Goal: Task Accomplishment & Management: Manage account settings

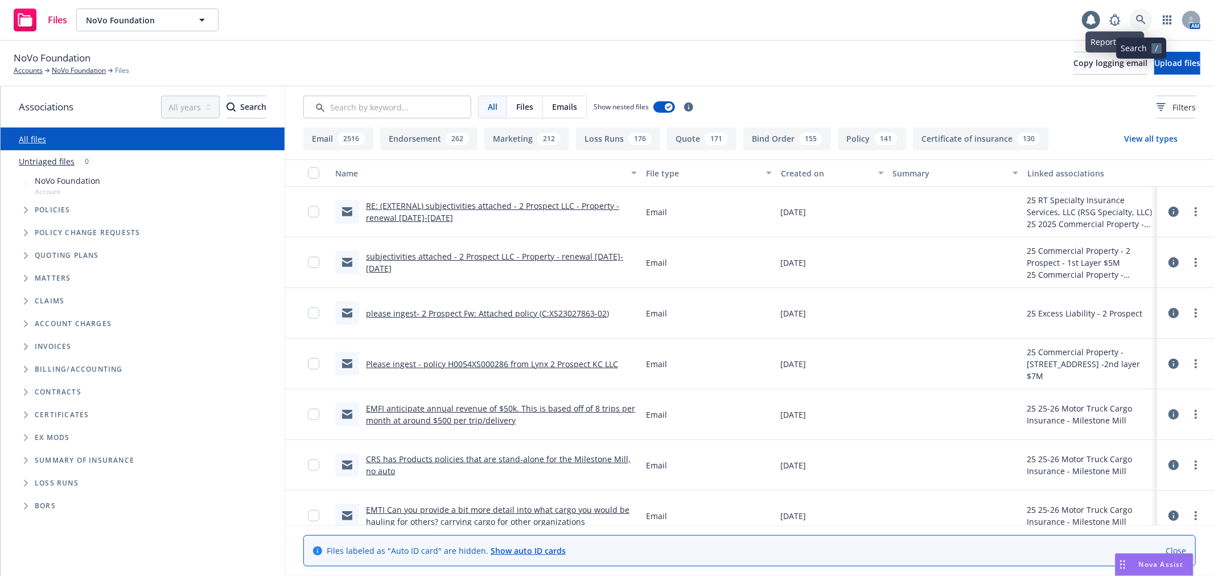
click at [1141, 27] on link at bounding box center [1141, 20] width 23 height 23
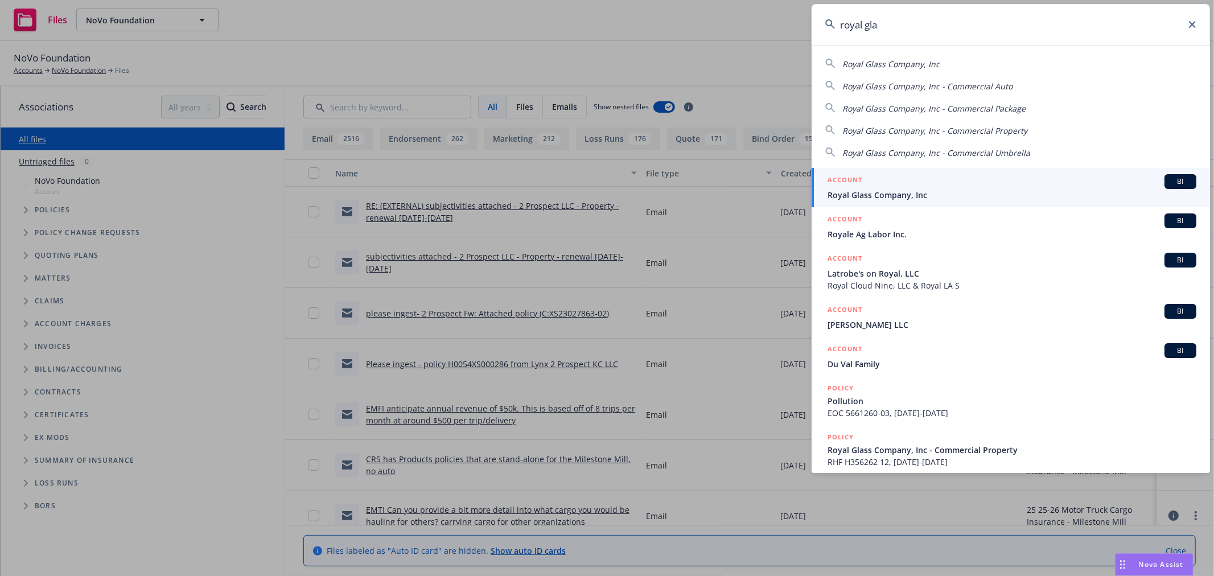
type input "royal gla"
click at [877, 184] on div "ACCOUNT BI" at bounding box center [1011, 181] width 369 height 15
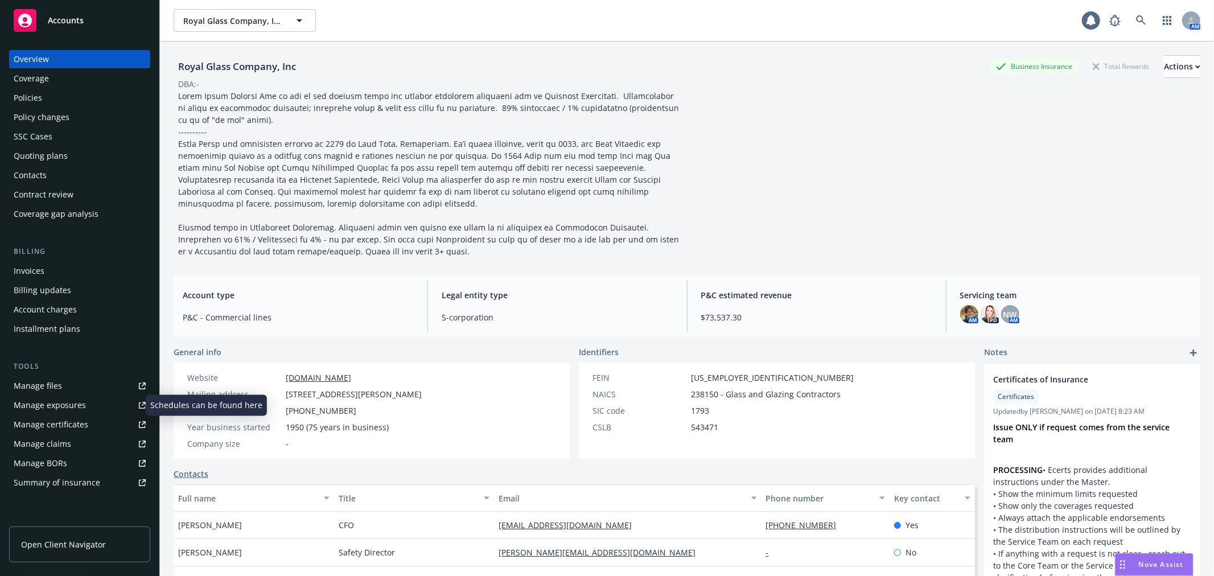
click at [80, 405] on div "Manage exposures" at bounding box center [50, 405] width 72 height 18
click at [110, 14] on div "Accounts" at bounding box center [80, 20] width 132 height 23
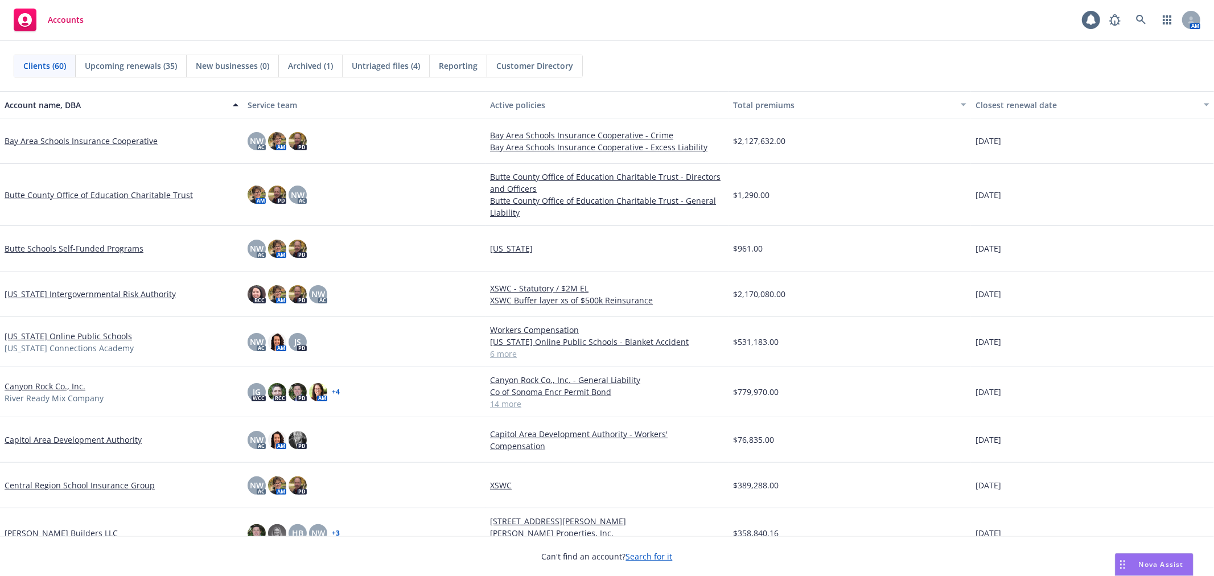
click at [374, 67] on span "Untriaged files (4)" at bounding box center [386, 66] width 68 height 12
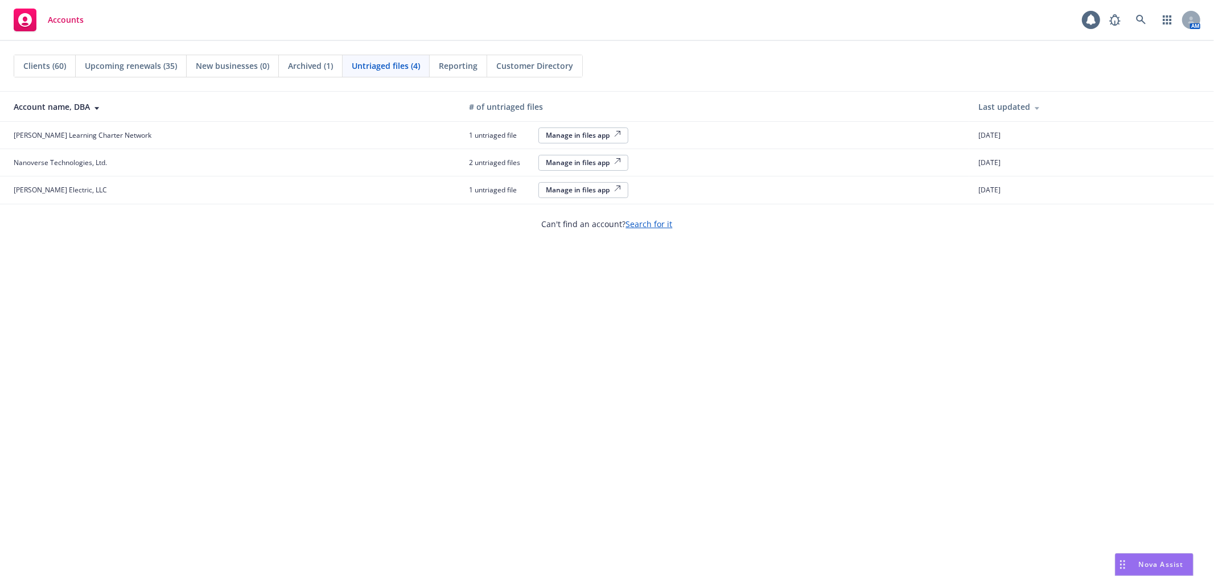
click at [546, 189] on div "Manage in files app" at bounding box center [583, 190] width 75 height 10
click at [546, 133] on div "Manage in files app" at bounding box center [583, 135] width 75 height 10
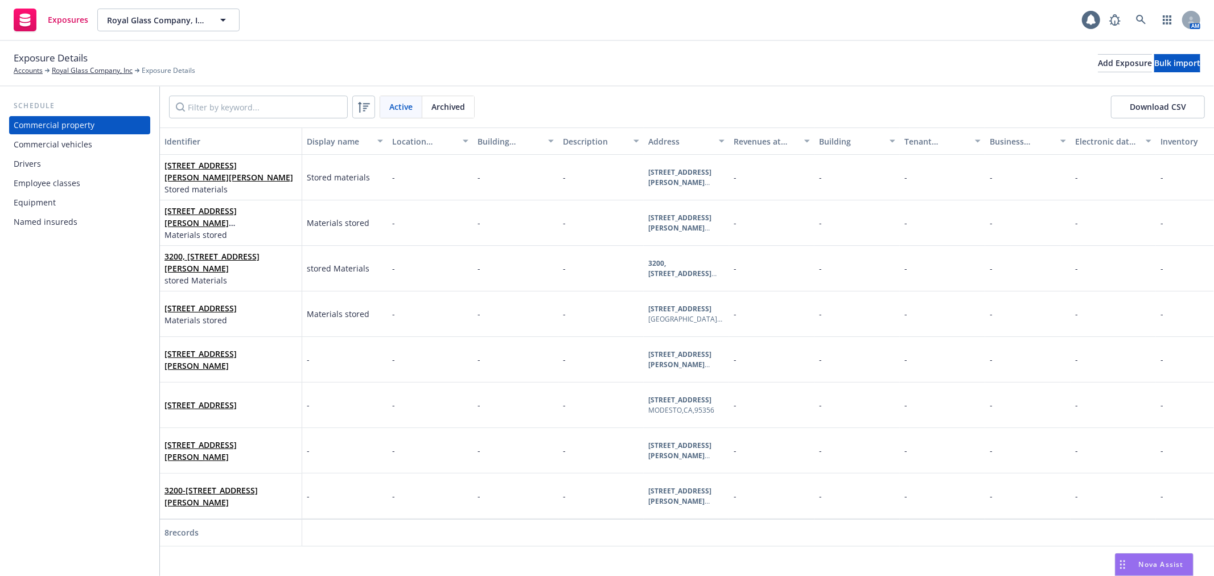
click at [72, 172] on div "Drivers" at bounding box center [80, 164] width 132 height 18
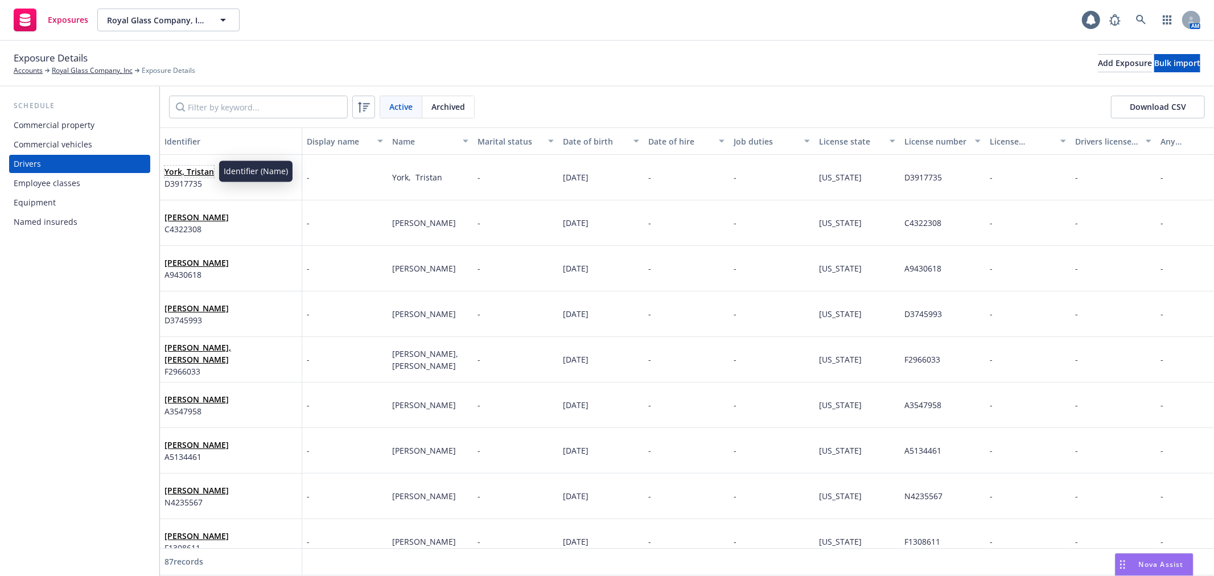
click at [193, 166] on link "York, Tristan" at bounding box center [189, 171] width 50 height 11
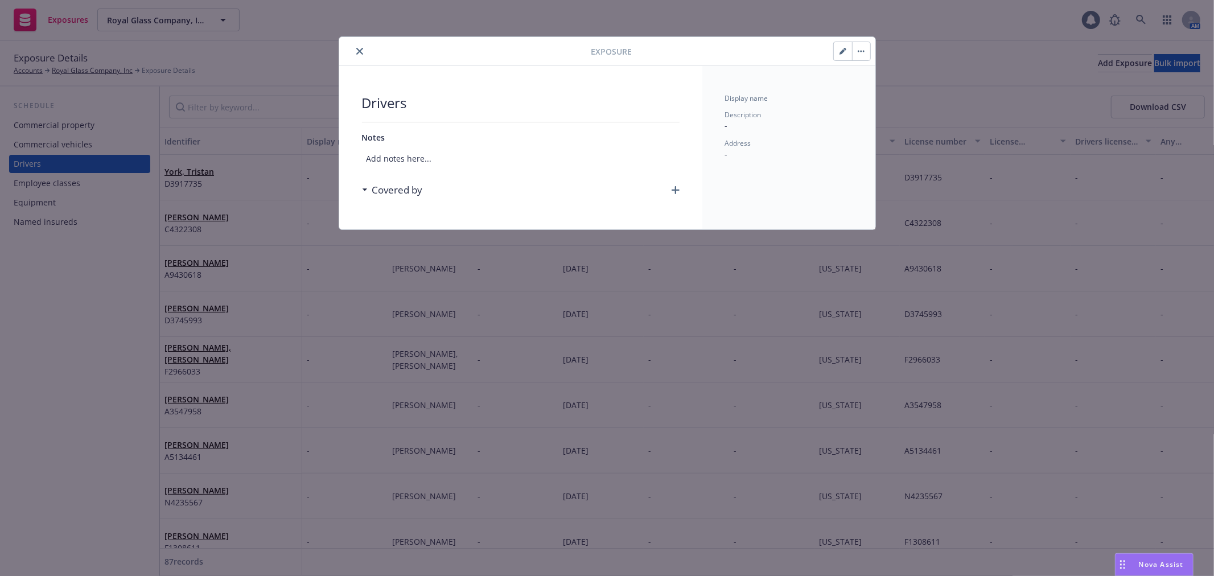
click at [844, 44] on button "button" at bounding box center [843, 51] width 18 height 18
select select "CA"
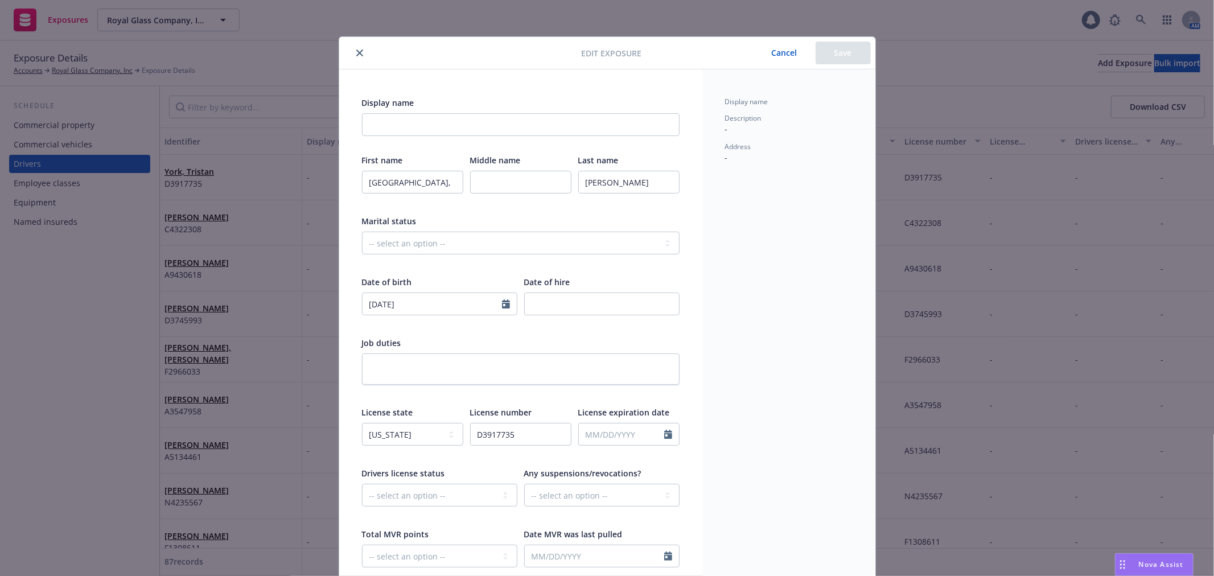
click at [356, 52] on icon "close" at bounding box center [359, 53] width 7 height 7
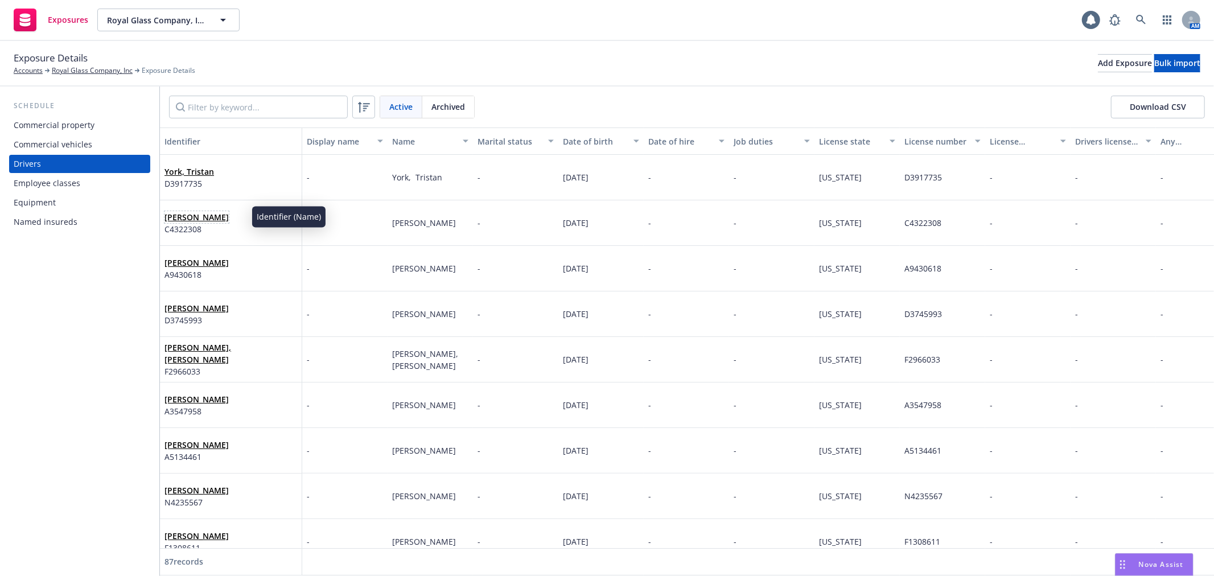
click at [229, 215] on link "Waterhouse, Douglas" at bounding box center [196, 217] width 64 height 11
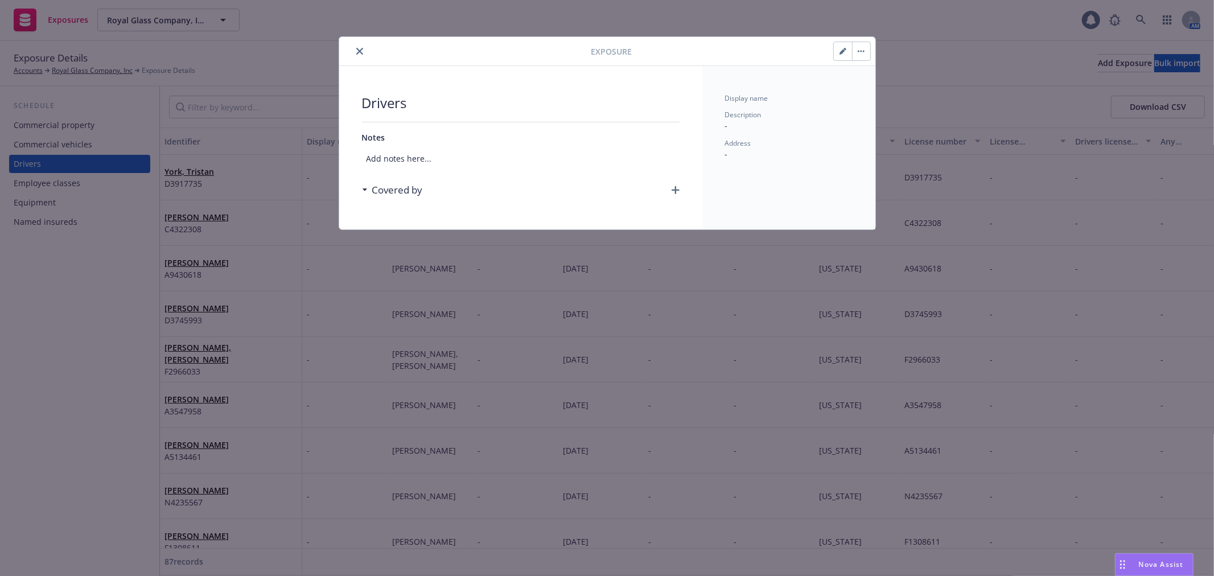
click at [834, 55] on button "button" at bounding box center [843, 51] width 18 height 18
select select "CA"
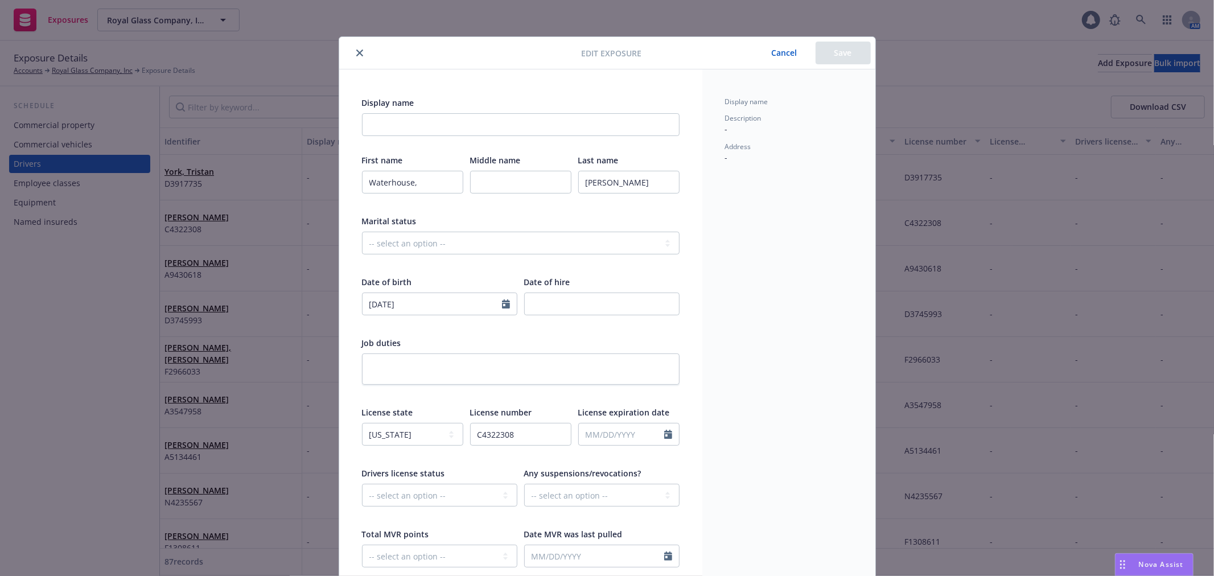
click at [356, 56] on icon "close" at bounding box center [359, 53] width 7 height 7
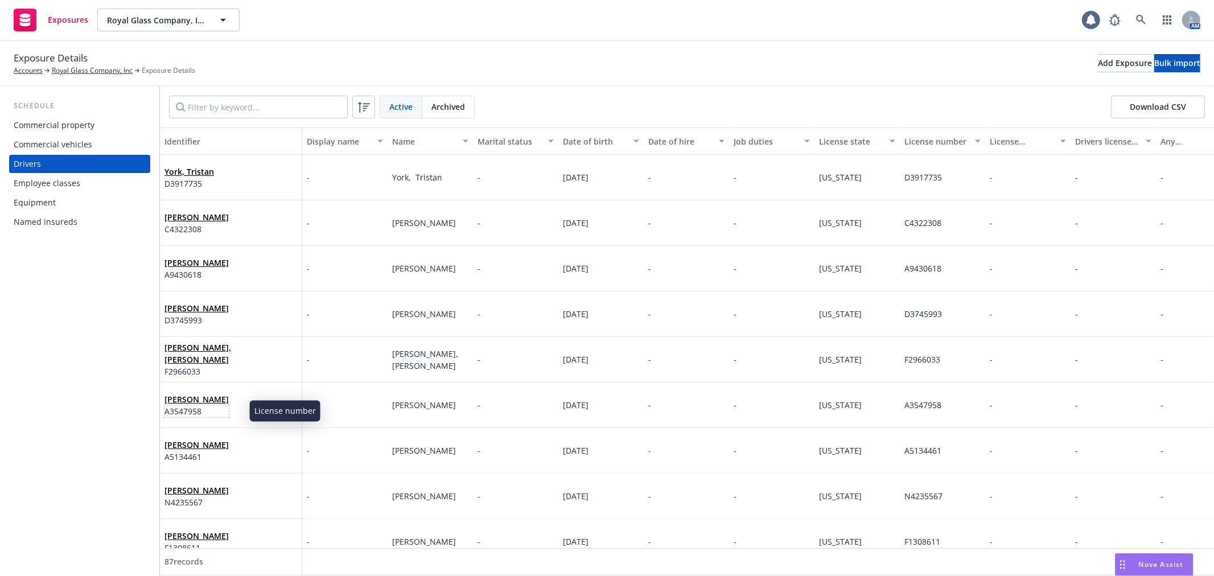
click at [218, 405] on span "A3547958" at bounding box center [196, 411] width 64 height 12
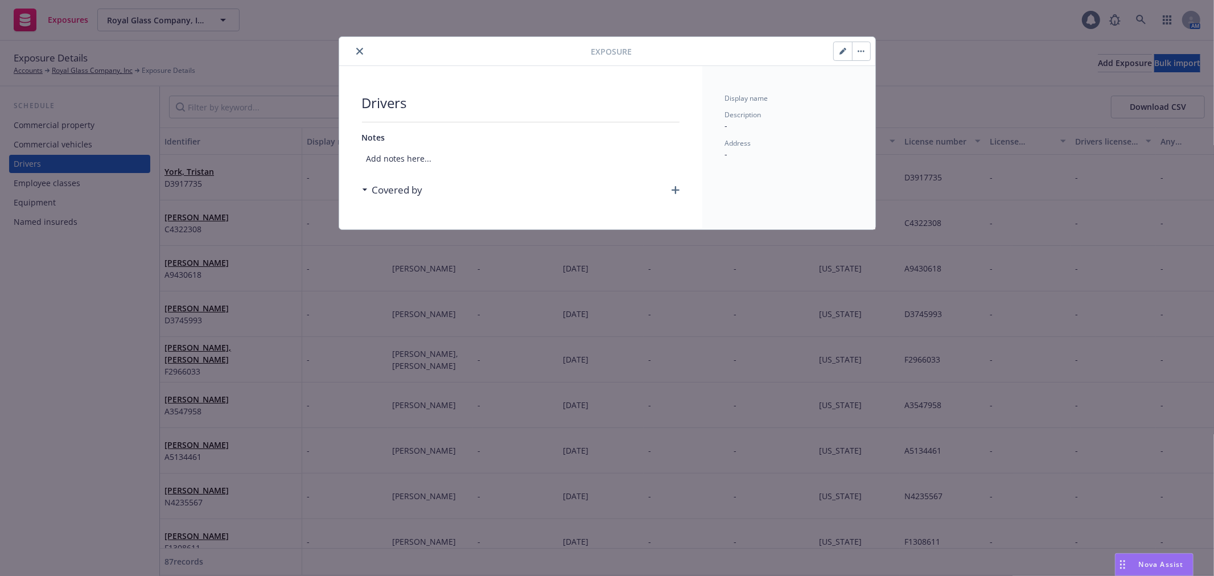
click at [836, 51] on button "button" at bounding box center [843, 51] width 18 height 18
select select "CA"
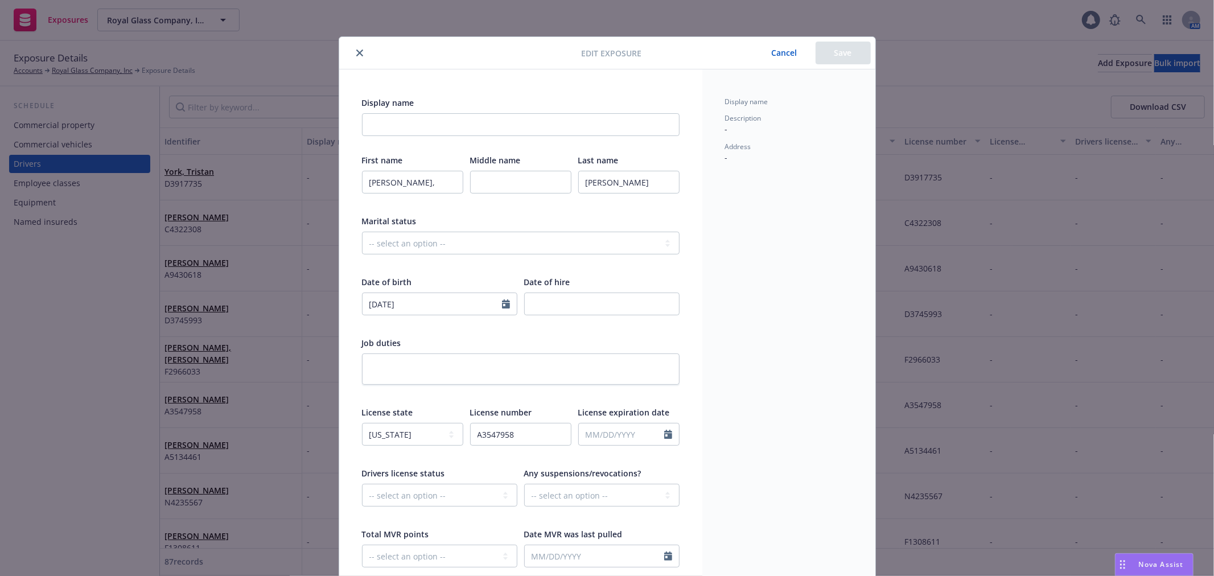
click at [357, 51] on icon "close" at bounding box center [359, 53] width 7 height 7
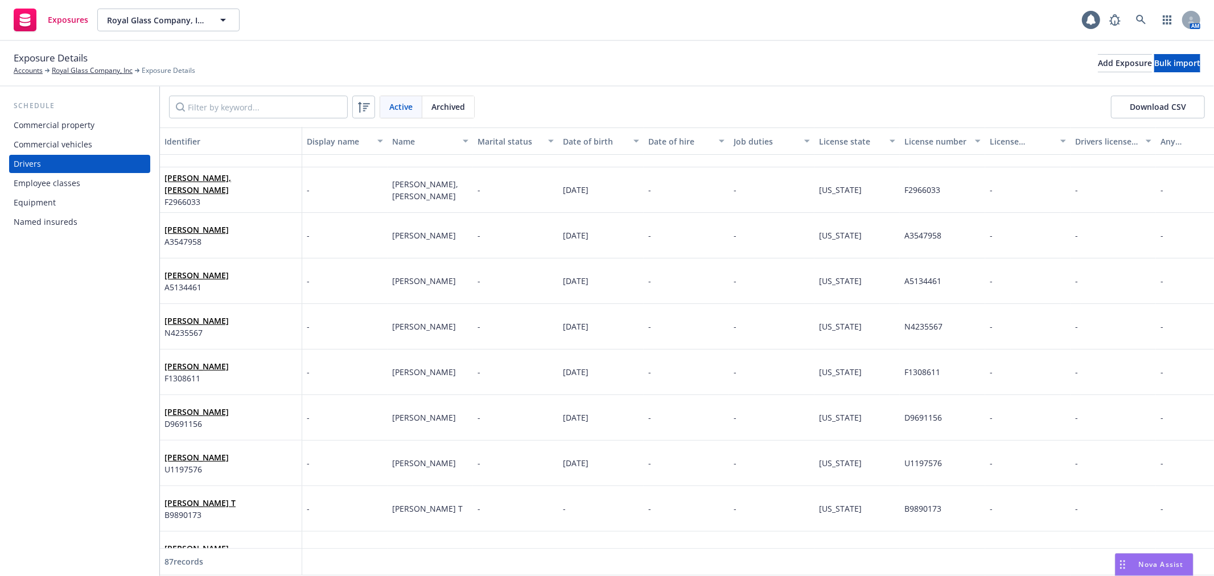
scroll to position [189, 0]
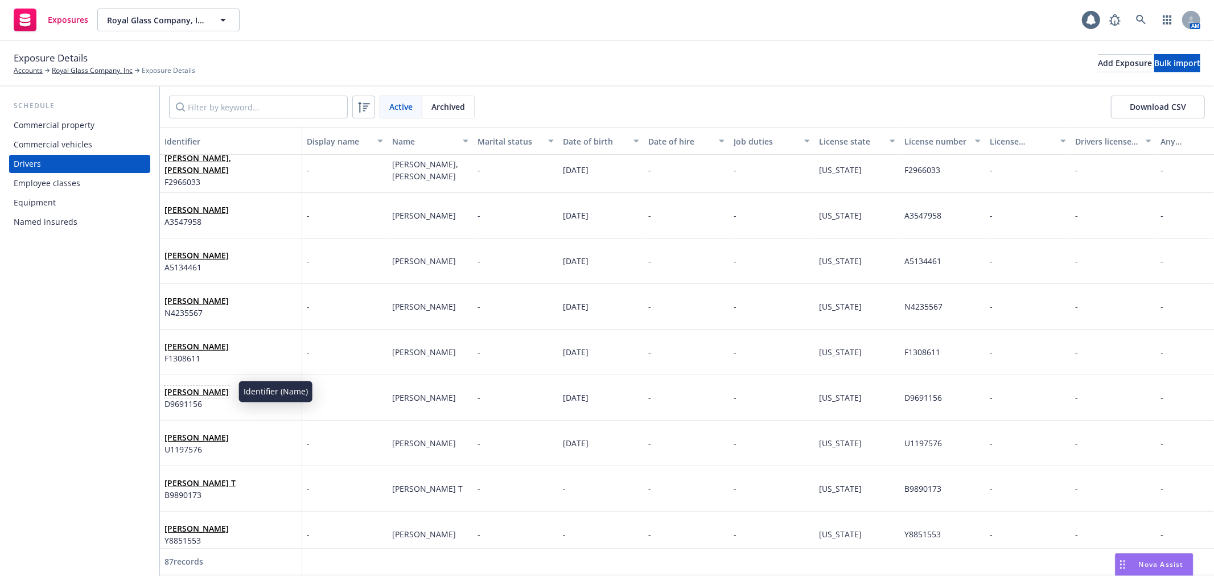
click at [199, 390] on link "Feindel, Benjamin" at bounding box center [196, 391] width 64 height 11
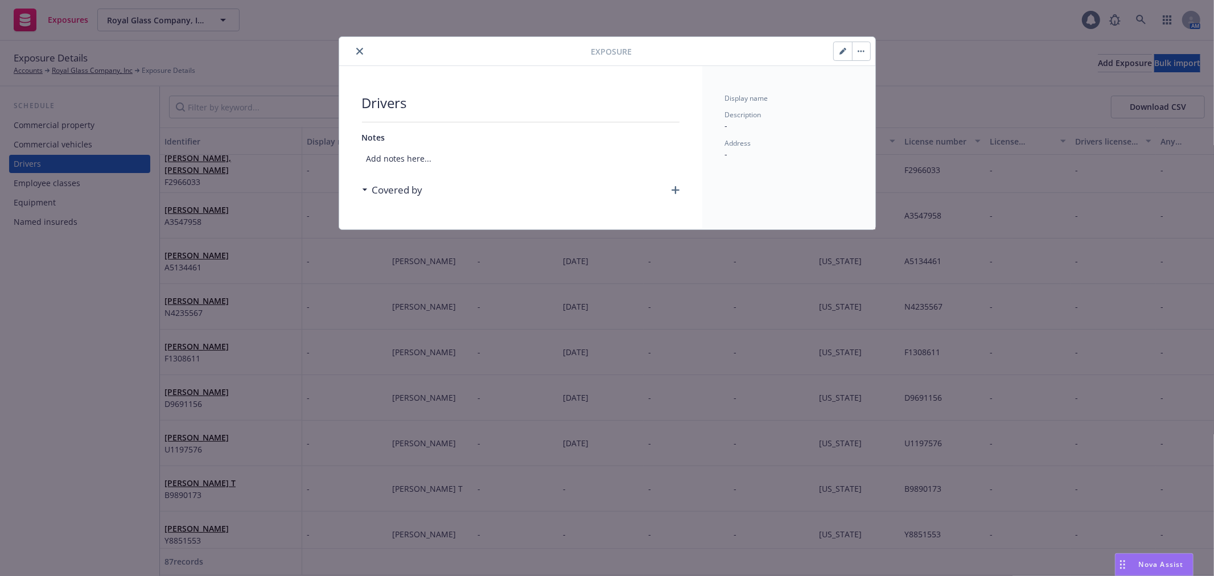
click at [357, 53] on icon "close" at bounding box center [359, 51] width 7 height 7
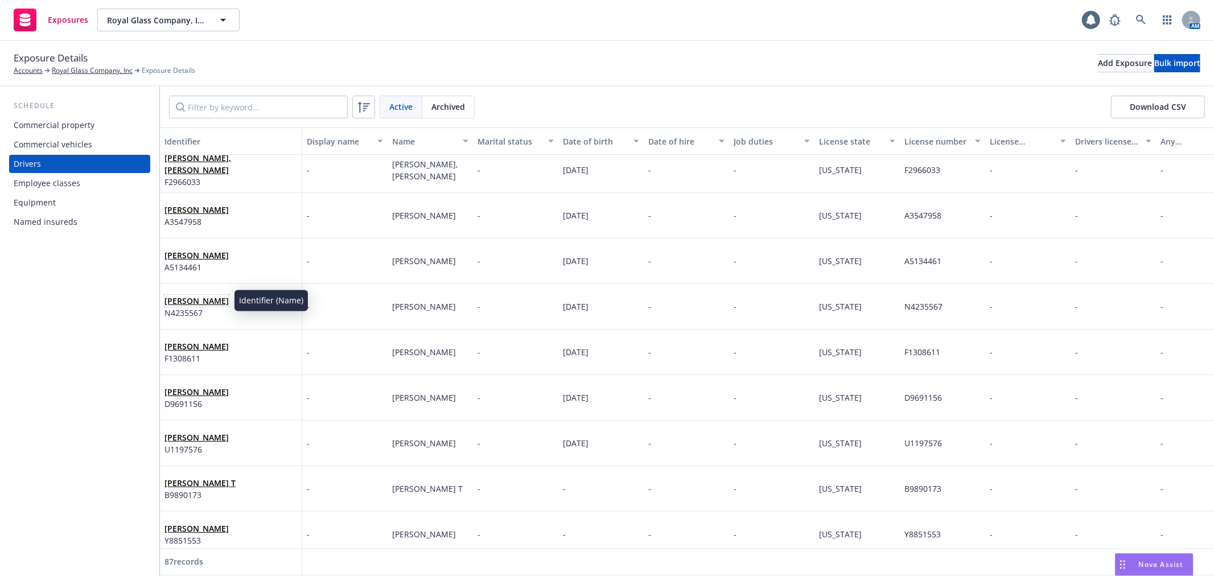
click at [189, 300] on link "Mcallister, Bruce" at bounding box center [196, 300] width 64 height 11
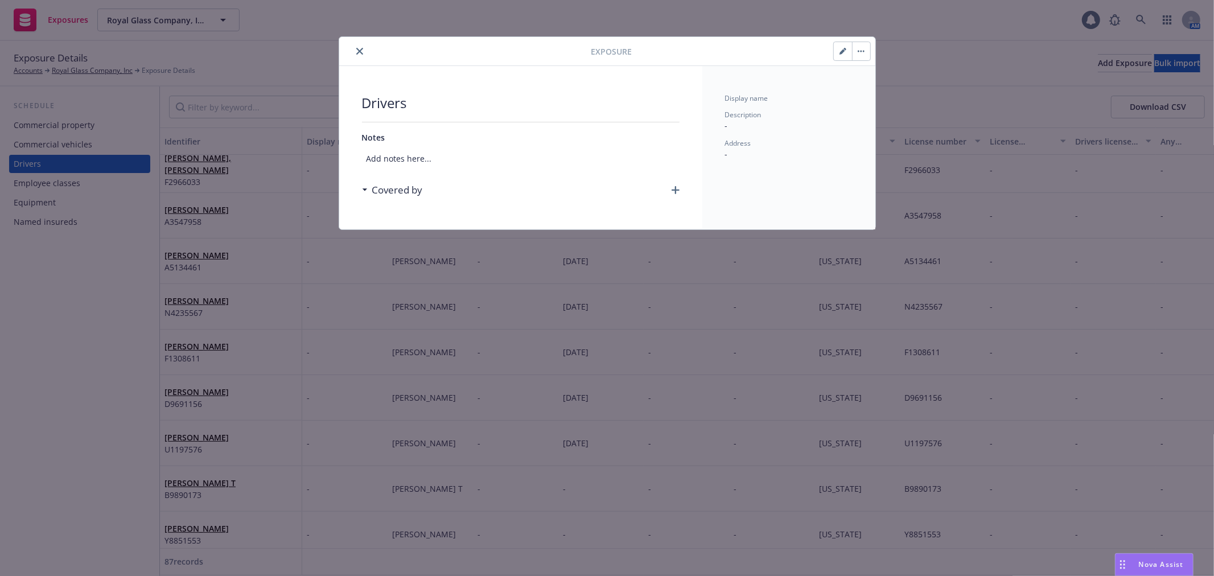
click at [841, 48] on icon "button" at bounding box center [842, 51] width 7 height 7
select select "CA"
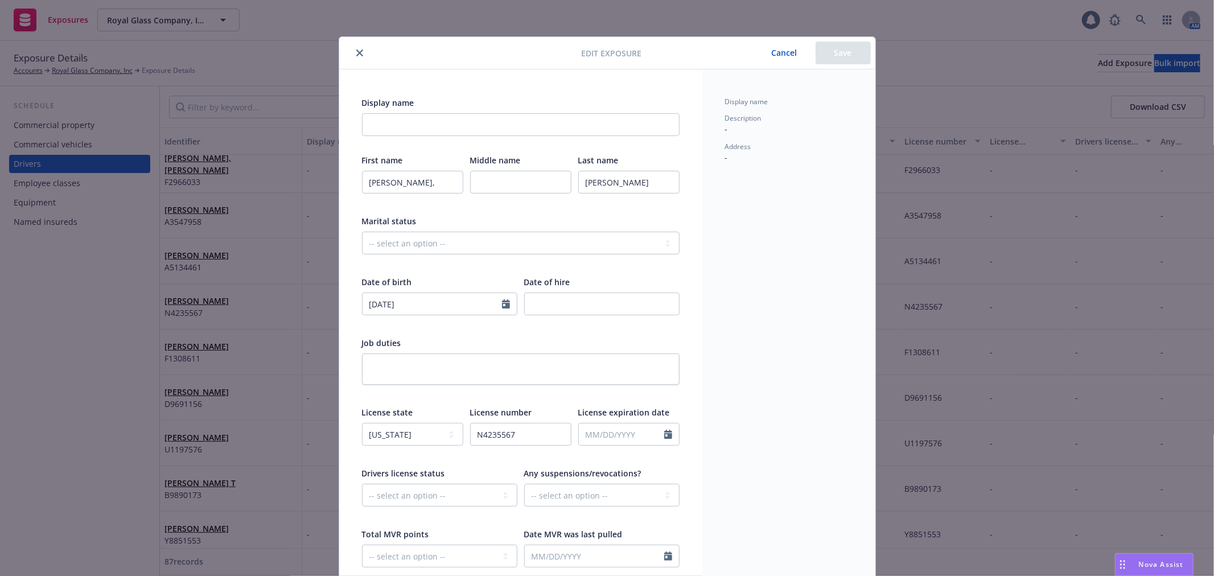
click at [361, 48] on div at bounding box center [463, 53] width 238 height 14
click at [356, 52] on icon "close" at bounding box center [359, 53] width 7 height 7
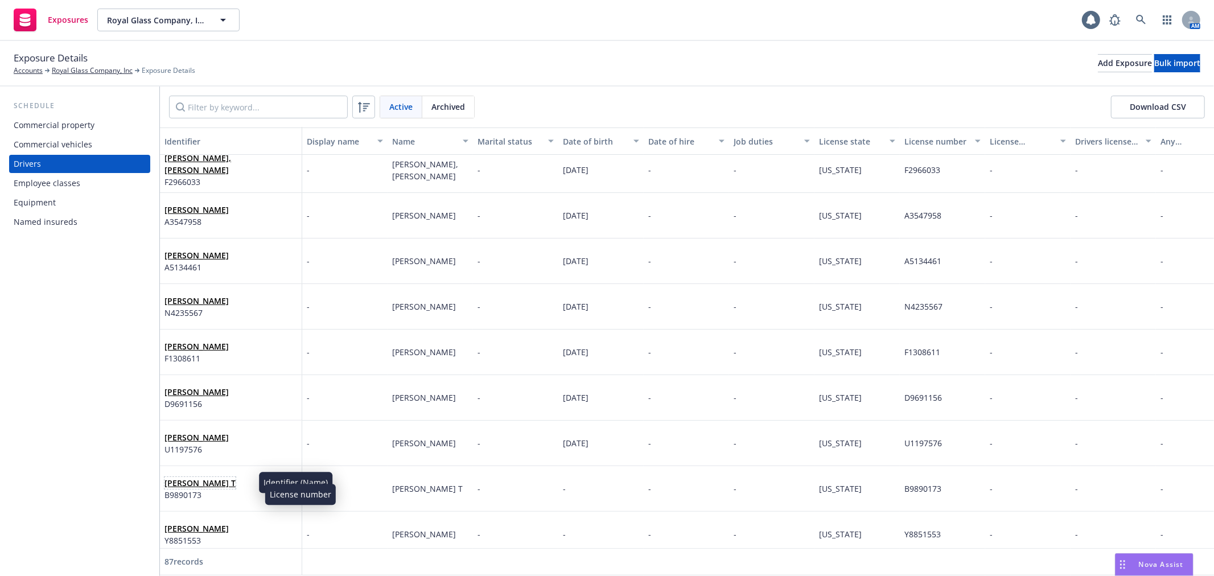
click at [207, 480] on link "SANDERSON, HUONG T" at bounding box center [199, 482] width 71 height 11
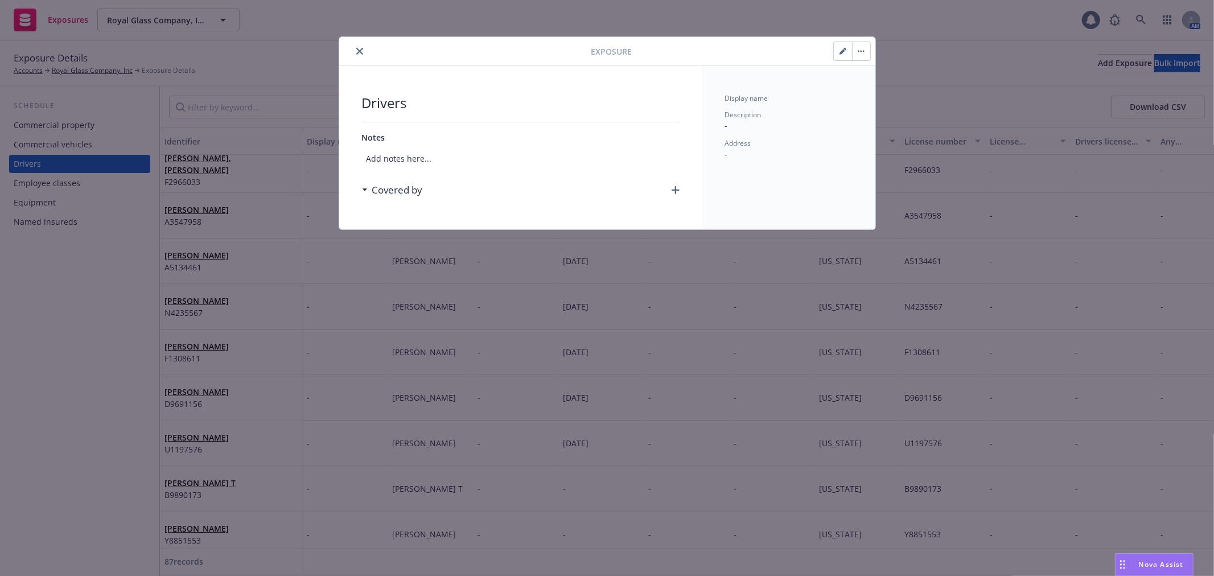
click at [835, 53] on button "button" at bounding box center [843, 51] width 18 height 18
select select "CA"
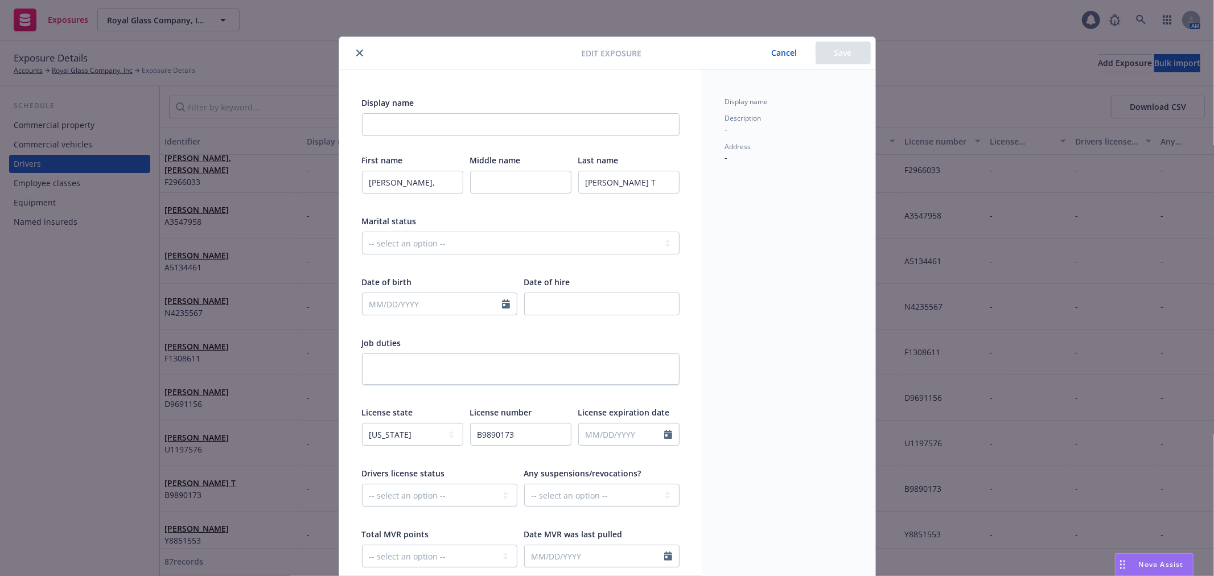
click at [357, 53] on icon "close" at bounding box center [359, 53] width 7 height 7
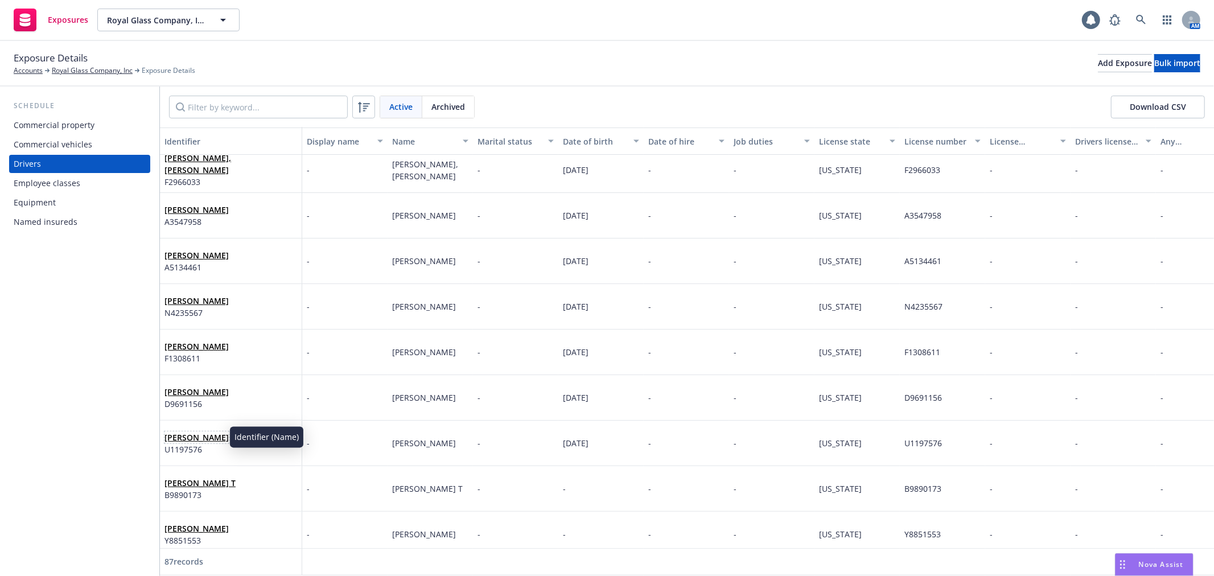
click at [206, 435] on link "Barbier, Ronald" at bounding box center [196, 437] width 64 height 11
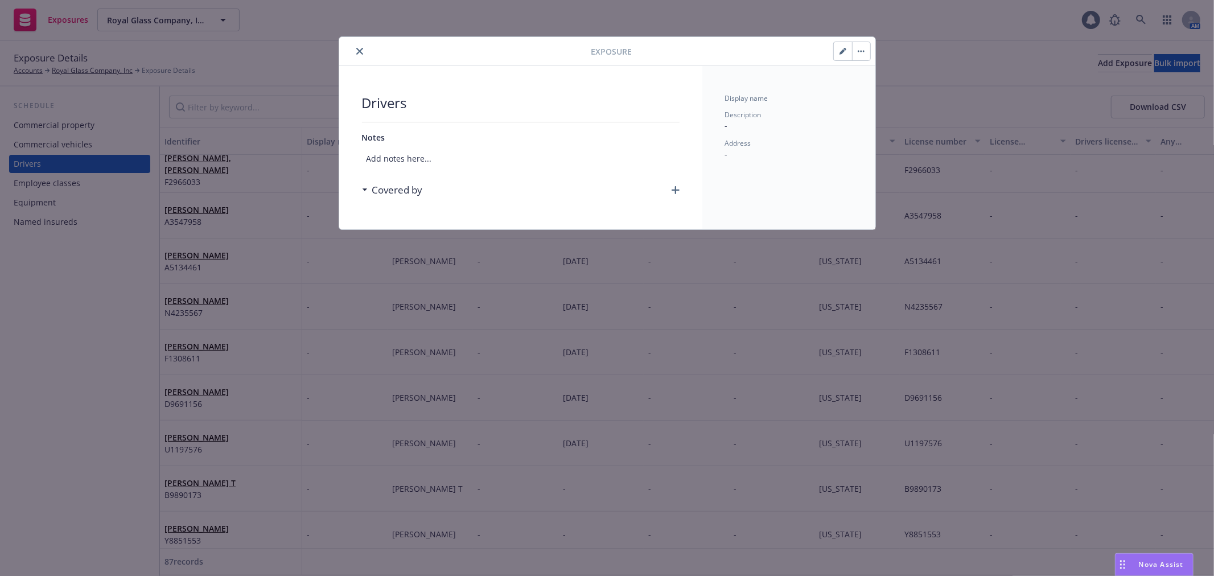
click at [846, 52] on button "button" at bounding box center [843, 51] width 18 height 18
select select "CA"
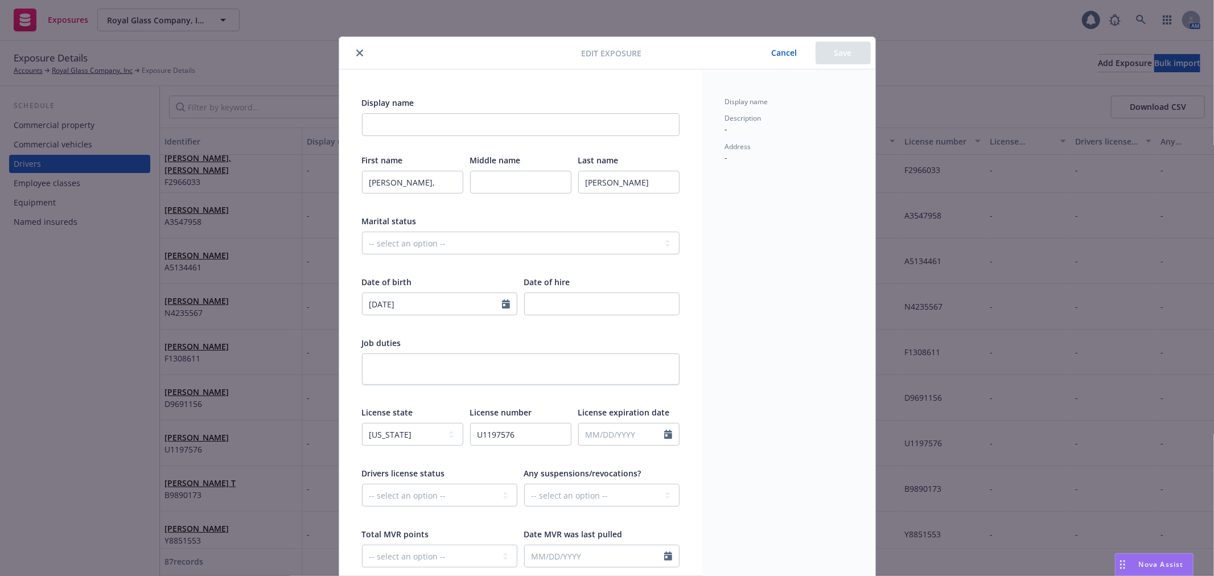
click at [356, 51] on icon "close" at bounding box center [359, 53] width 7 height 7
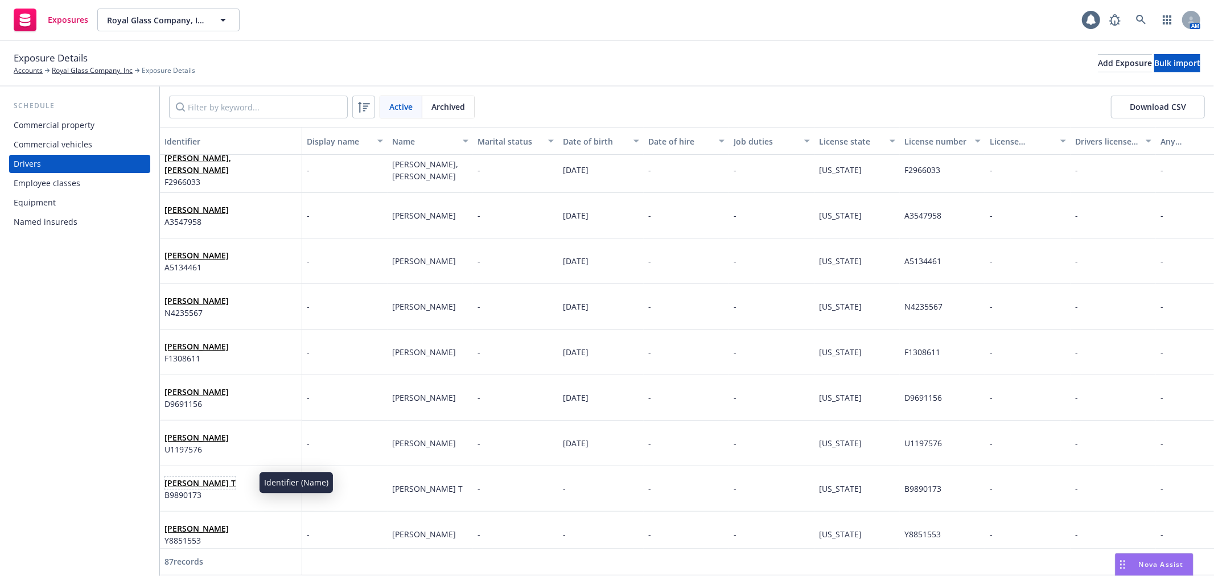
click at [211, 485] on link "SANDERSON, HUONG T" at bounding box center [199, 482] width 71 height 11
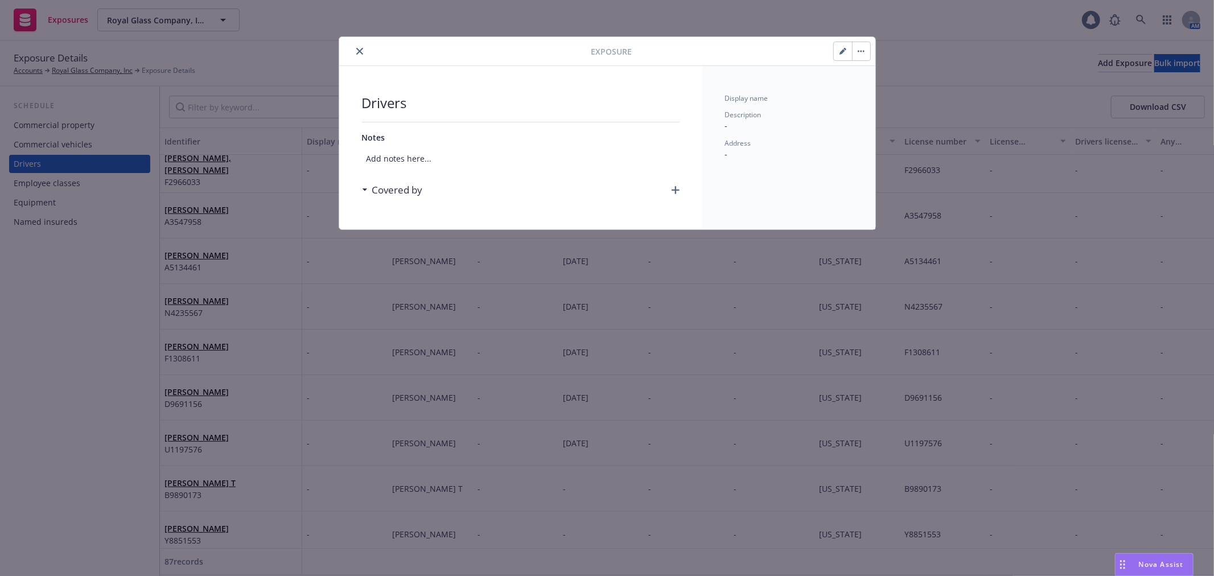
click at [848, 48] on button "button" at bounding box center [843, 51] width 18 height 18
select select "CA"
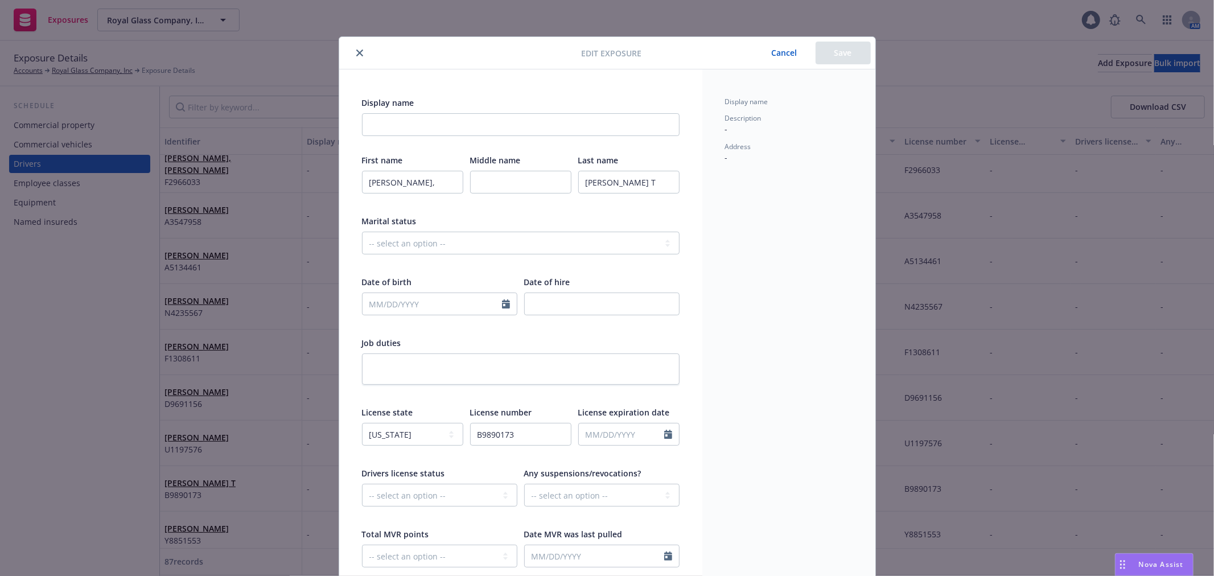
click at [356, 53] on icon "close" at bounding box center [359, 53] width 7 height 7
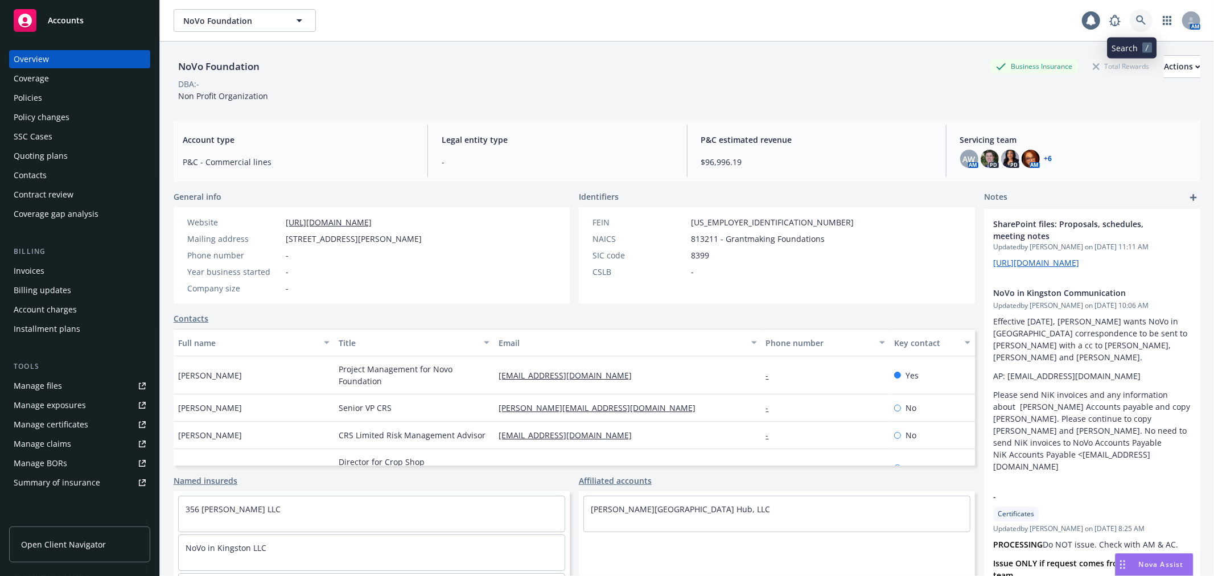
click at [1136, 23] on icon at bounding box center [1141, 20] width 10 height 10
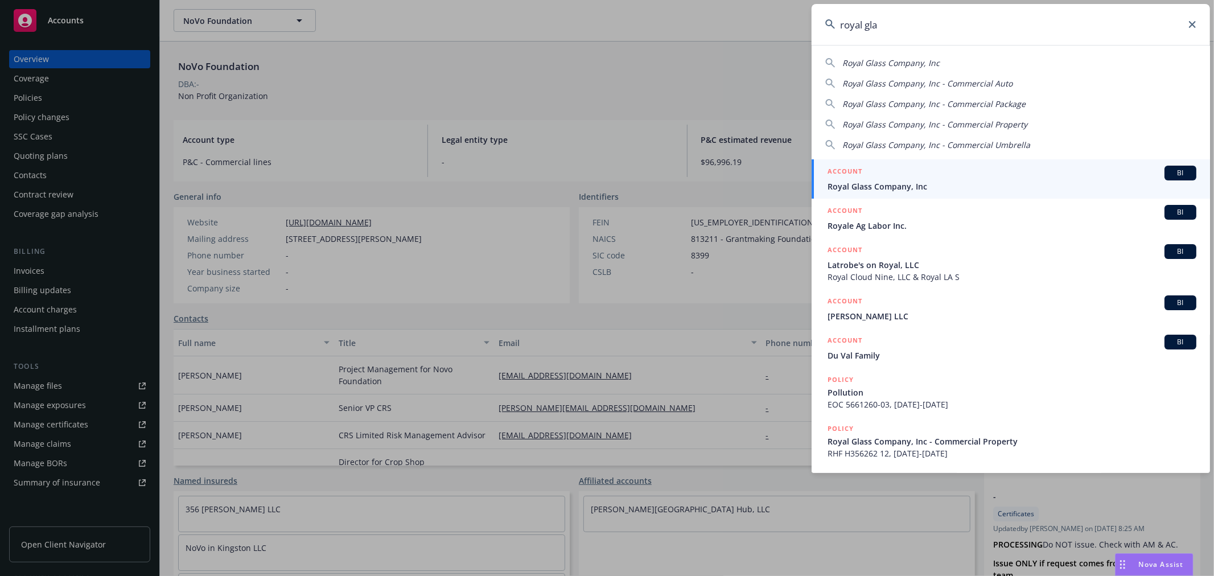
type input "royal gla"
click at [973, 185] on span "Royal Glass Company, Inc" at bounding box center [1011, 186] width 369 height 12
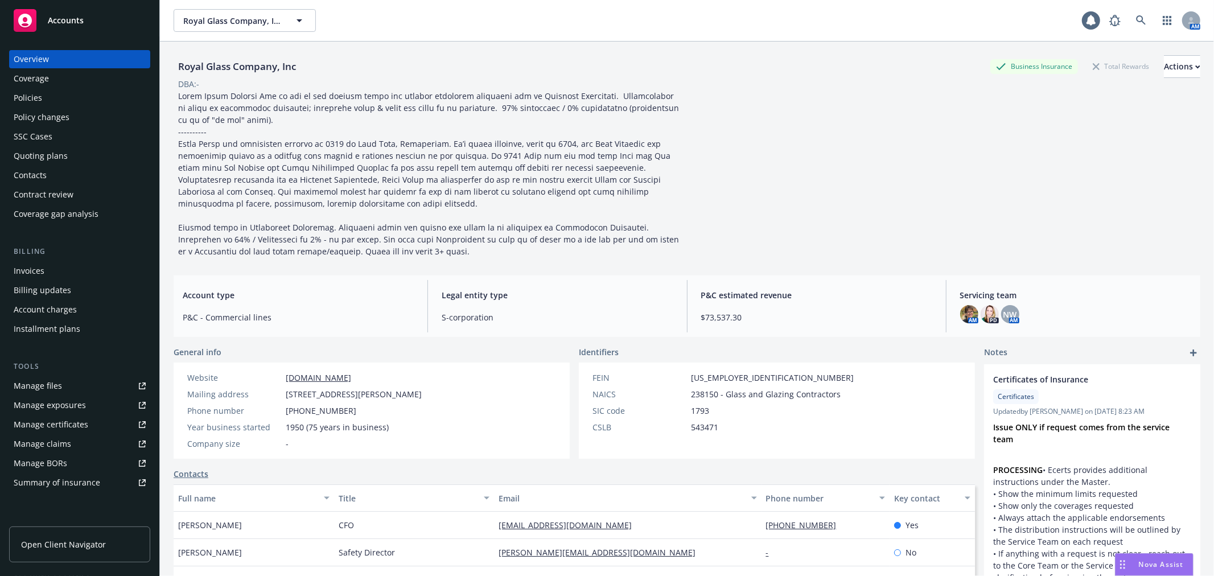
click at [85, 134] on div "SSC Cases" at bounding box center [80, 136] width 132 height 18
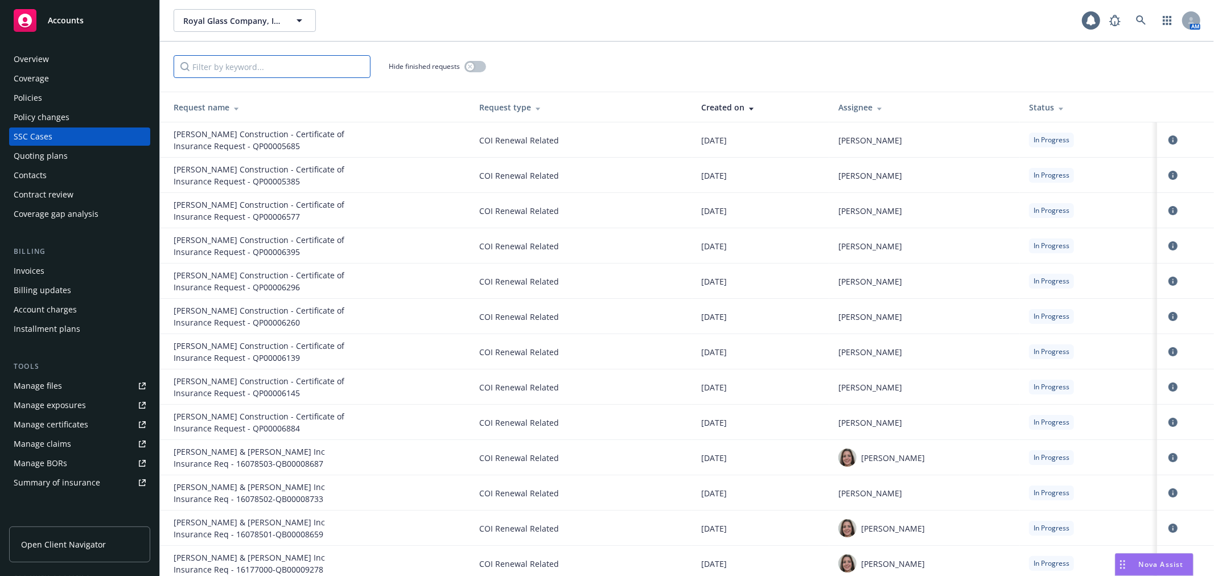
click at [265, 58] on input "Filter by keyword..." at bounding box center [272, 66] width 197 height 23
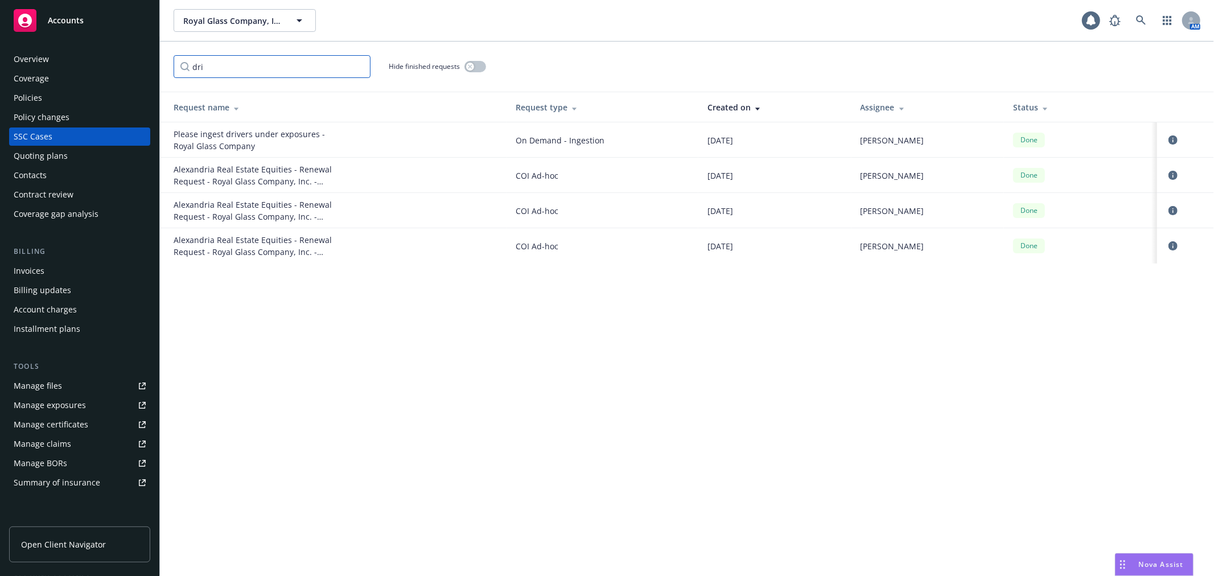
type input "dri"
click at [1172, 134] on link "circleInformation" at bounding box center [1173, 140] width 14 height 14
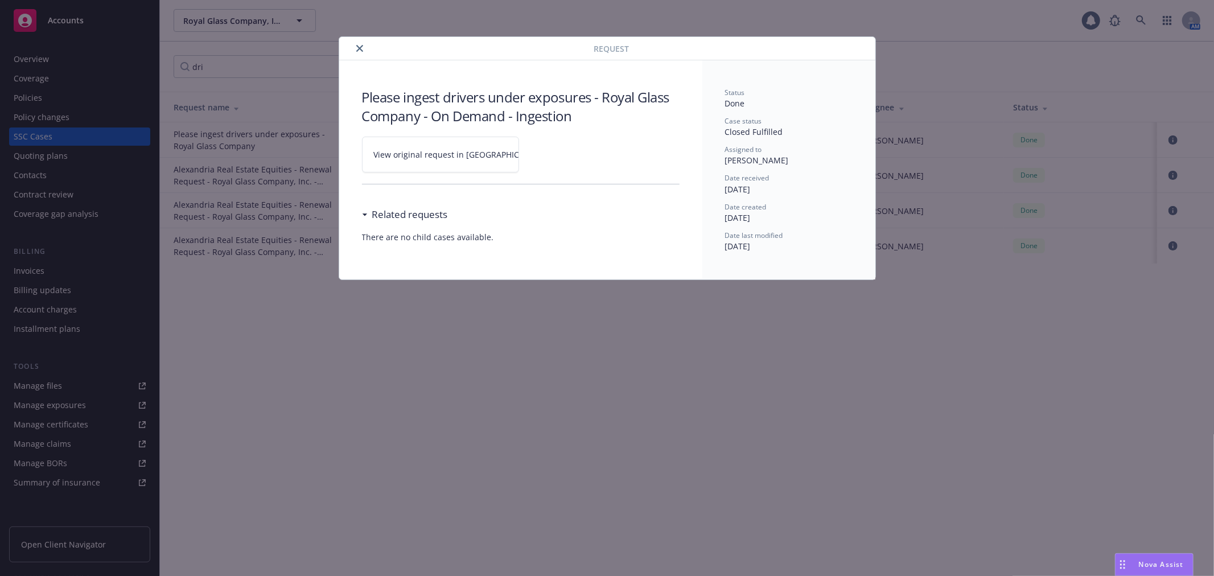
click at [430, 164] on link "View original request in SSC" at bounding box center [440, 155] width 157 height 36
click at [362, 50] on icon "close" at bounding box center [359, 48] width 7 height 7
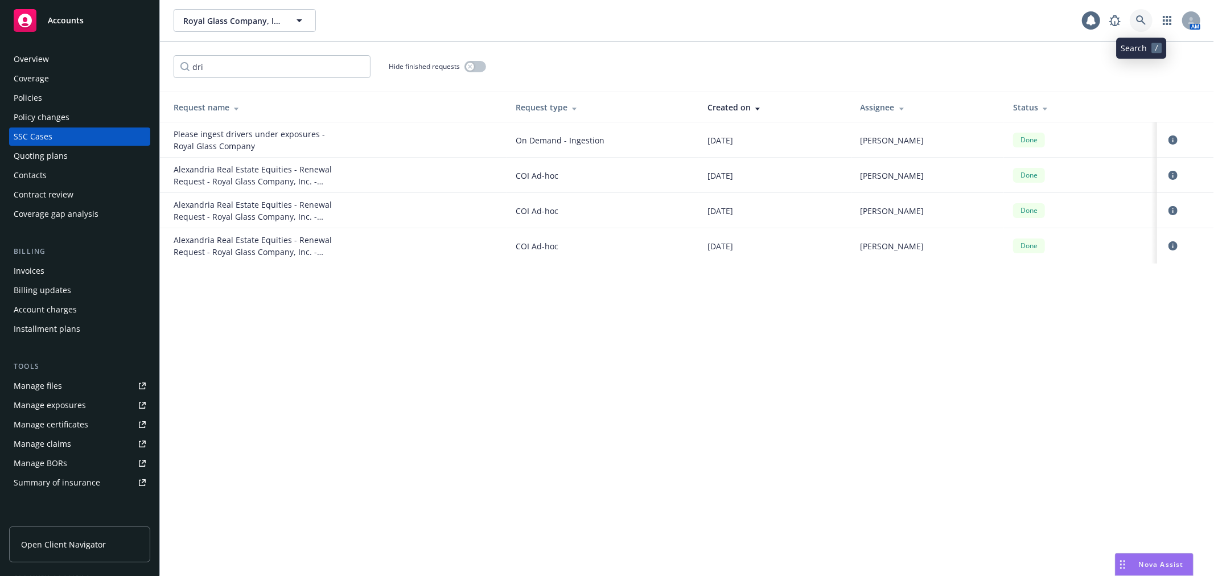
click at [1151, 20] on link at bounding box center [1141, 20] width 23 height 23
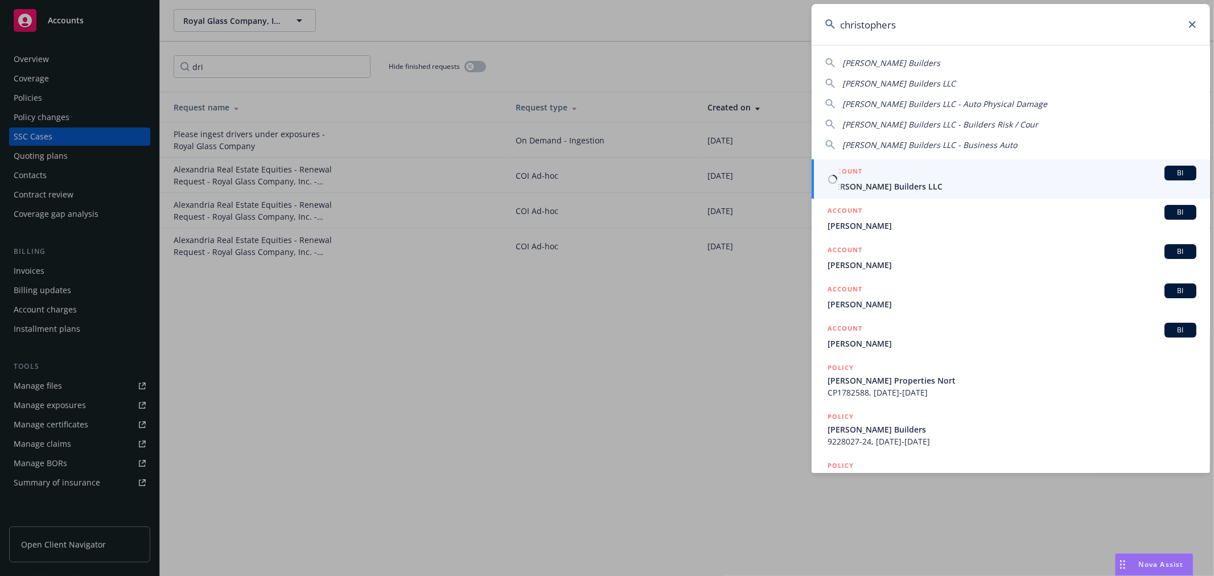
type input "christophers"
click at [881, 187] on span "[PERSON_NAME] Builders LLC" at bounding box center [1011, 186] width 369 height 12
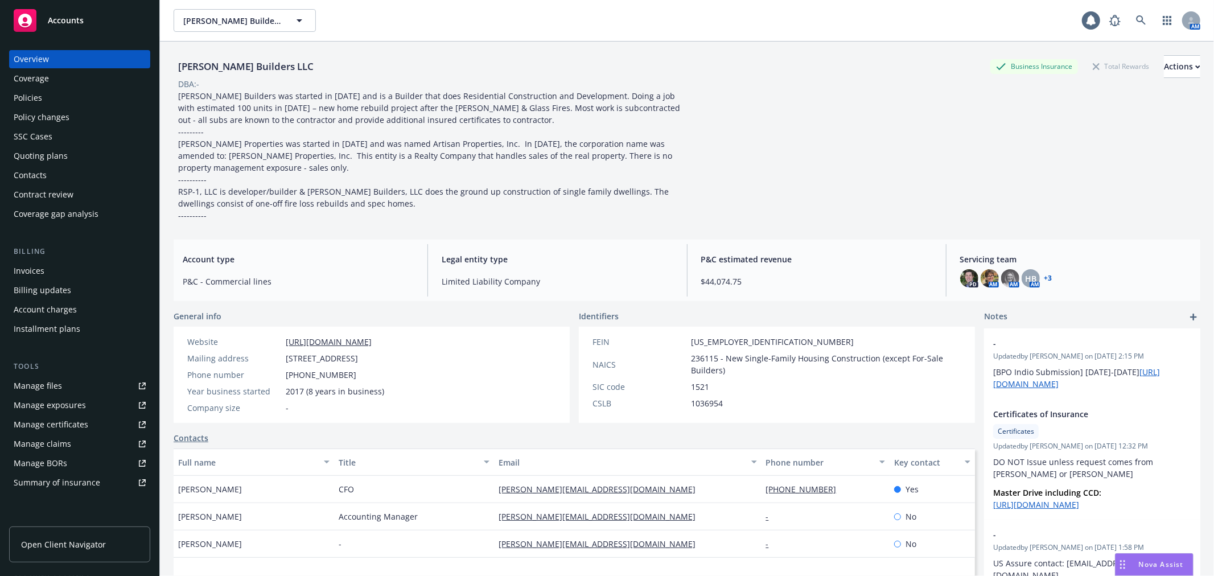
click at [77, 156] on div "Quoting plans" at bounding box center [80, 156] width 132 height 18
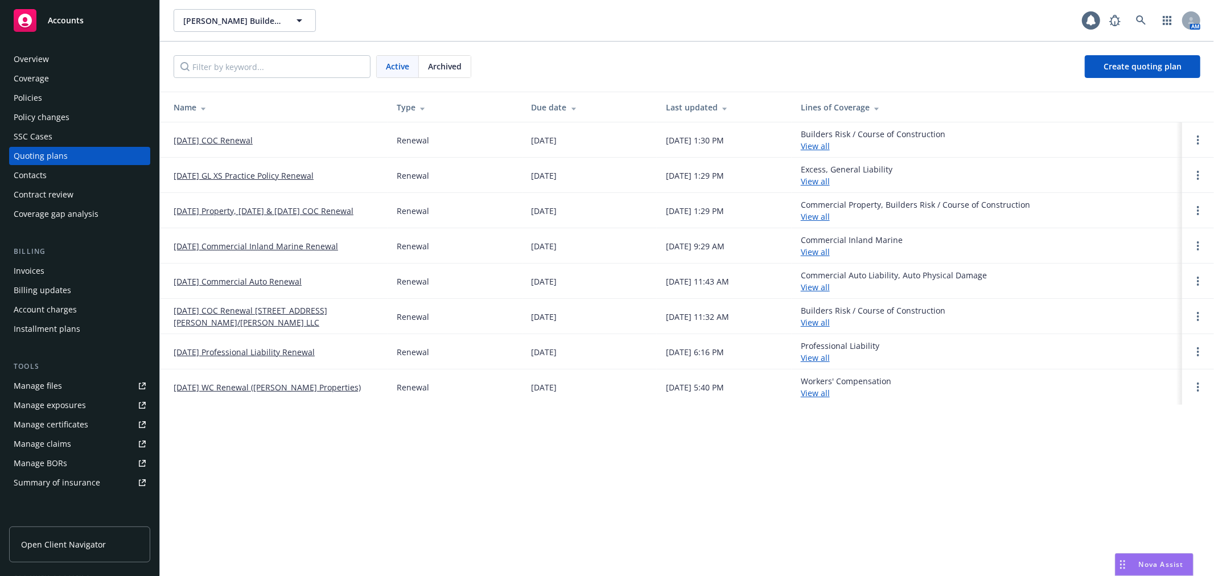
click at [257, 278] on link "[DATE] Commercial Auto Renewal" at bounding box center [238, 281] width 128 height 12
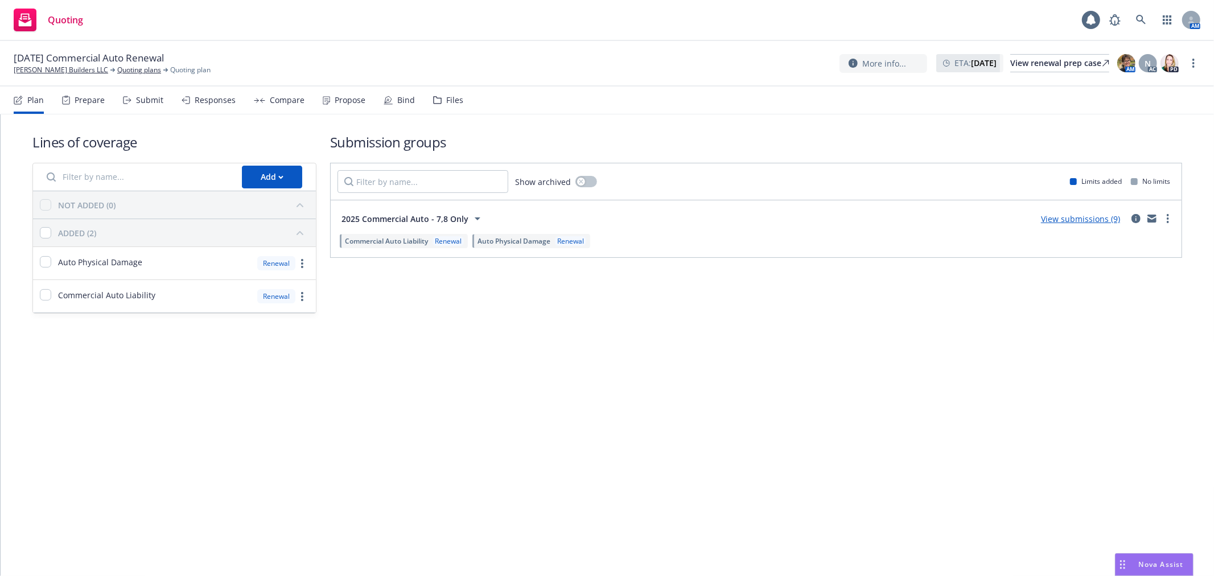
click at [447, 98] on div "Files" at bounding box center [454, 100] width 17 height 9
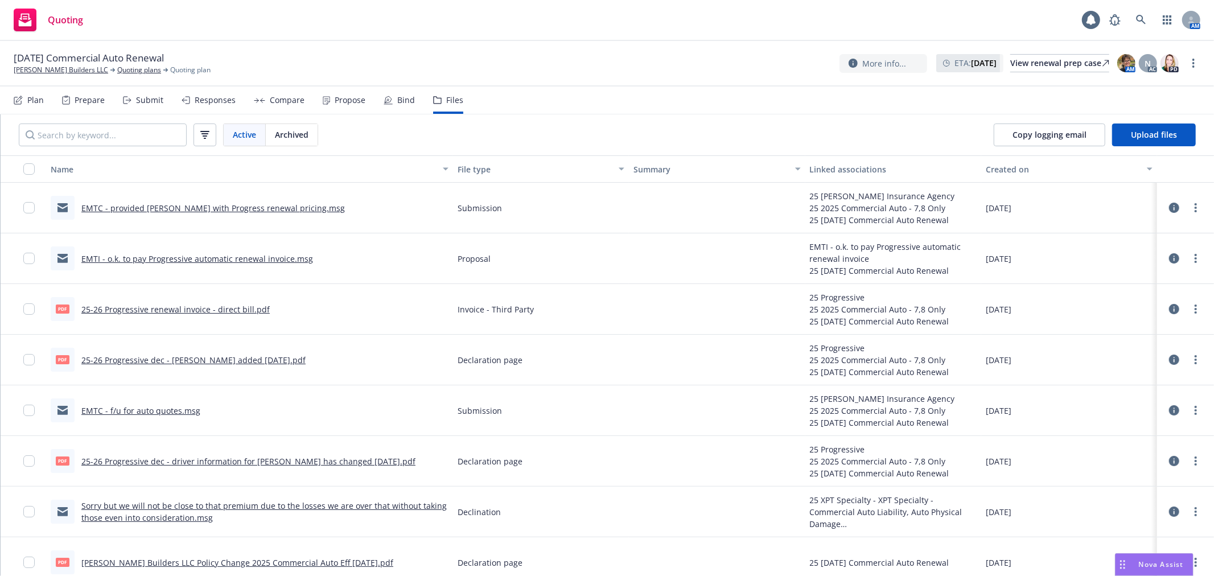
click at [245, 209] on link "EMTC - provided [PERSON_NAME] with Progress renewal pricing.msg" at bounding box center [212, 208] width 263 height 11
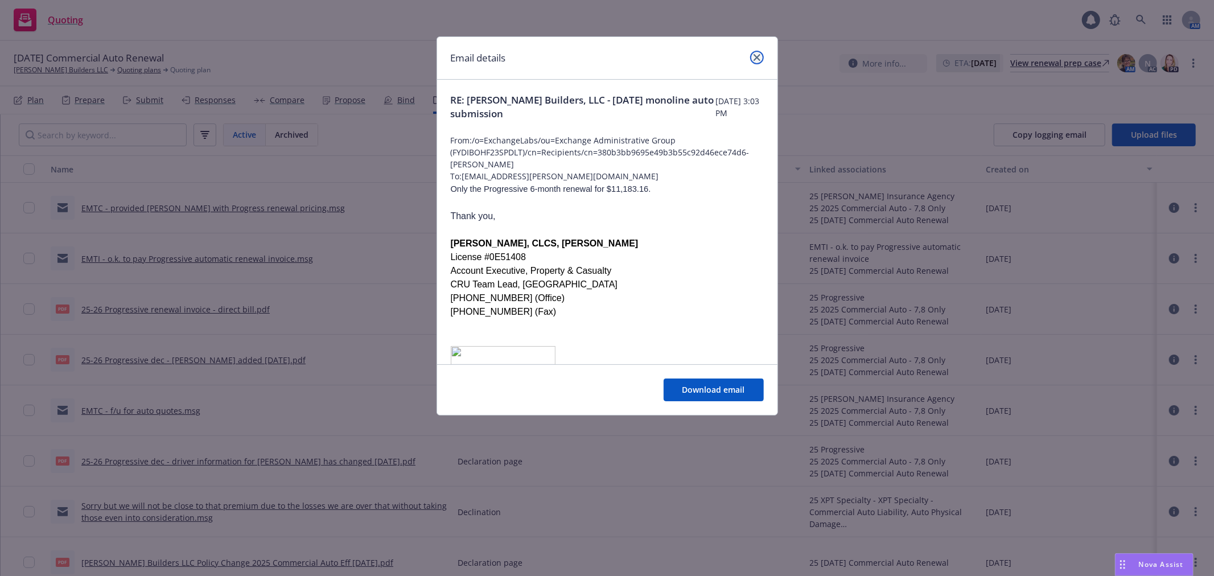
click at [759, 57] on icon "close" at bounding box center [756, 57] width 7 height 7
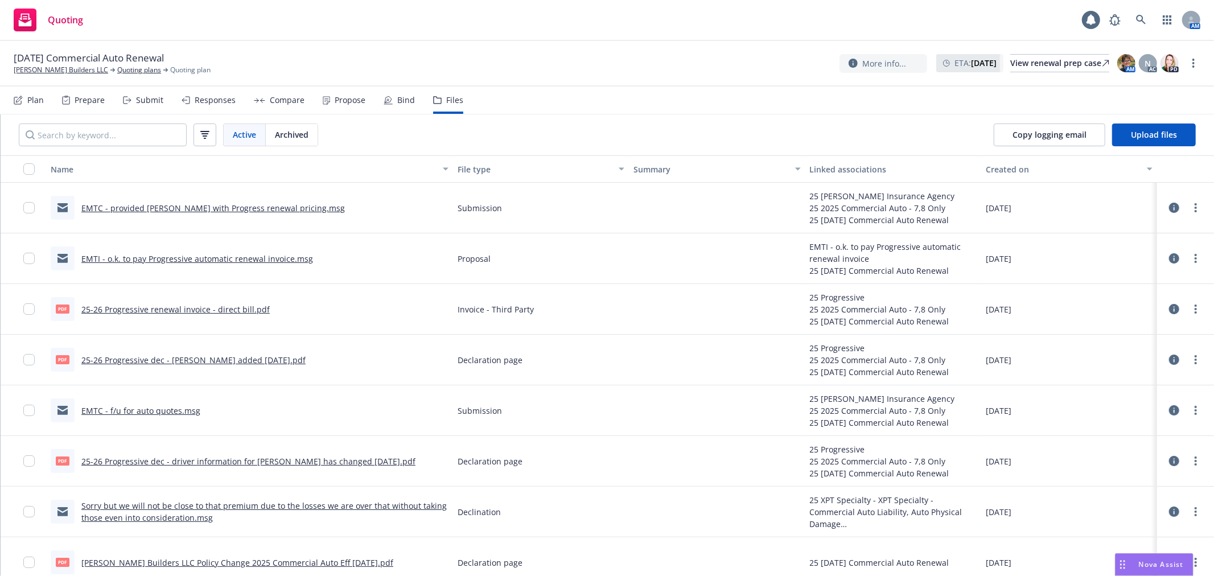
click at [246, 256] on link "EMTI - o.k. to pay Progressive automatic renewal invoice.msg" at bounding box center [197, 258] width 232 height 11
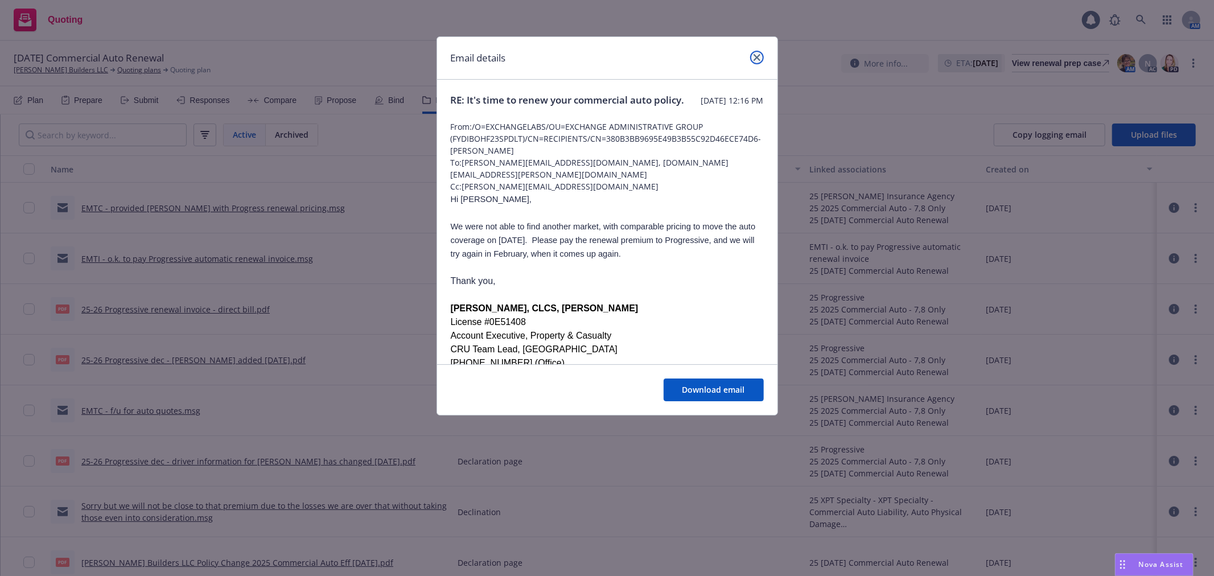
click at [755, 59] on icon "close" at bounding box center [756, 57] width 7 height 7
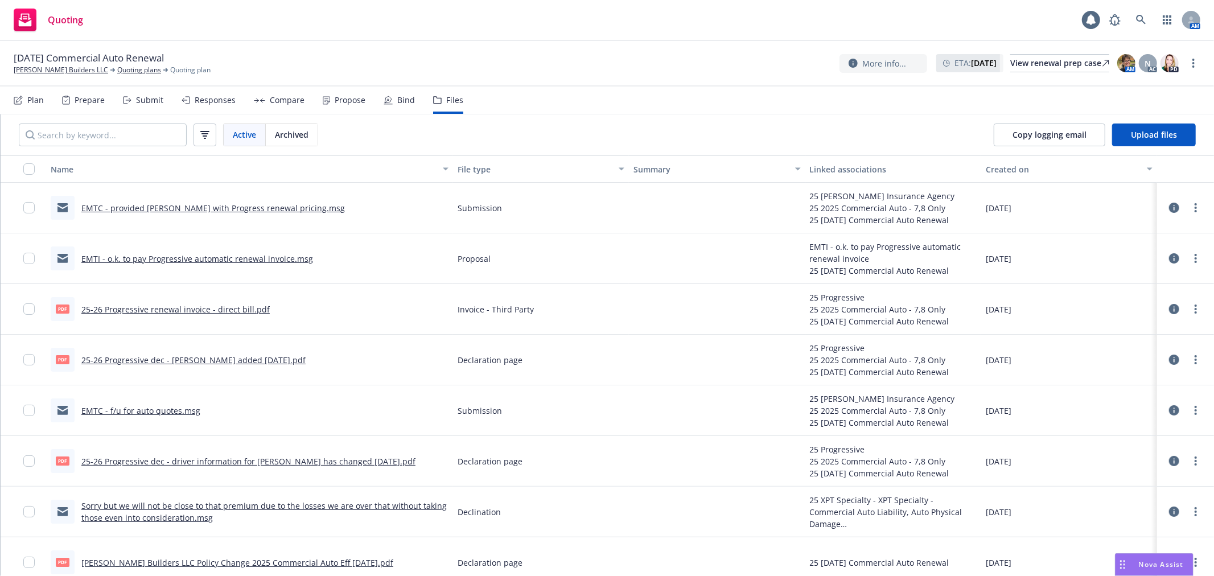
click at [296, 207] on link "EMTC - provided [PERSON_NAME] with Progress renewal pricing.msg" at bounding box center [212, 208] width 263 height 11
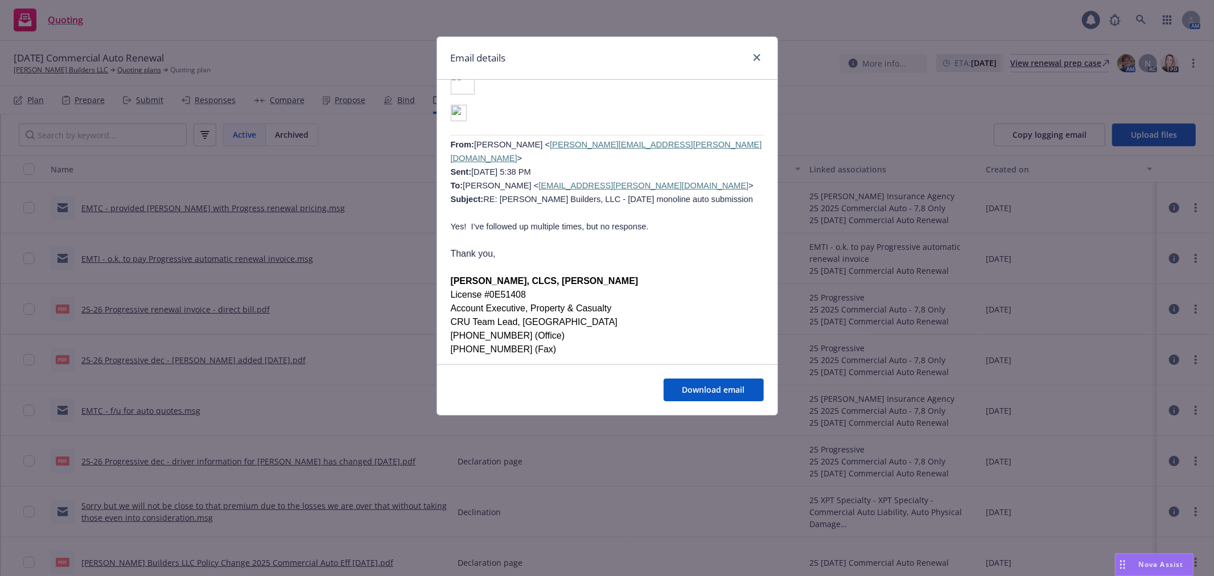
scroll to position [1011, 0]
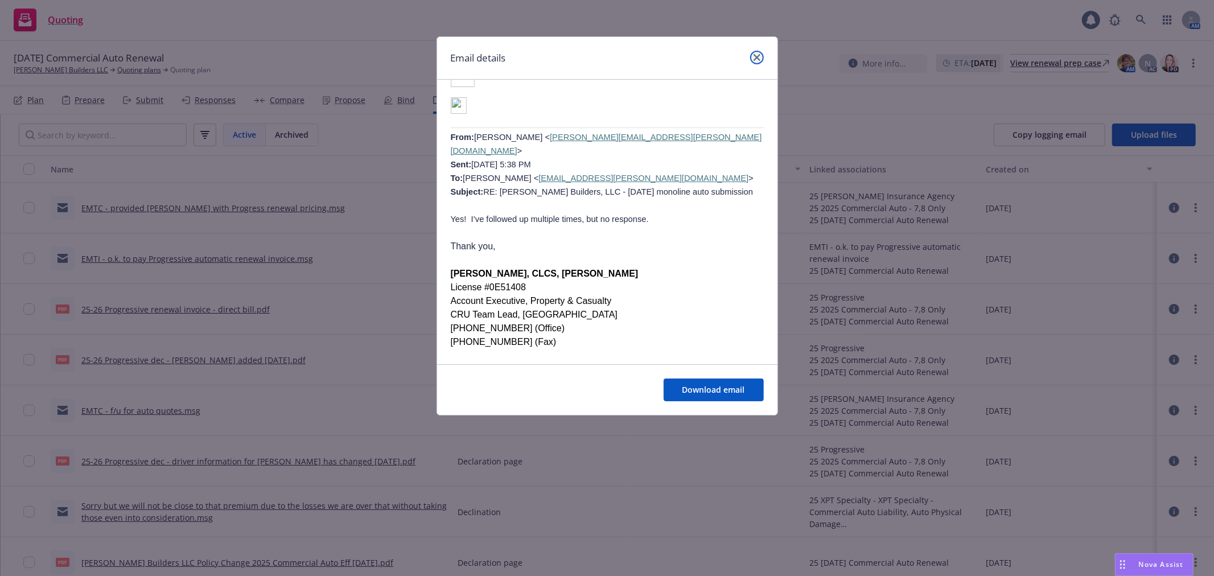
click at [759, 63] on link "close" at bounding box center [757, 58] width 14 height 14
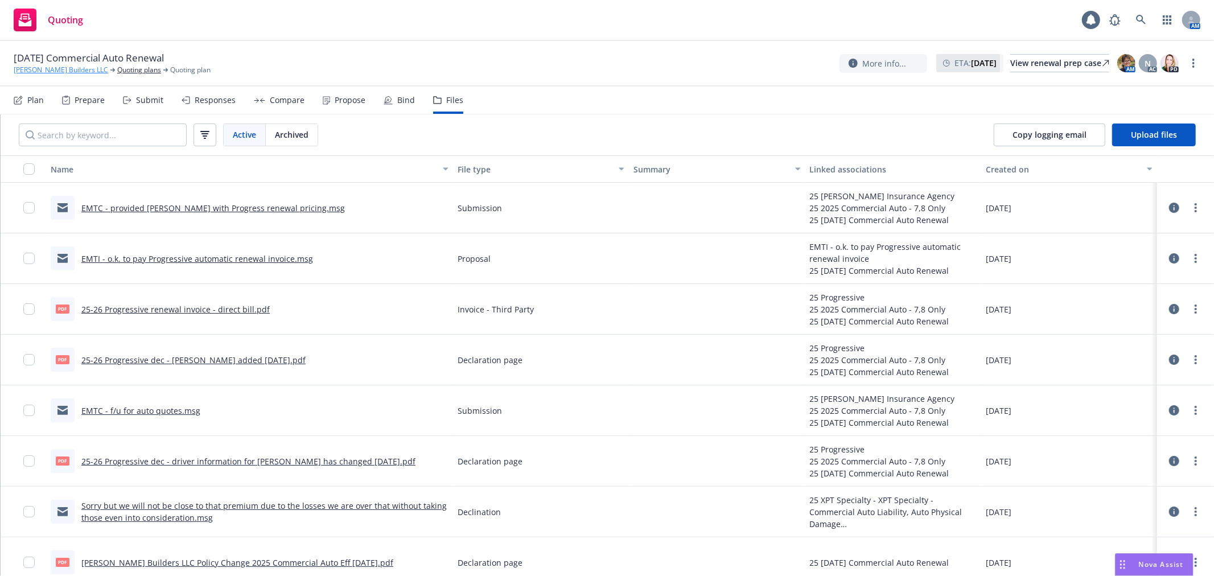
click at [82, 71] on link "[PERSON_NAME] Builders LLC" at bounding box center [61, 70] width 94 height 10
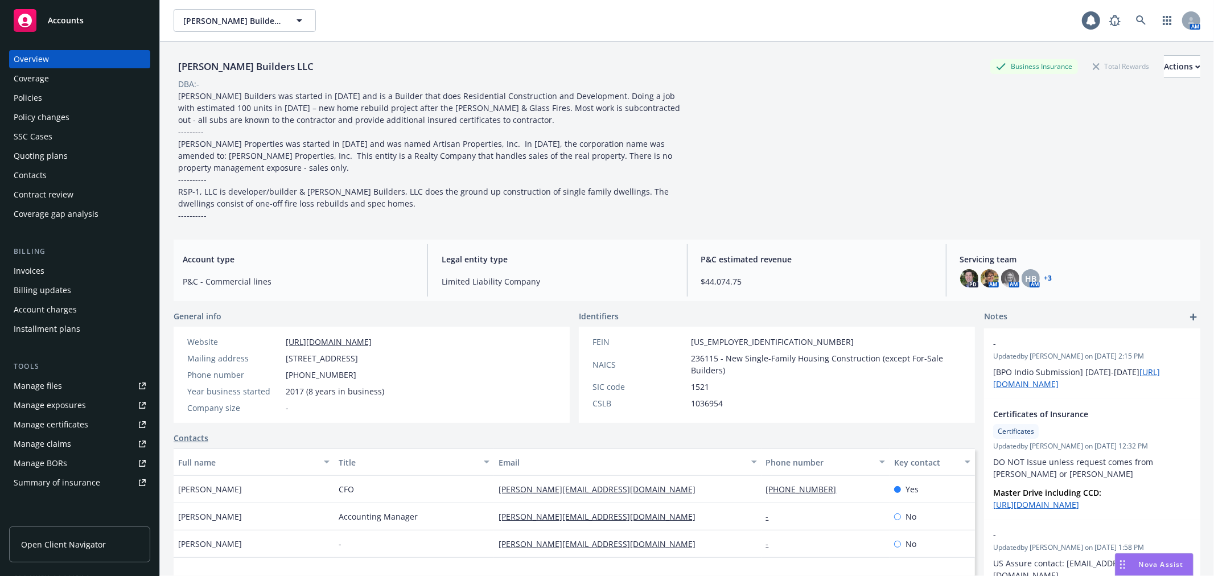
click at [80, 92] on div "Policies" at bounding box center [80, 98] width 132 height 18
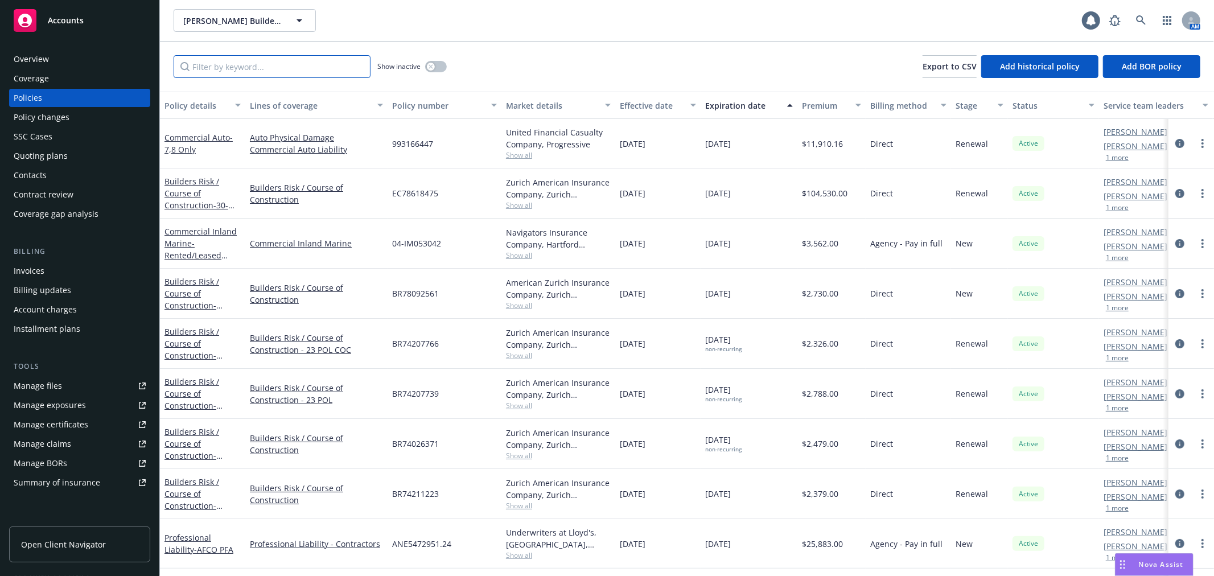
click at [239, 64] on input "Filter by keyword..." at bounding box center [272, 66] width 197 height 23
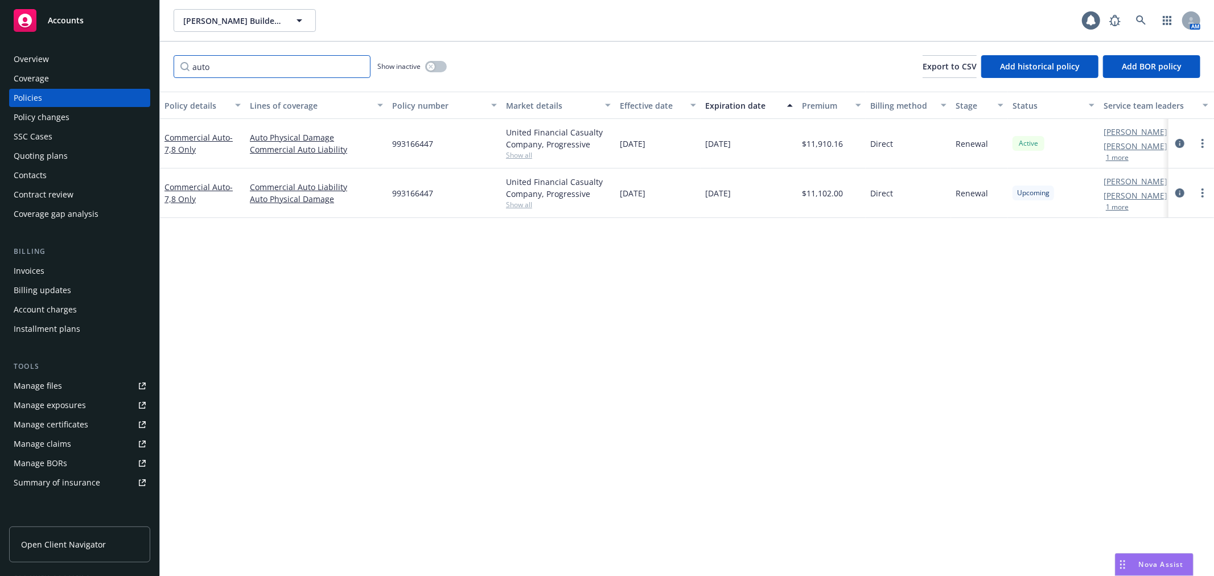
type input "auto"
click at [72, 117] on div "Policy changes" at bounding box center [80, 117] width 132 height 18
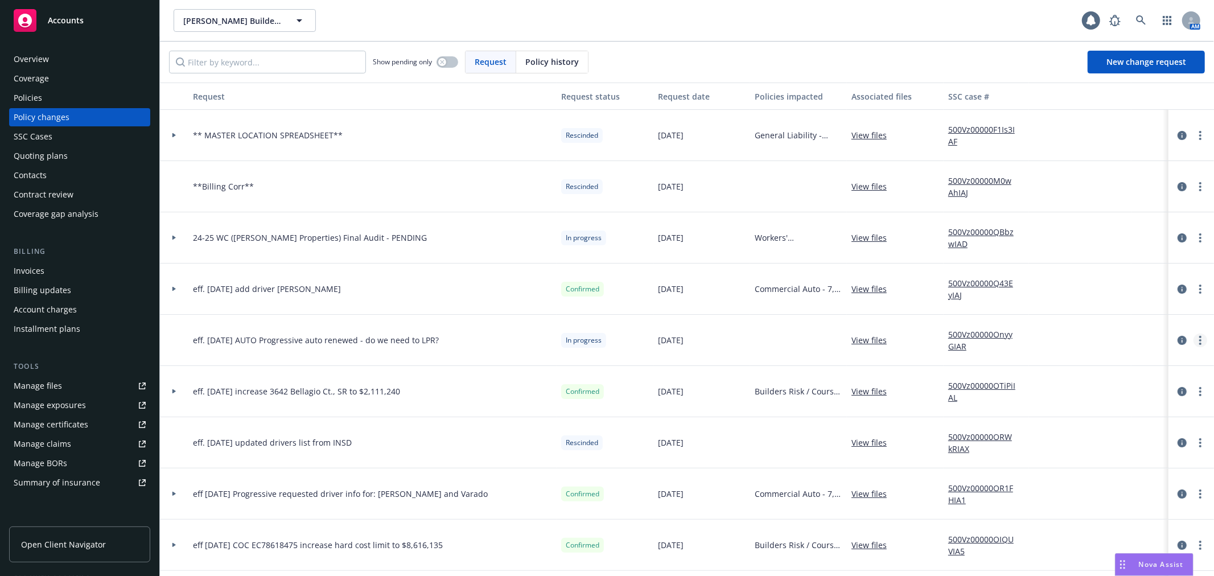
click at [1199, 337] on circle "more" at bounding box center [1200, 337] width 2 height 2
click at [1164, 383] on link "Edit request summary" at bounding box center [1099, 386] width 195 height 23
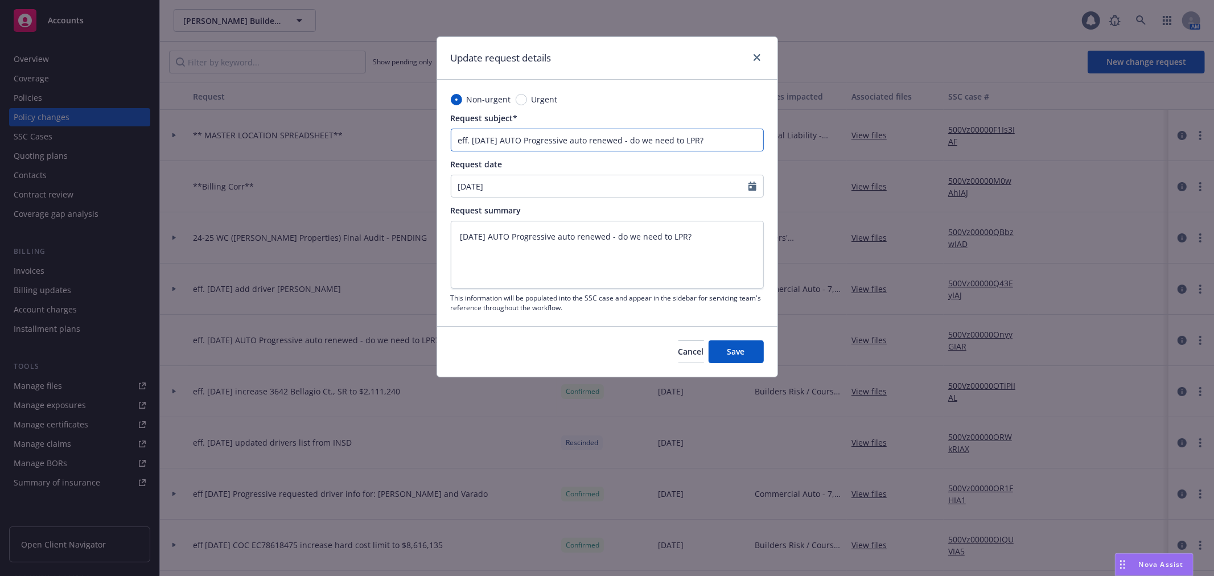
drag, startPoint x: 623, startPoint y: 140, endPoint x: 656, endPoint y: 137, distance: 33.2
click at [650, 137] on input "eff. 8/17/25 AUTO Progressive auto renewed - do we need to LPR?" at bounding box center [607, 140] width 313 height 23
click at [693, 133] on input "eff. 8/17/25 AUTO Progressive auto renewed - do we need to LPR?" at bounding box center [607, 140] width 313 height 23
click at [728, 131] on input "eff. 8/17/25 AUTO Progressive auto renewed - do we need to LPR?" at bounding box center [607, 140] width 313 height 23
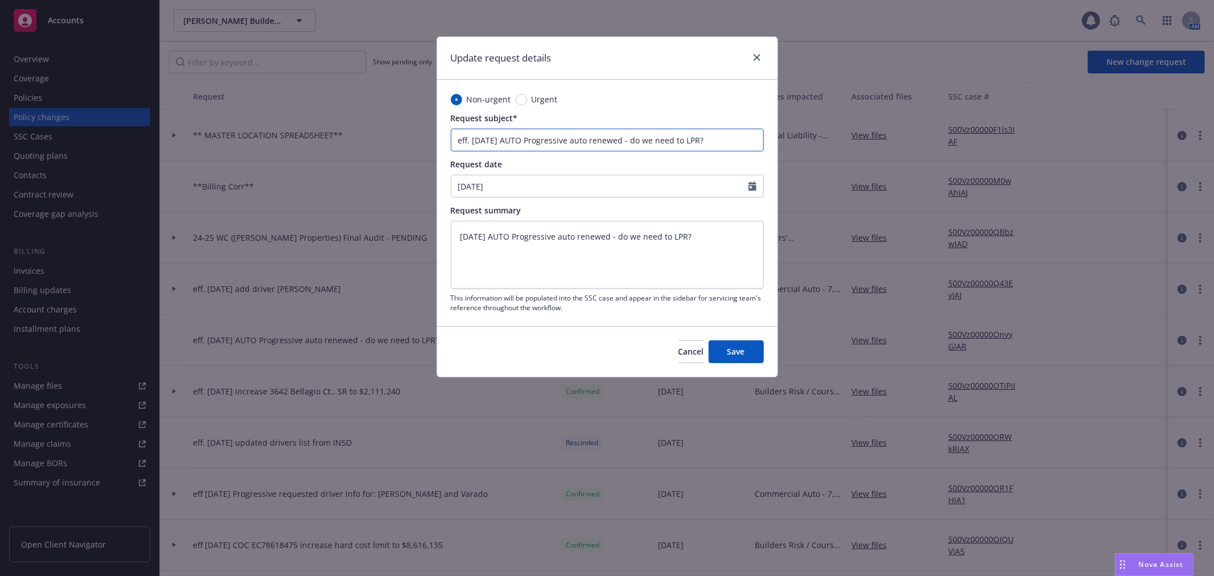
drag, startPoint x: 629, startPoint y: 135, endPoint x: 737, endPoint y: 134, distance: 107.6
click at [737, 134] on input "eff. 8/17/25 AUTO Progressive auto renewed - do we need to LPR?" at bounding box center [607, 140] width 313 height 23
type input "eff. 8/17/25 AUTO Progressive auto renewed - n"
type textarea "x"
type input "eff. 8/17/25 AUTO Progressive auto renewed - no"
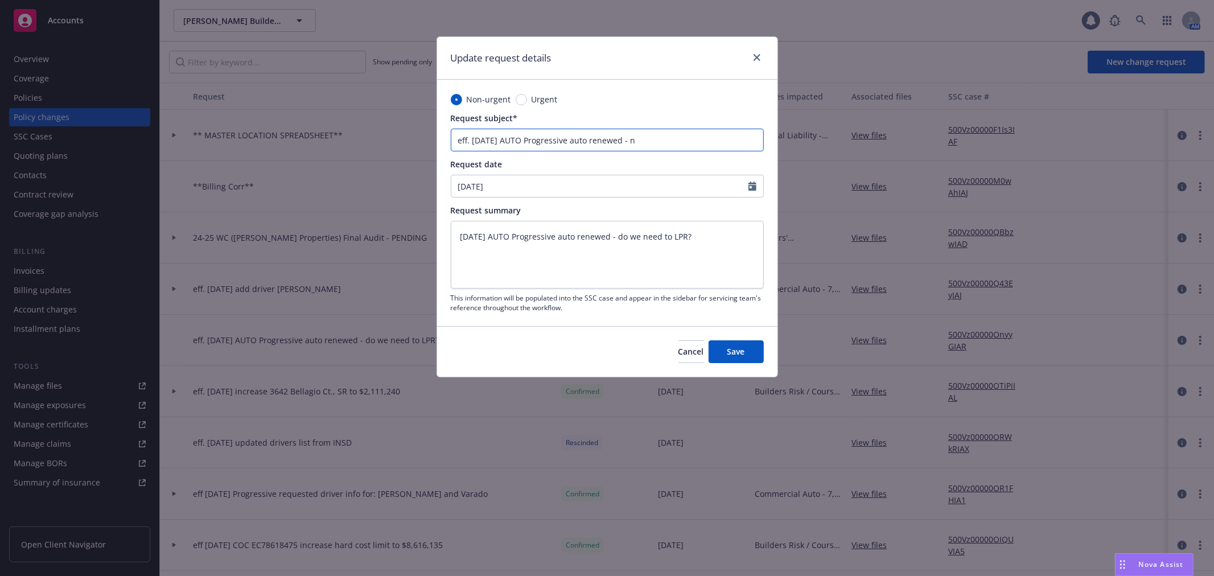
type textarea "x"
type input "eff. 8/17/25 AUTO Progressive auto renewed - no"
type textarea "x"
type input "eff. 8/17/25 AUTO Progressive auto renewed - no o"
type textarea "x"
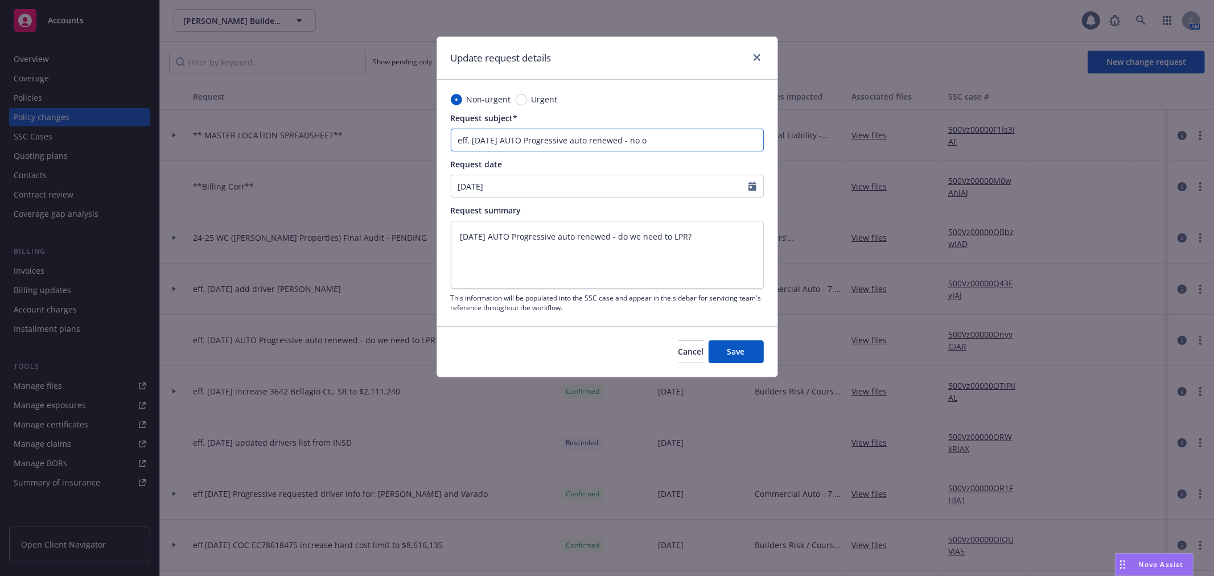
type input "eff. 8/17/25 AUTO Progressive auto renewed - no ot"
type textarea "x"
type input "eff. 8/17/25 AUTO Progressive auto renewed - no oth"
type textarea "x"
type input "eff. 8/17/25 AUTO Progressive auto renewed - no othe"
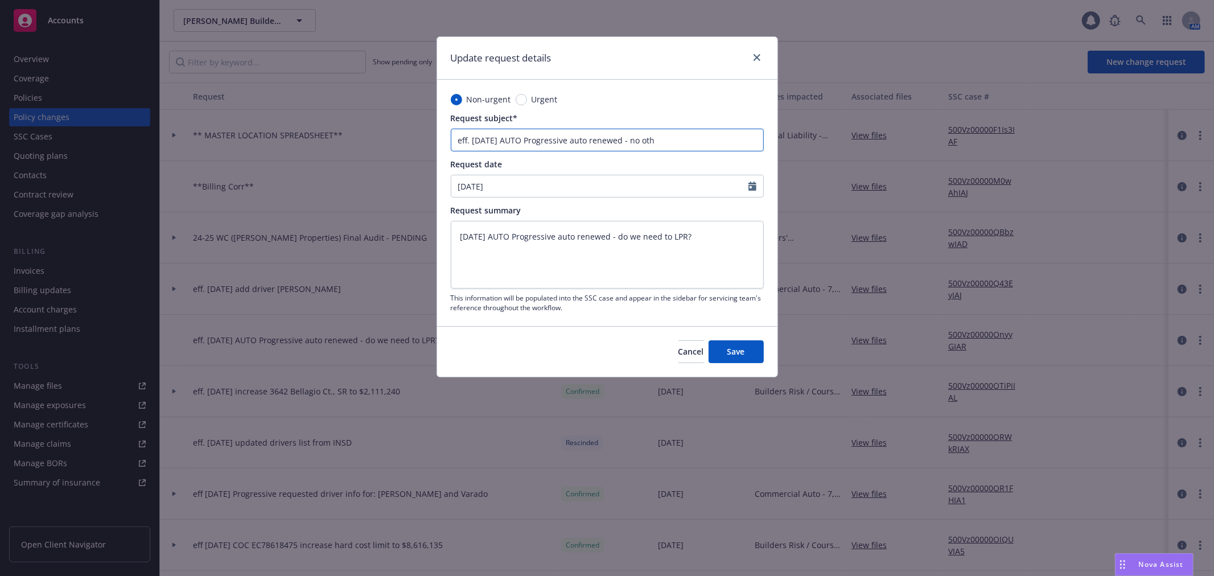
type textarea "x"
type input "eff. 8/17/25 AUTO Progressive auto renewed - no other"
type textarea "x"
type input "eff. 8/17/25 AUTO Progressive auto renewed - no other"
type textarea "x"
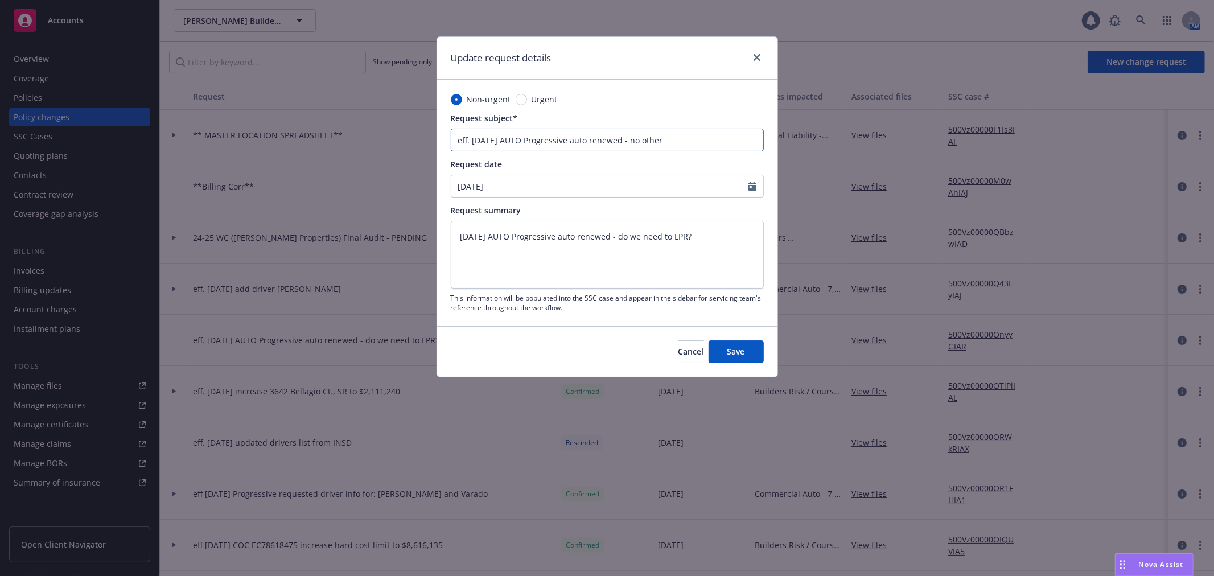
type input "eff. 8/17/25 AUTO Progressive auto renewed - no other m"
type textarea "x"
type input "eff. 8/17/25 AUTO Progressive auto renewed - no other ma"
type textarea "x"
type input "eff. 8/17/25 AUTO Progressive auto renewed - no other mar"
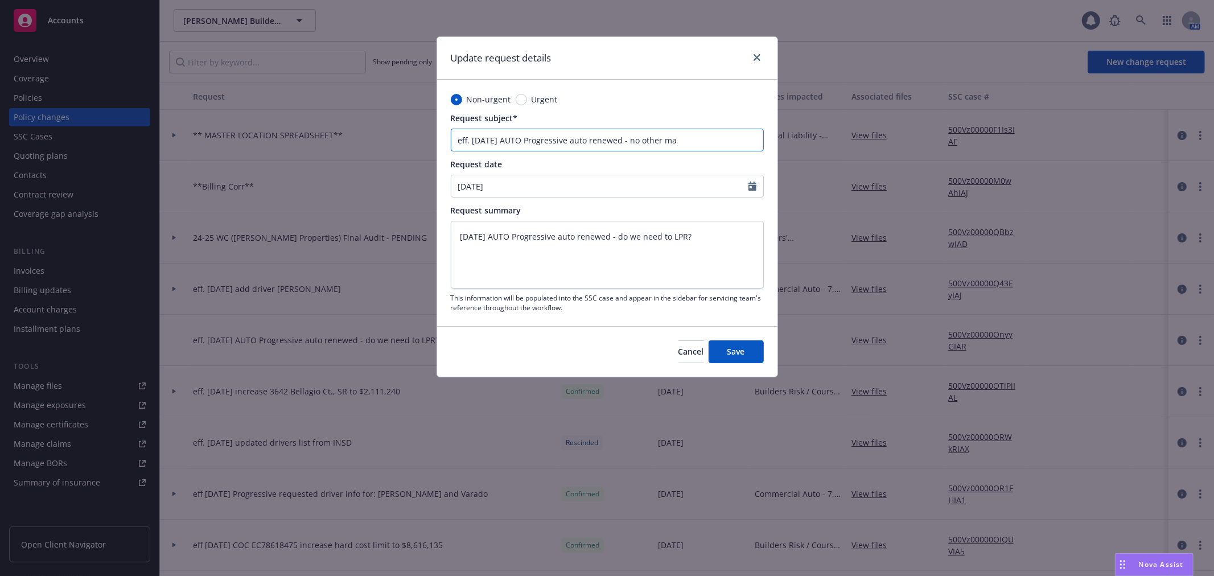
type textarea "x"
type input "eff. 8/17/25 AUTO Progressive auto renewed - no other mare"
type textarea "x"
type input "eff. 8/17/25 AUTO Progressive auto renewed - no other mar"
type textarea "x"
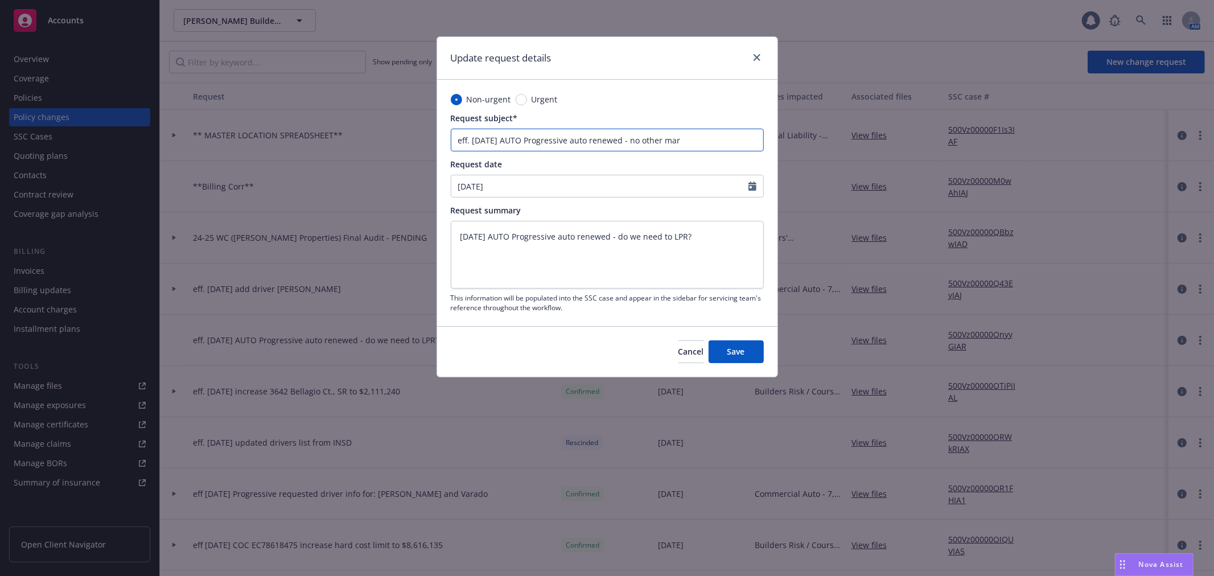
type input "eff. 8/17/25 AUTO Progressive auto renewed - no other mark"
type textarea "x"
type input "eff. 8/17/25 AUTO Progressive auto renewed - no other marke"
type textarea "x"
type input "eff. 8/17/25 AUTO Progressive auto renewed - no other market"
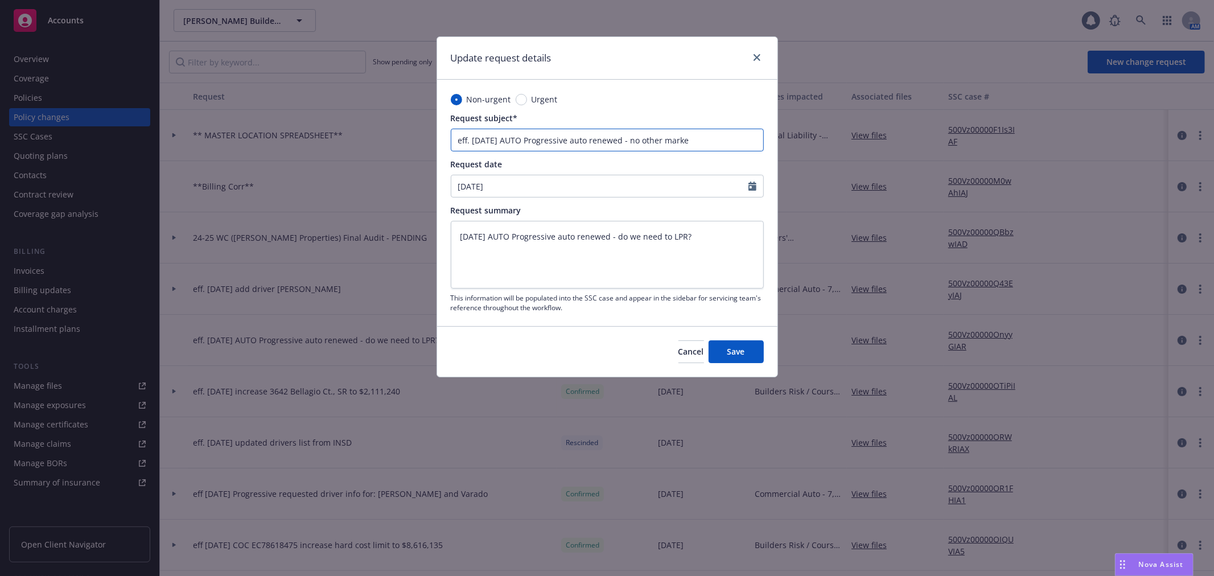
type textarea "x"
type input "eff. 8/17/25 AUTO Progressive auto renewed - no other markets"
type textarea "x"
type input "eff. 8/17/25 AUTO Progressive auto renewed - no other markets"
type textarea "x"
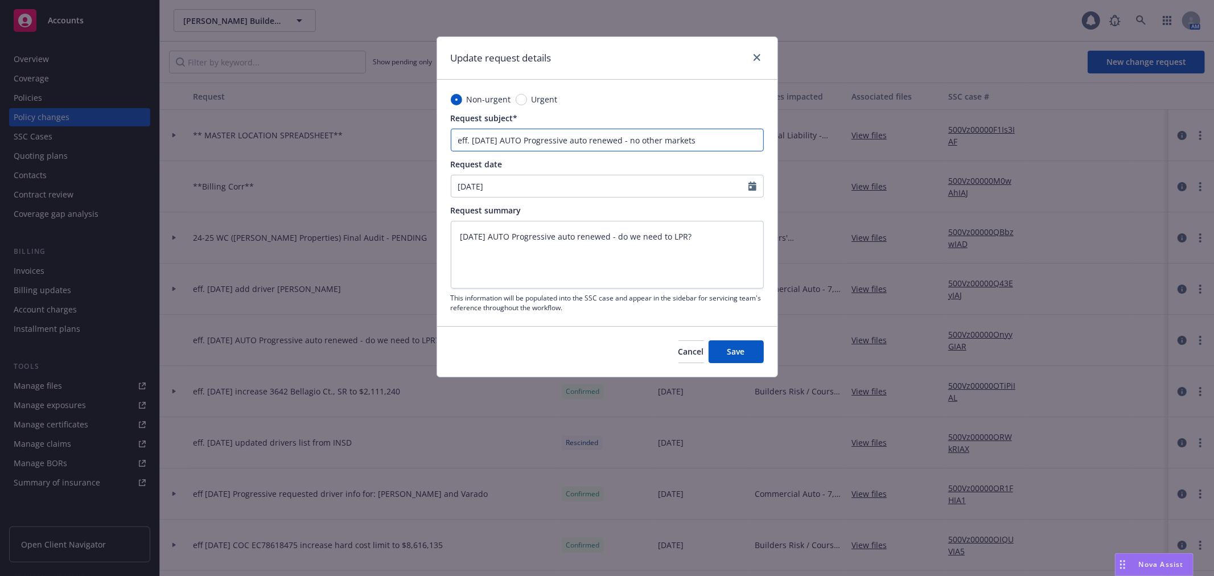
type input "eff. 8/17/25 AUTO Progressive auto renewed - no other markets w"
type textarea "x"
type input "eff. 8/17/25 AUTO Progressive auto renewed - no other markets wi"
type textarea "x"
type input "eff. 8/17/25 AUTO Progressive auto renewed - no other markets wil"
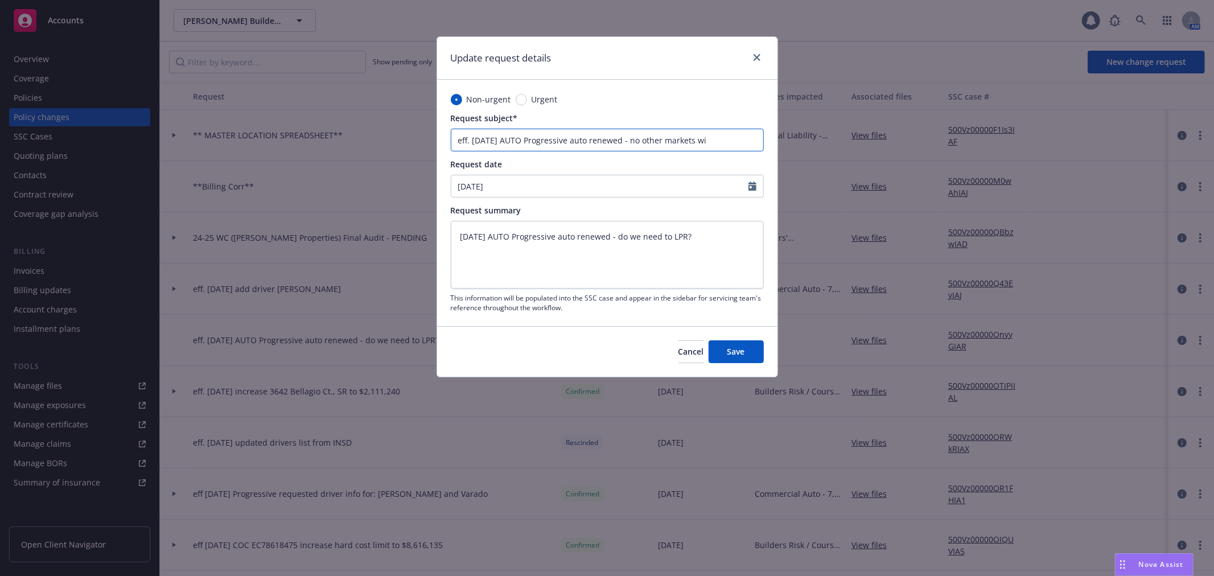
type textarea "x"
type input "eff. 8/17/25 AUTO Progressive auto renewed - no other markets will"
type textarea "x"
type input "eff. 8/17/25 AUTO Progressive auto renewed - no other markets willi"
type textarea "x"
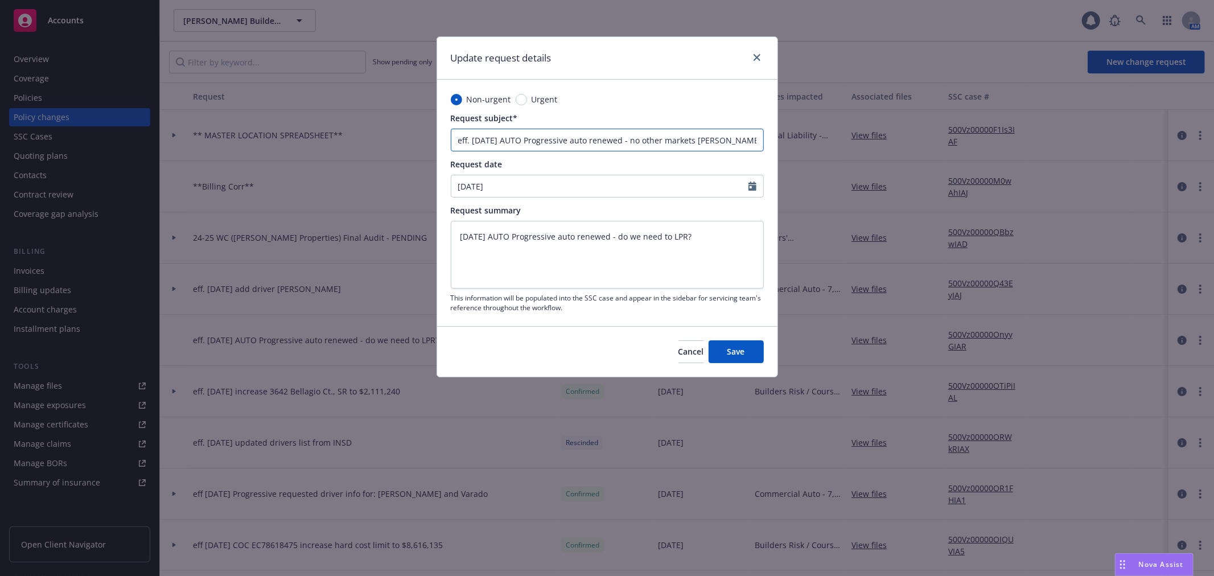
type input "eff. 8/17/25 AUTO Progressive auto renewed - no other markets willin"
type textarea "x"
type input "eff. 8/17/25 AUTO Progressive auto renewed - no other markets willing"
type textarea "x"
type input "eff. 8/17/25 AUTO Progressive auto renewed - no other markets willing"
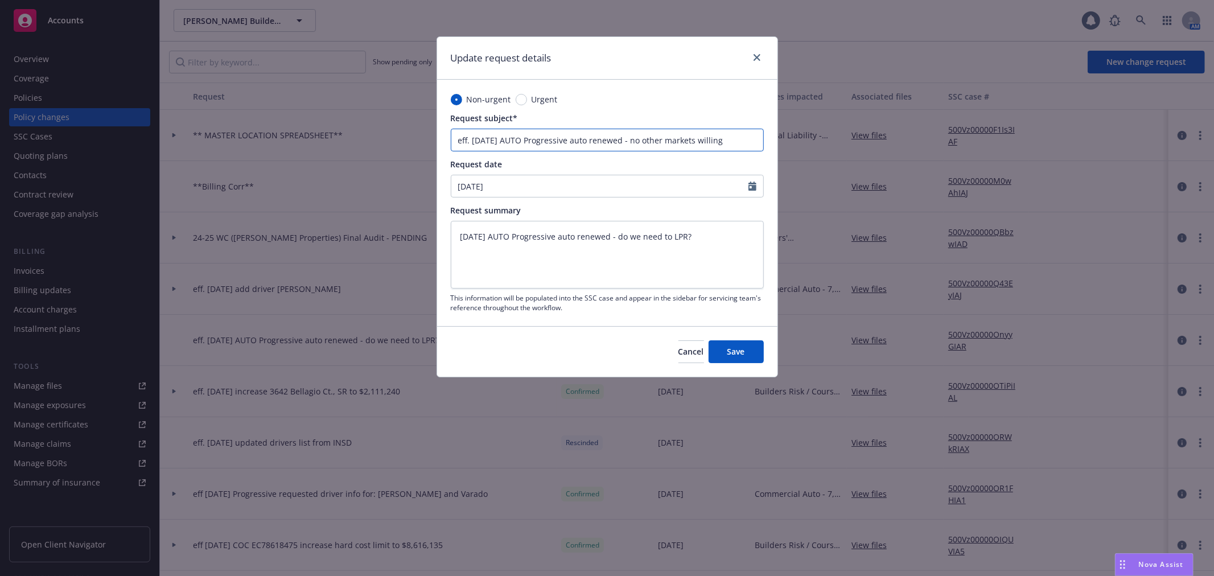
type textarea "x"
type input "eff. 8/17/25 AUTO Progressive auto renewed - no other markets willing t"
type textarea "x"
type input "eff. 8/17/25 AUTO Progressive auto renewed - no other markets willing to"
type textarea "x"
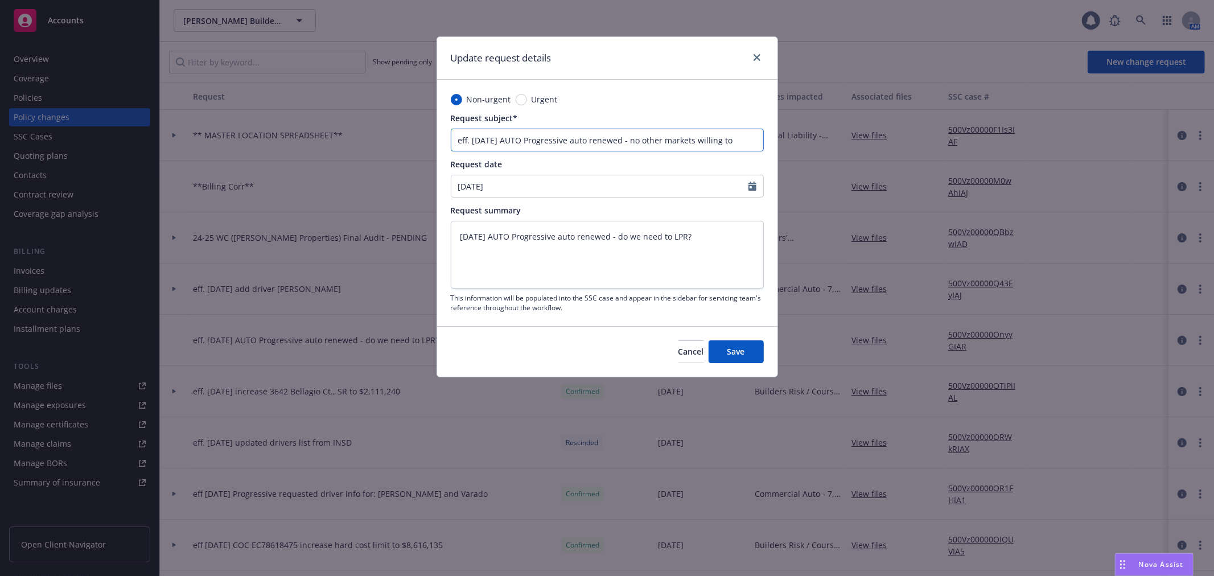
type input "eff. 8/17/25 AUTO Progressive auto renewed - no other markets willing to"
type textarea "x"
type input "eff. 8/17/25 AUTO Progressive auto renewed - no other markets willing to w"
type textarea "x"
type input "eff. 8/17/25 AUTO Progressive auto renewed - no other markets willing to wr"
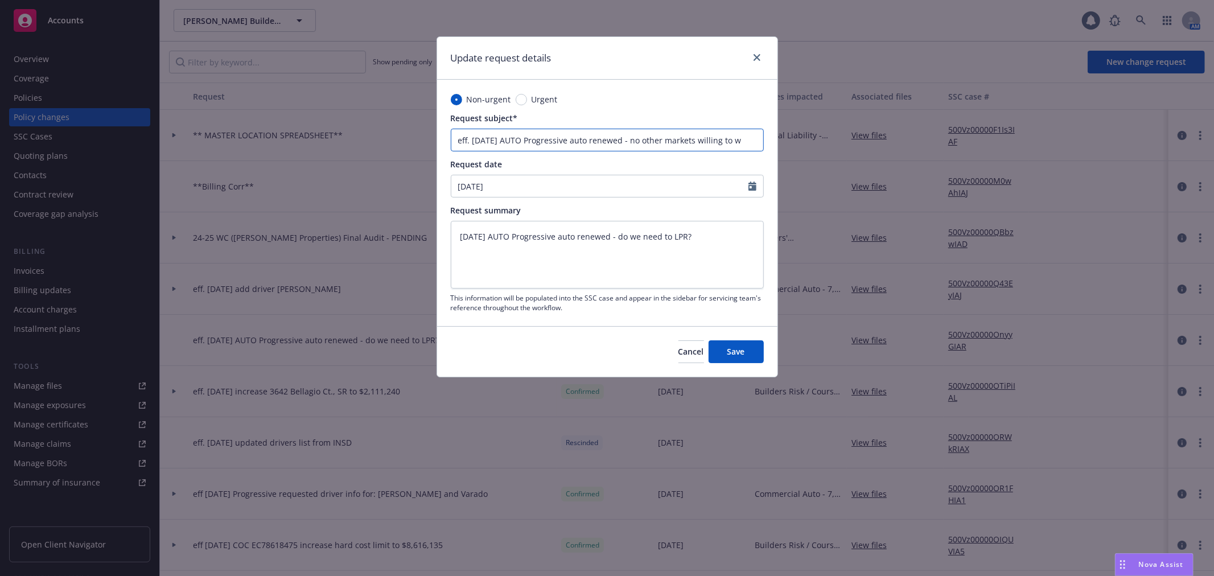
type textarea "x"
type input "eff. 8/17/25 AUTO Progressive auto renewed - no other markets willing to wri"
type textarea "x"
type input "eff. 8/17/25 AUTO Progressive auto renewed - no other markets willing to writ"
type textarea "x"
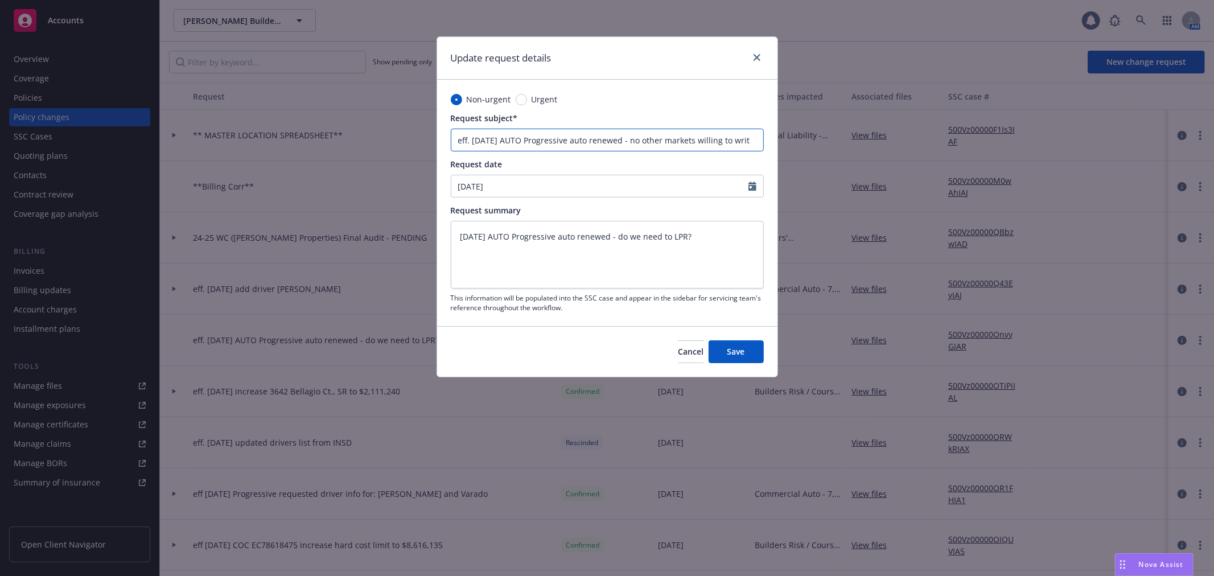
type input "eff. 8/17/25 AUTO Progressive auto renewed - no other markets willing to write"
type textarea "x"
type input "eff. 8/17/25 AUTO Progressive auto renewed - no other markets willing to write"
click at [671, 233] on textarea "8/17/2025 AUTO Progressive auto renewed - do we need to LPR?" at bounding box center [607, 254] width 313 height 67
paste textarea "eff. 8/17/25 AUTO Progressive auto renewed - no other markets willing to write"
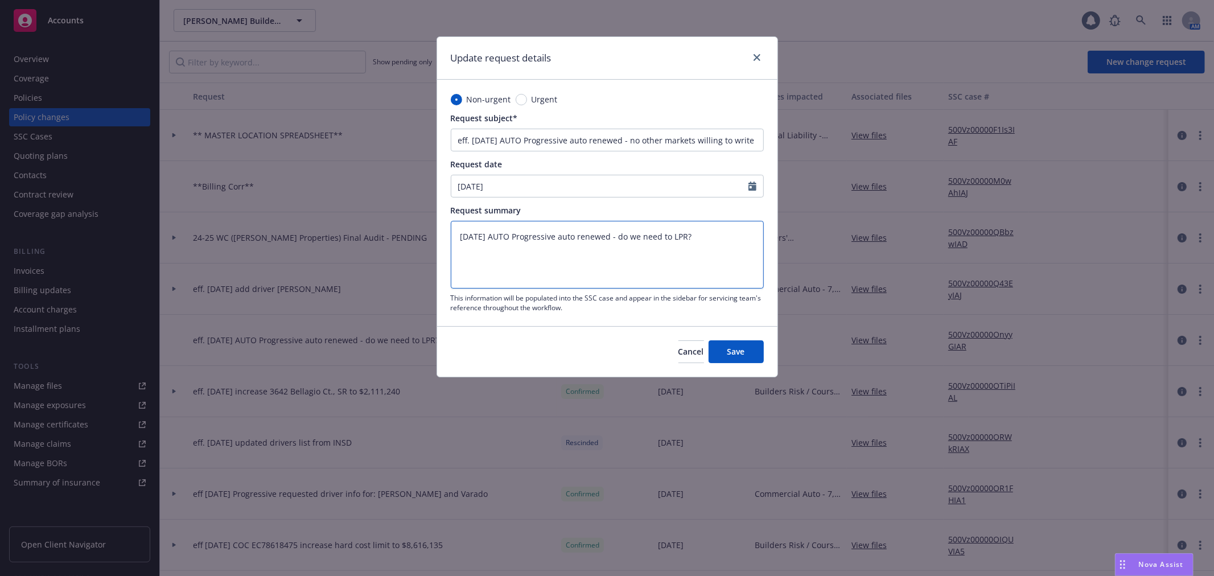
type textarea "eff. 8/17/25 AUTO Progressive auto renewed - no other markets willing to write"
type textarea "x"
type textarea "eff. 8/17/25 AUTO Progressive auto renewed - no other markets willing to write"
click at [737, 351] on span "Save" at bounding box center [736, 351] width 18 height 11
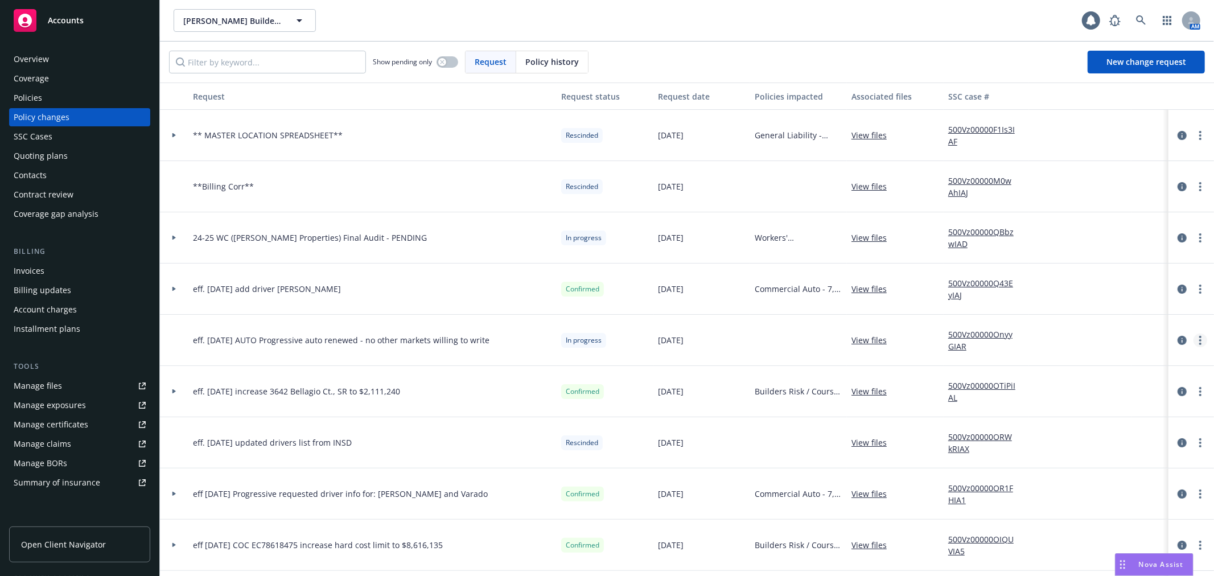
click at [1196, 337] on link "more" at bounding box center [1200, 340] width 14 height 14
click at [793, 340] on div at bounding box center [798, 340] width 97 height 51
click at [1193, 339] on link "more" at bounding box center [1200, 340] width 14 height 14
click at [1093, 407] on link "Rescind request" at bounding box center [1099, 409] width 195 height 23
type textarea "x"
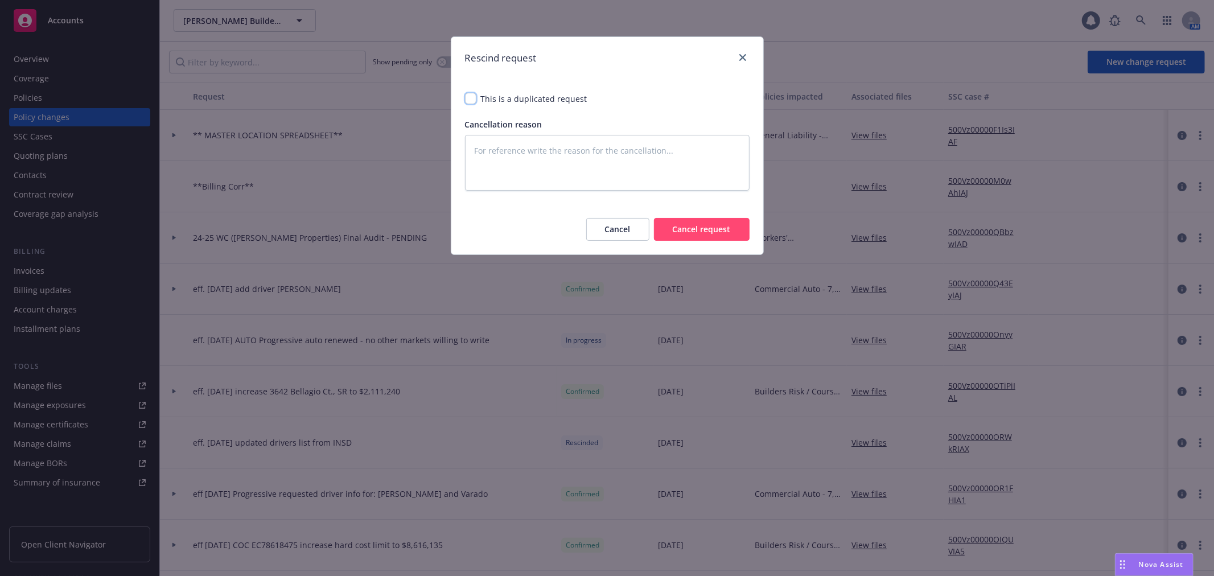
click at [469, 98] on input "checkbox" at bounding box center [470, 98] width 11 height 11
checkbox input "true"
type textarea "x"
click at [733, 225] on button "Cancel request" at bounding box center [702, 229] width 96 height 23
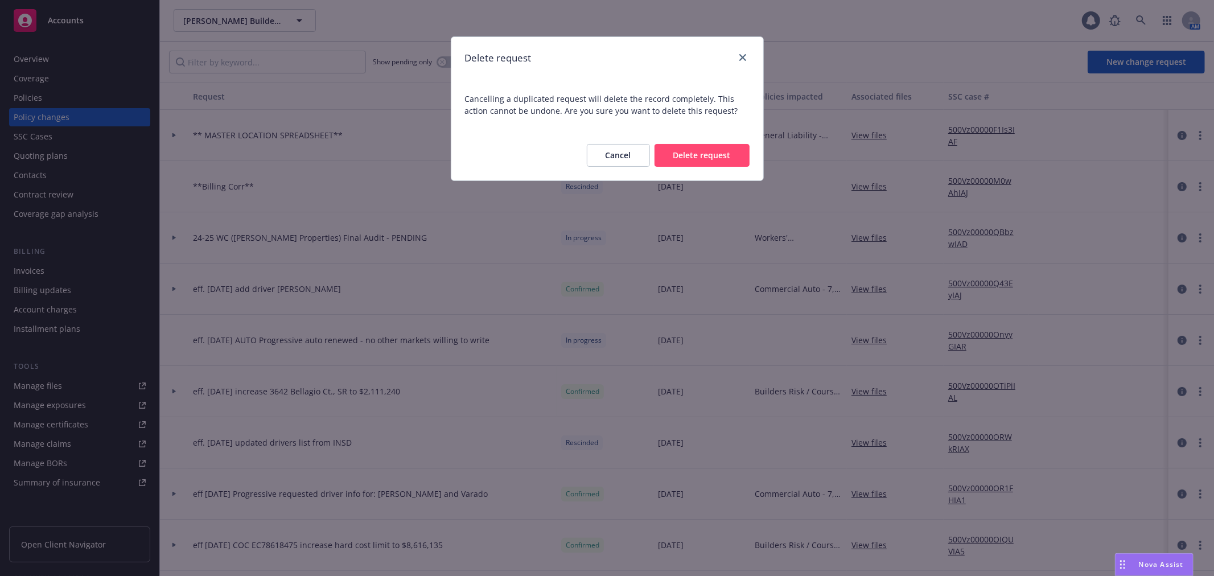
click at [703, 153] on button "Delete request" at bounding box center [701, 155] width 95 height 23
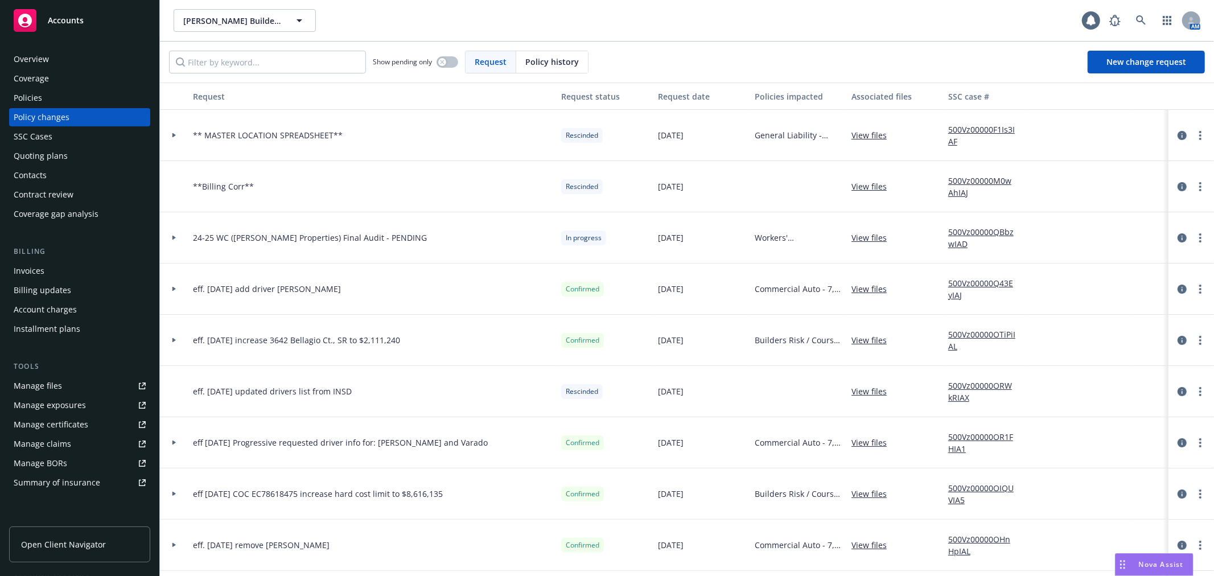
click at [77, 95] on div "Policies" at bounding box center [80, 98] width 132 height 18
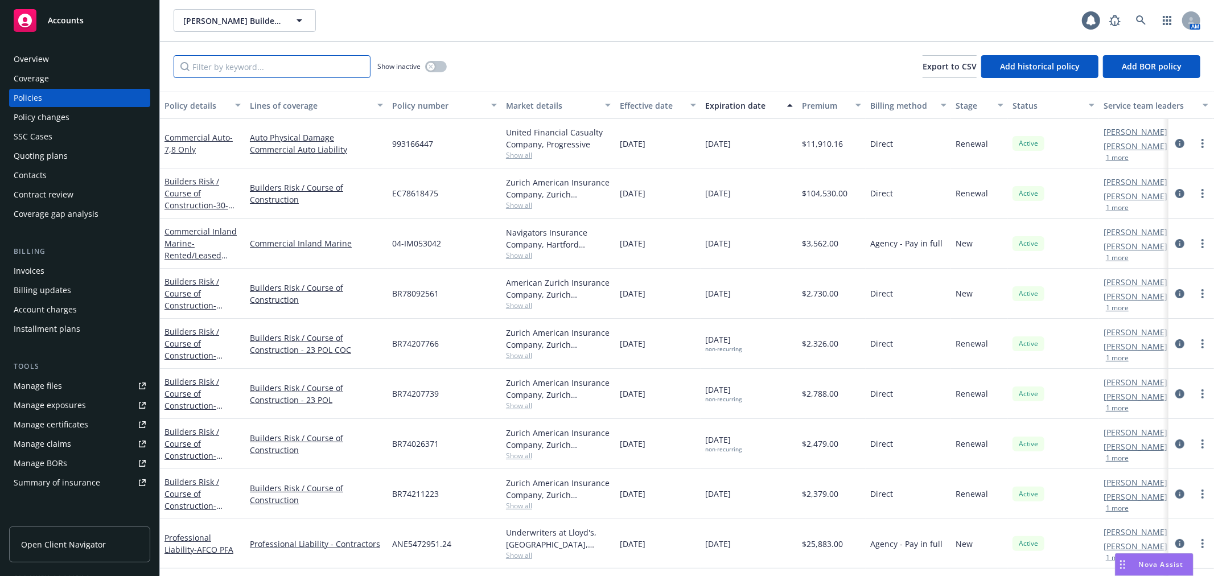
click at [204, 72] on input "Filter by keyword..." at bounding box center [272, 66] width 197 height 23
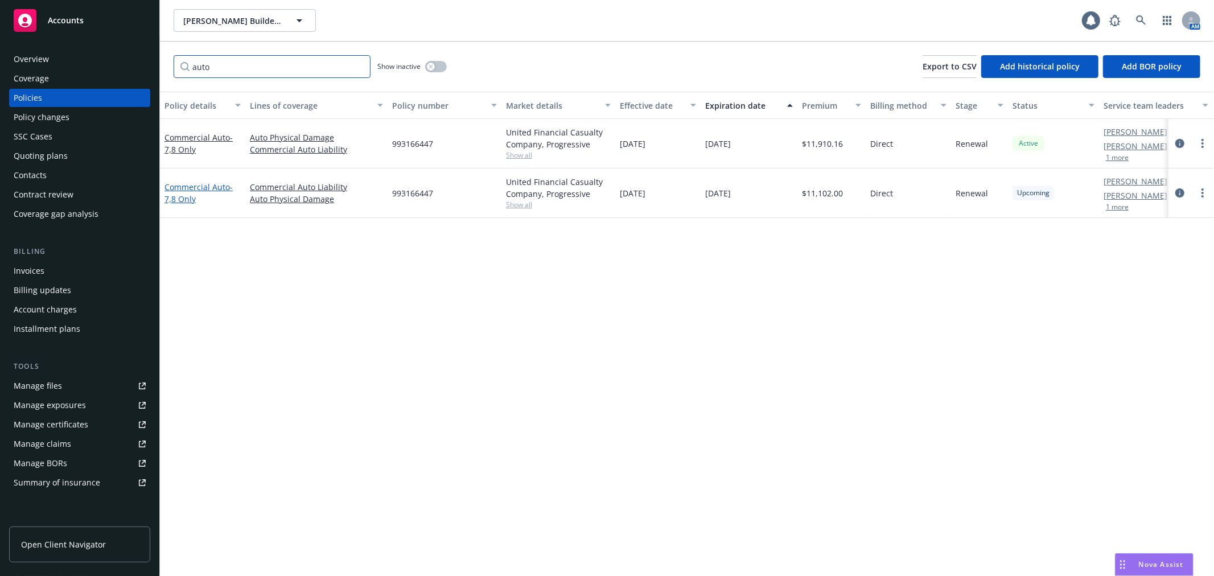
type input "auto"
click at [179, 184] on link "Commercial Auto - 7,8 Only" at bounding box center [198, 193] width 68 height 23
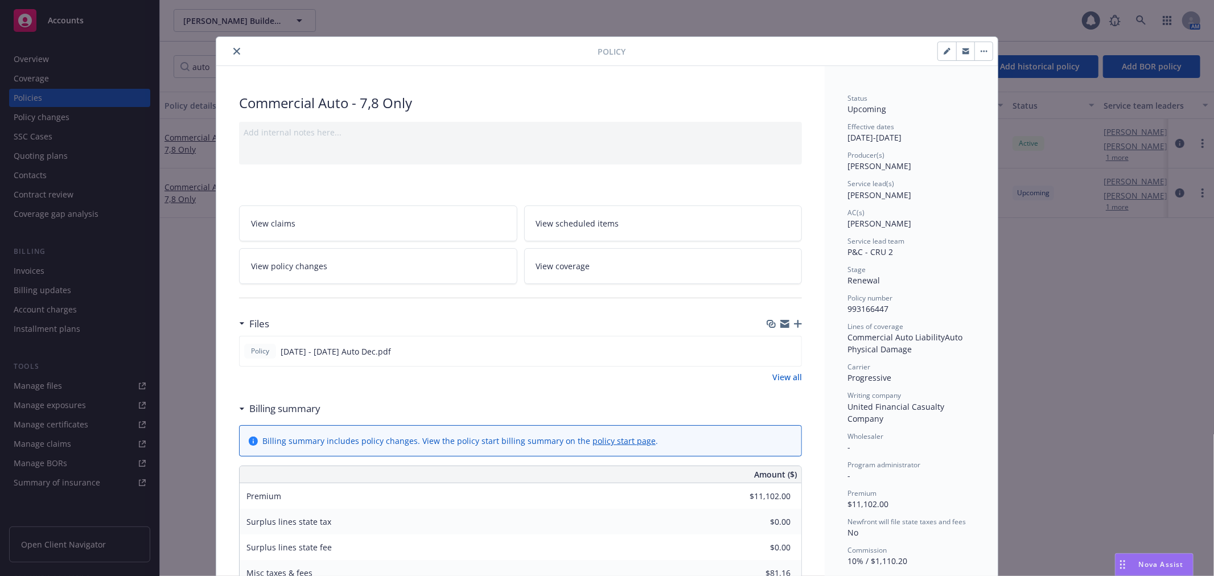
click at [558, 266] on span "View coverage" at bounding box center [563, 266] width 54 height 12
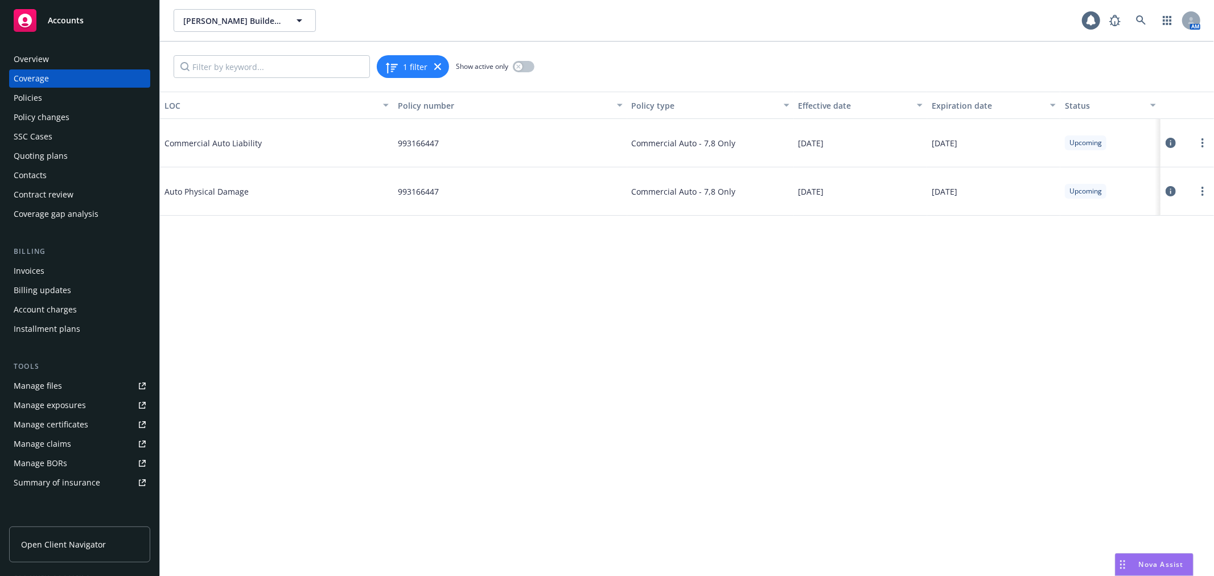
click at [1174, 143] on icon at bounding box center [1170, 143] width 10 height 10
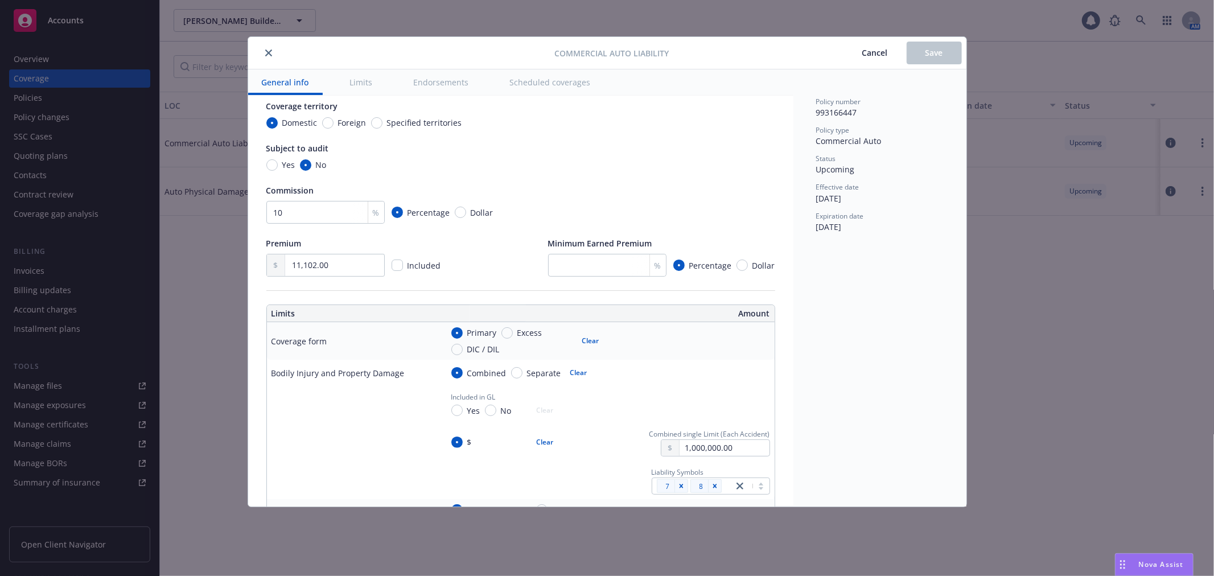
scroll to position [63, 0]
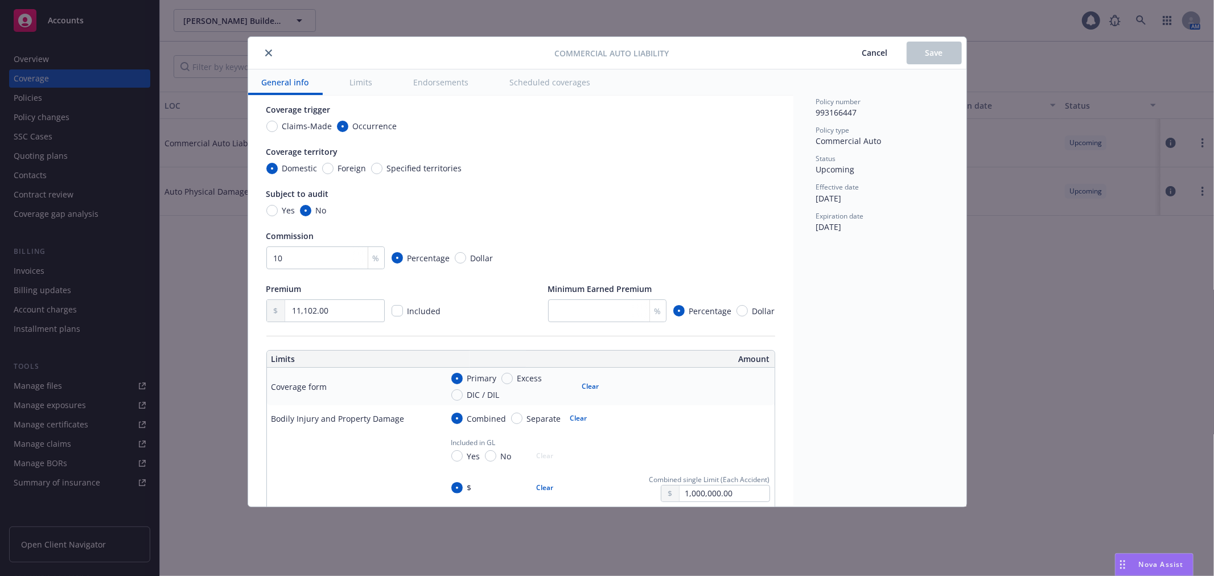
click at [869, 53] on span "Cancel" at bounding box center [875, 52] width 26 height 11
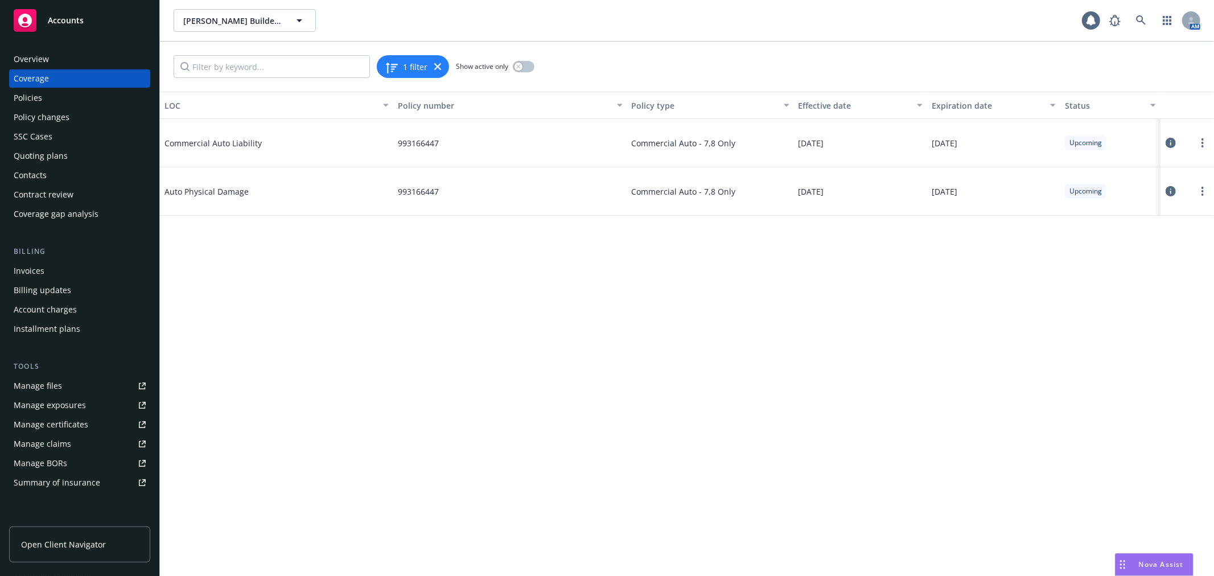
click at [35, 92] on div "Policies" at bounding box center [28, 98] width 28 height 18
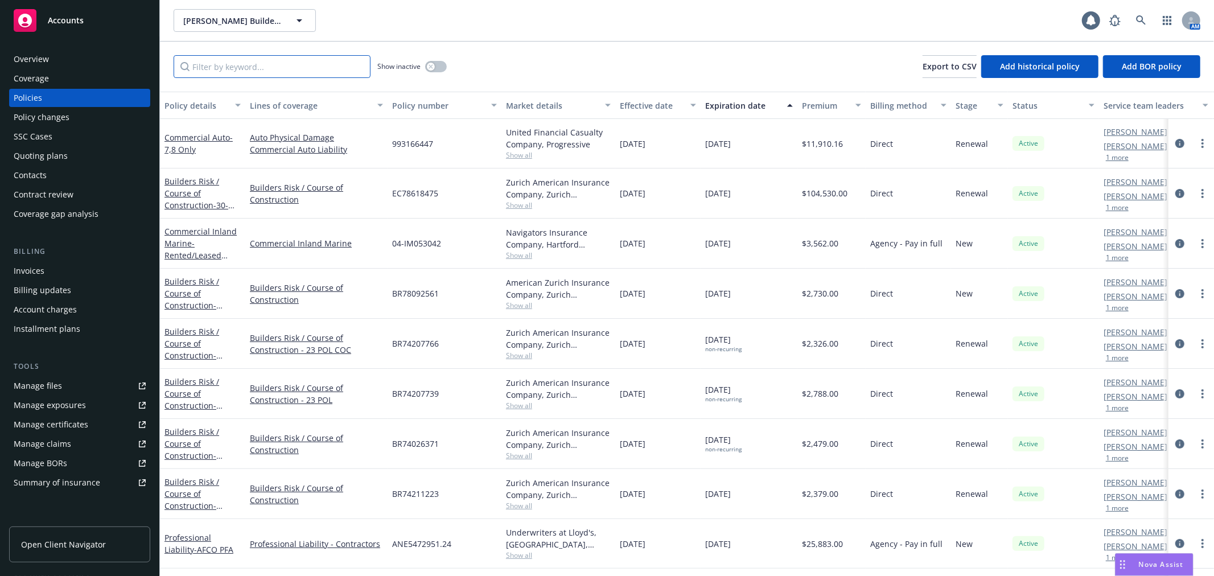
click at [203, 61] on input "Filter by keyword..." at bounding box center [272, 66] width 197 height 23
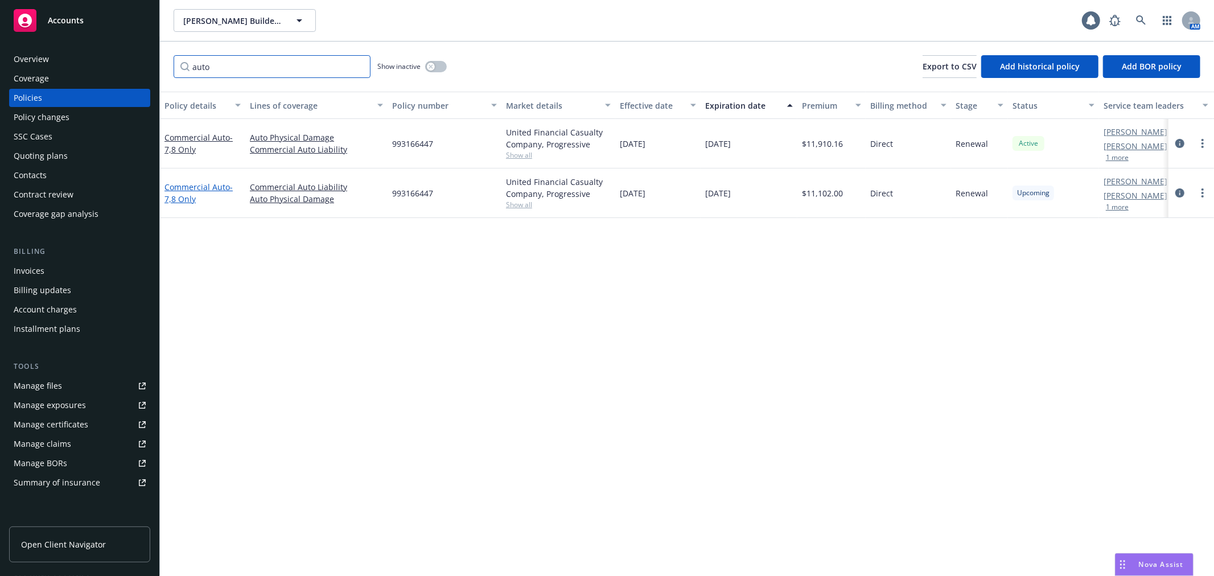
type input "auto"
click at [222, 186] on link "Commercial Auto - 7,8 Only" at bounding box center [198, 193] width 68 height 23
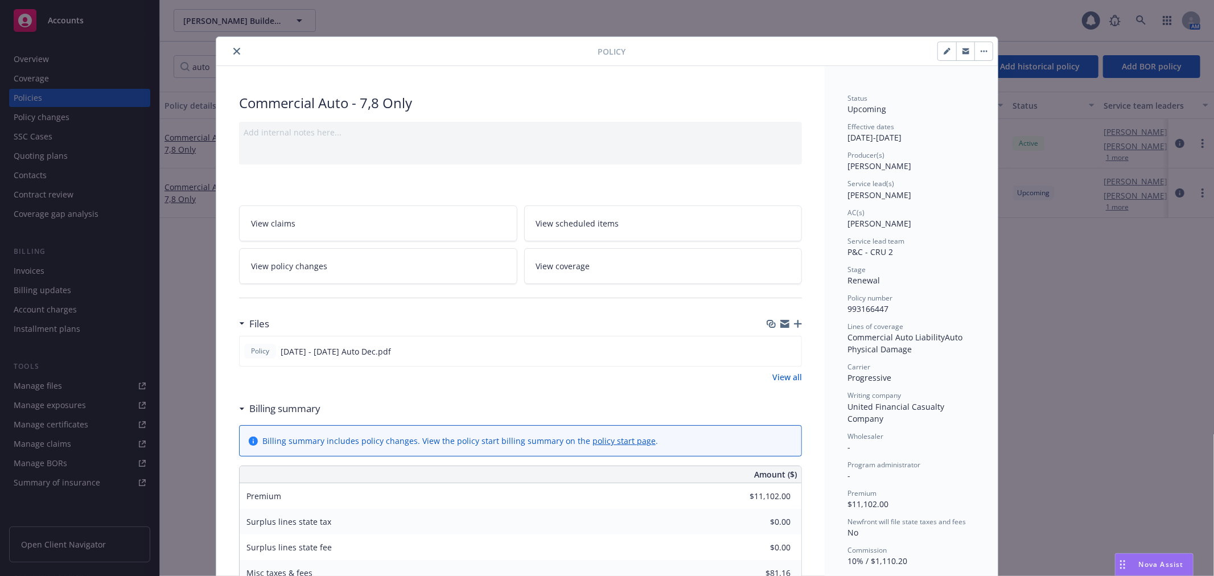
scroll to position [34, 0]
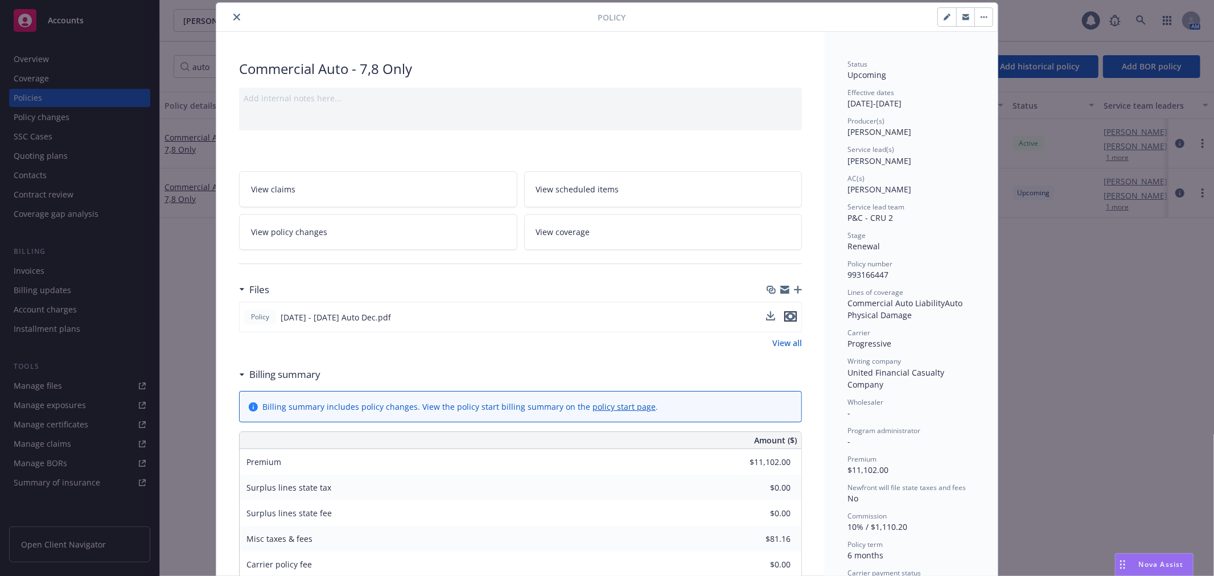
click at [788, 316] on icon "preview file" at bounding box center [790, 316] width 10 height 8
click at [233, 18] on icon "close" at bounding box center [236, 17] width 7 height 7
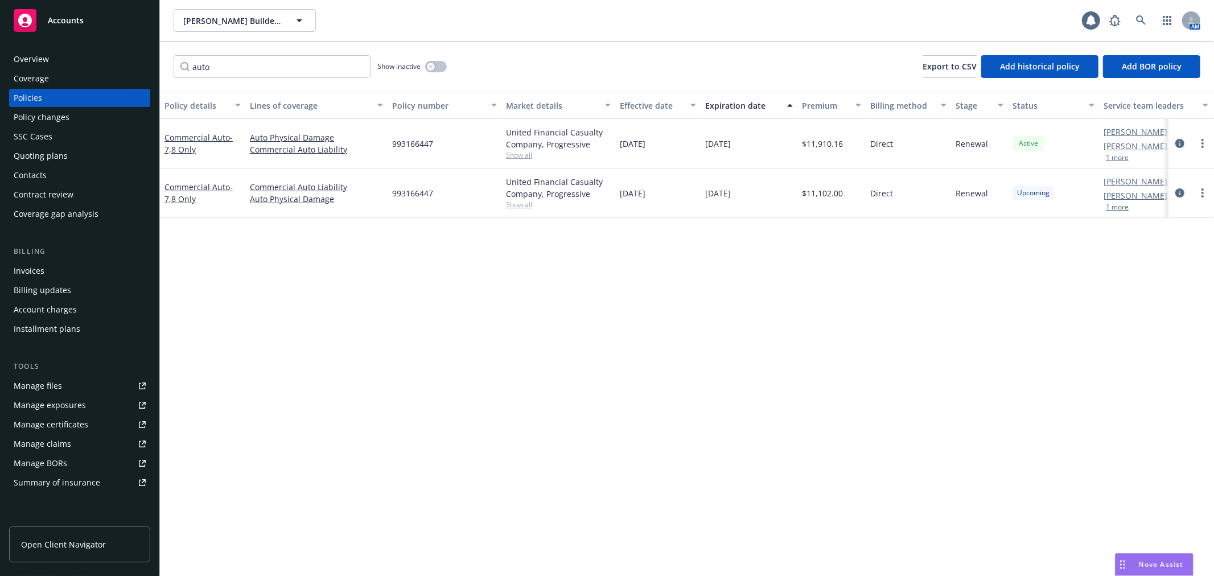
click at [115, 150] on div "Quoting plans" at bounding box center [80, 156] width 132 height 18
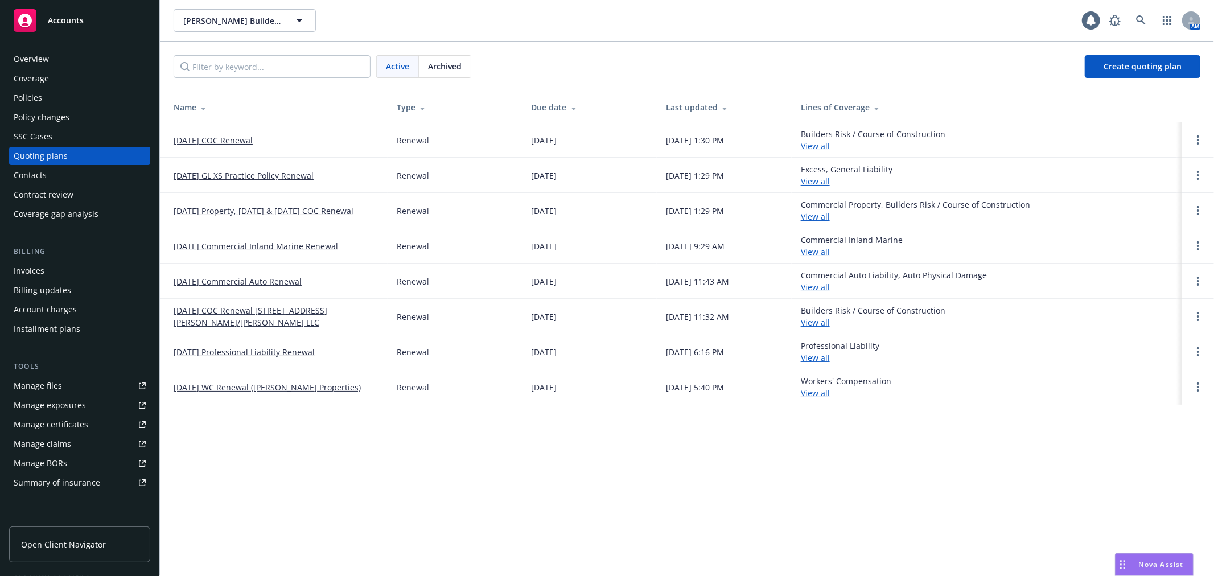
click at [266, 281] on link "08/17/25 Commercial Auto Renewal" at bounding box center [238, 281] width 128 height 12
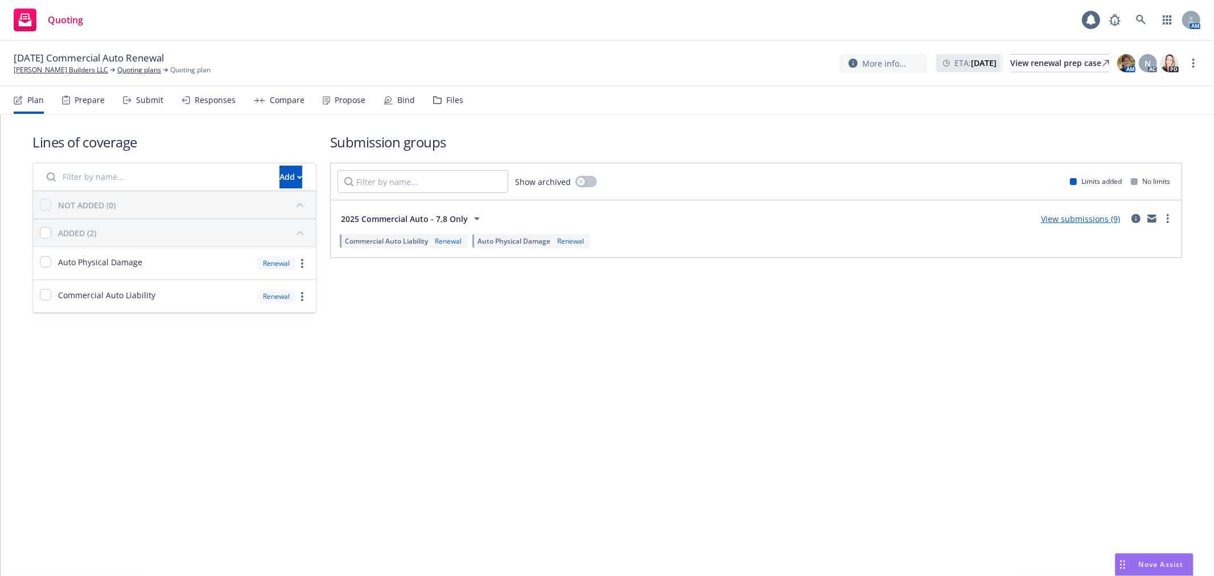
click at [446, 103] on div "Files" at bounding box center [454, 100] width 17 height 9
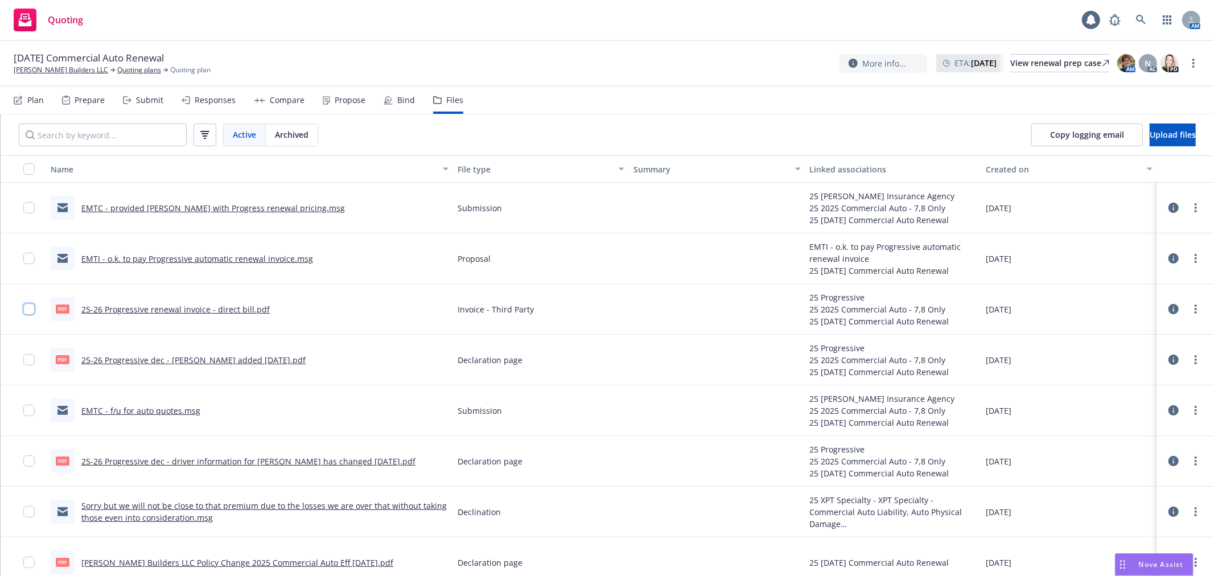
click at [30, 313] on input "checkbox" at bounding box center [28, 308] width 11 height 11
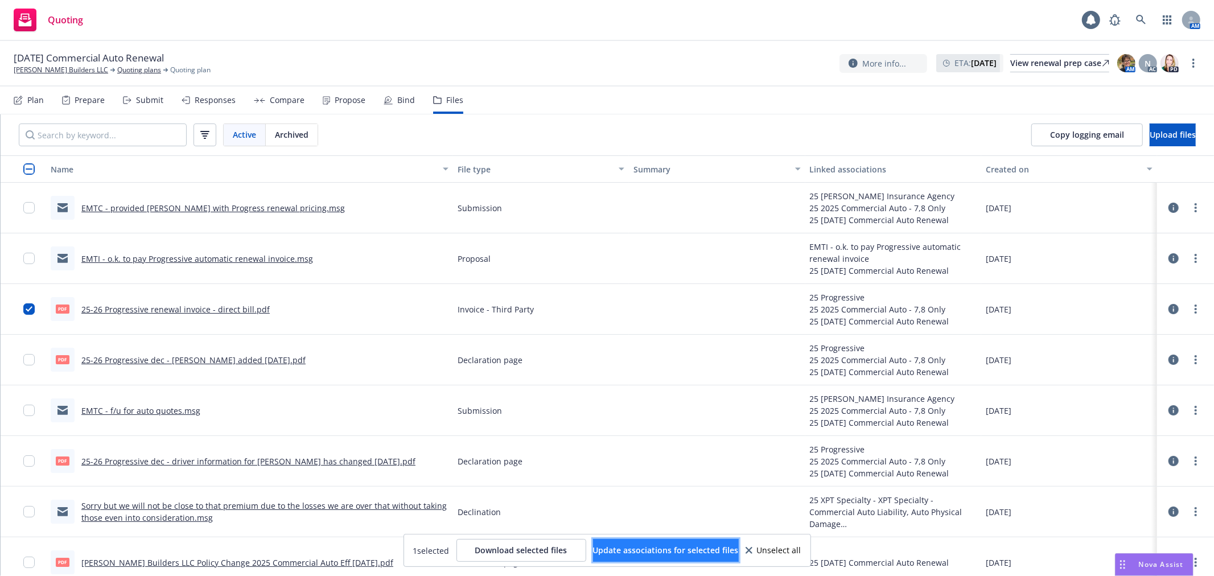
click at [674, 548] on span "Update associations for selected files" at bounding box center [666, 550] width 146 height 11
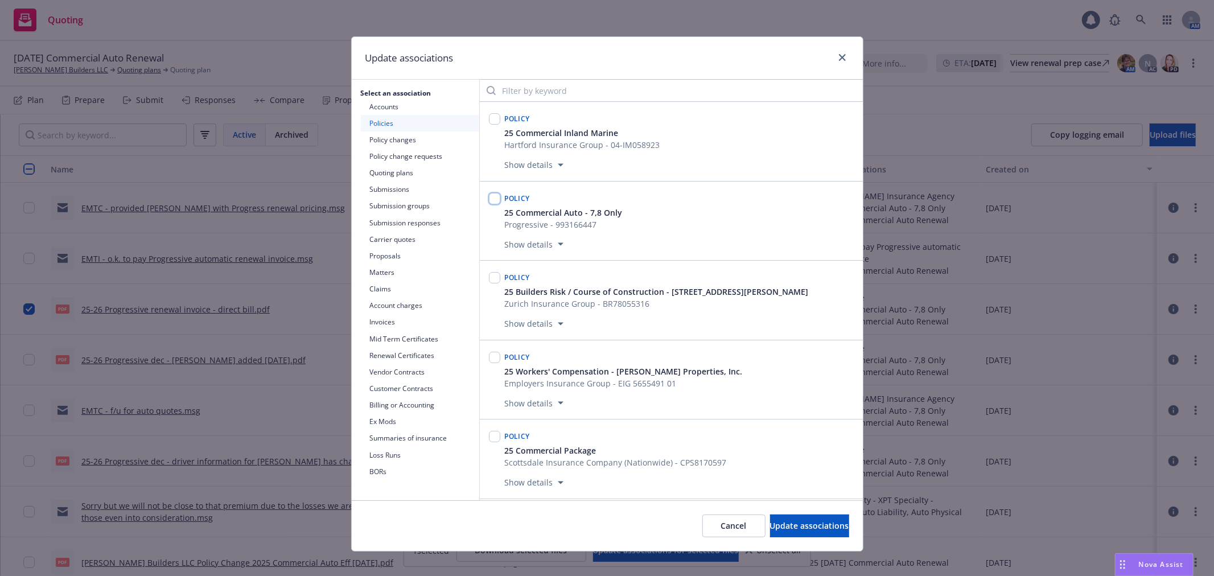
click at [489, 198] on input "checkbox" at bounding box center [494, 198] width 11 height 11
checkbox input "true"
click at [558, 245] on icon "button" at bounding box center [561, 243] width 6 height 3
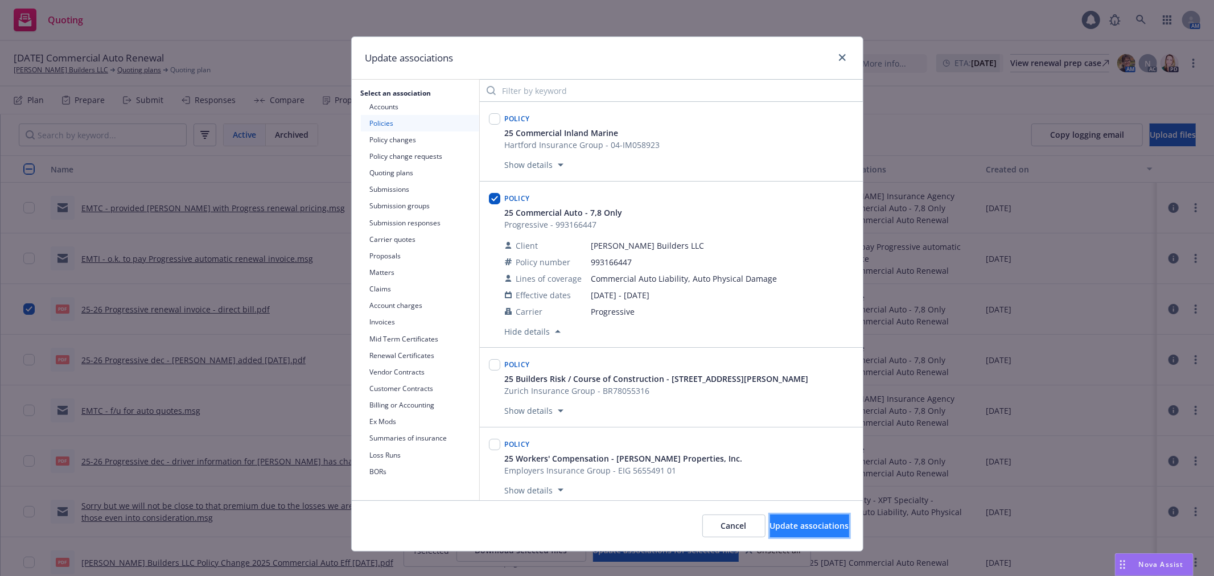
click at [797, 520] on button "Update associations" at bounding box center [809, 525] width 79 height 23
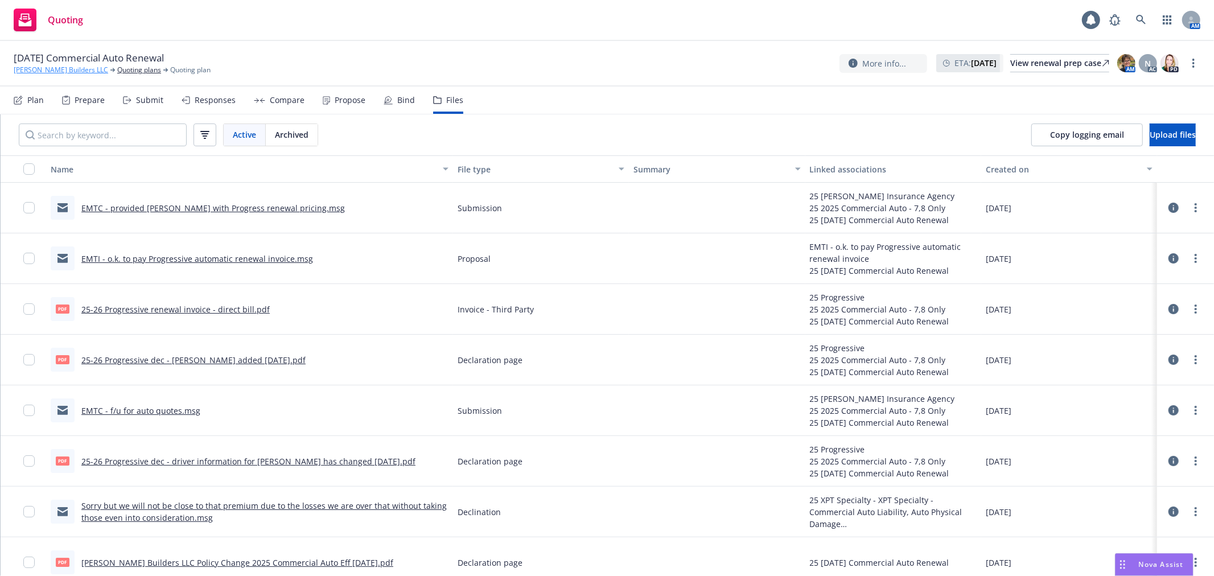
click at [65, 75] on link "[PERSON_NAME] Builders LLC" at bounding box center [61, 70] width 94 height 10
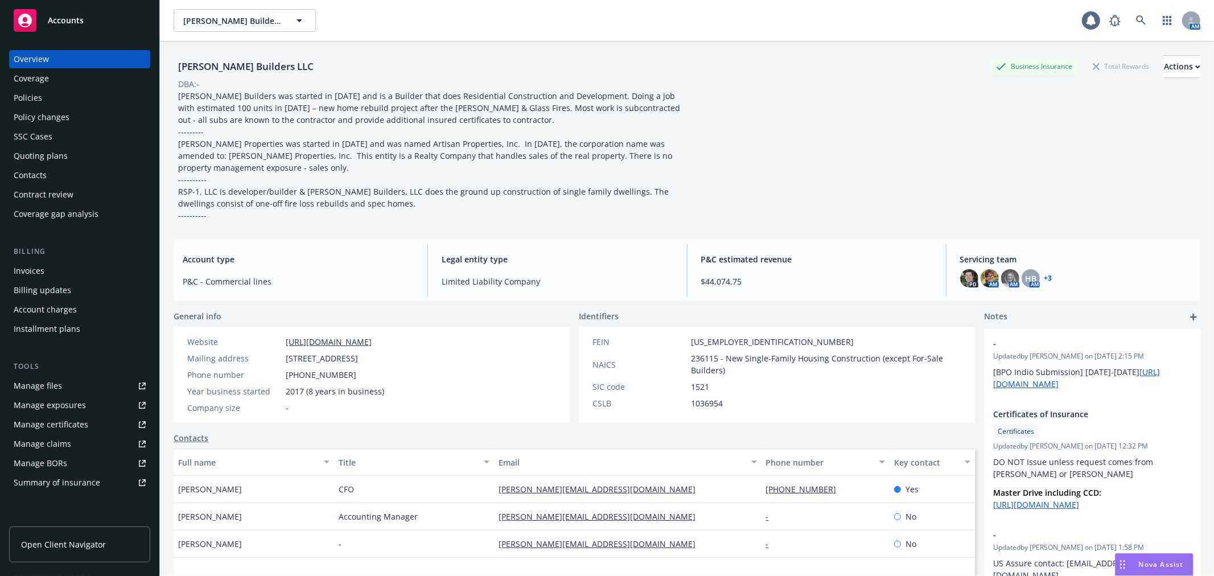
click at [67, 98] on div "Policies" at bounding box center [80, 98] width 132 height 18
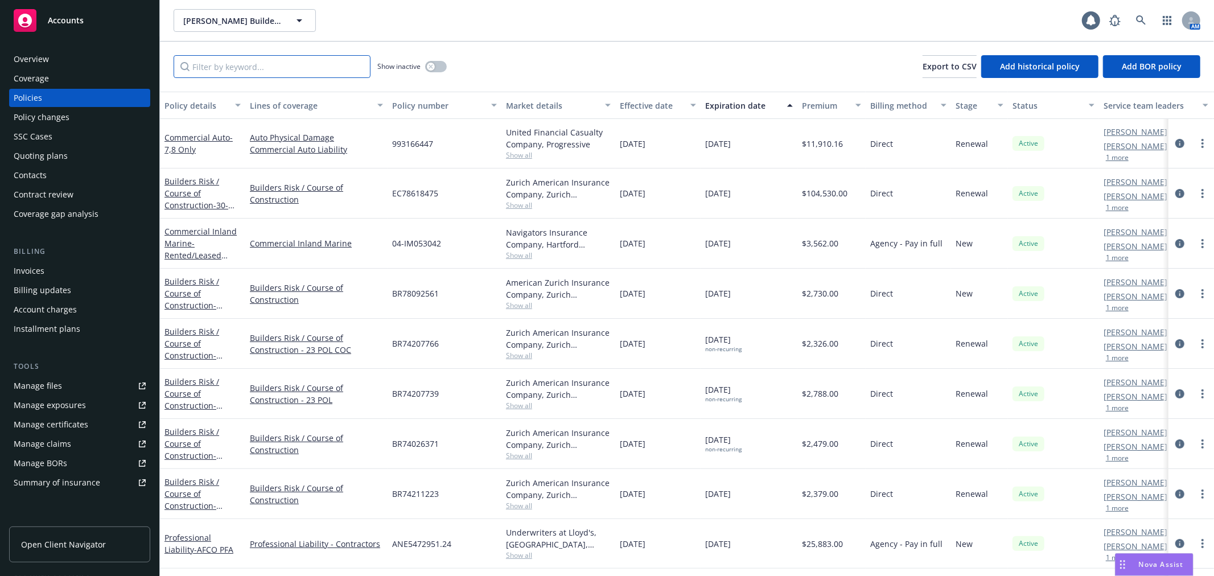
click at [267, 67] on input "Filter by keyword..." at bounding box center [272, 66] width 197 height 23
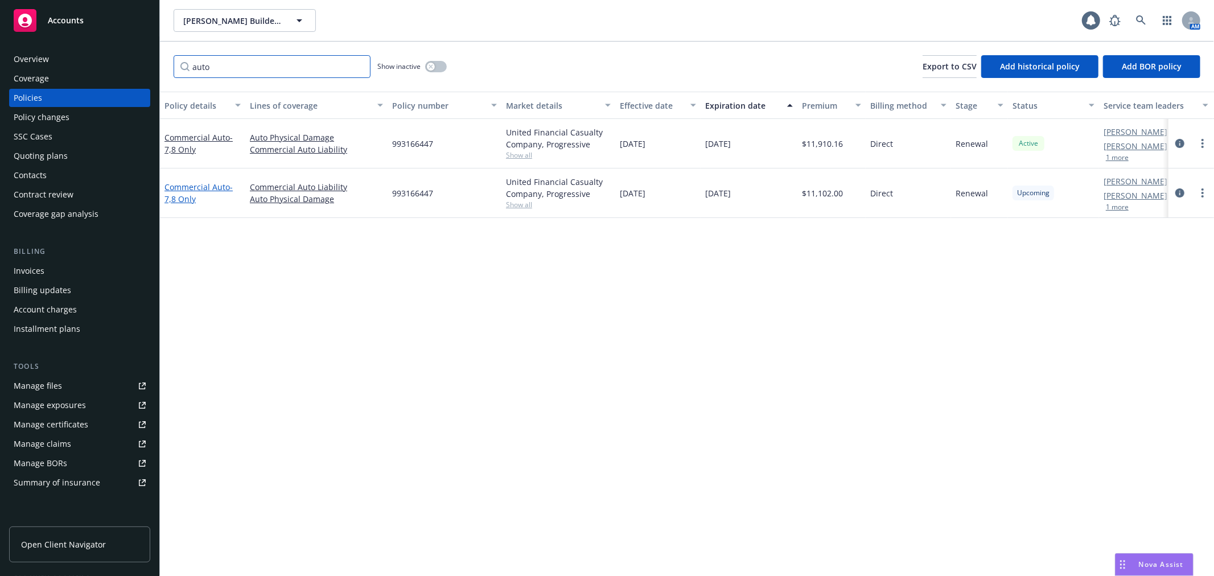
type input "auto"
click at [218, 186] on link "Commercial Auto - 7,8 Only" at bounding box center [198, 193] width 68 height 23
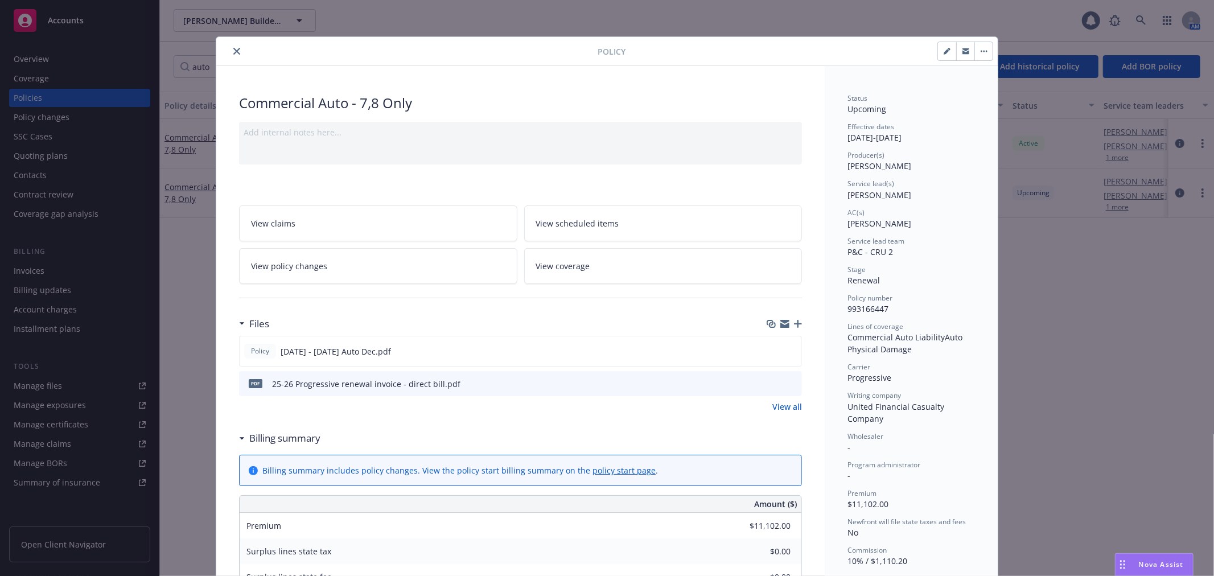
click at [233, 50] on icon "close" at bounding box center [236, 51] width 7 height 7
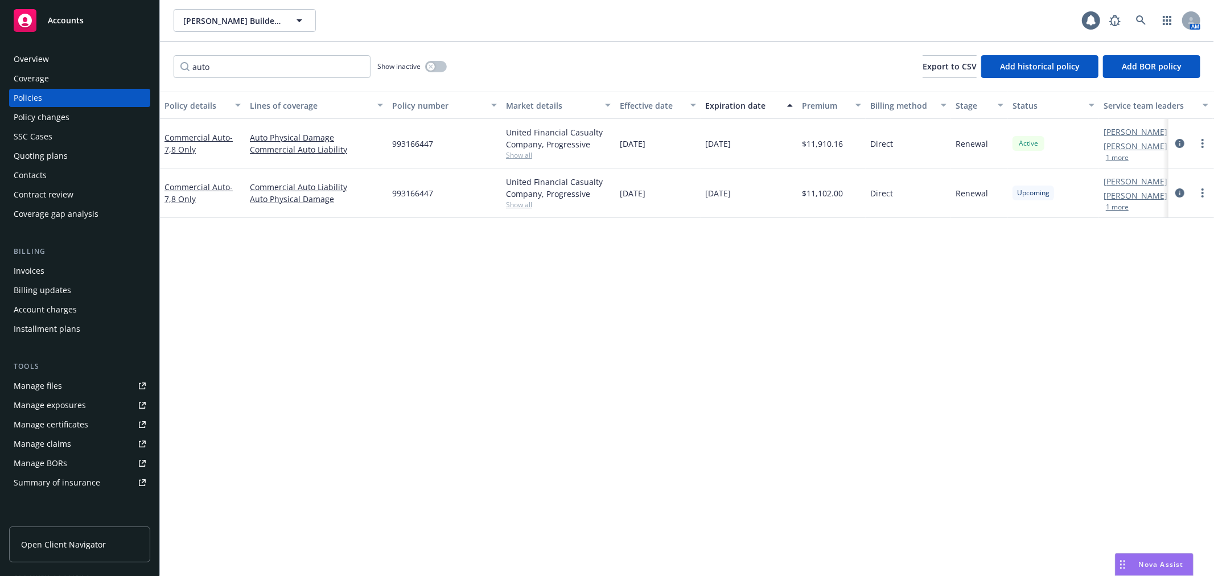
click at [100, 430] on link "Manage certificates" at bounding box center [79, 424] width 141 height 18
click at [1132, 16] on link at bounding box center [1141, 20] width 23 height 23
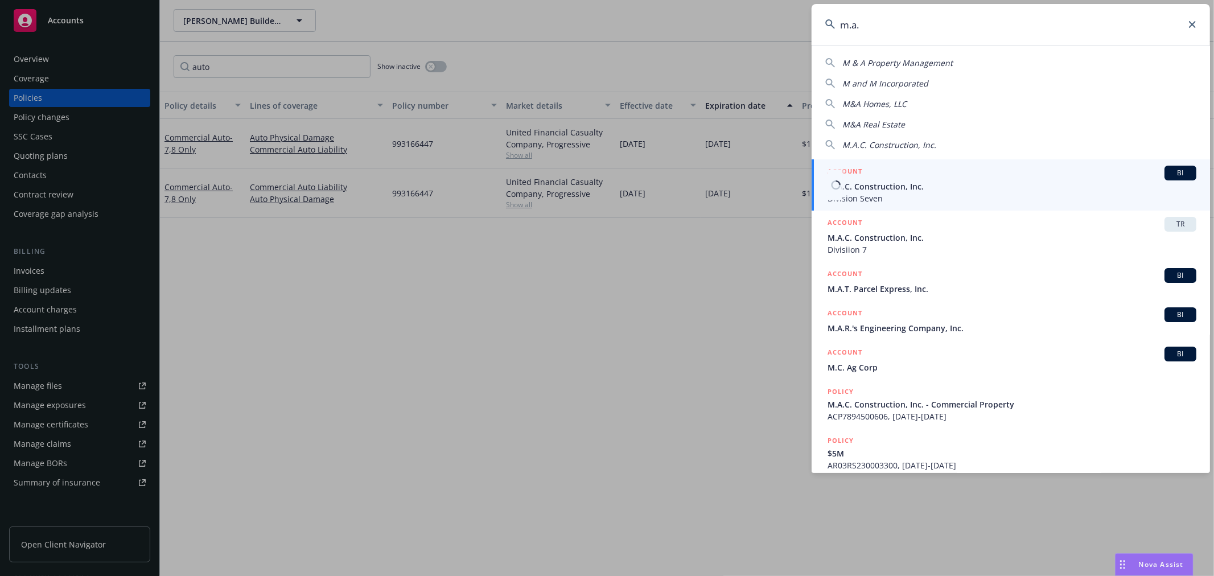
type input "m.a."
click at [874, 185] on span "M.A.C. Construction, Inc." at bounding box center [1011, 186] width 369 height 12
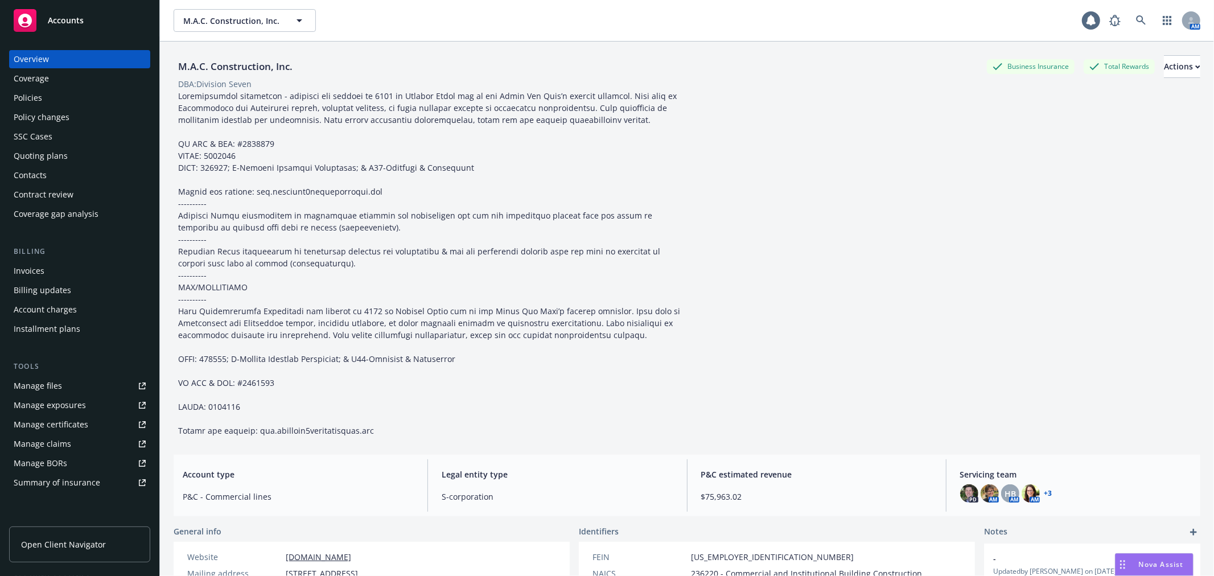
scroll to position [63, 0]
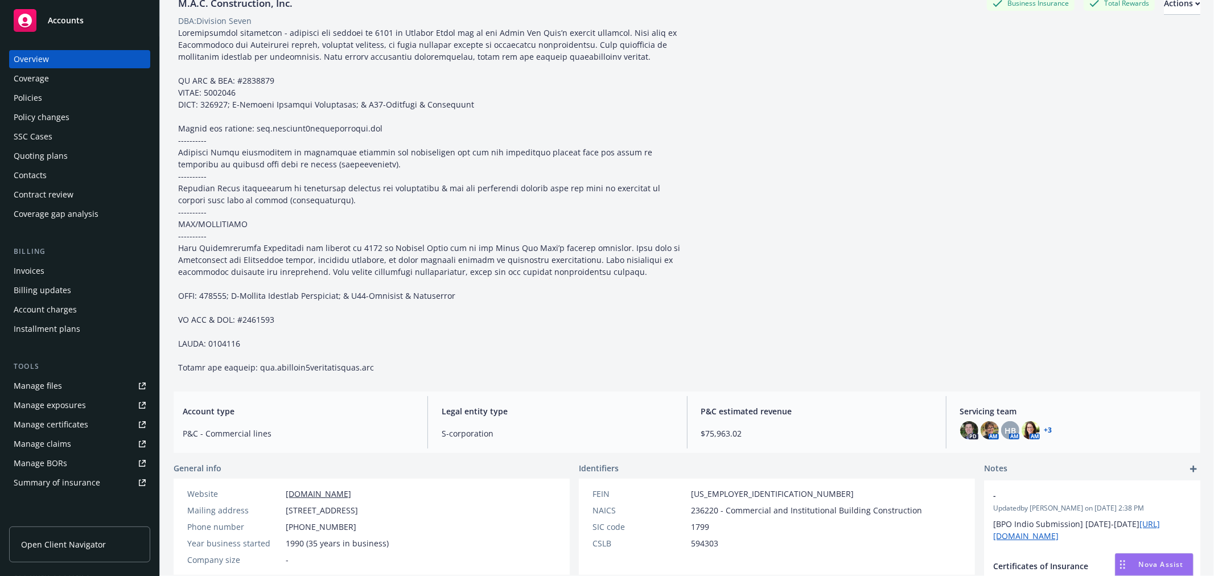
click at [64, 158] on div "Quoting plans" at bounding box center [41, 156] width 54 height 18
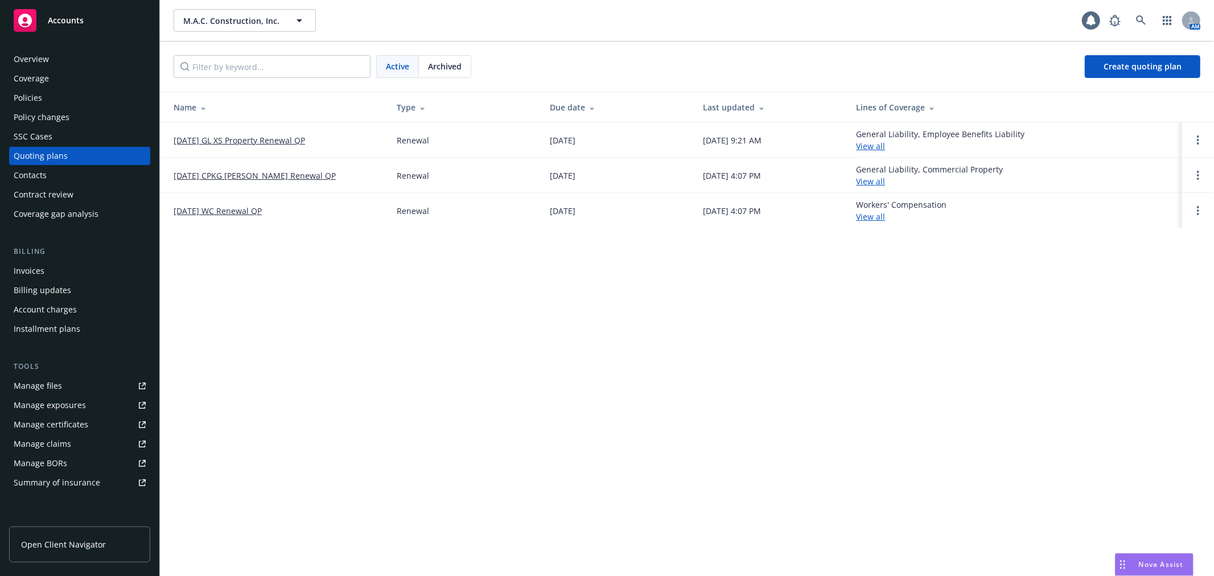
click at [281, 137] on link "08/18/25 GL XS Property Renewal QP" at bounding box center [239, 140] width 131 height 12
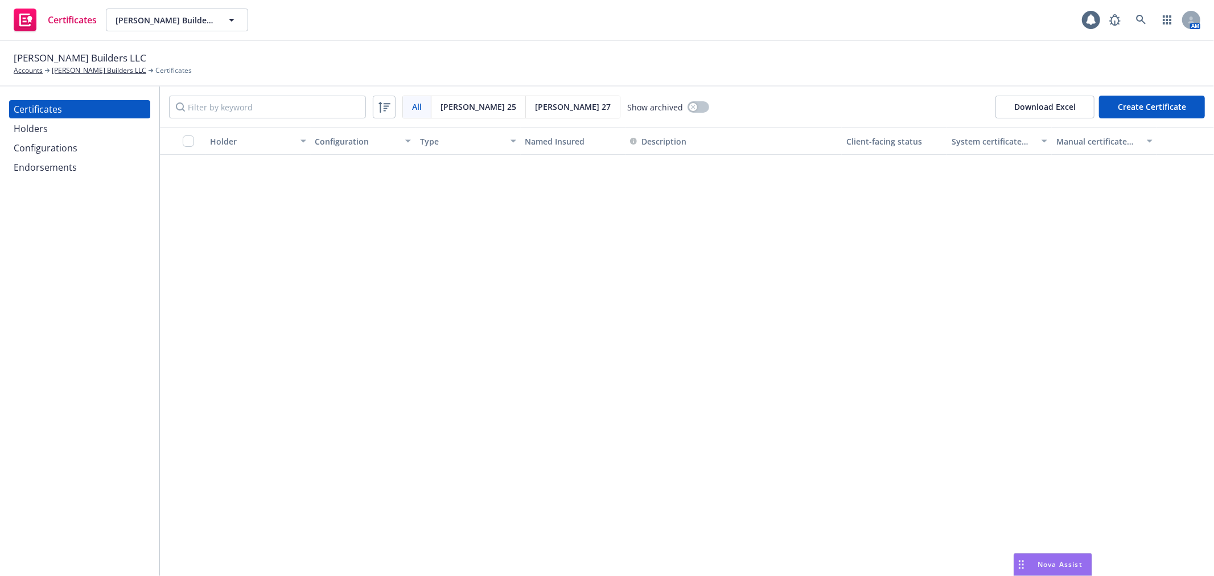
click at [86, 144] on div "Configurations" at bounding box center [80, 148] width 132 height 18
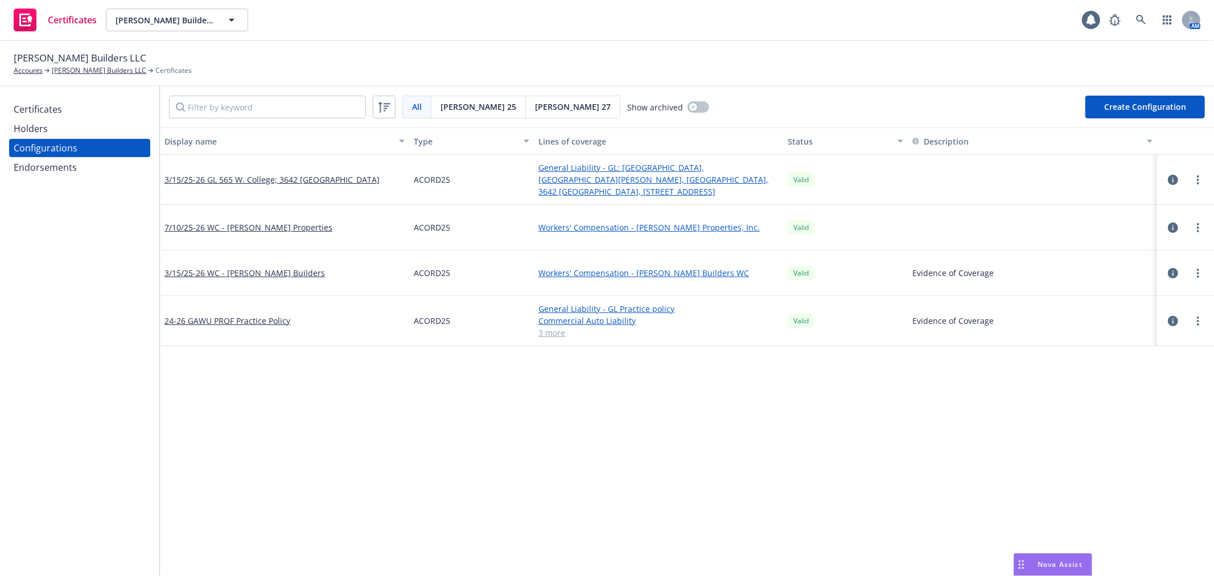
click at [1168, 316] on icon "button" at bounding box center [1173, 321] width 10 height 10
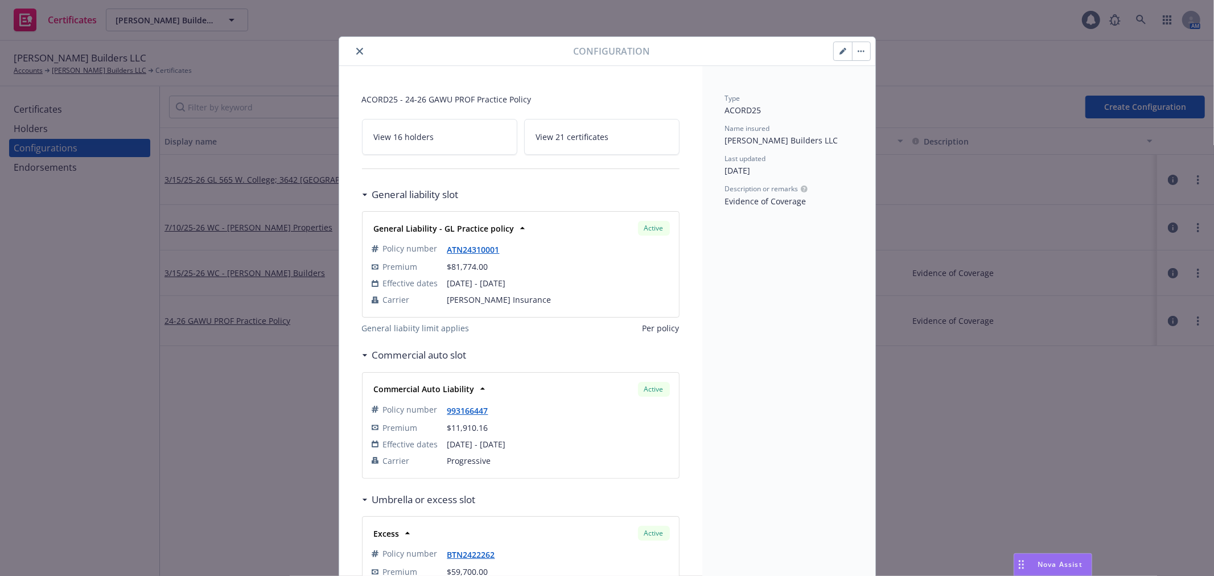
click at [835, 57] on button "button" at bounding box center [843, 51] width 18 height 18
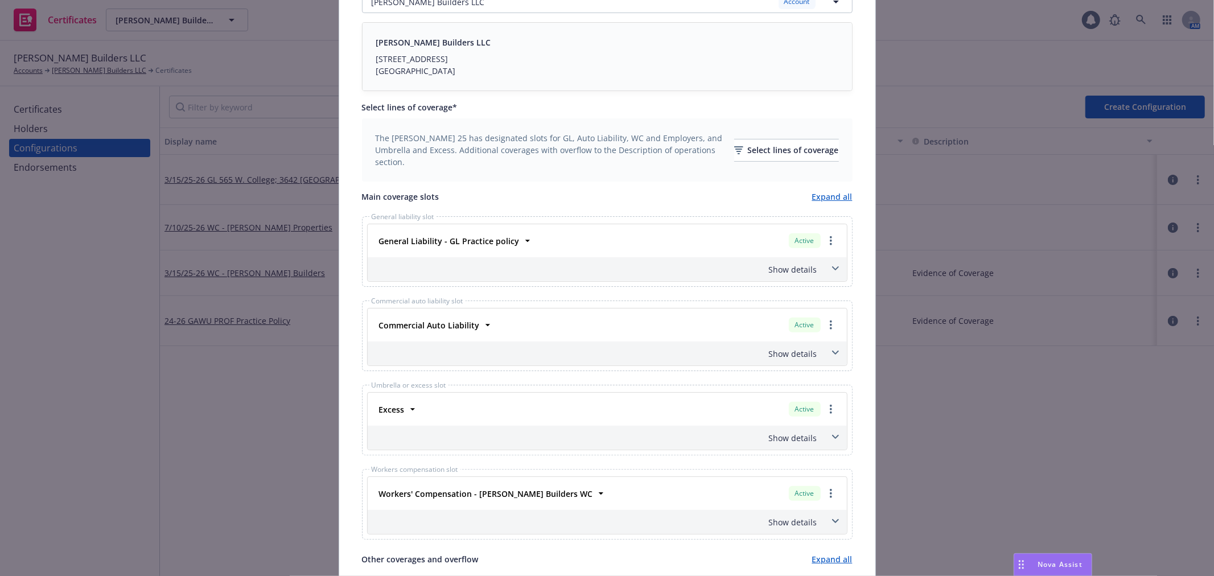
scroll to position [379, 0]
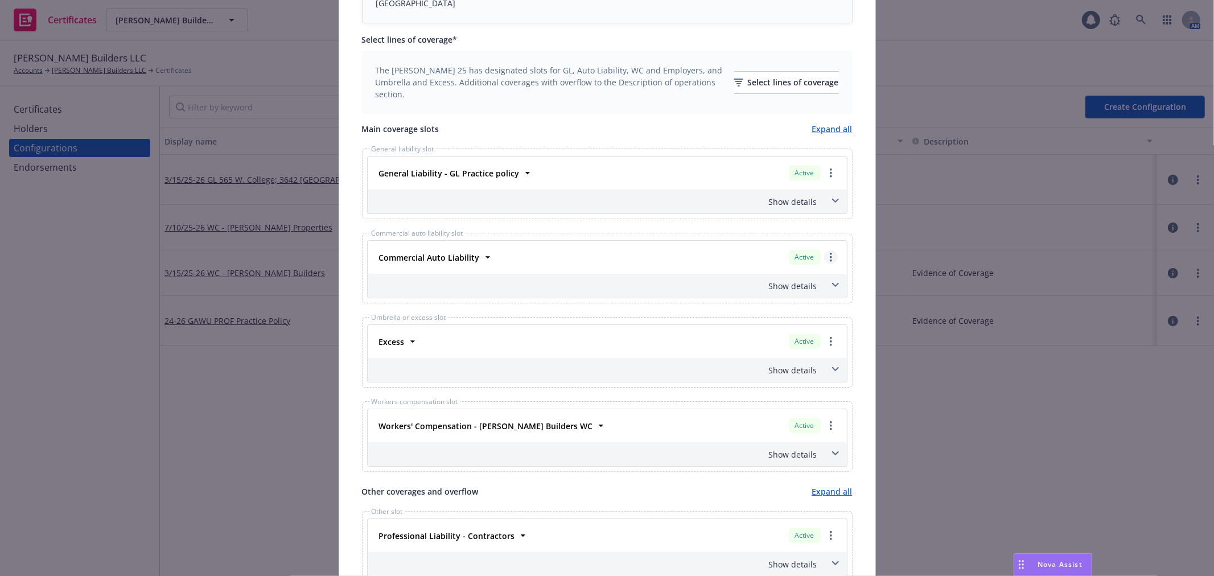
click at [830, 254] on icon "more" at bounding box center [831, 257] width 2 height 9
click at [808, 277] on link "Remove this LOC" at bounding box center [783, 280] width 105 height 23
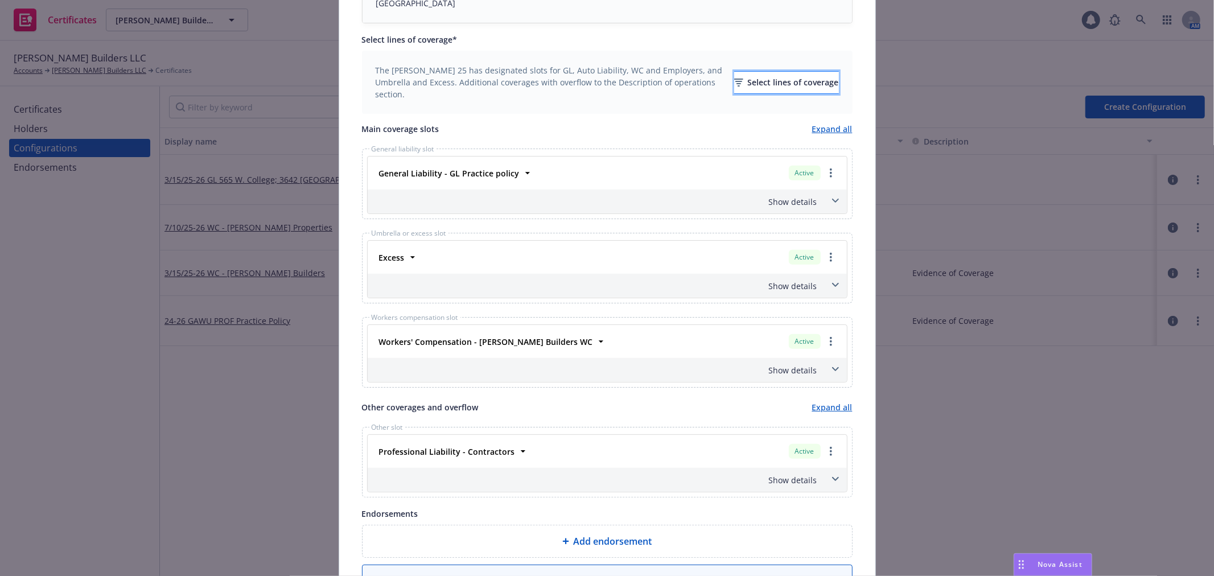
click at [770, 81] on div "Select lines of coverage" at bounding box center [786, 83] width 105 height 22
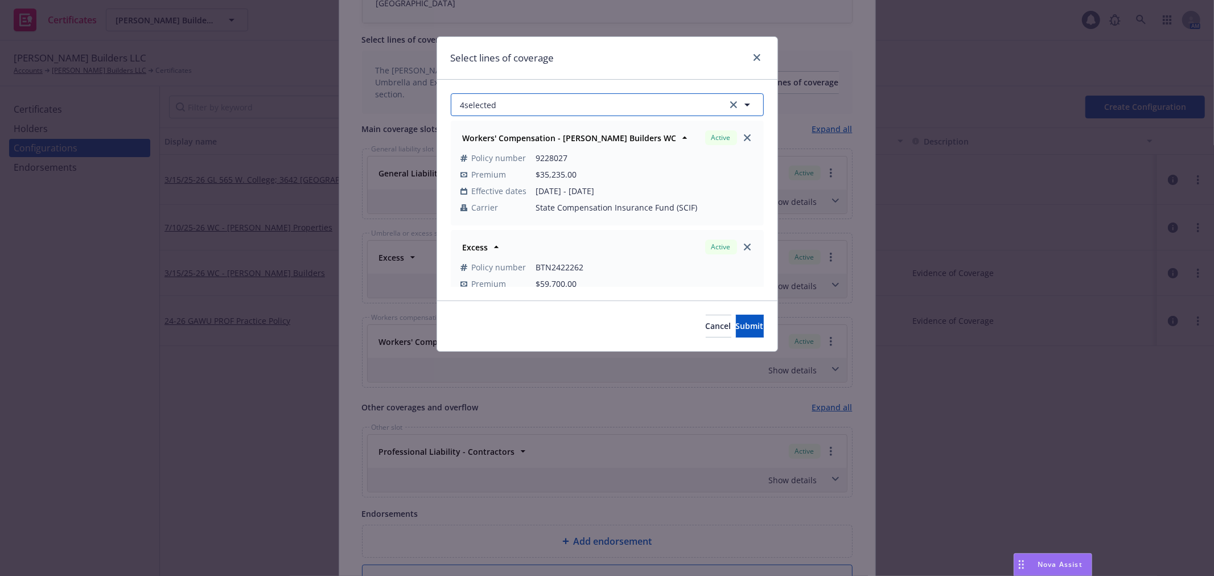
click at [534, 103] on button "4 selected" at bounding box center [607, 104] width 313 height 23
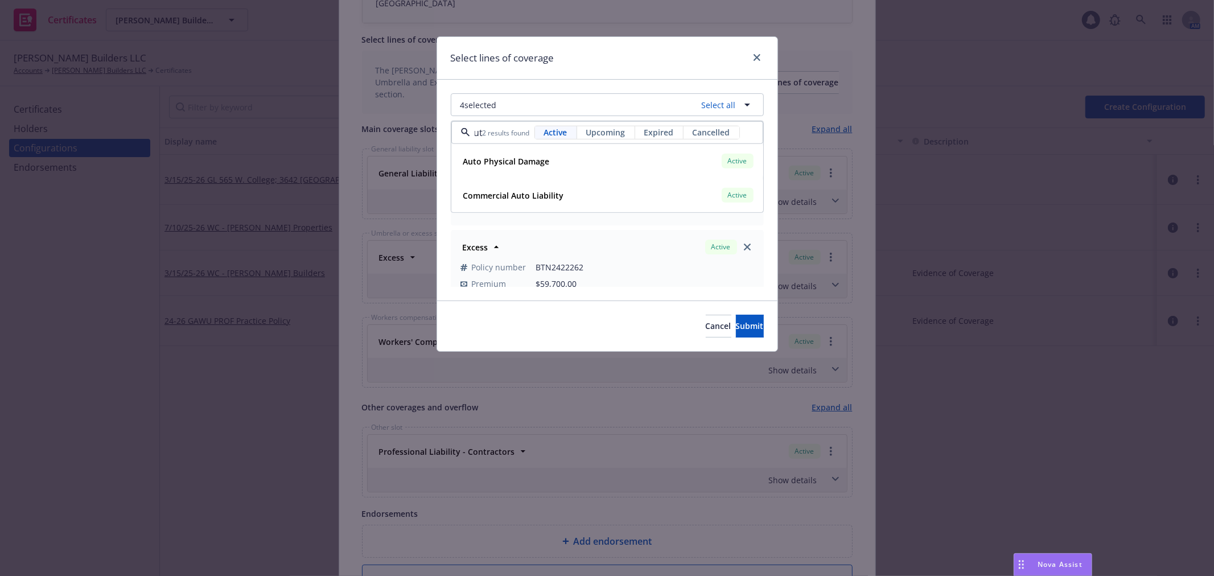
scroll to position [0, 11]
type input "auto"
click at [598, 125] on div "auto 2 results found Active Upcoming Expired Cancelled" at bounding box center [607, 132] width 312 height 23
click at [612, 131] on span "Upcoming" at bounding box center [605, 132] width 39 height 12
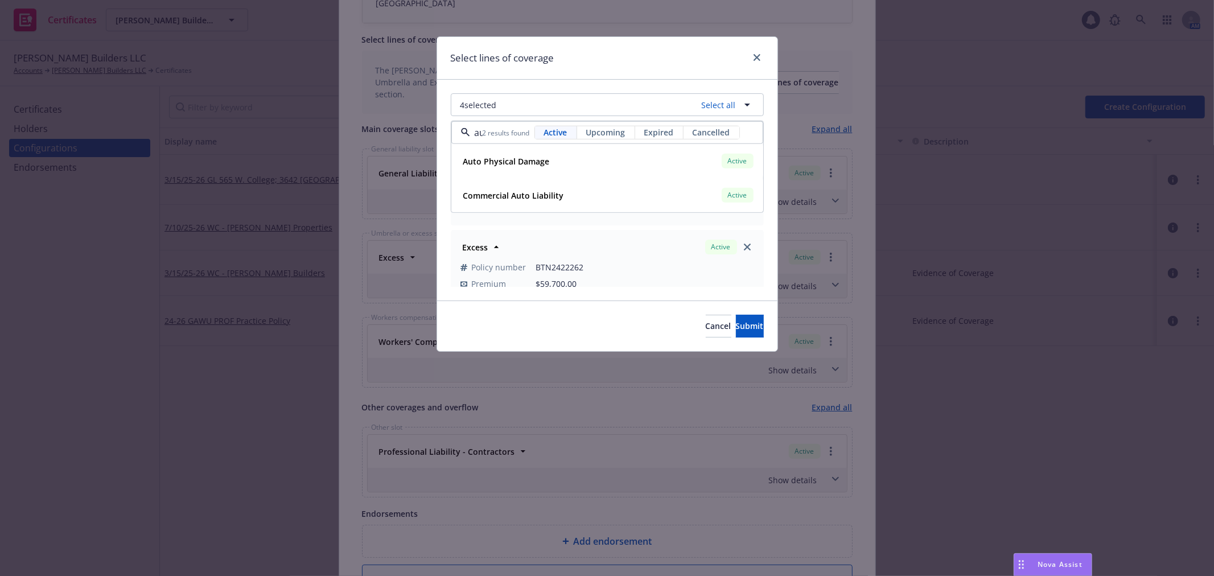
scroll to position [0, 12]
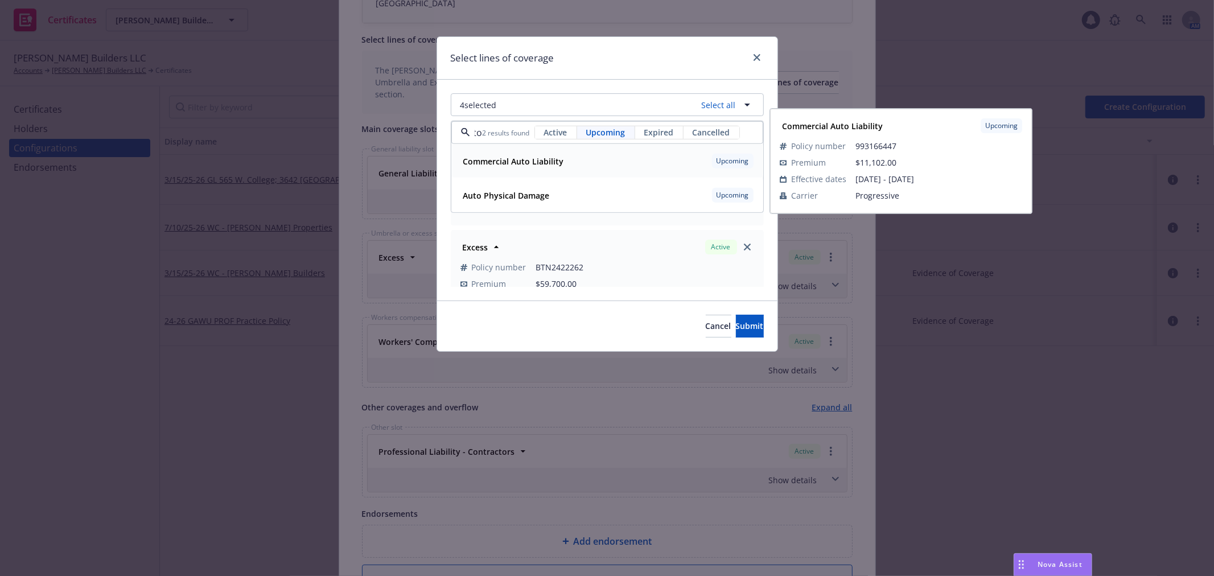
click at [549, 159] on strong "Commercial Auto Liability" at bounding box center [513, 161] width 101 height 11
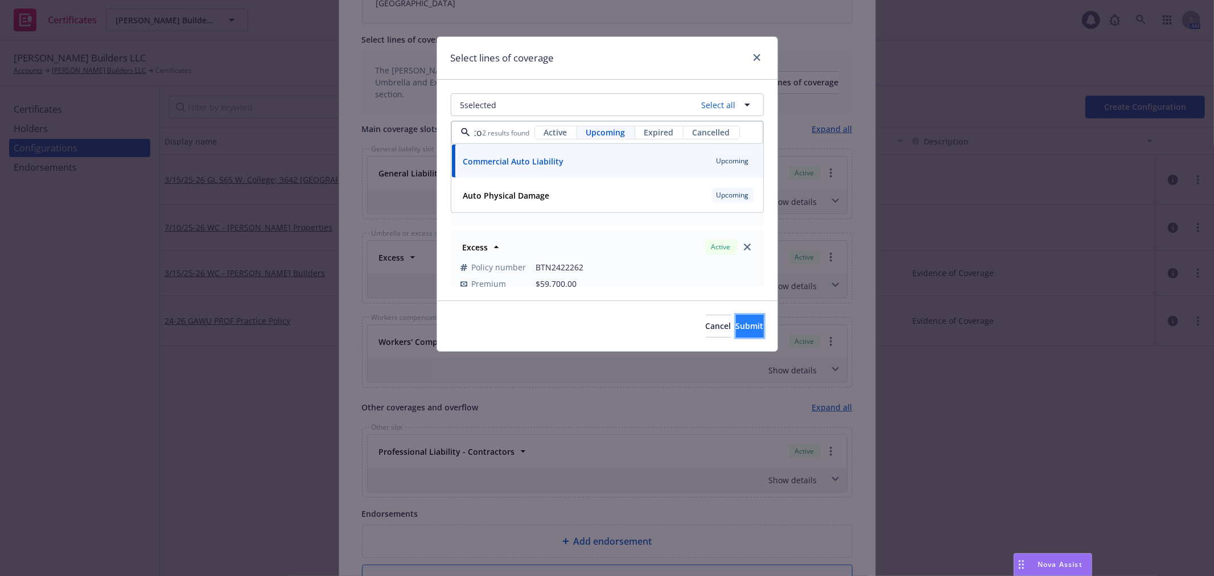
click at [741, 331] on span "Submit" at bounding box center [750, 325] width 28 height 11
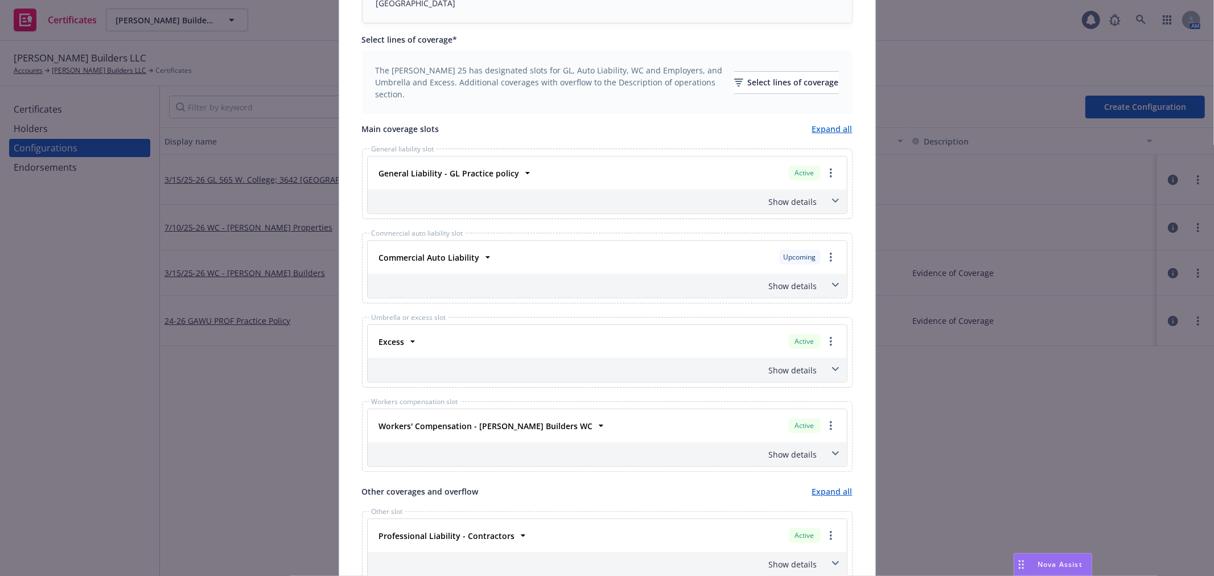
click at [833, 283] on icon at bounding box center [835, 285] width 7 height 5
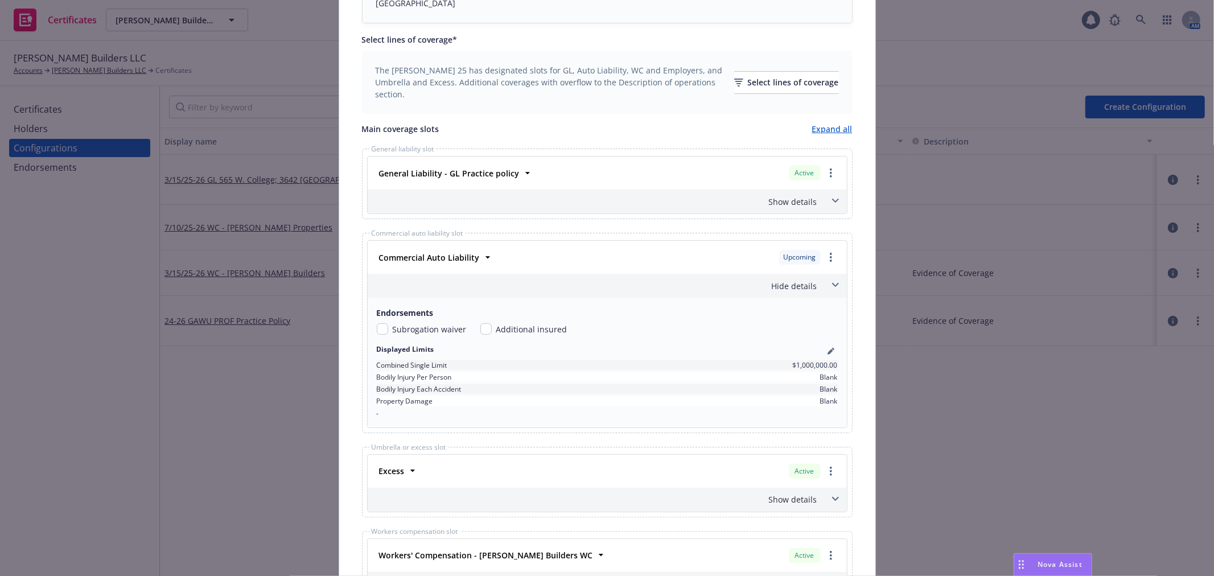
click at [833, 283] on icon at bounding box center [835, 285] width 7 height 5
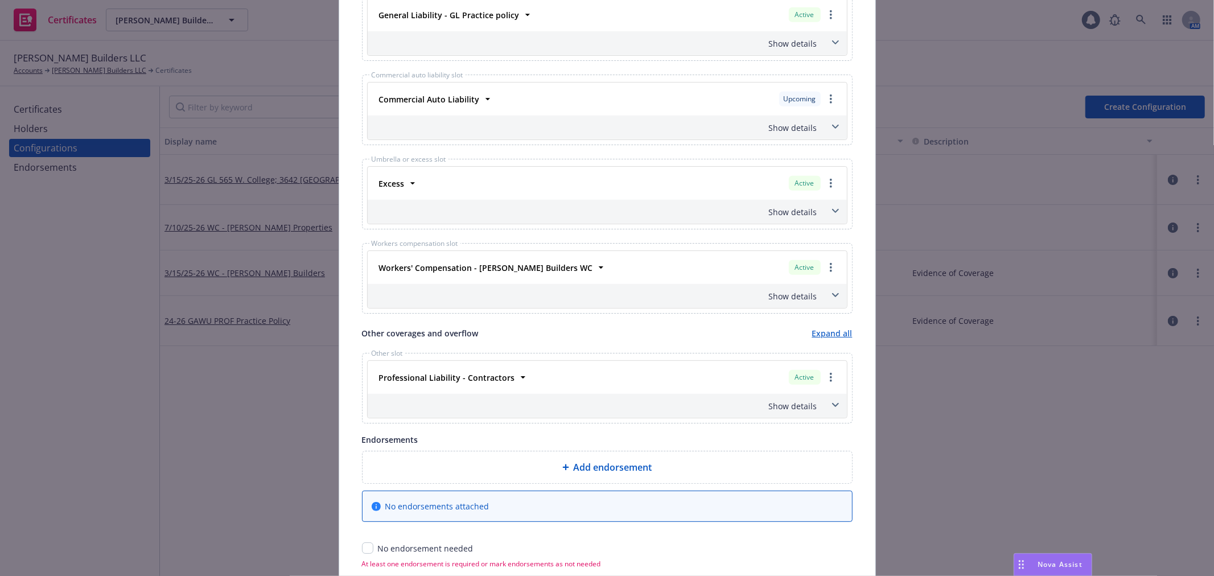
scroll to position [596, 0]
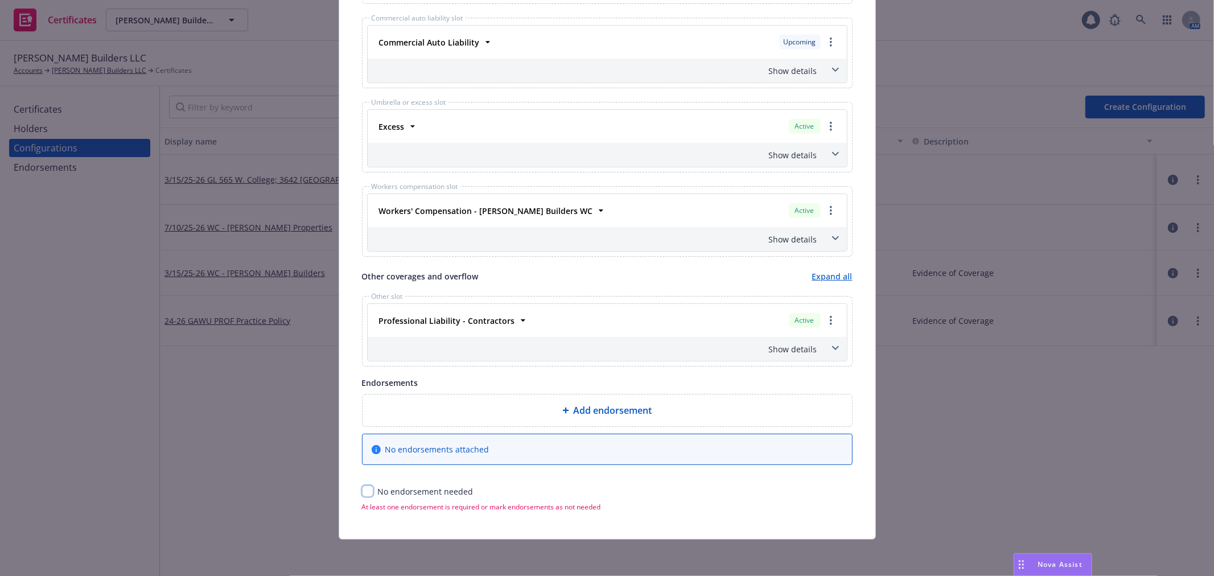
click at [364, 488] on input "checkbox" at bounding box center [367, 490] width 11 height 11
checkbox input "true"
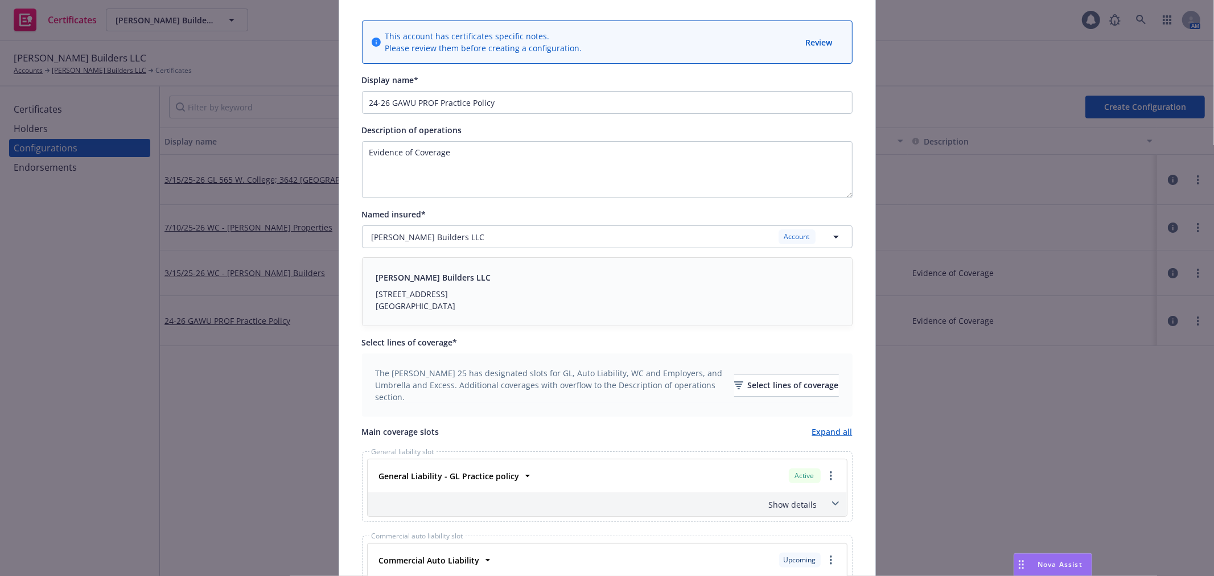
scroll to position [0, 0]
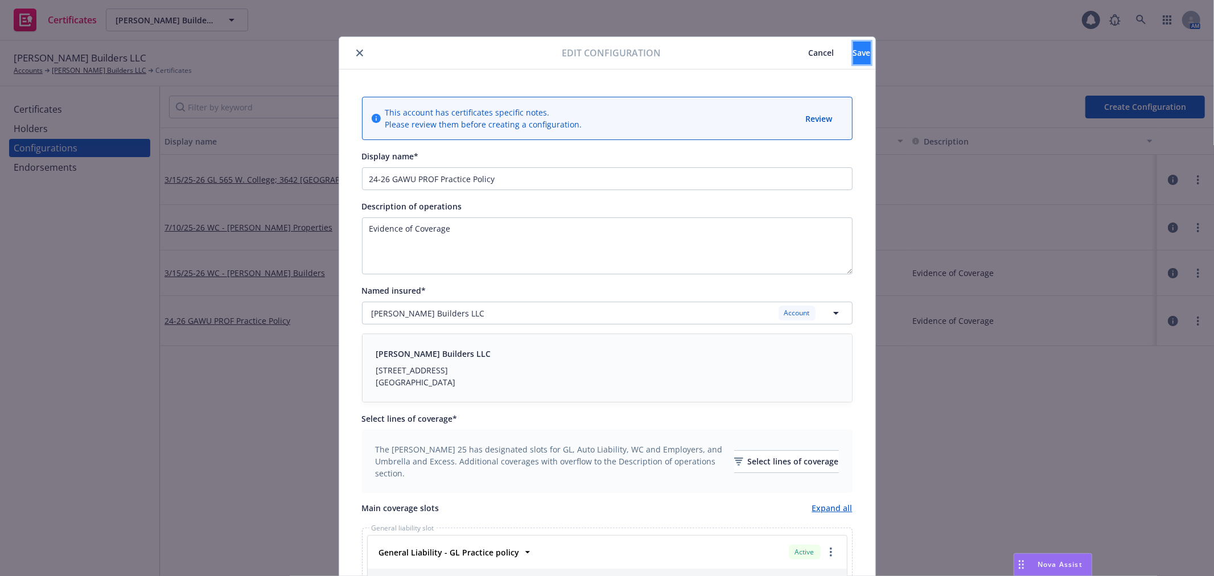
click at [853, 54] on span "Save" at bounding box center [862, 52] width 18 height 11
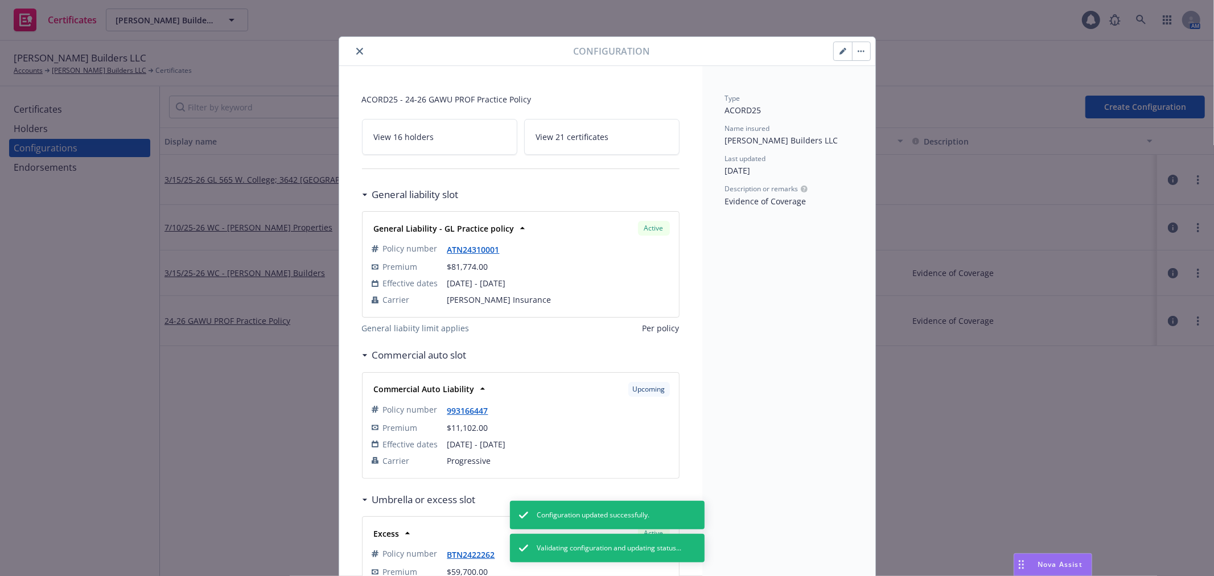
click at [858, 53] on button "button" at bounding box center [861, 51] width 18 height 18
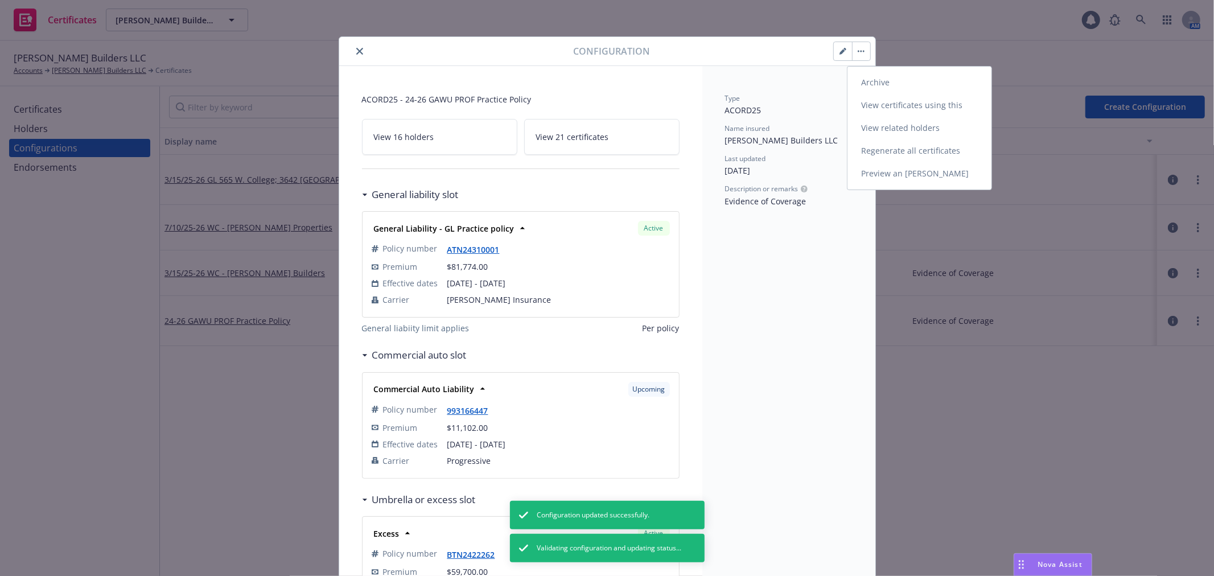
click at [877, 167] on link "Preview an ACORD" at bounding box center [919, 173] width 144 height 23
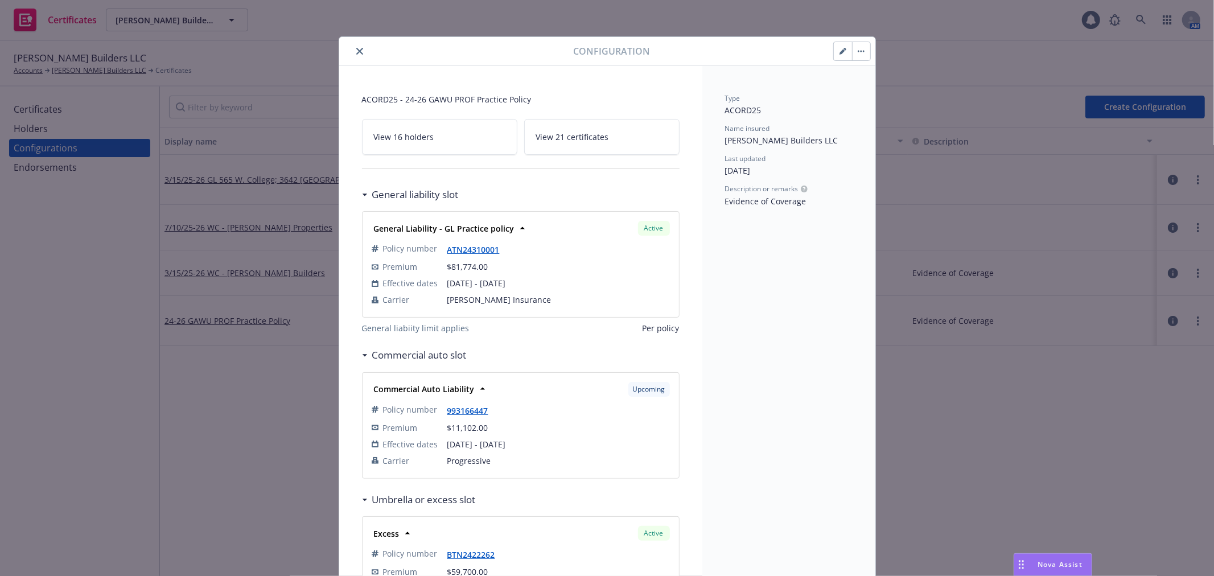
click at [353, 50] on button "close" at bounding box center [360, 51] width 14 height 14
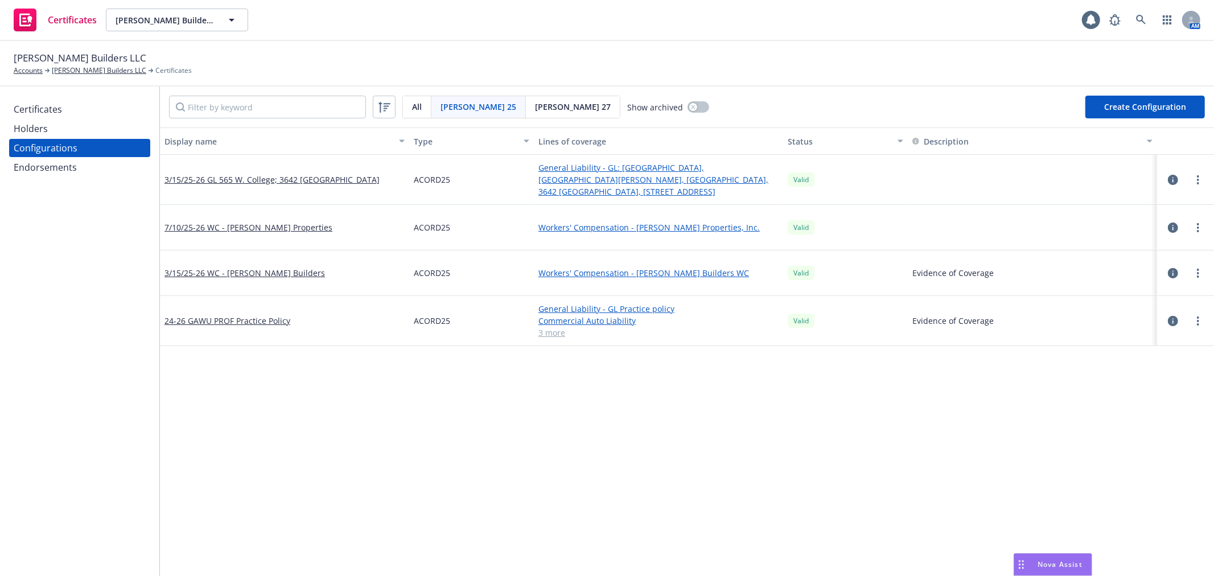
click at [30, 106] on div "Certificates" at bounding box center [38, 109] width 48 height 18
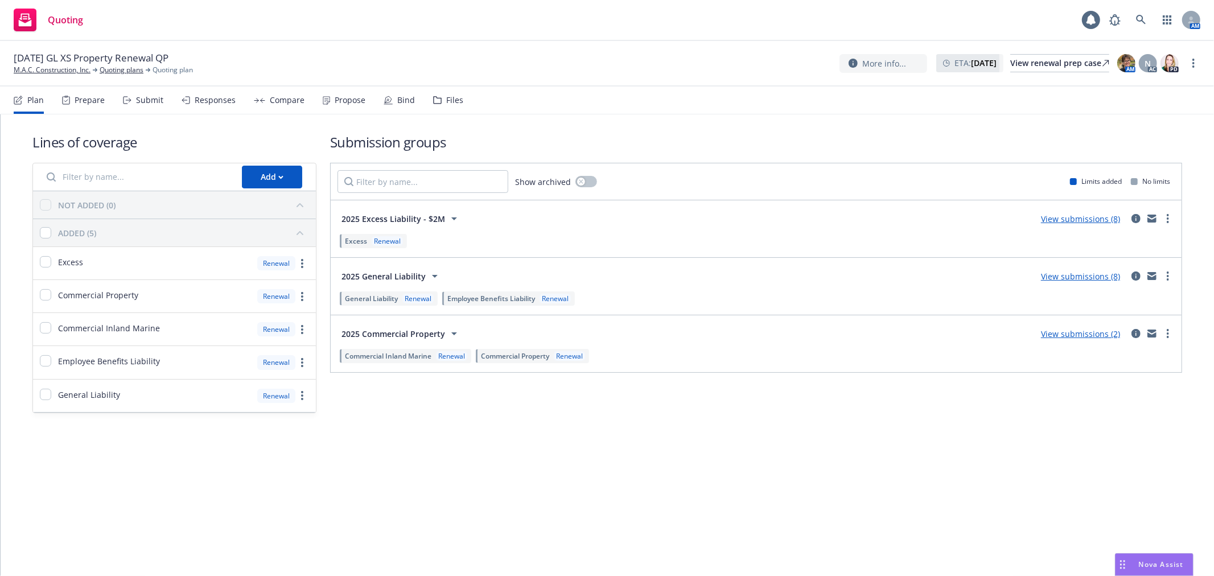
click at [286, 100] on div "Compare" at bounding box center [287, 100] width 35 height 9
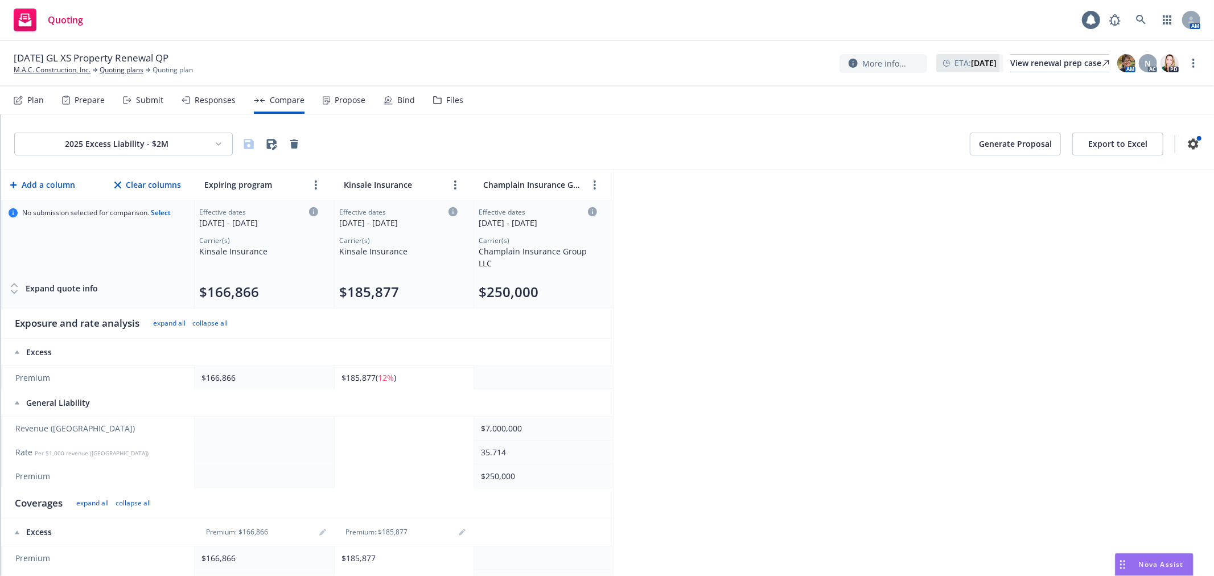
click at [353, 96] on div "Propose" at bounding box center [350, 100] width 31 height 9
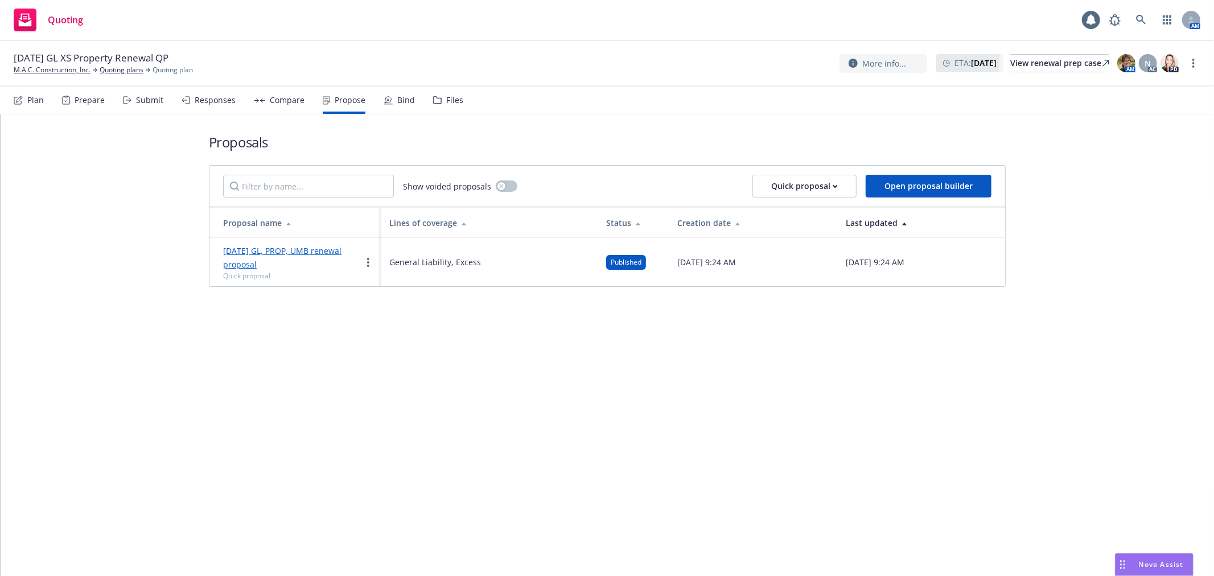
click at [439, 102] on div "Files" at bounding box center [448, 99] width 30 height 27
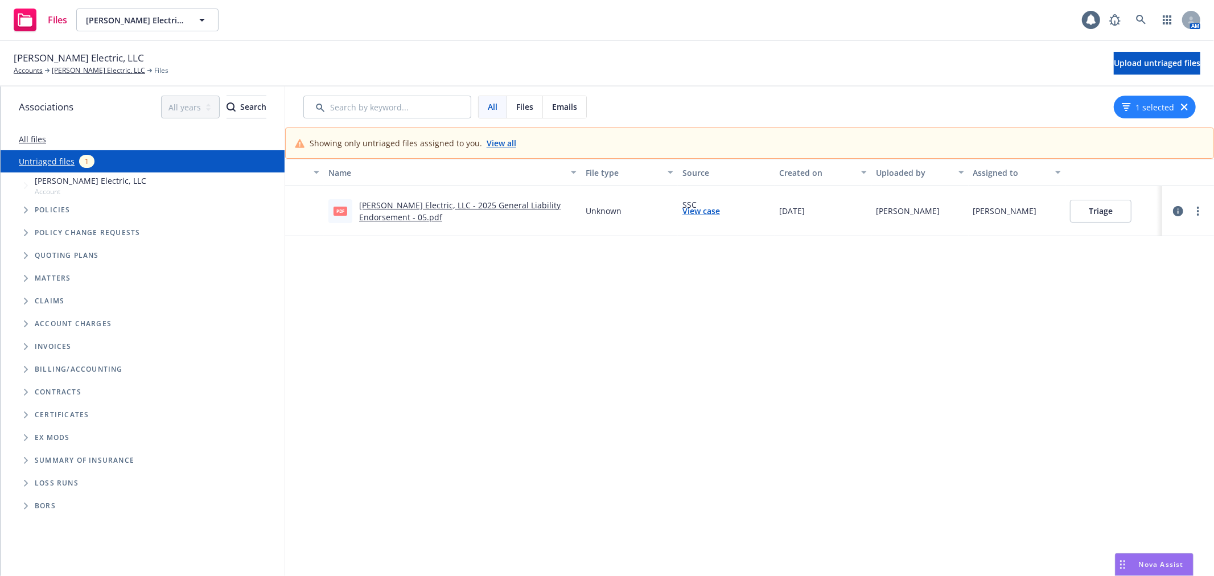
click at [505, 206] on link "[PERSON_NAME] Electric, LLC - 2025 General Liability Endorsement - 05.pdf" at bounding box center [459, 211] width 201 height 23
click at [1091, 209] on button "Triage" at bounding box center [1100, 211] width 61 height 23
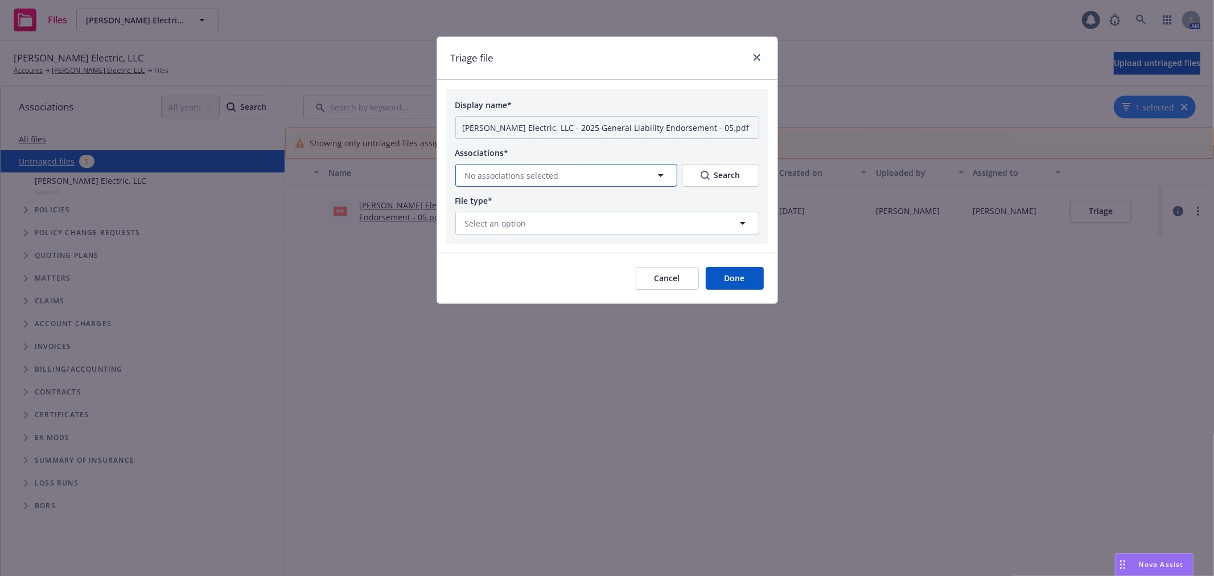
click at [472, 179] on span "No associations selected" at bounding box center [512, 176] width 94 height 12
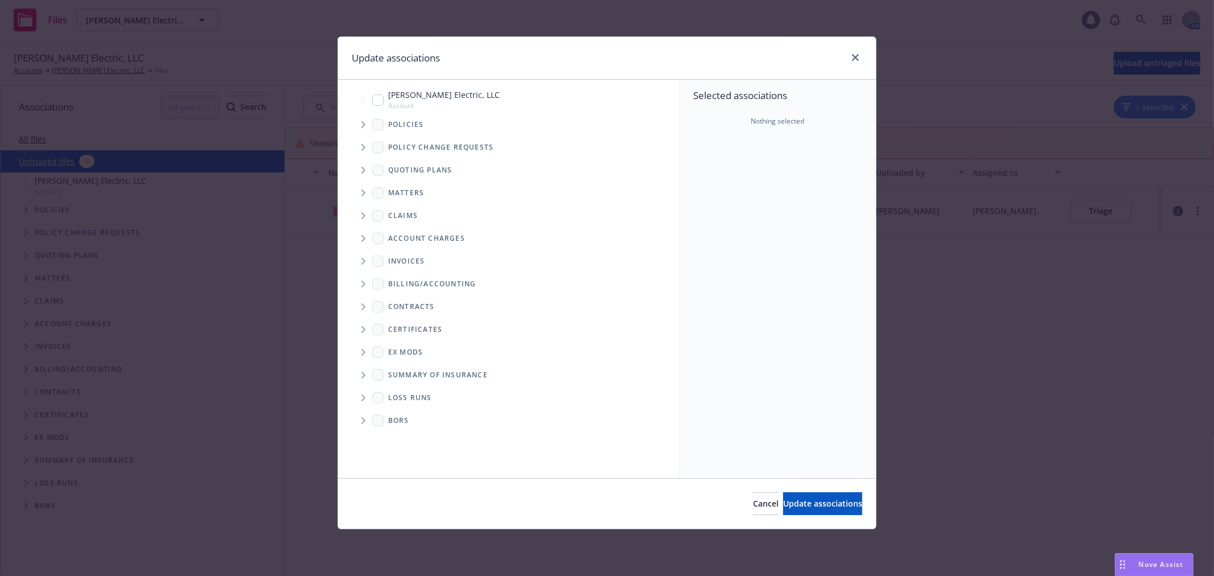
click at [362, 150] on icon "Tree Example" at bounding box center [363, 147] width 5 height 7
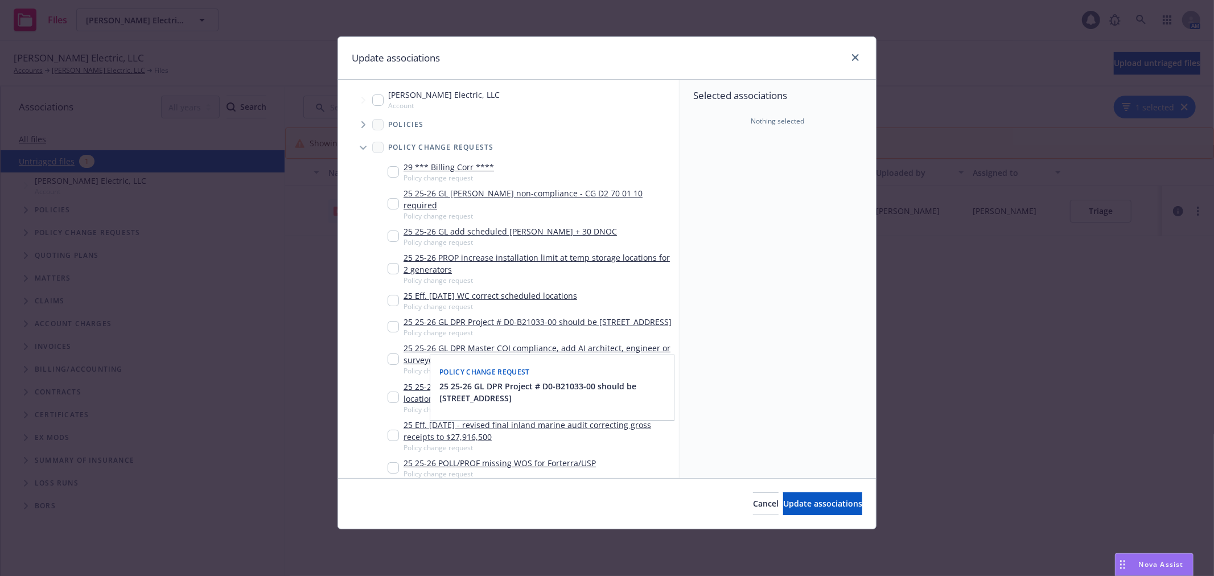
click at [392, 331] on input "Tree Example" at bounding box center [393, 326] width 11 height 11
checkbox input "true"
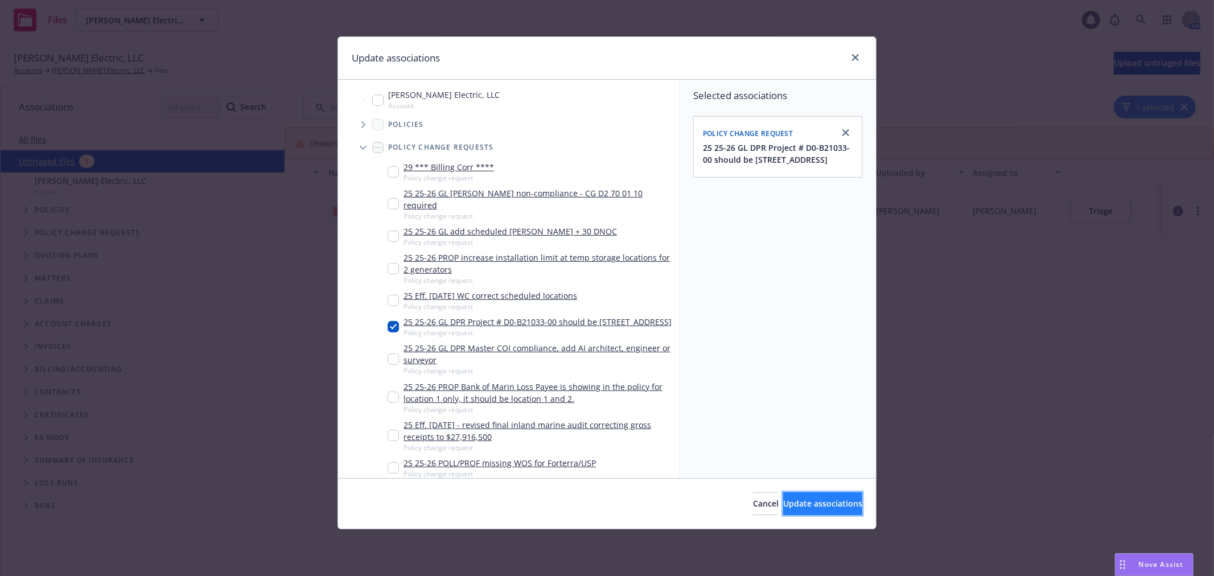
click at [811, 505] on span "Update associations" at bounding box center [822, 503] width 79 height 11
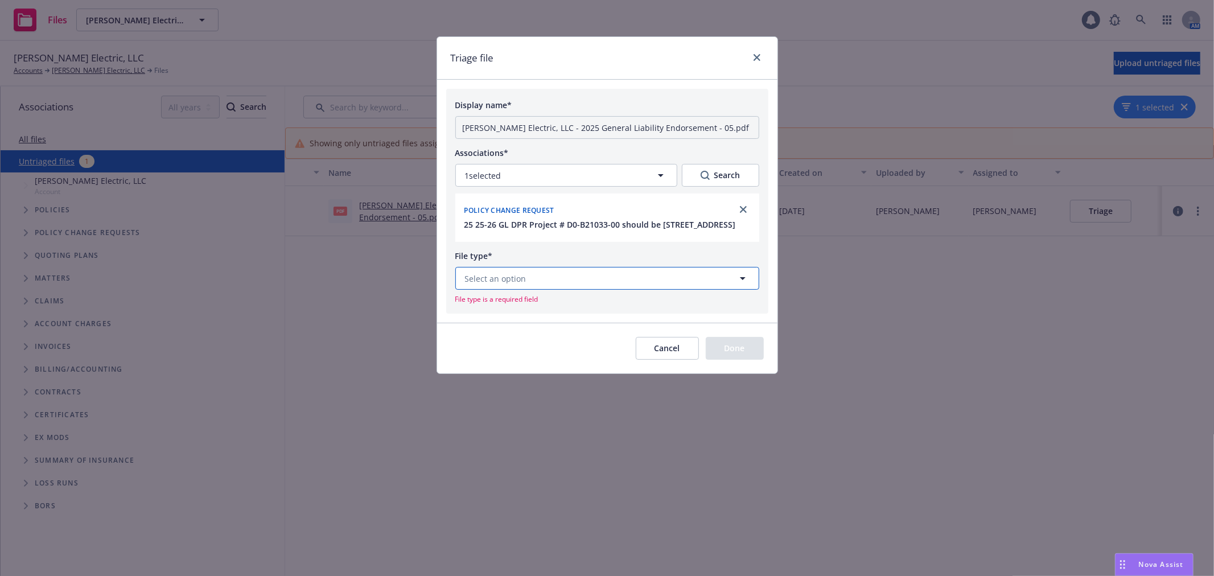
click at [546, 282] on button "Select an option" at bounding box center [607, 278] width 304 height 23
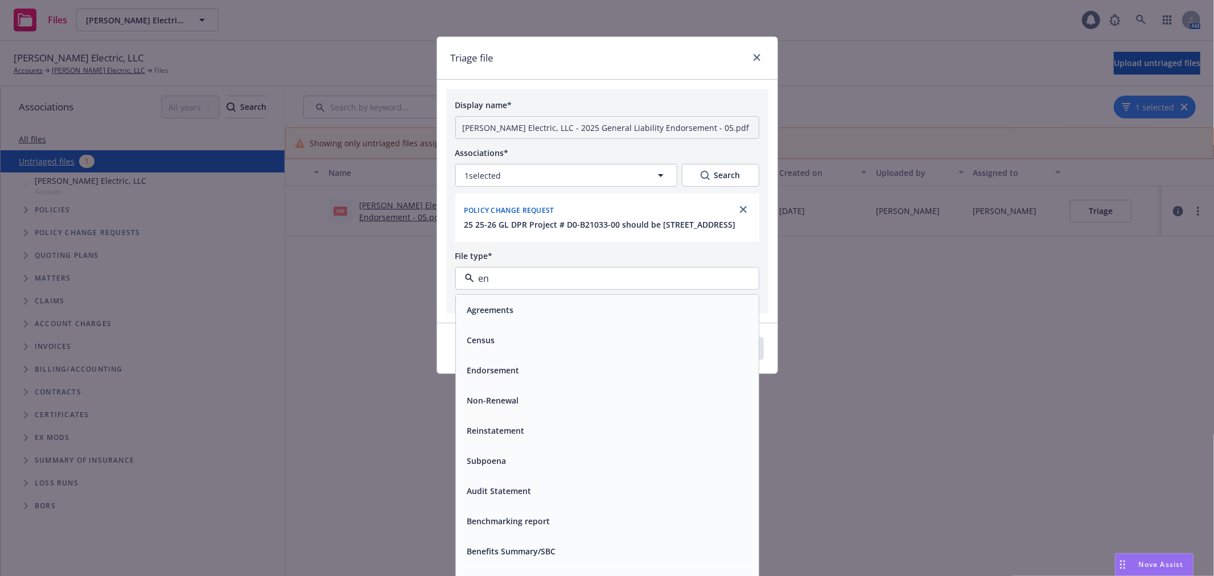
type input "end"
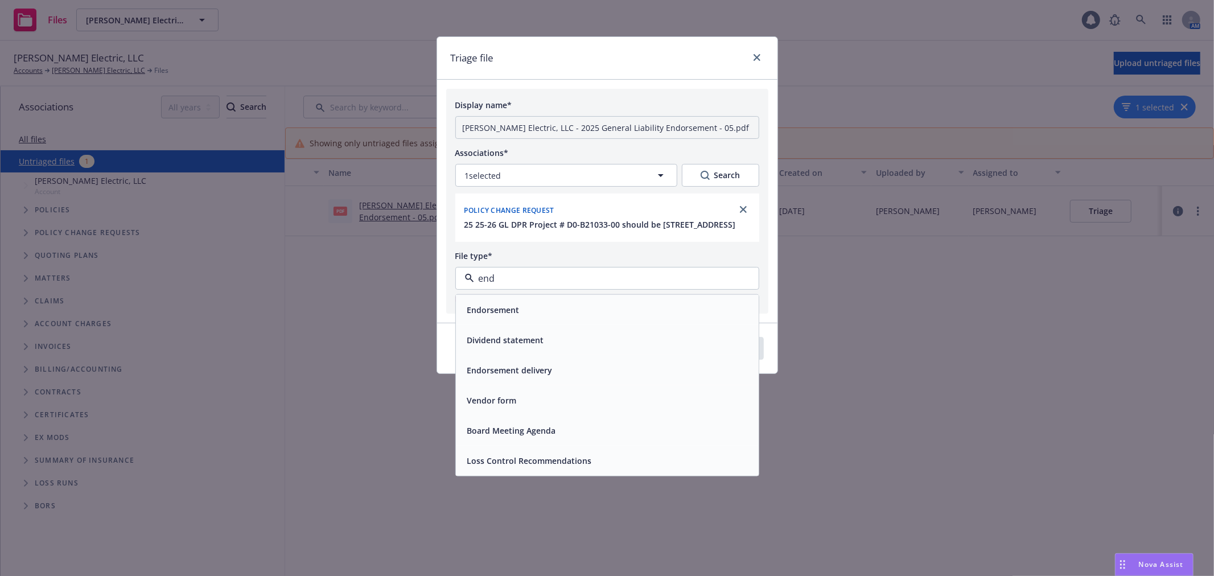
click at [537, 317] on div "Endorsement" at bounding box center [607, 310] width 289 height 17
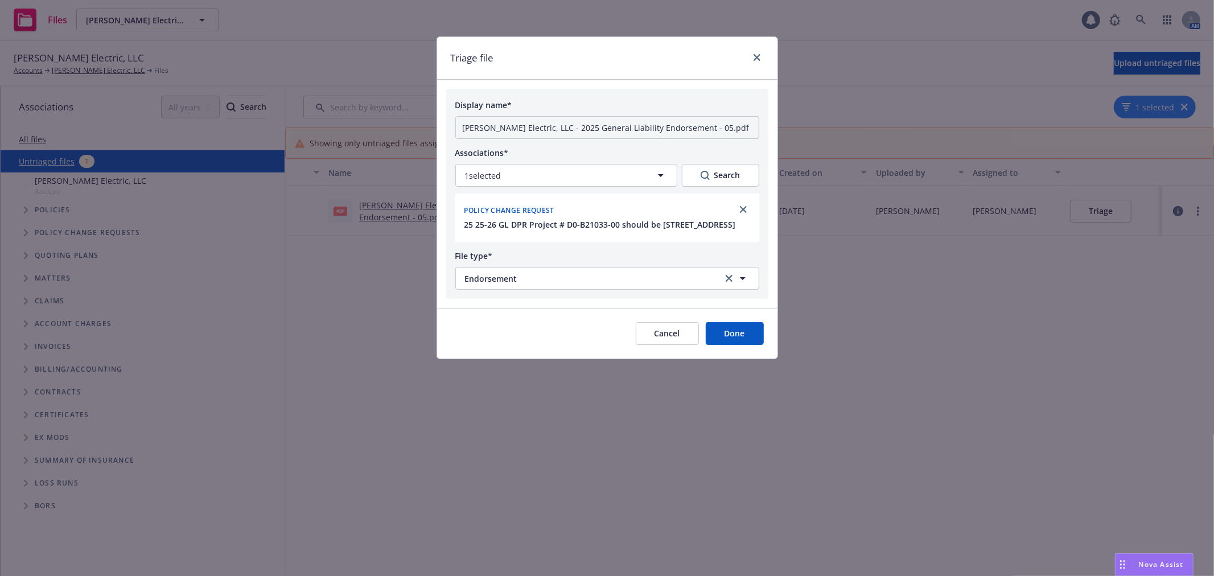
click at [728, 345] on button "Done" at bounding box center [735, 333] width 58 height 23
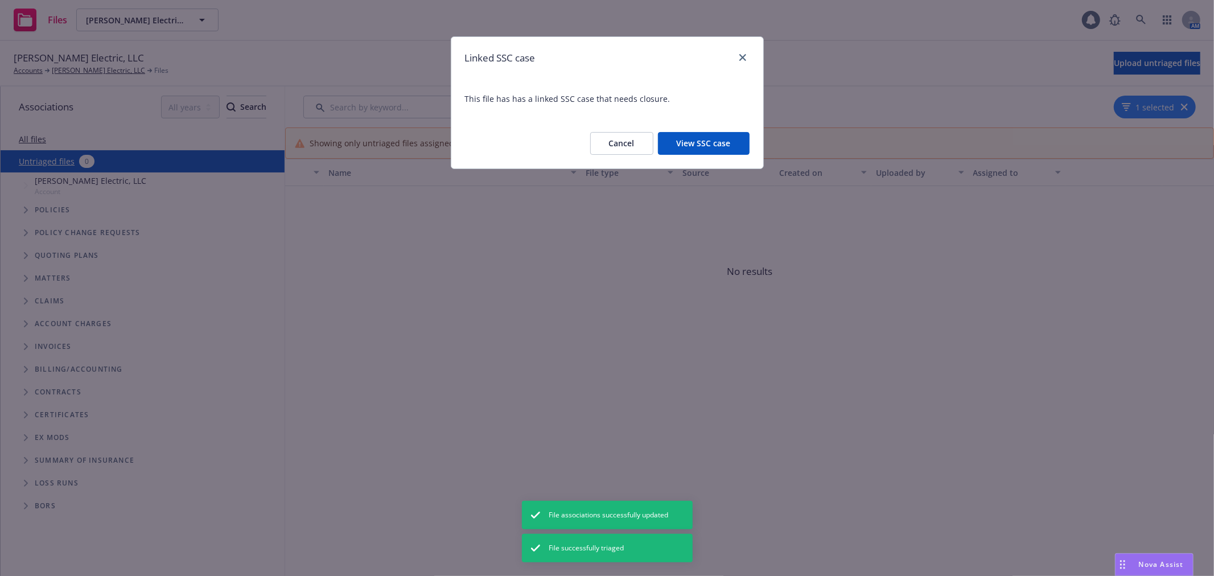
click at [702, 145] on button "View SSC case" at bounding box center [704, 143] width 92 height 23
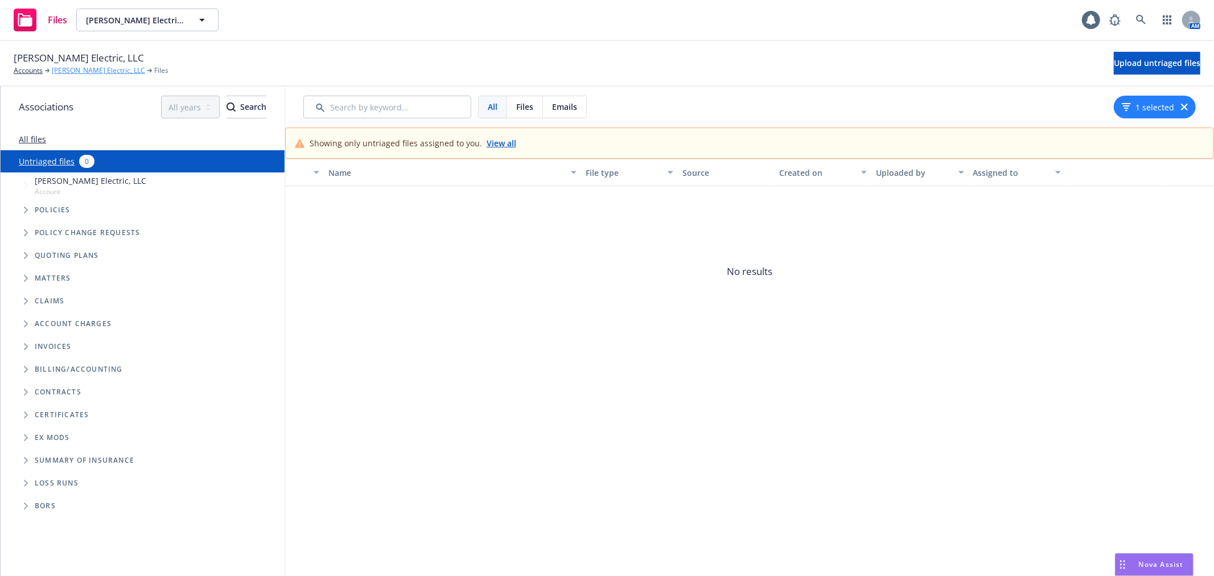
click at [75, 72] on link "[PERSON_NAME] Electric, LLC" at bounding box center [98, 70] width 93 height 10
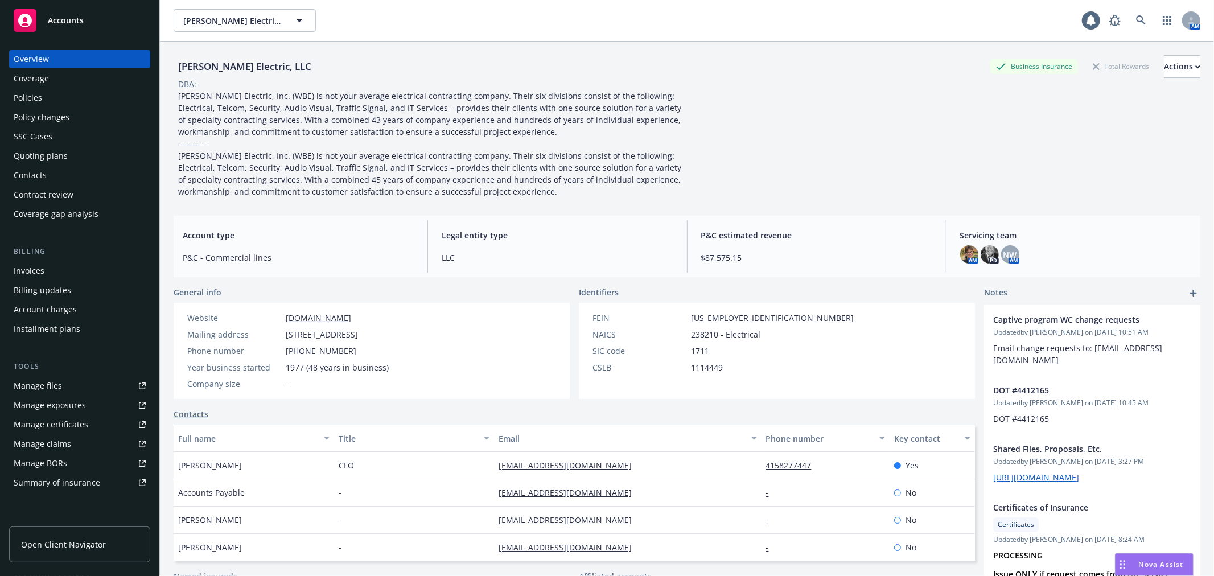
click at [66, 114] on div "Policy changes" at bounding box center [42, 117] width 56 height 18
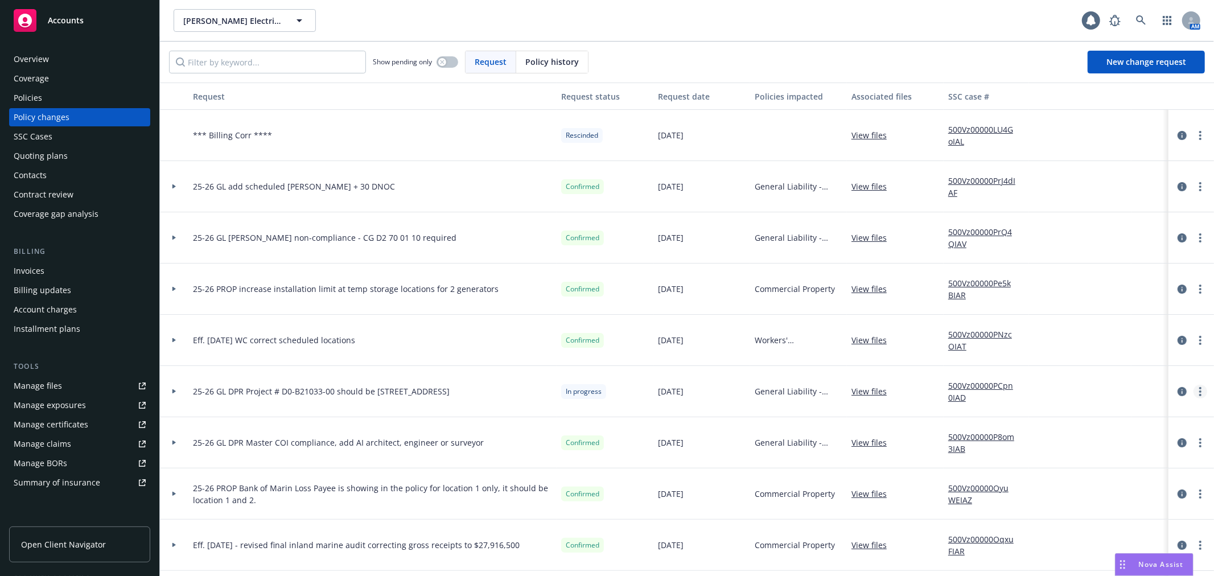
click at [1194, 388] on link "more" at bounding box center [1200, 392] width 14 height 14
click at [1140, 483] on link "Resume workflow" at bounding box center [1099, 483] width 195 height 23
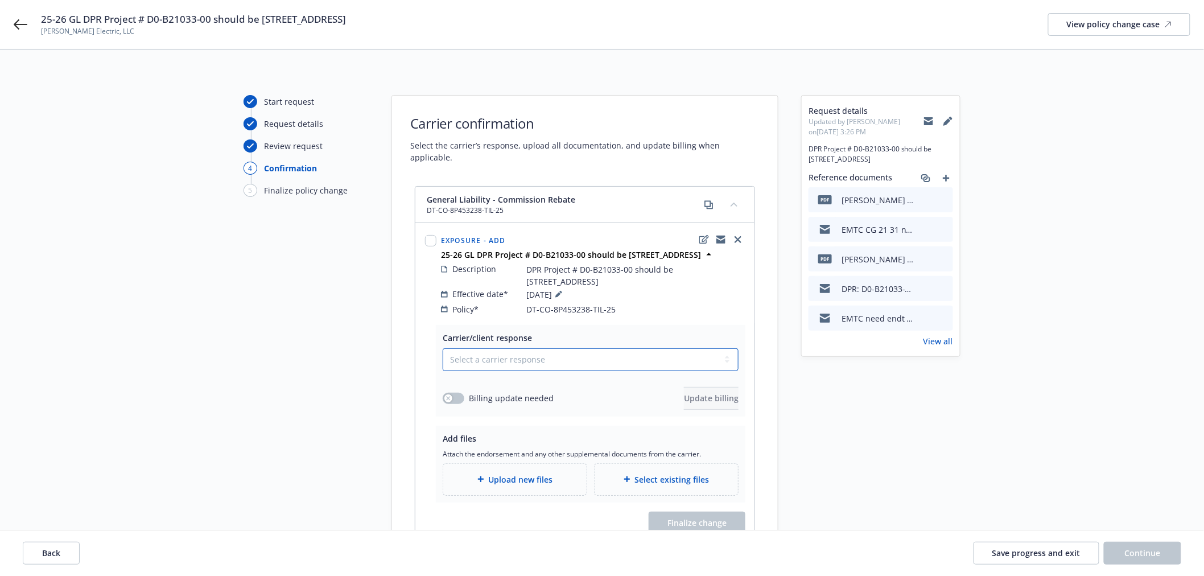
click at [468, 353] on select "Select a carrier response Accepted Accepted with revision No endorsement needed…" at bounding box center [591, 359] width 296 height 23
select select "ACCEPTED"
click at [443, 349] on select "Select a carrier response Accepted Accepted with revision No endorsement needed…" at bounding box center [591, 359] width 296 height 23
click at [527, 481] on span "Upload new files" at bounding box center [521, 479] width 64 height 12
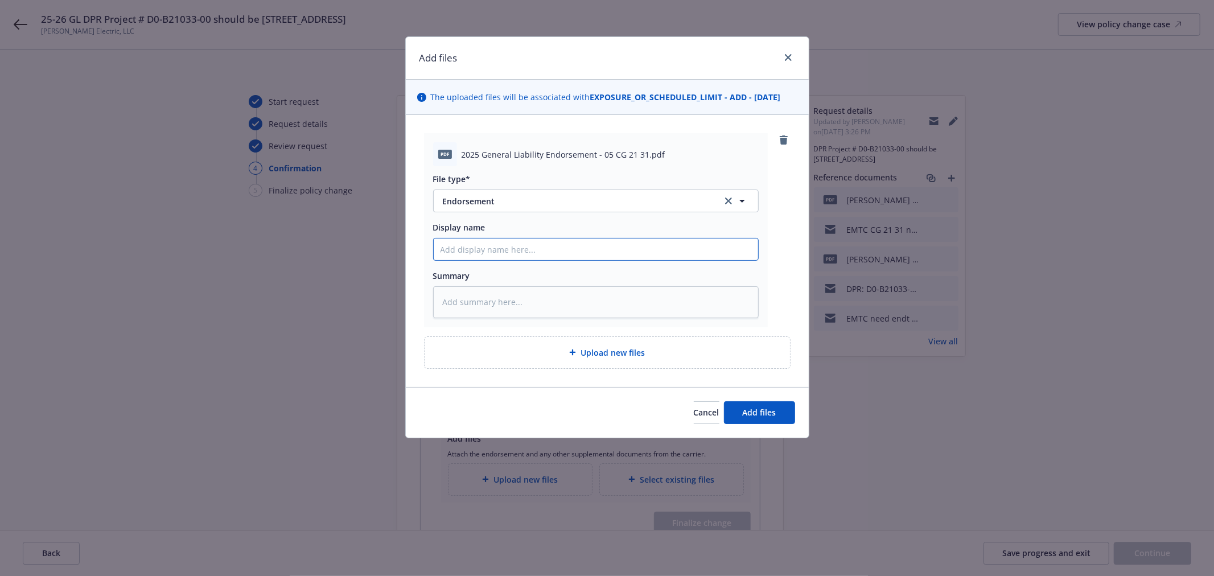
click at [542, 252] on input "Display name" at bounding box center [596, 249] width 324 height 22
paste input "CG 21 31"
type textarea "x"
type input "CG 21 31"
type textarea "x"
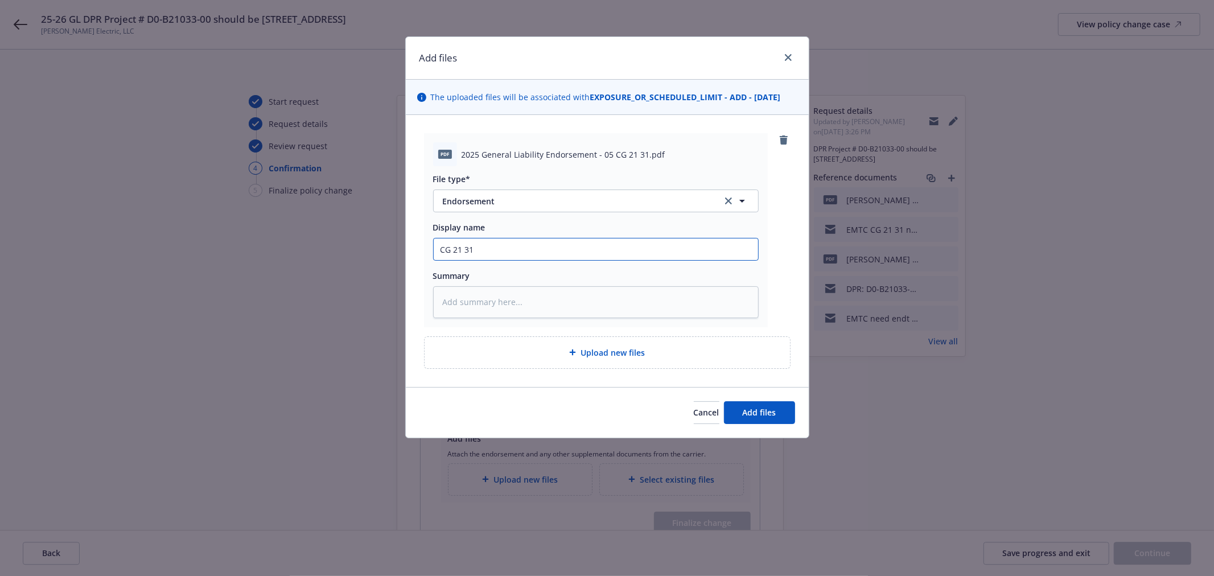
type input "CG 21 31"
type textarea "x"
type input "CG 21 31 u"
type textarea "x"
type input "CG 21 31 up"
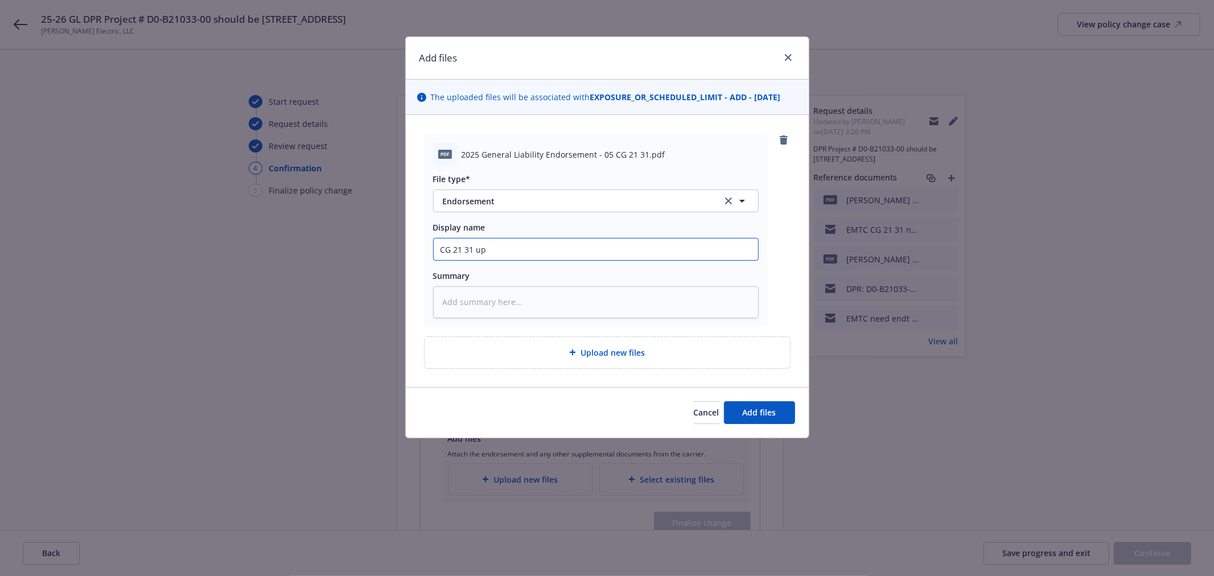
type textarea "x"
type input "CG 21 31 upd"
type textarea "x"
type input "CG 21 31 upda"
type textarea "x"
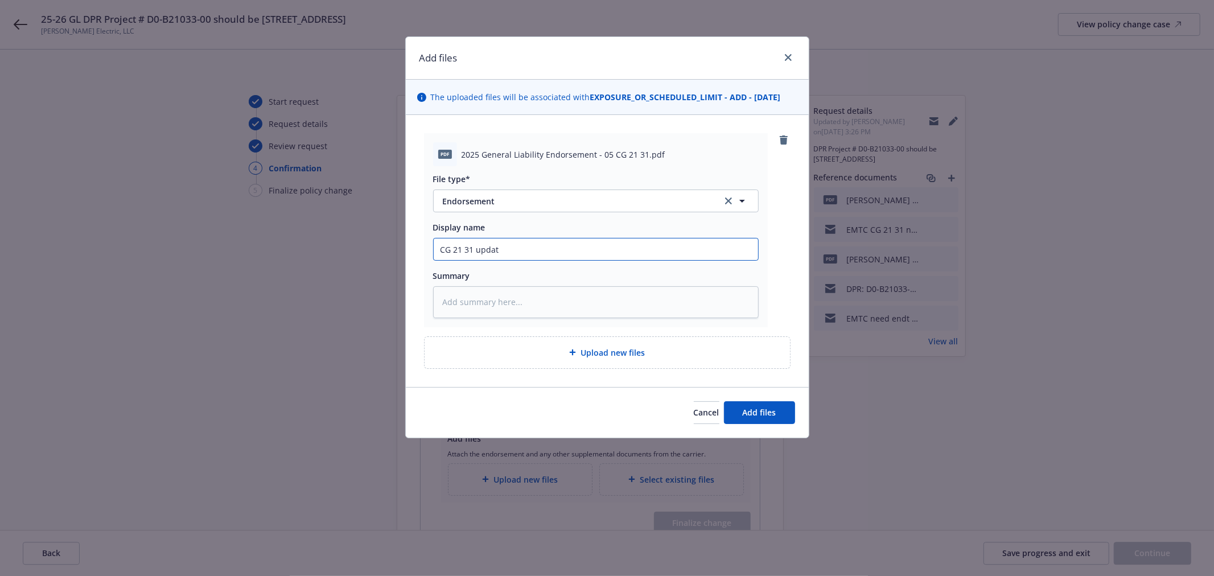
type input "CG 21 31 update"
type textarea "x"
type input "CG 21 31 updated"
click at [748, 414] on span "Add files" at bounding box center [760, 412] width 34 height 11
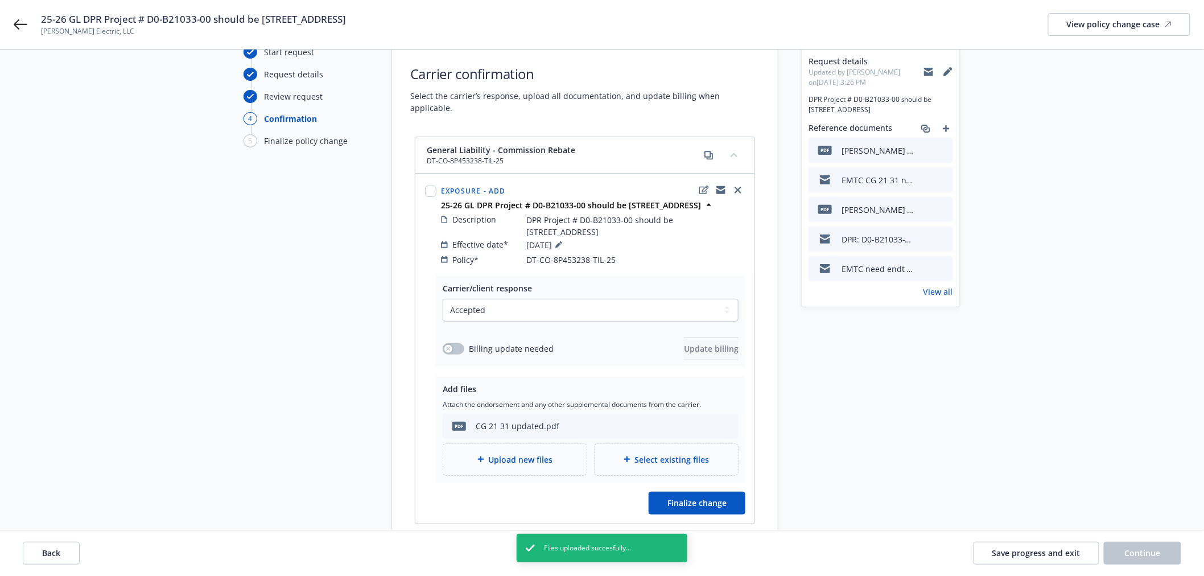
scroll to position [126, 0]
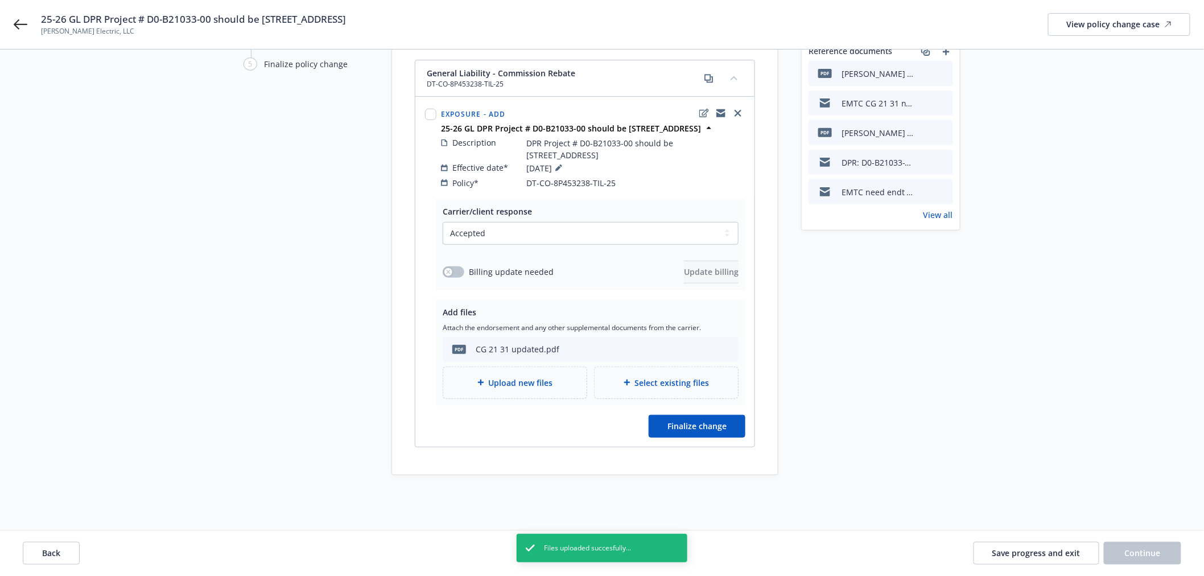
click at [708, 441] on div "Carrier/client response Select a carrier response Accepted Accepted with revisi…" at bounding box center [584, 323] width 339 height 248
click at [708, 430] on span "Finalize change" at bounding box center [696, 426] width 59 height 11
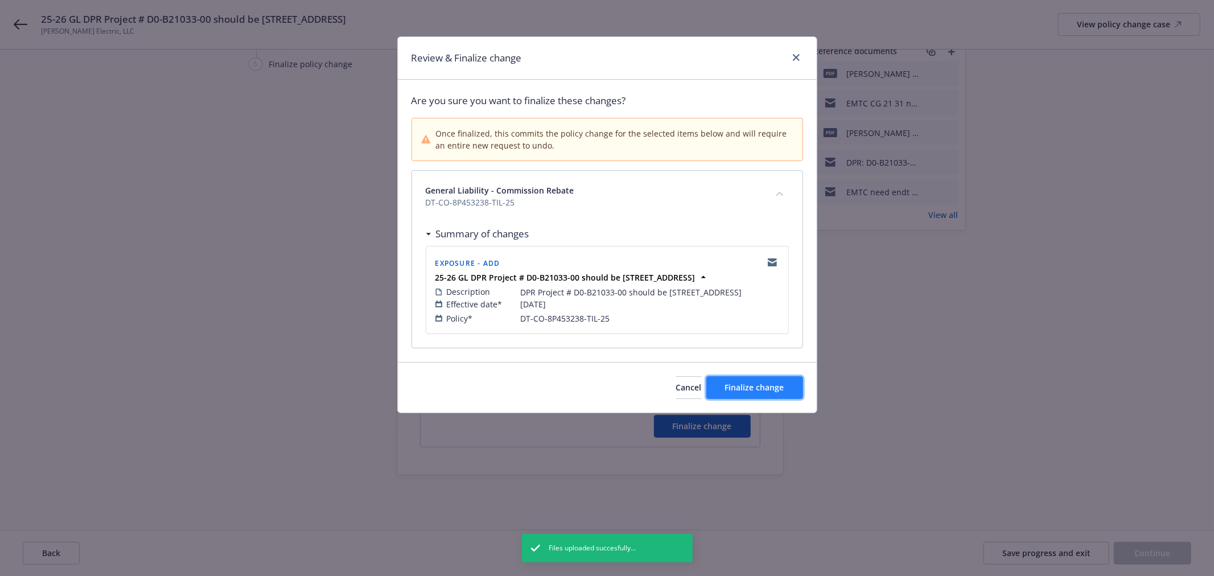
click at [757, 393] on span "Finalize change" at bounding box center [754, 387] width 59 height 11
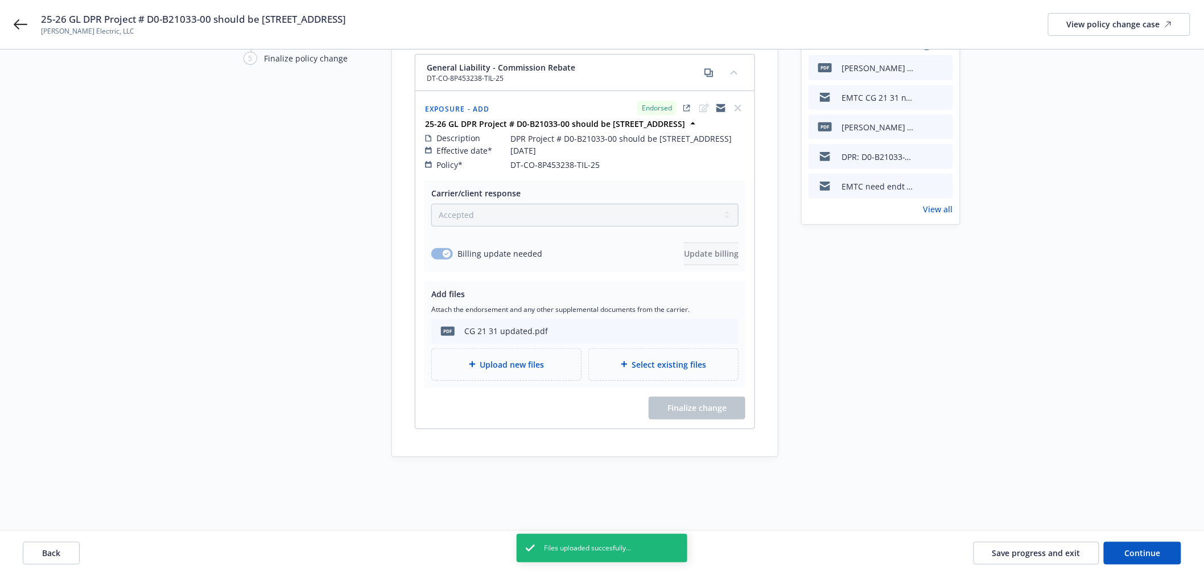
scroll to position [145, 0]
click at [1152, 550] on span "Continue" at bounding box center [1143, 552] width 36 height 11
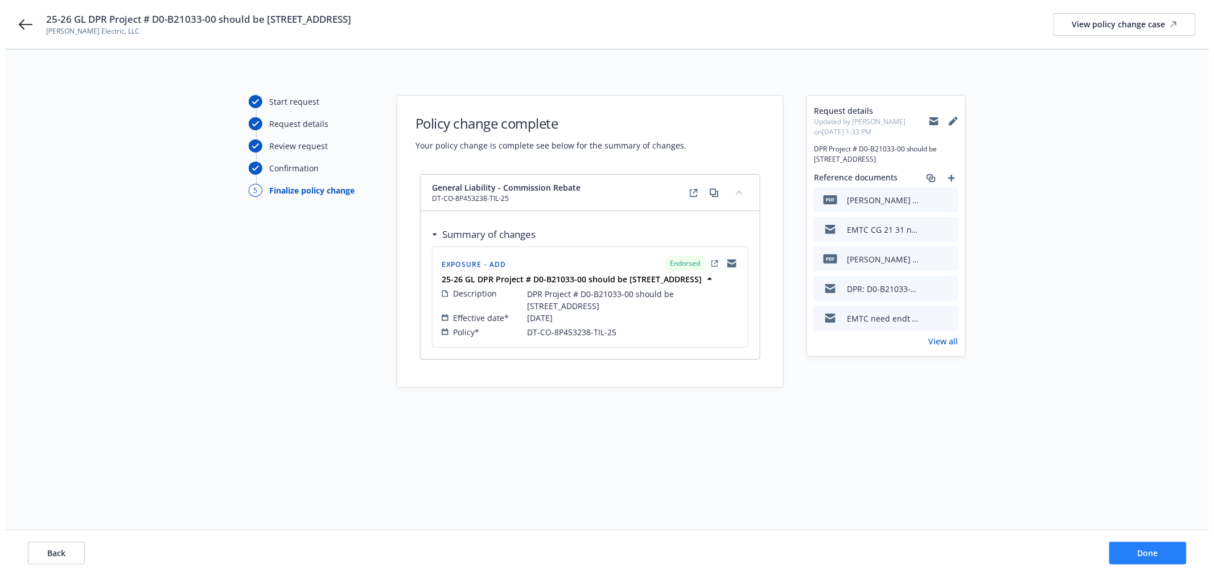
scroll to position [0, 0]
click at [1152, 550] on span "Done" at bounding box center [1152, 552] width 20 height 11
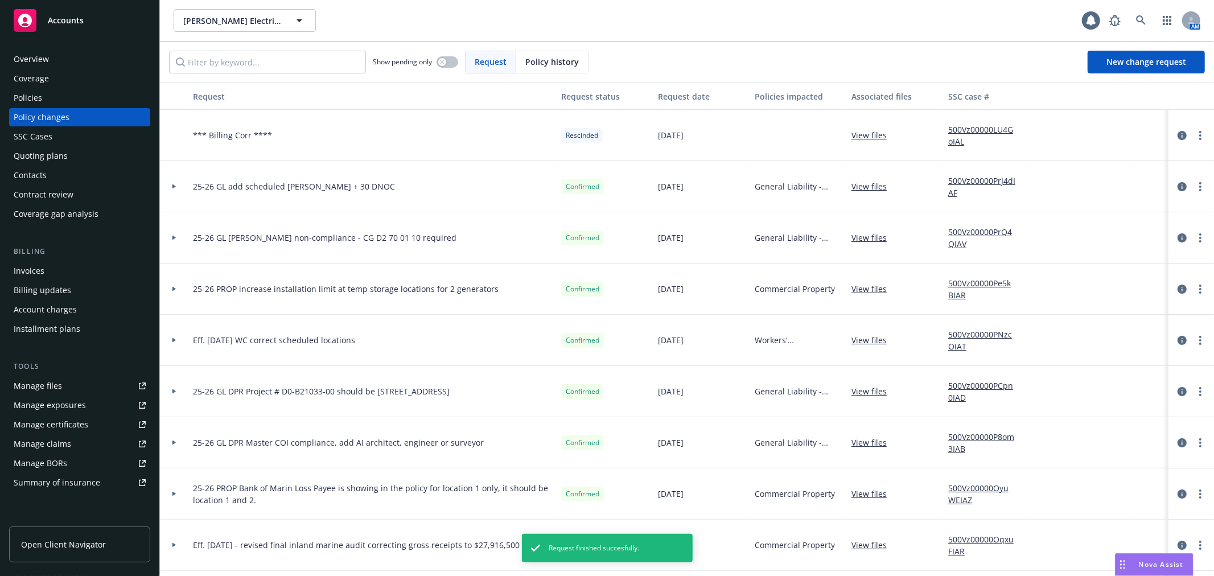
click at [173, 388] on div at bounding box center [174, 391] width 28 height 51
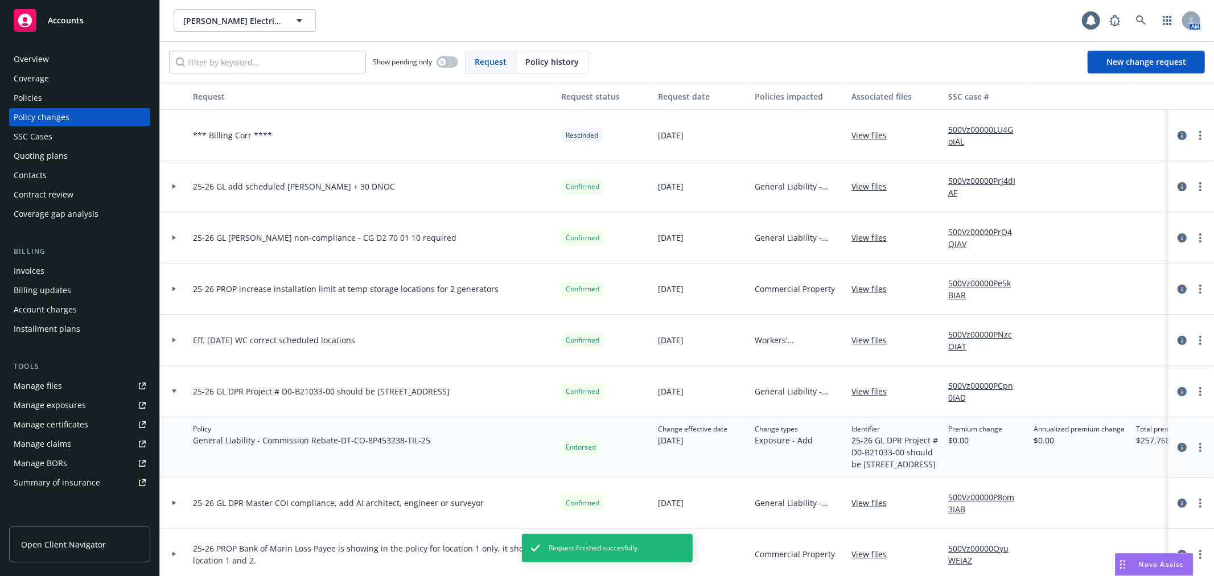
click at [1177, 394] on icon "circleInformation" at bounding box center [1181, 391] width 9 height 9
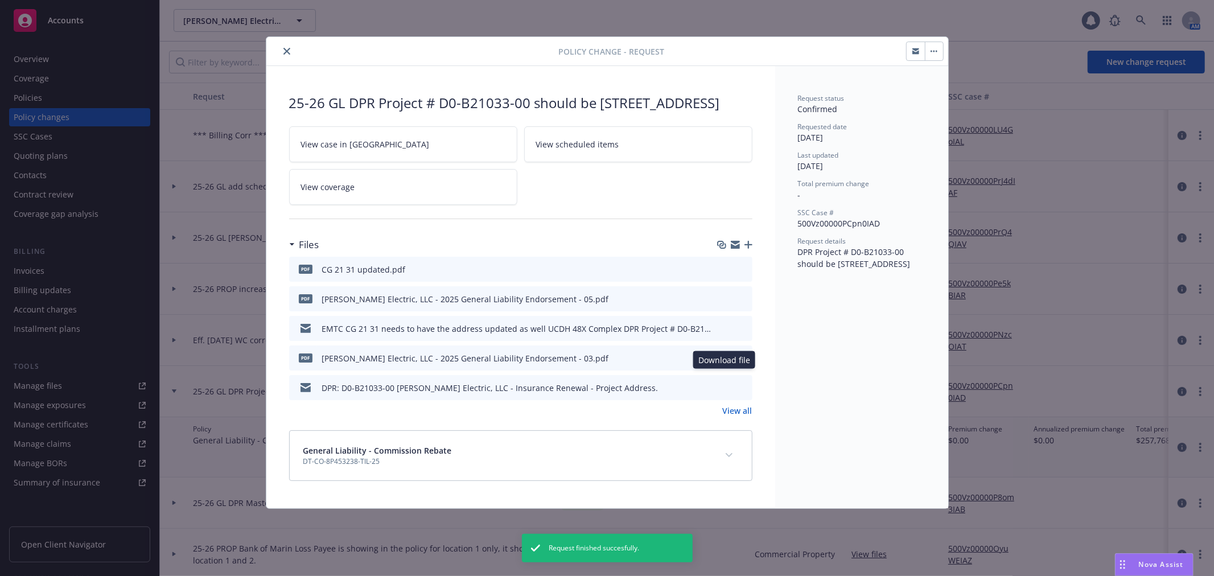
click at [721, 360] on icon "download file" at bounding box center [722, 356] width 7 height 7
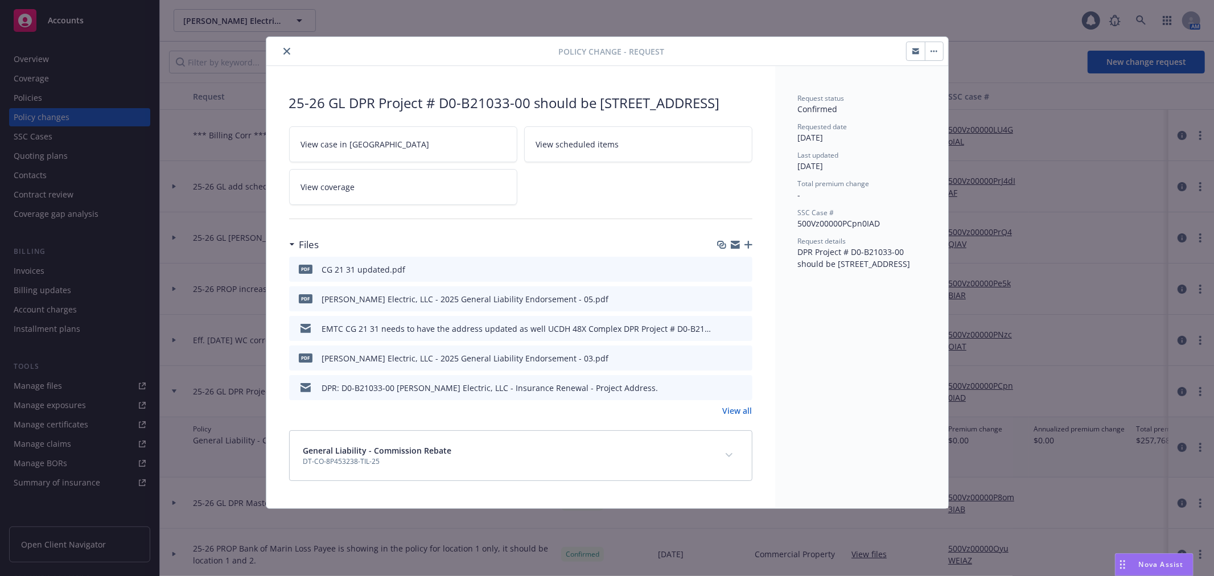
click at [745, 249] on icon "button" at bounding box center [748, 245] width 8 height 8
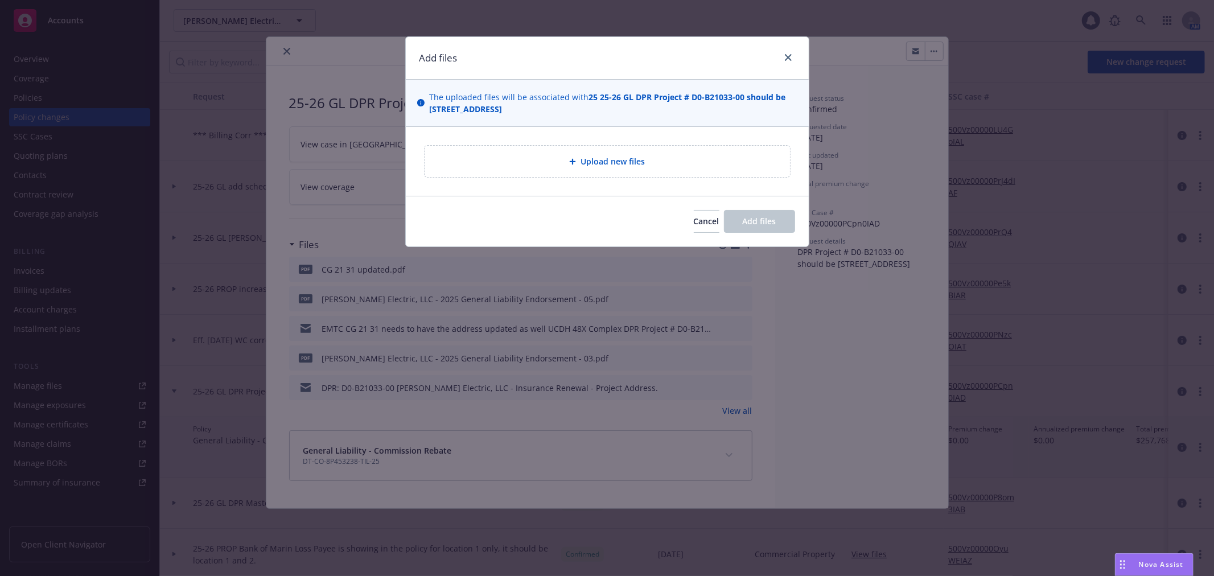
click at [657, 172] on div "Upload new files" at bounding box center [607, 161] width 365 height 31
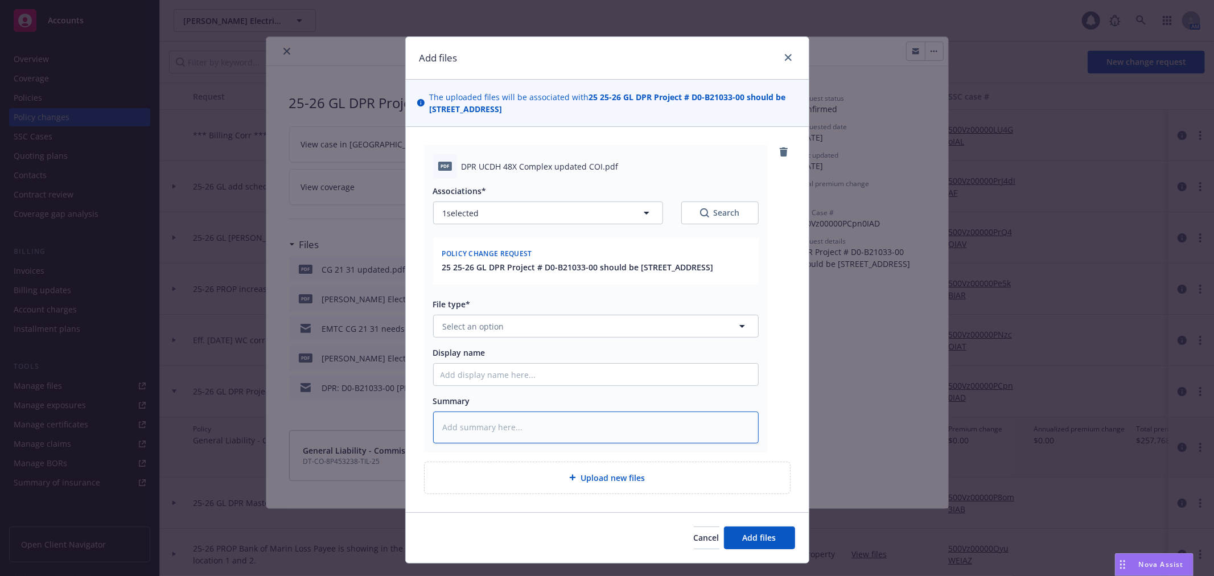
click at [464, 432] on textarea at bounding box center [595, 426] width 325 height 31
type textarea "x"
type textarea "i"
type textarea "x"
type textarea "is"
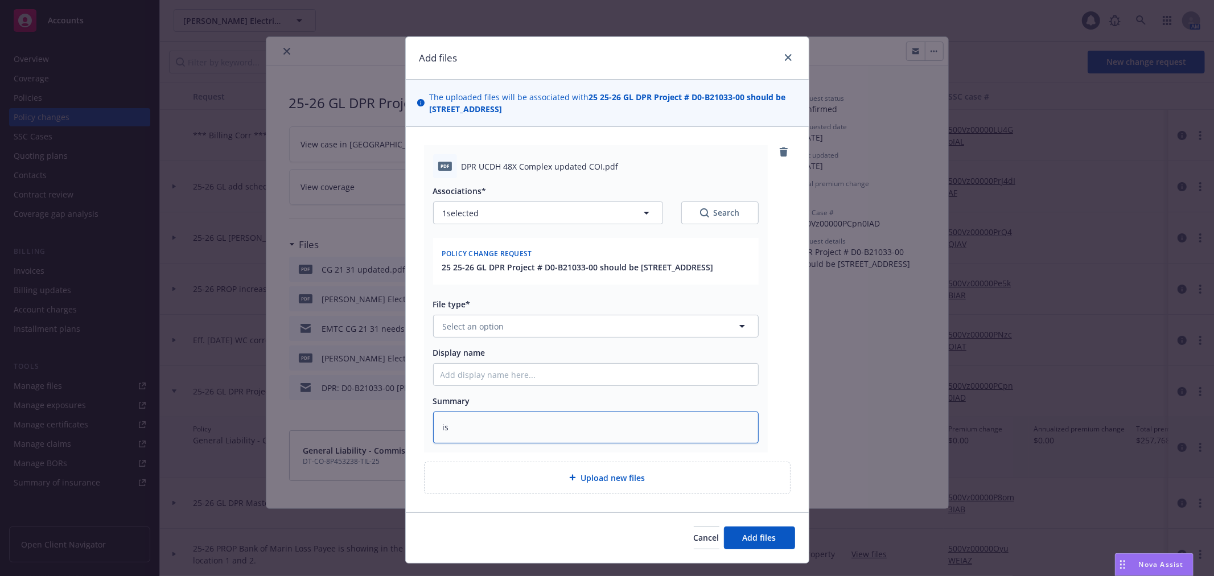
type textarea "x"
type textarea "iss"
type textarea "x"
type textarea "issu"
type textarea "x"
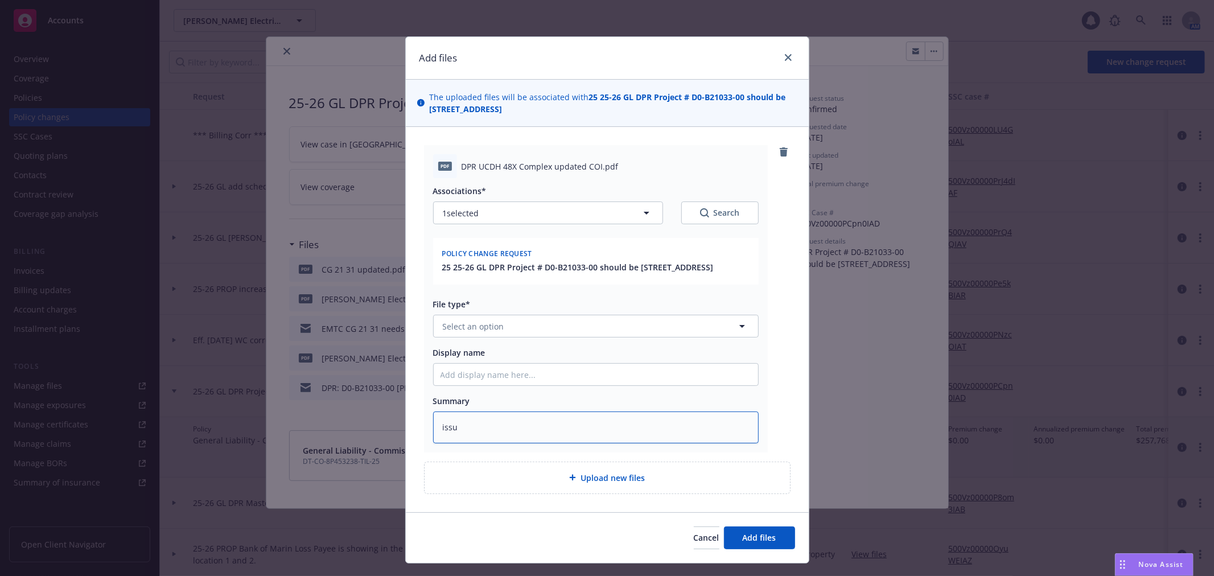
type textarea "issue"
type textarea "x"
type textarea "issued"
type textarea "x"
type textarea "issued"
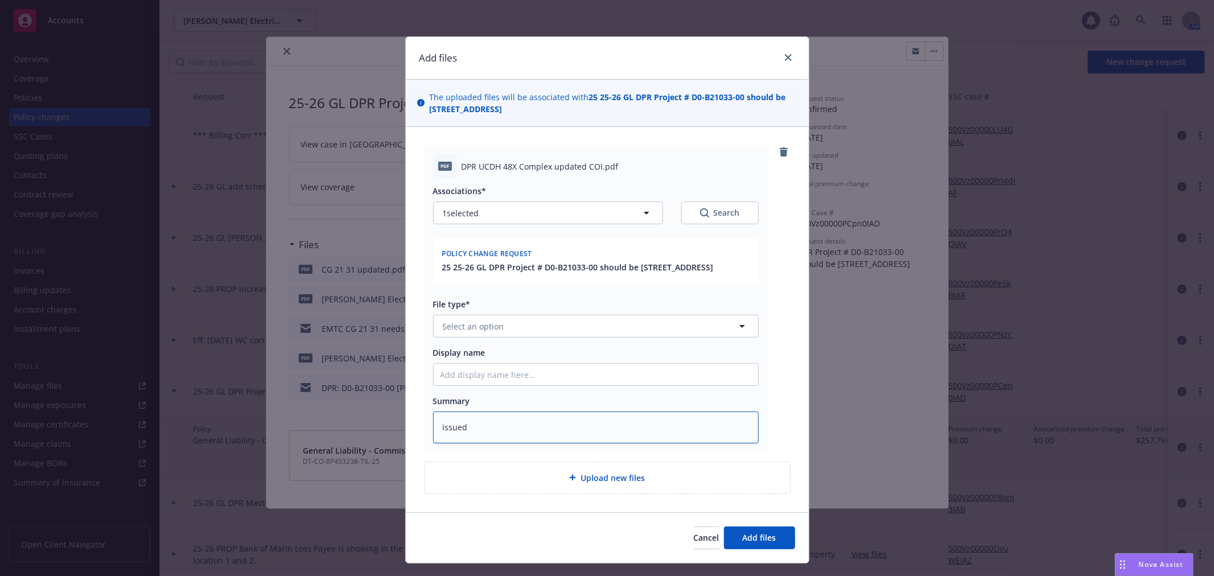
type textarea "x"
type textarea "issued i"
type textarea "x"
type textarea "issued in"
type textarea "x"
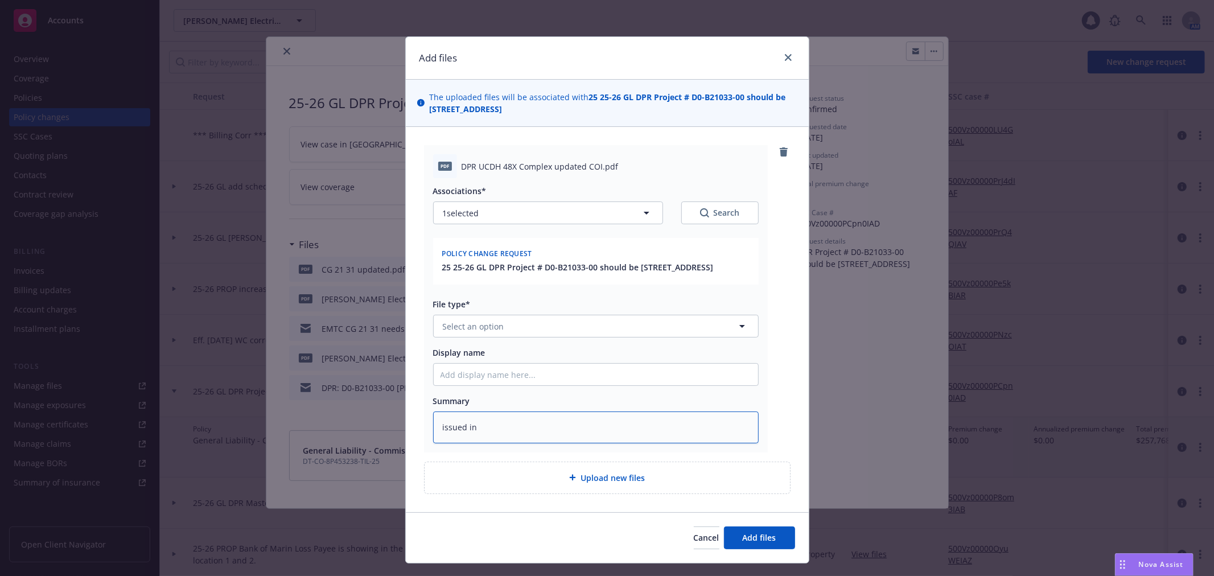
type textarea "issued in e"
type textarea "x"
type textarea "issued in ec"
type textarea "x"
type textarea "issued in ece"
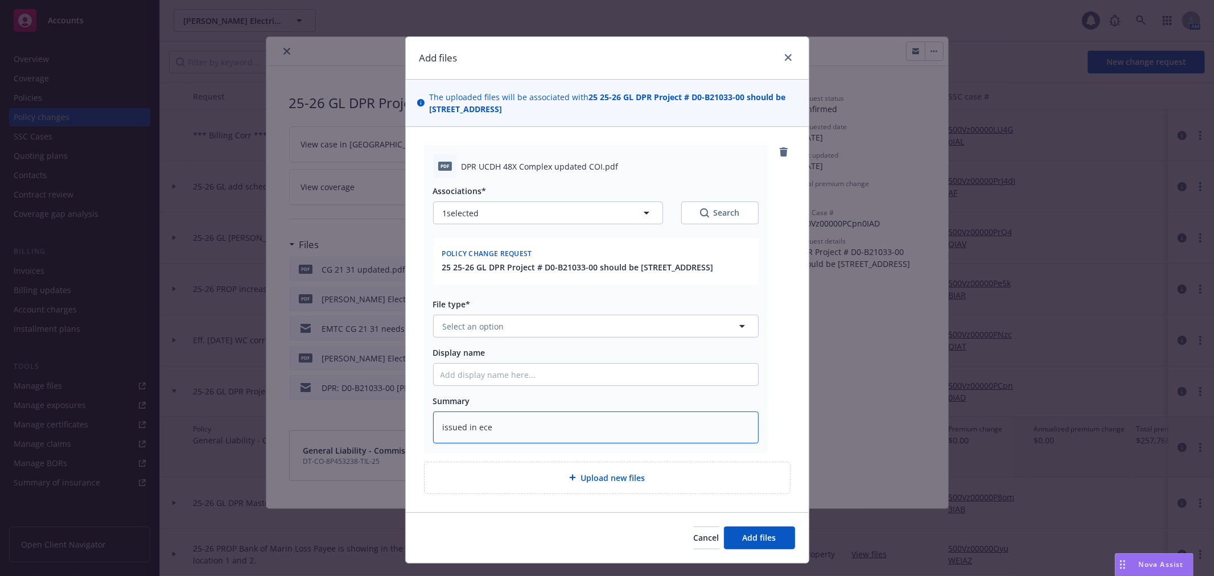
type textarea "x"
type textarea "issued in ecer"
type textarea "x"
type textarea "issued in ecert"
type textarea "x"
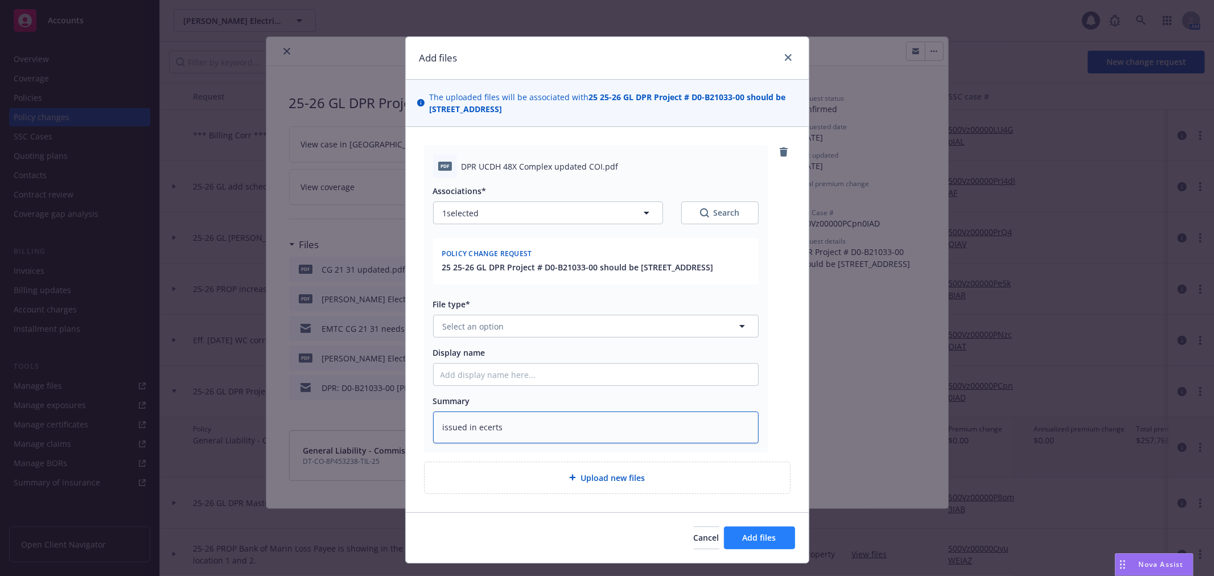
type textarea "issued in ecerts"
click at [747, 543] on span "Add files" at bounding box center [760, 537] width 34 height 11
type textarea "x"
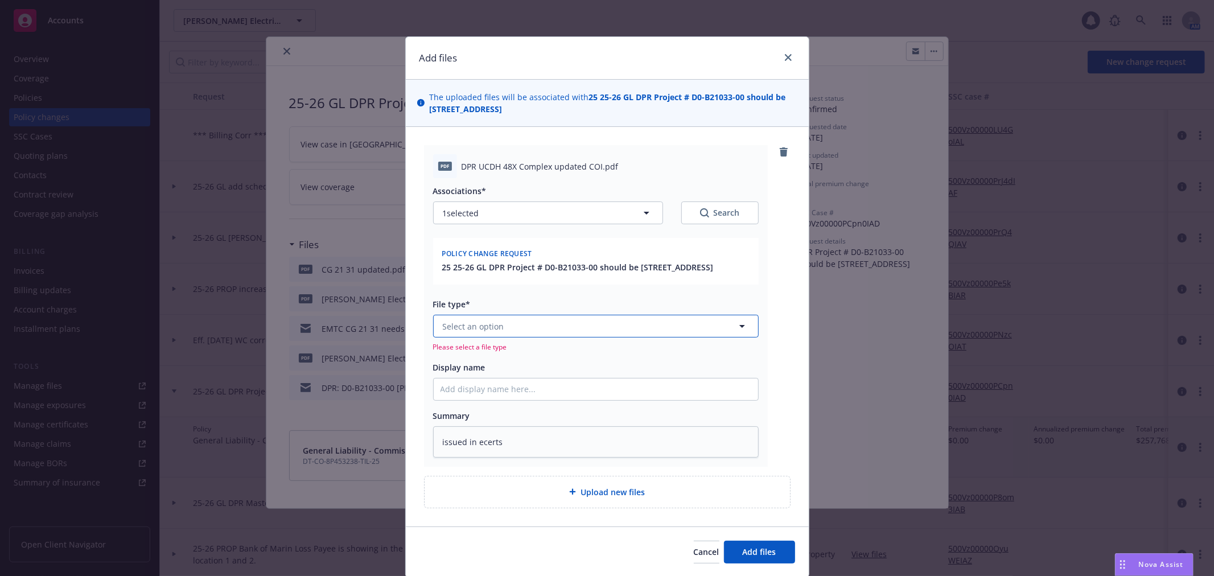
click at [545, 336] on button "Select an option" at bounding box center [595, 326] width 325 height 23
type input "cert"
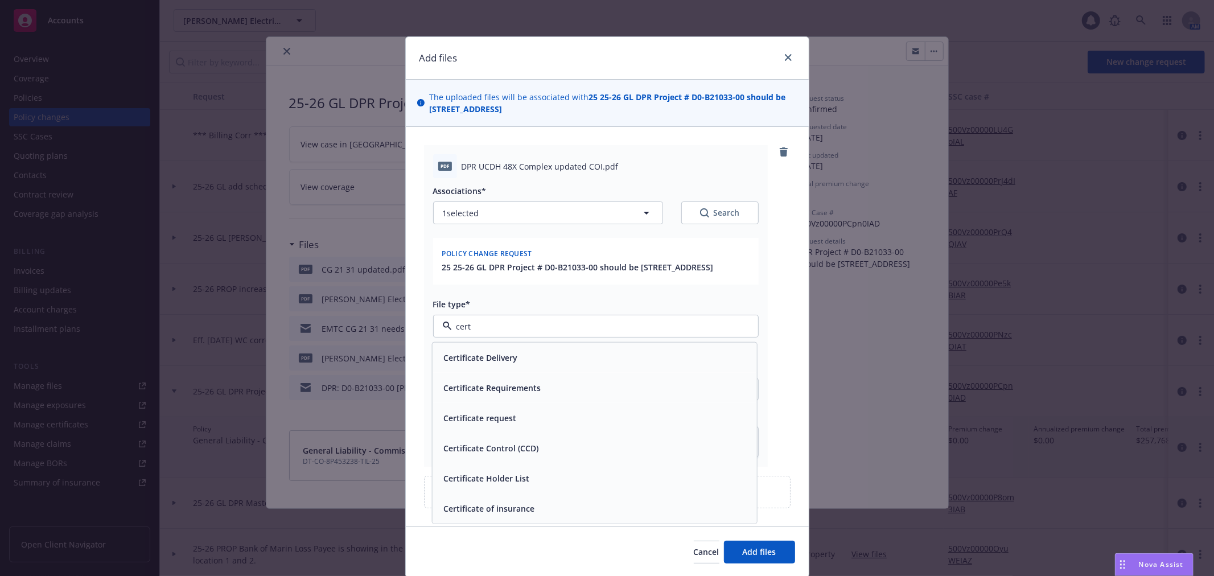
click at [562, 508] on div "Certificate of insurance" at bounding box center [594, 508] width 324 height 30
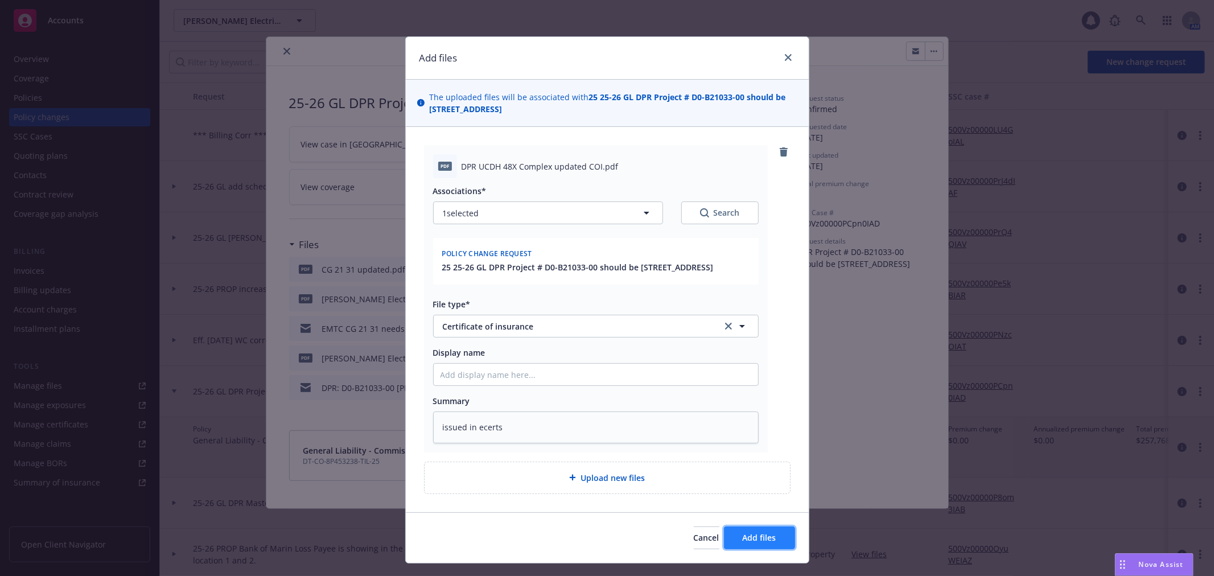
click at [784, 549] on button "Add files" at bounding box center [759, 537] width 71 height 23
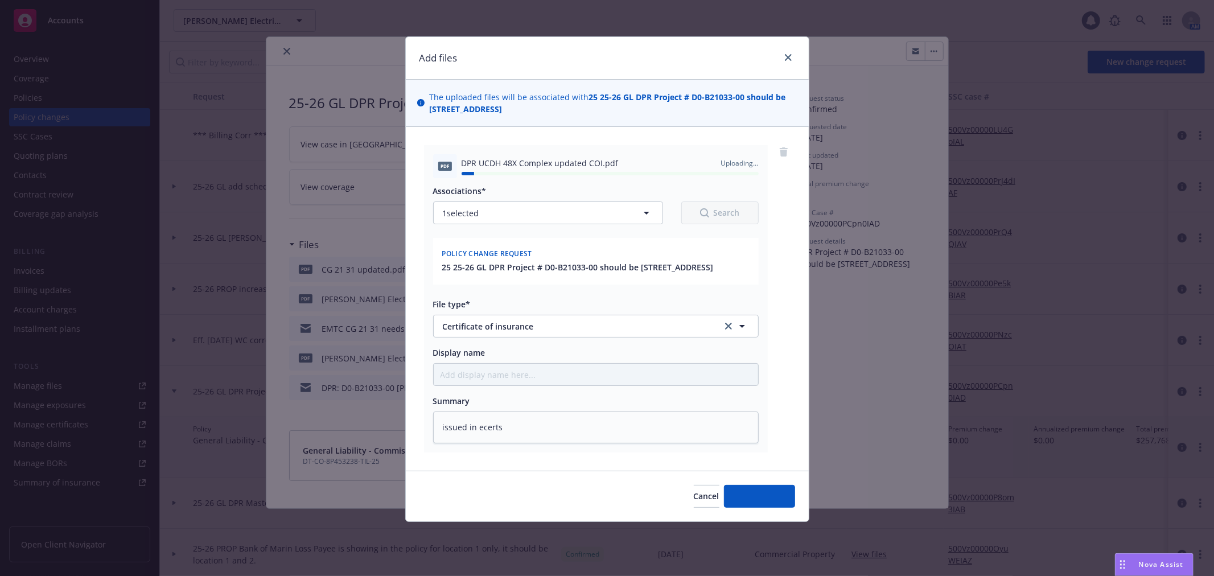
type textarea "x"
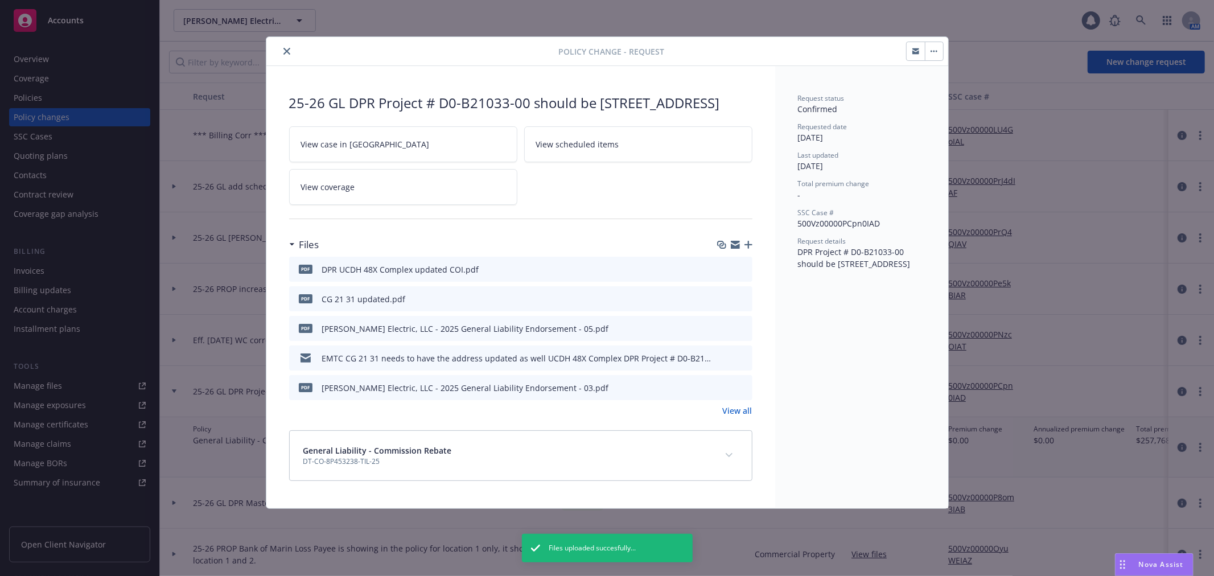
click at [736, 249] on icon "button" at bounding box center [735, 244] width 9 height 9
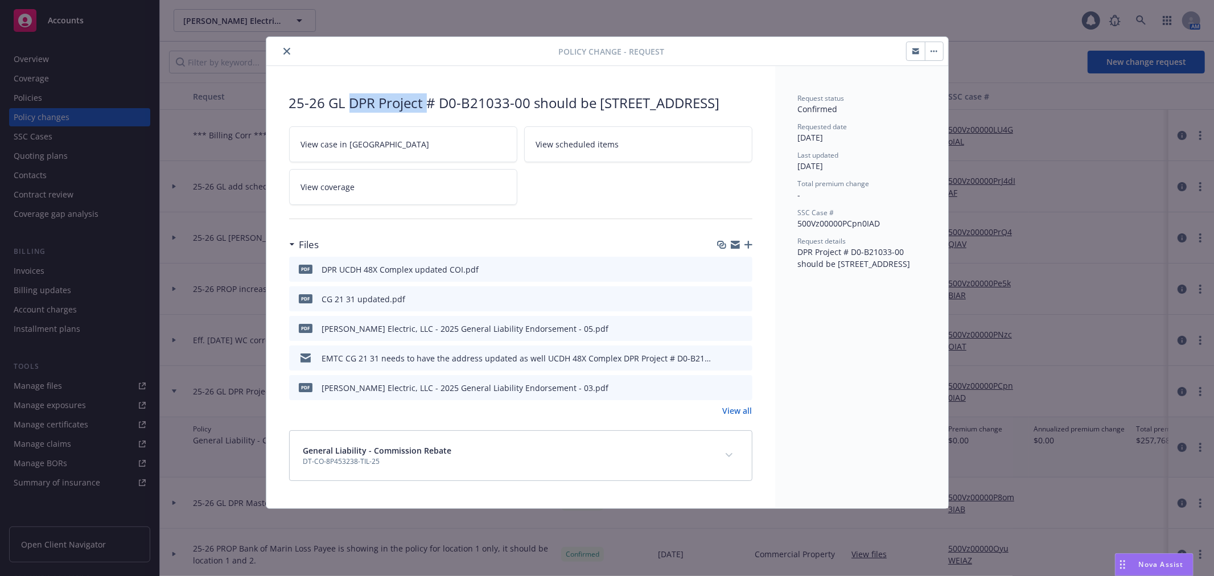
drag, startPoint x: 350, startPoint y: 102, endPoint x: 427, endPoint y: 102, distance: 76.8
click at [427, 102] on div "25-26 GL DPR Project # D0-B21033-00 should be 4868 48th Street Sacramento, CA 9…" at bounding box center [520, 102] width 463 height 19
click at [383, 88] on div "25-26 GL DPR Project # D0-B21033-00 should be 4868 48th Street Sacramento, CA 9…" at bounding box center [520, 287] width 509 height 442
click at [345, 97] on div "25-26 GL DPR Project # D0-B21033-00 should be 4868 48th Street Sacramento, CA 9…" at bounding box center [520, 102] width 463 height 19
drag, startPoint x: 351, startPoint y: 99, endPoint x: 697, endPoint y: 105, distance: 346.0
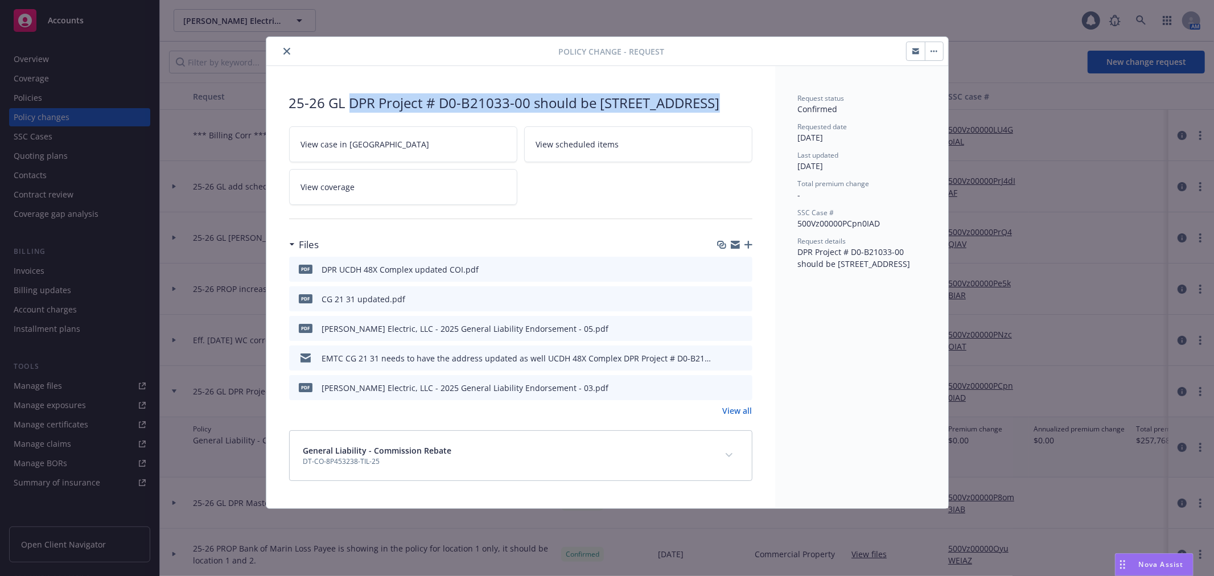
click at [706, 103] on div "25-26 GL DPR Project # D0-B21033-00 should be 4868 48th Street Sacramento, CA 9…" at bounding box center [520, 102] width 463 height 19
copy div "DPR Project # D0-B21033-00 should be 4868 48th Street"
click at [287, 50] on icon "close" at bounding box center [286, 51] width 7 height 7
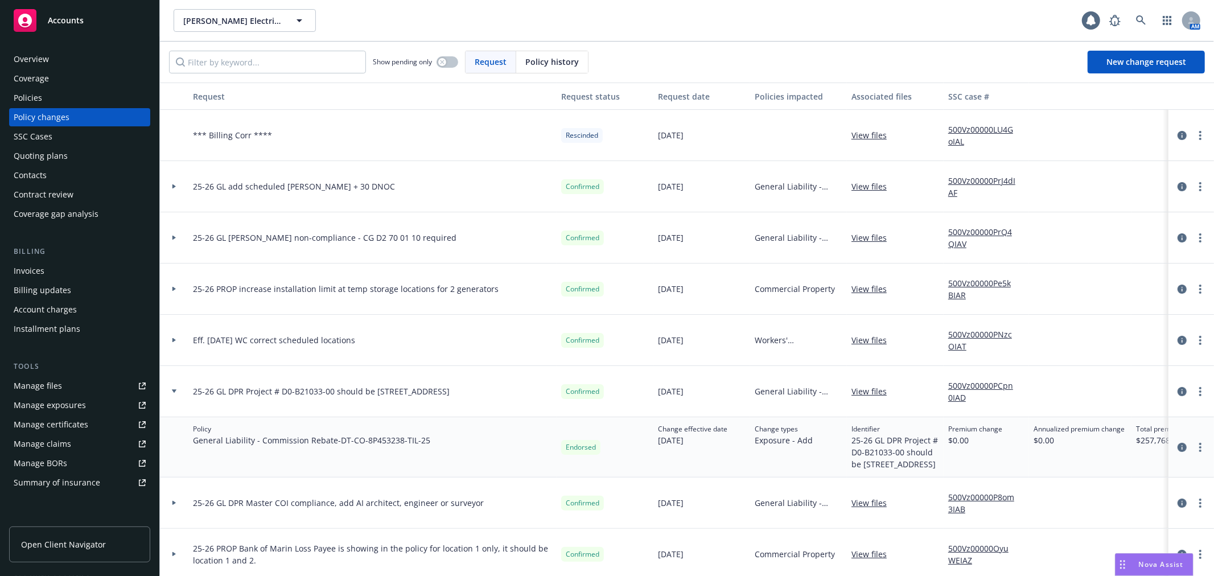
click at [51, 380] on div "Manage files" at bounding box center [38, 386] width 48 height 18
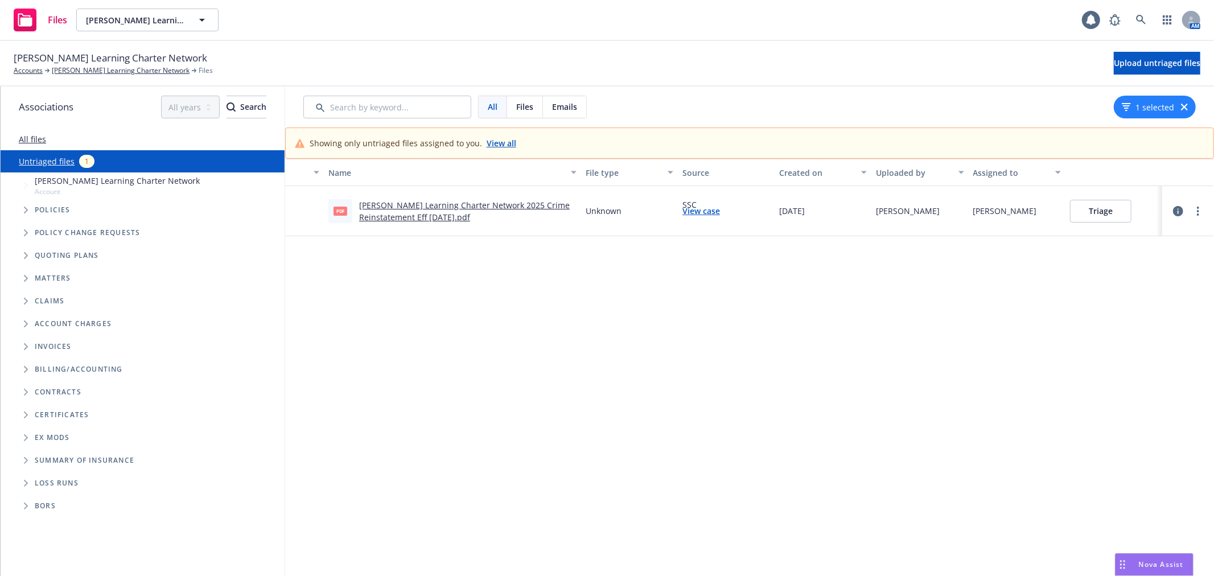
click at [471, 205] on link "[PERSON_NAME] Learning Charter Network 2025 Crime Reinstatement Eff [DATE].pdf" at bounding box center [464, 211] width 211 height 23
click at [1084, 200] on button "Triage" at bounding box center [1100, 211] width 61 height 23
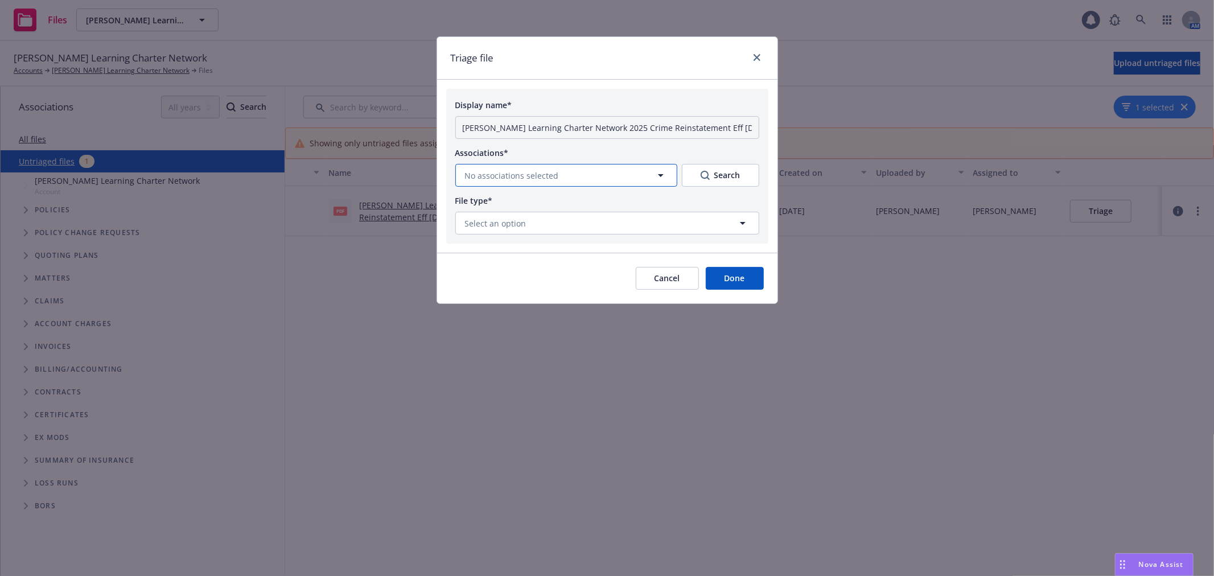
click at [654, 172] on icon "button" at bounding box center [661, 175] width 14 height 14
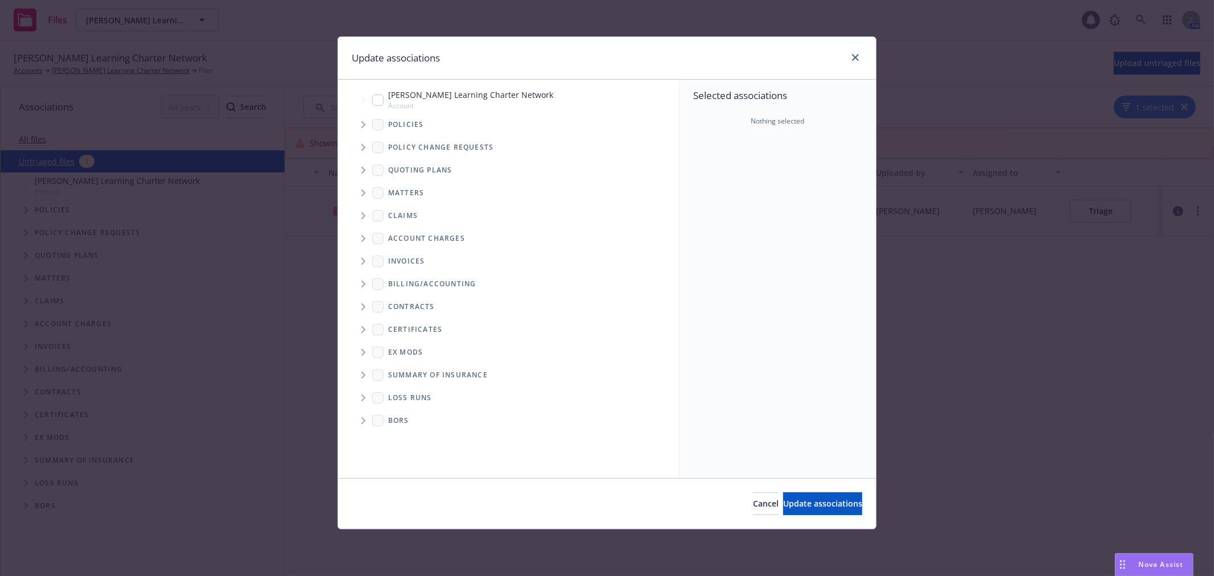
click at [364, 123] on icon "Tree Example" at bounding box center [363, 124] width 4 height 7
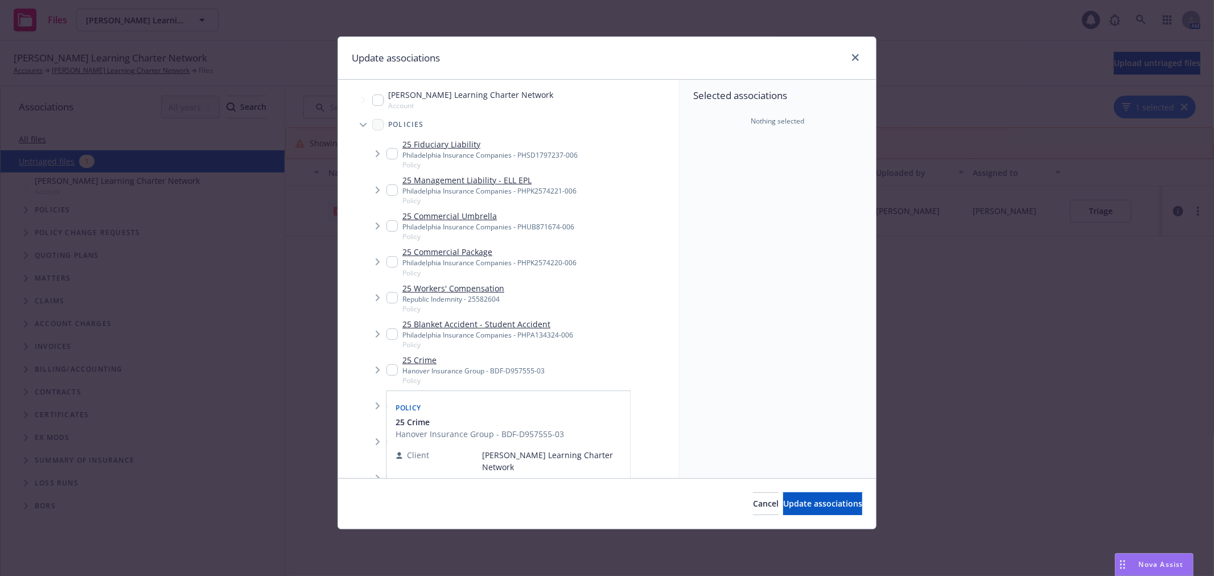
click at [393, 366] on input "Tree Example" at bounding box center [391, 369] width 11 height 11
checkbox input "true"
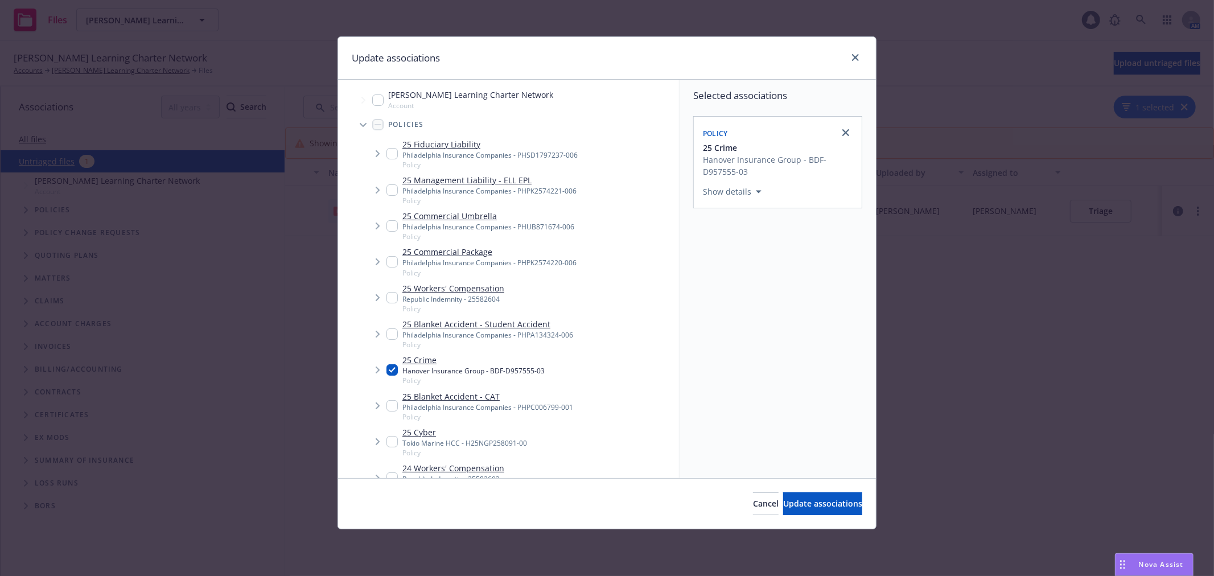
click at [809, 491] on div "Cancel Update associations" at bounding box center [607, 503] width 538 height 51
click at [809, 501] on span "Update associations" at bounding box center [822, 503] width 79 height 11
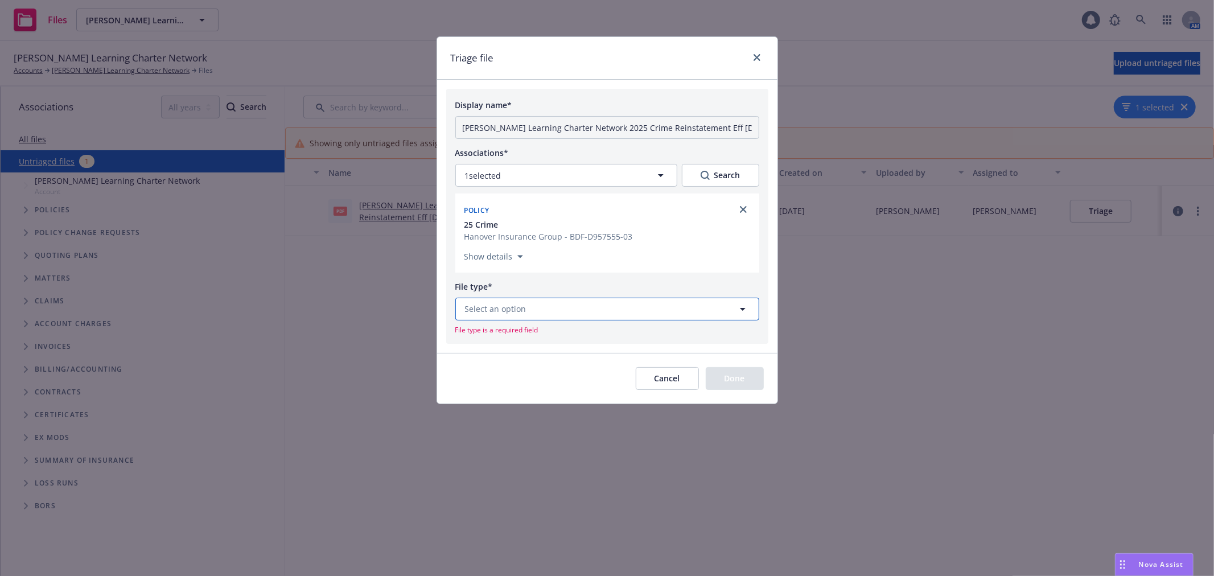
click at [545, 316] on button "Select an option" at bounding box center [607, 309] width 304 height 23
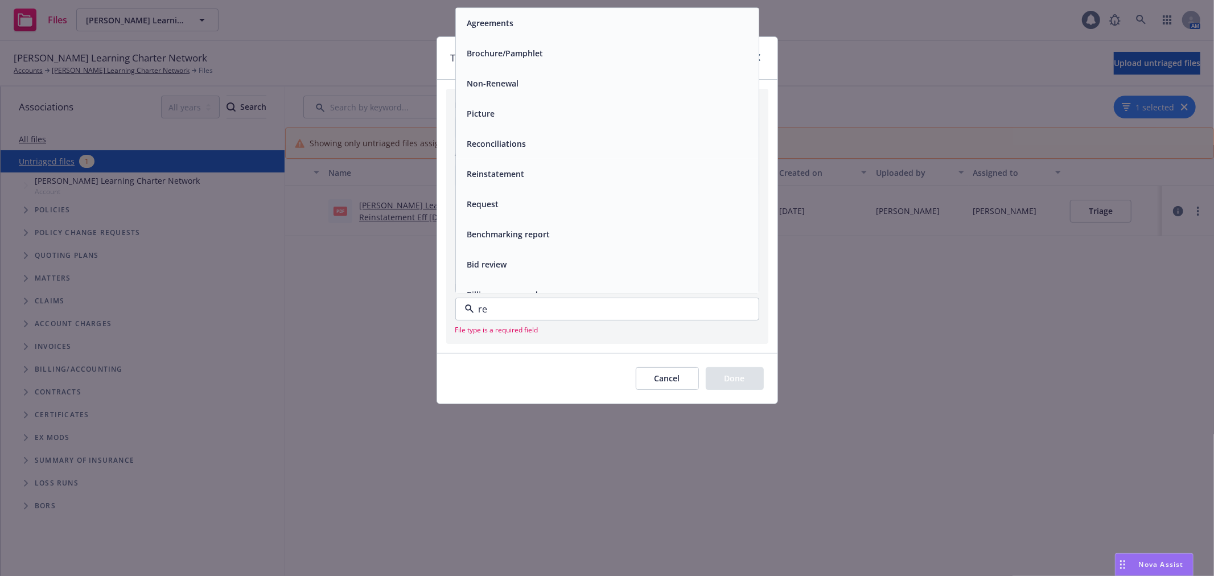
type input "rei"
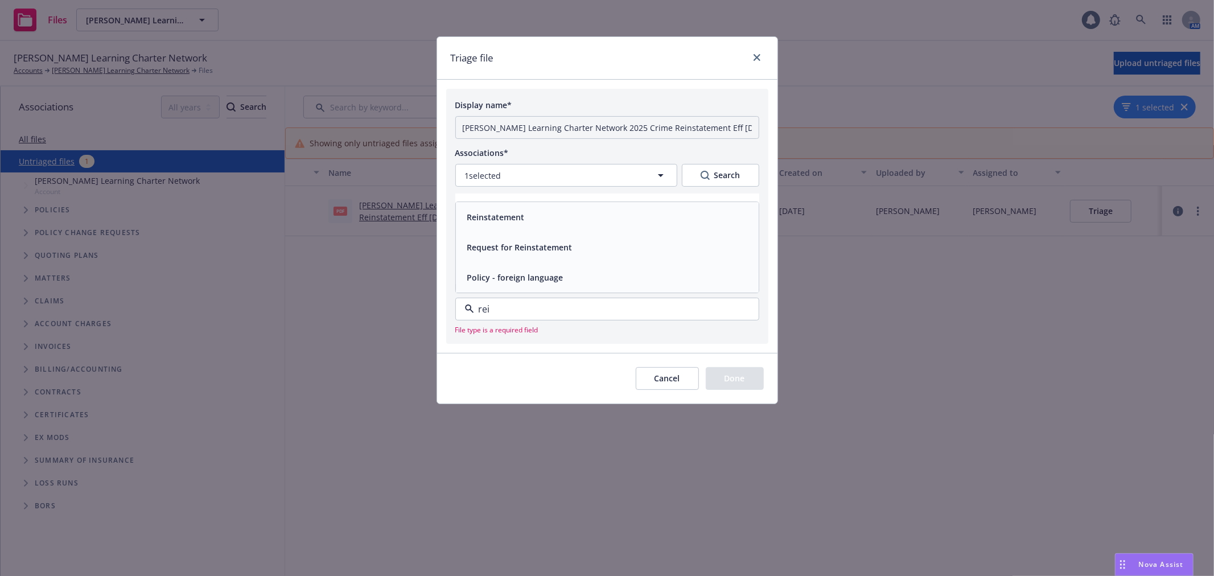
click at [518, 221] on span "Reinstatement" at bounding box center [495, 217] width 57 height 12
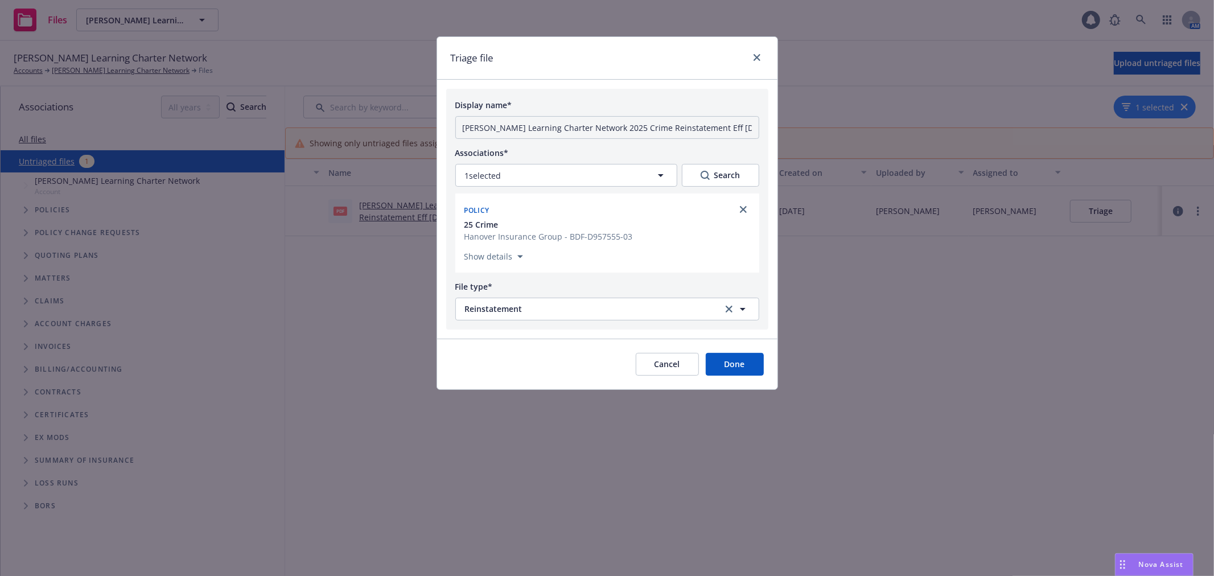
click at [735, 364] on button "Done" at bounding box center [735, 364] width 58 height 23
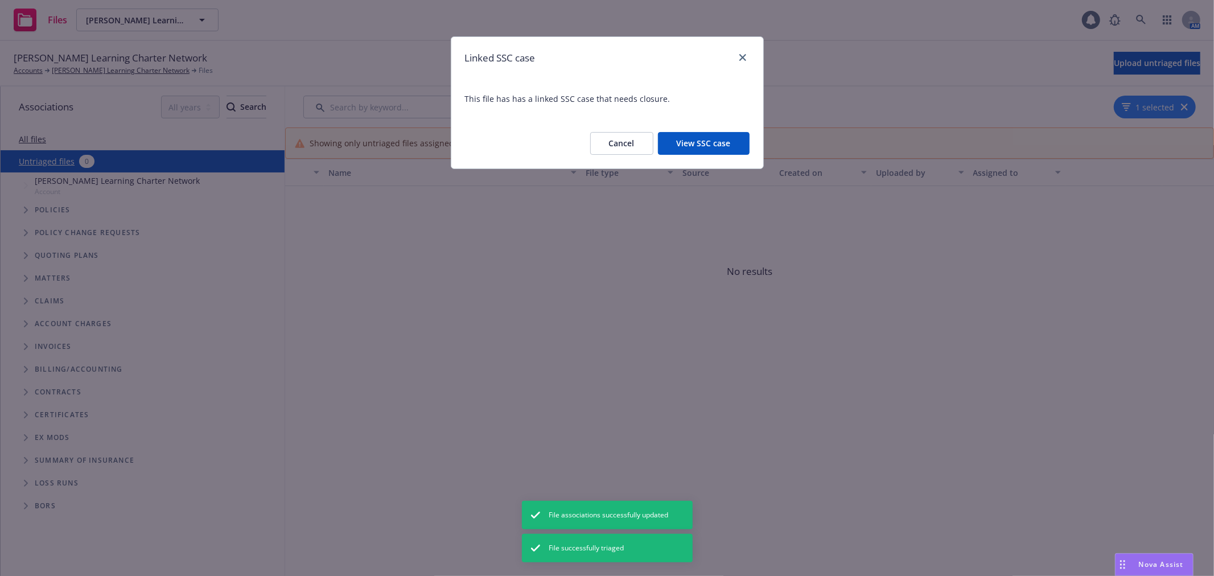
click at [723, 143] on button "View SSC case" at bounding box center [704, 143] width 92 height 23
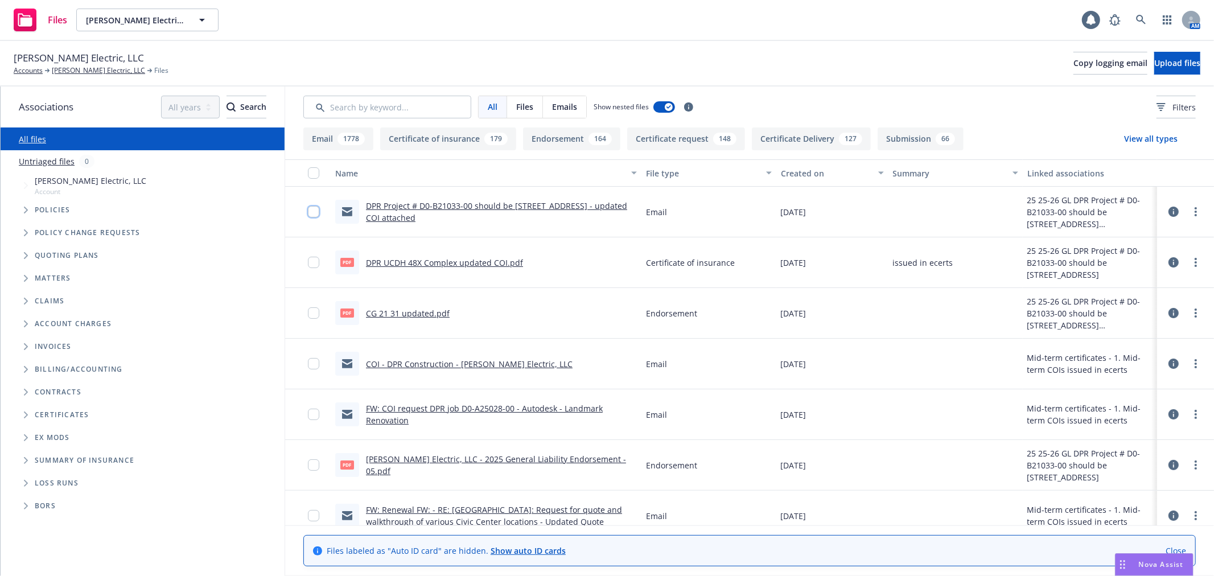
click at [310, 214] on input "checkbox" at bounding box center [313, 211] width 11 height 11
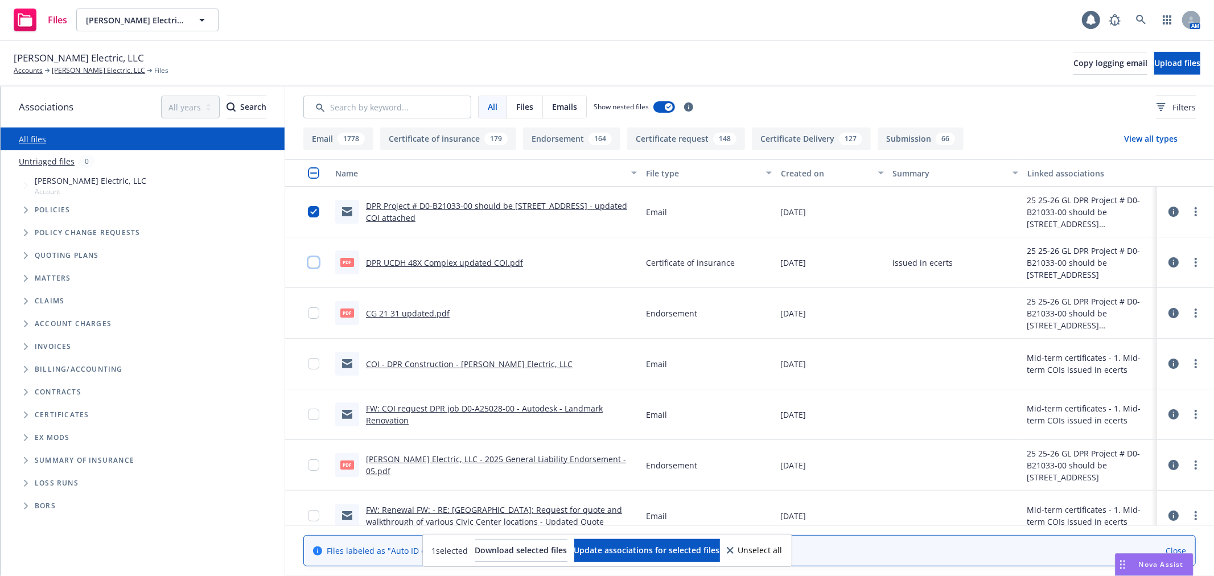
click at [310, 261] on input "checkbox" at bounding box center [313, 262] width 11 height 11
click at [720, 546] on button "Update associations for selected files" at bounding box center [647, 550] width 146 height 23
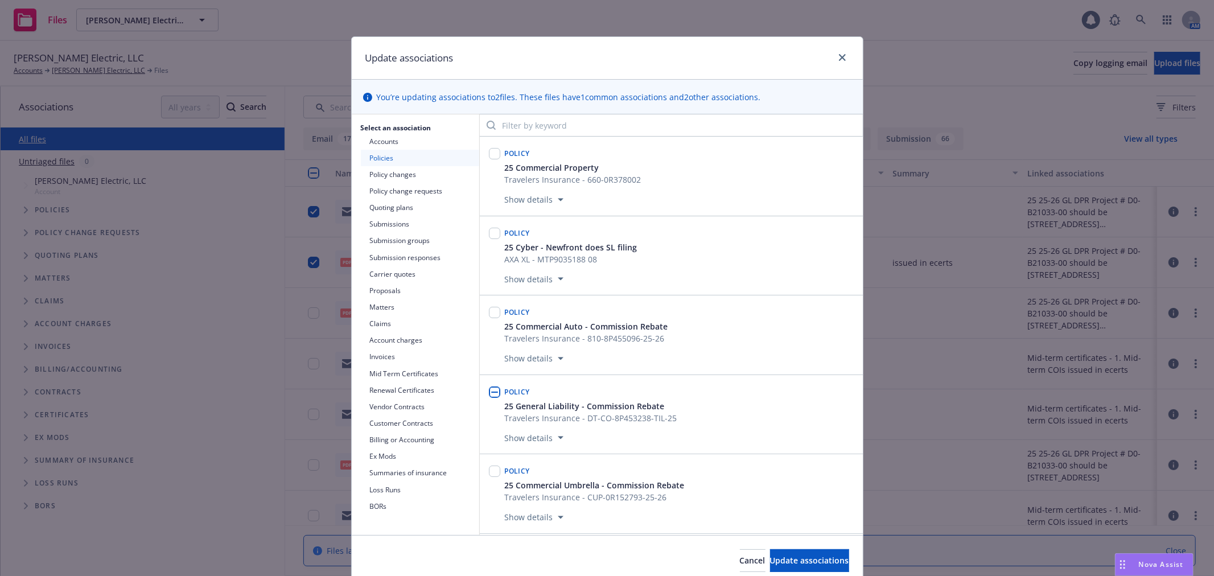
click at [405, 372] on button "Mid Term Certificates" at bounding box center [420, 373] width 118 height 17
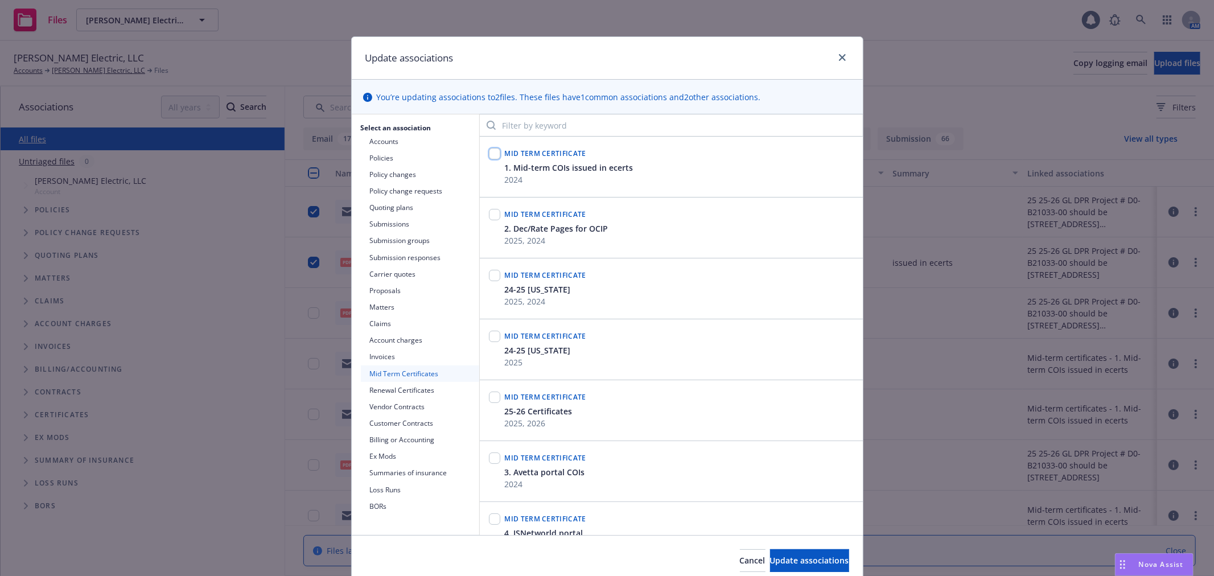
click at [489, 156] on input "checkbox" at bounding box center [494, 153] width 11 height 11
checkbox input "true"
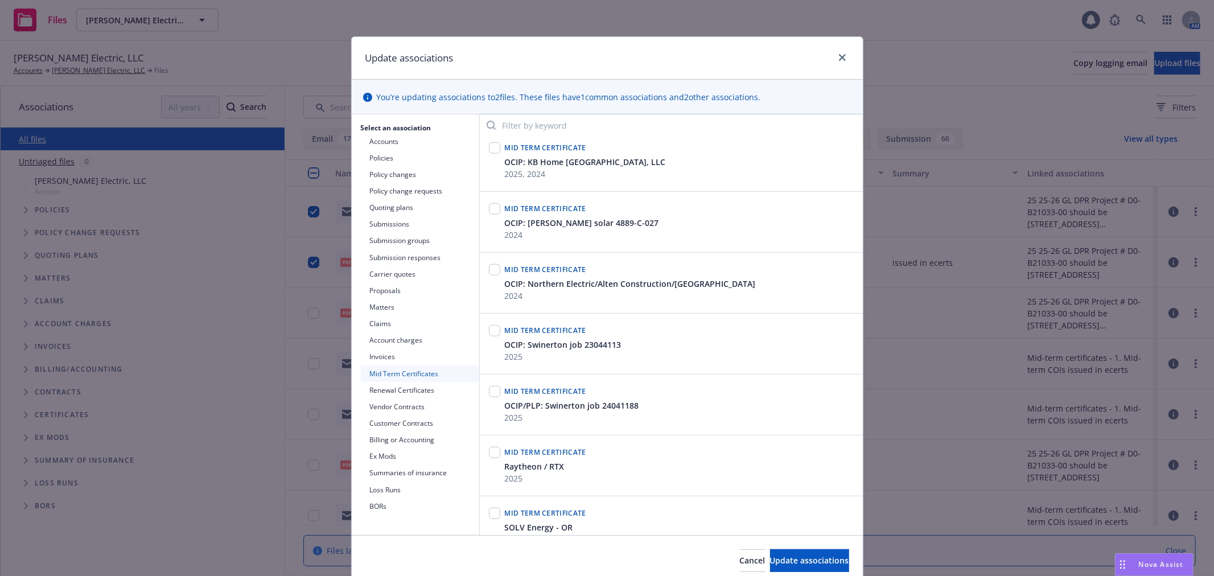
scroll to position [822, 0]
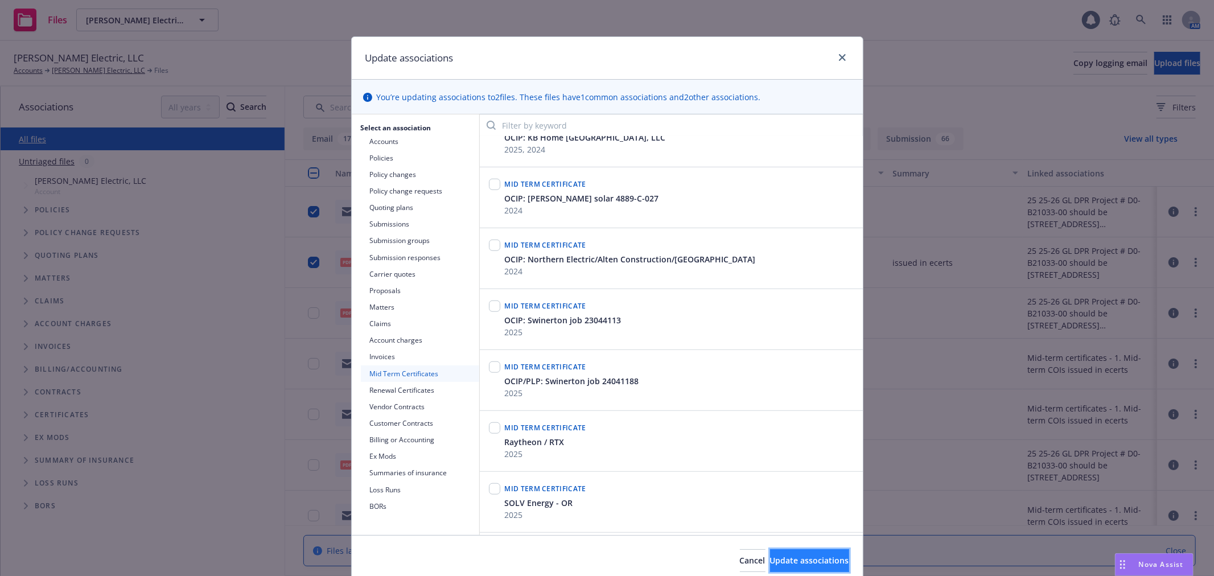
click at [782, 560] on span "Update associations" at bounding box center [809, 560] width 79 height 11
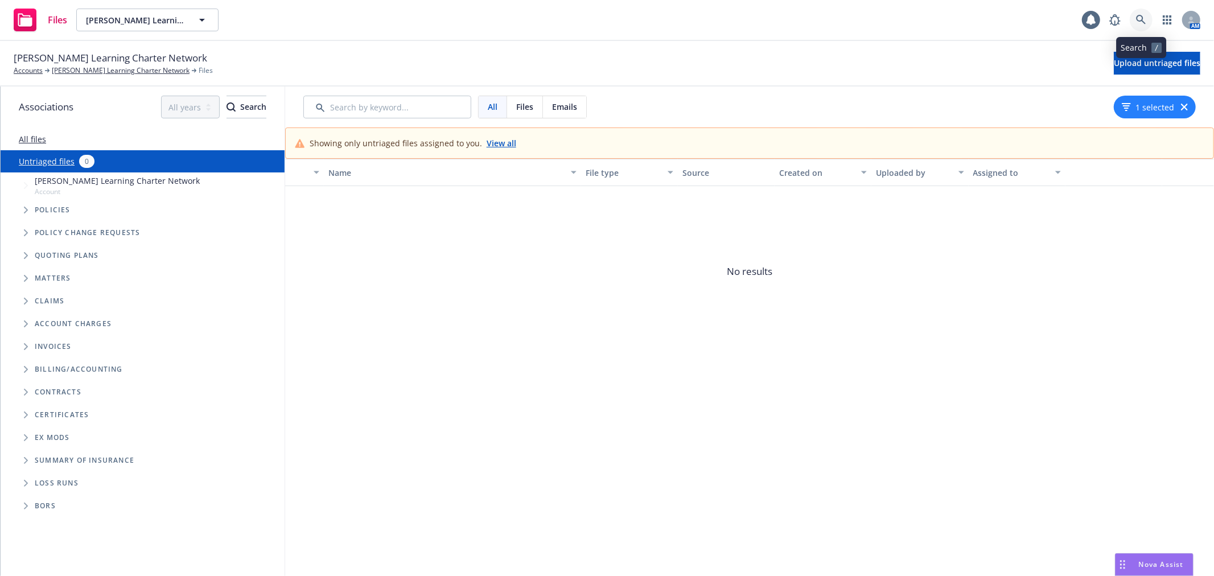
click at [1140, 16] on icon at bounding box center [1141, 20] width 10 height 10
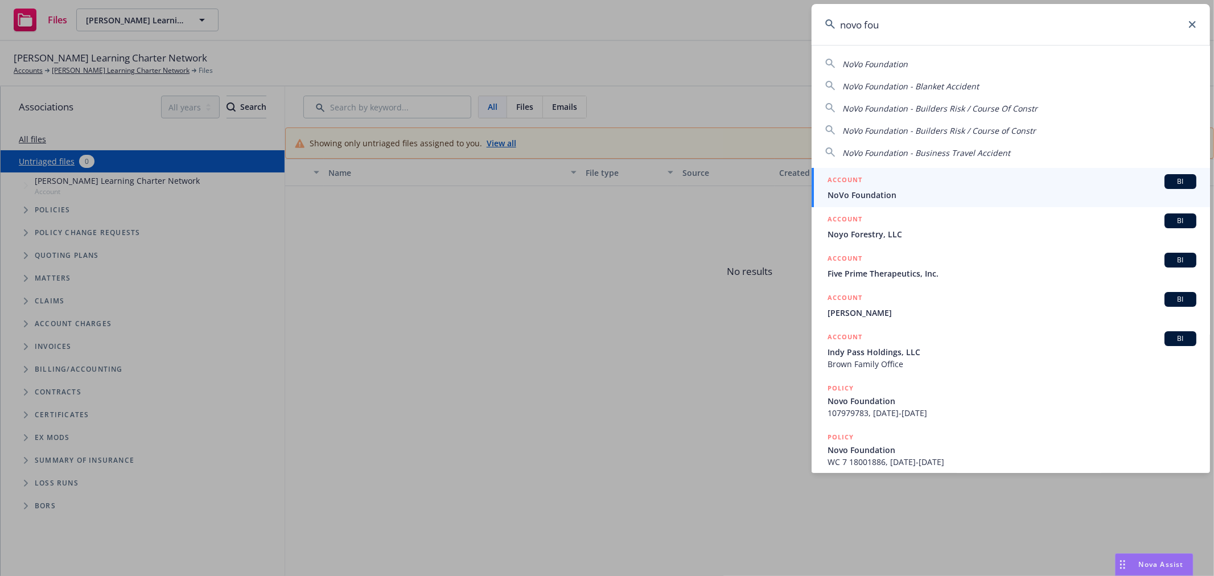
type input "novo fou"
click at [930, 189] on div "ACCOUNT BI" at bounding box center [1011, 181] width 369 height 15
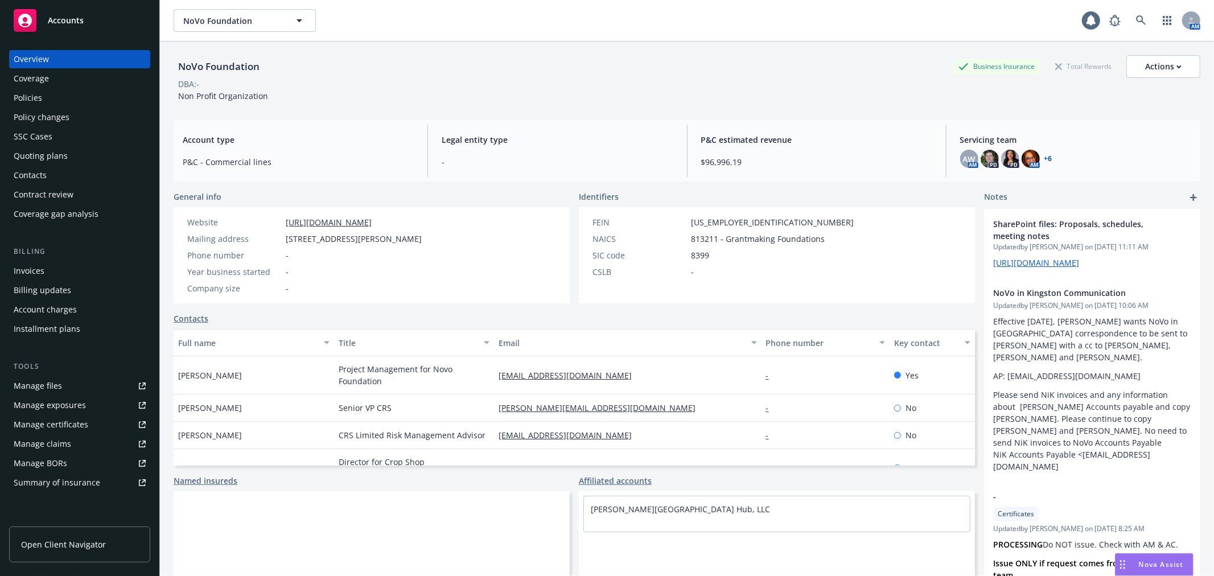
click at [33, 100] on div "Policies" at bounding box center [28, 98] width 28 height 18
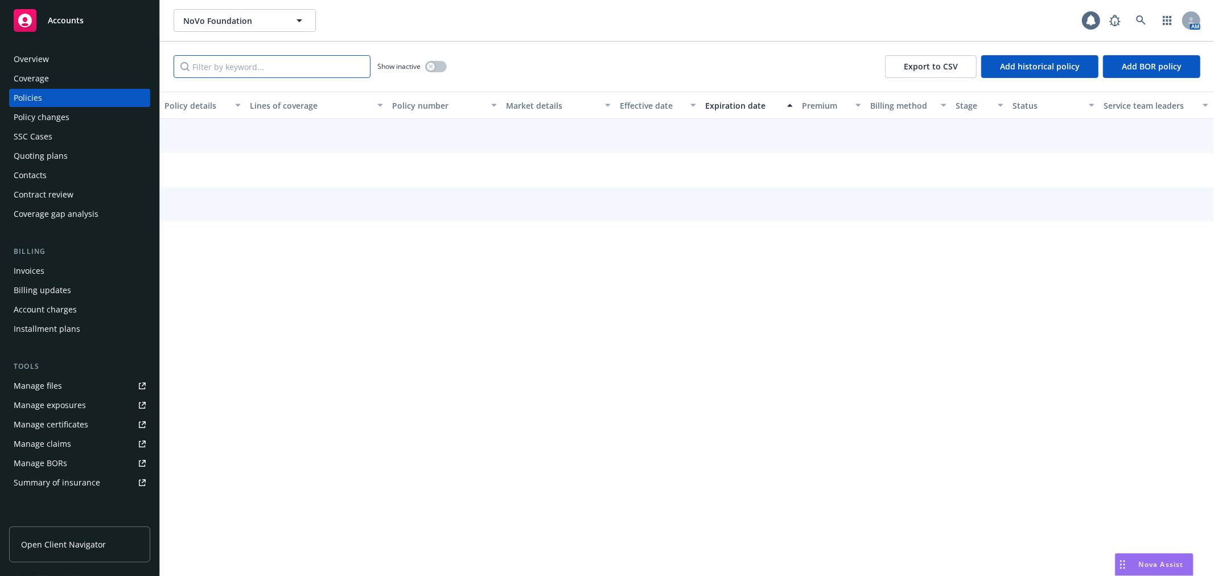
click at [263, 68] on input "Filter by keyword..." at bounding box center [272, 66] width 197 height 23
paste input "CSX00512485P"
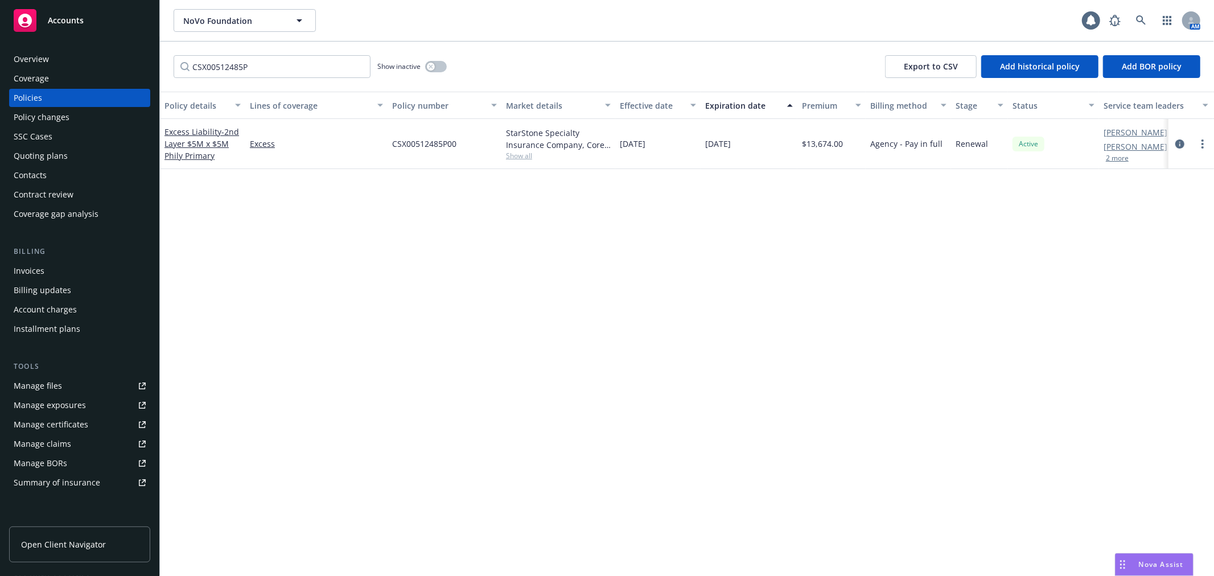
click at [207, 149] on div "Excess Liability - 2nd Layer $5M x $5M Phily Primary" at bounding box center [202, 144] width 76 height 36
click at [208, 139] on span "- 2nd Layer $5M x $5M Phily Primary" at bounding box center [201, 143] width 75 height 35
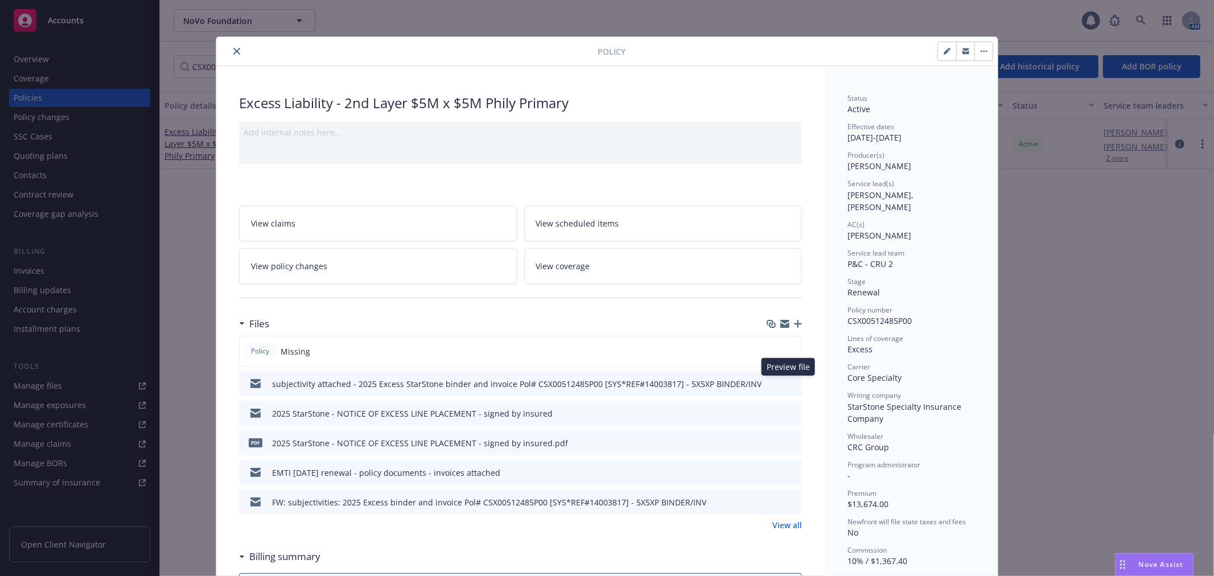
click at [786, 383] on icon "preview file" at bounding box center [791, 383] width 10 height 8
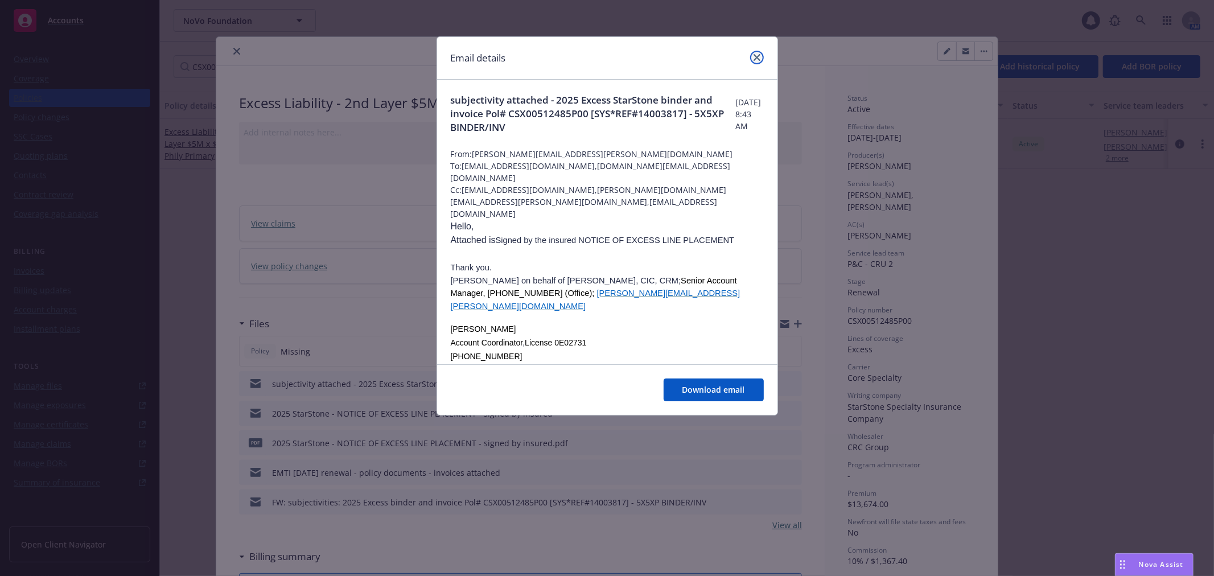
click at [754, 56] on icon "close" at bounding box center [756, 57] width 7 height 7
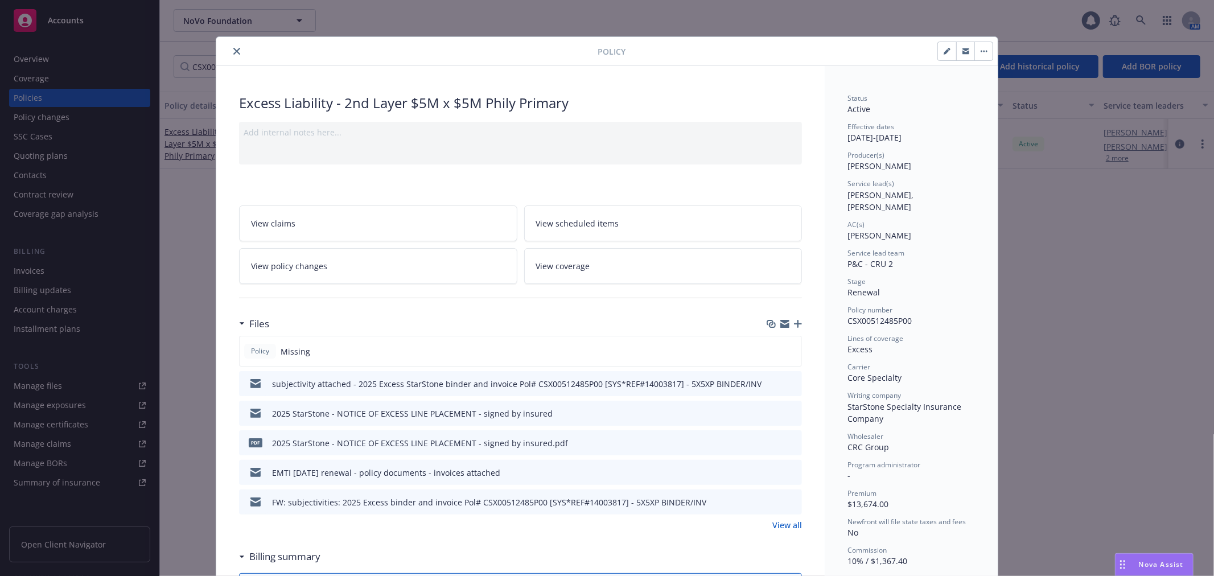
click at [780, 322] on icon "button" at bounding box center [784, 322] width 9 height 4
click at [233, 51] on icon "close" at bounding box center [236, 51] width 7 height 7
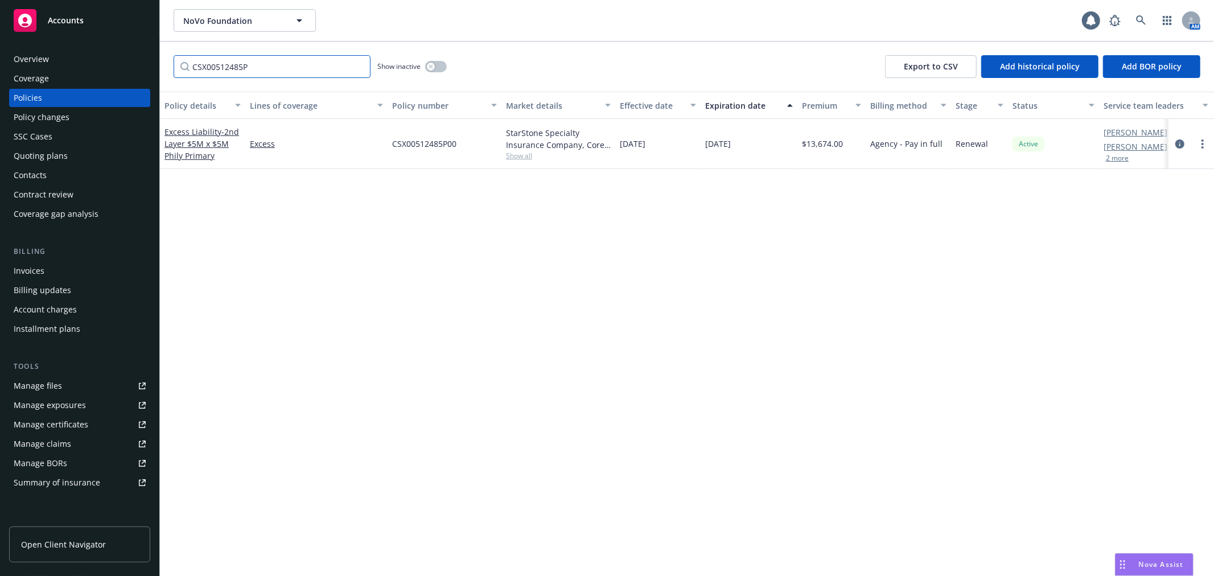
drag, startPoint x: 254, startPoint y: 65, endPoint x: 203, endPoint y: 65, distance: 51.2
click at [203, 65] on input "CSX00512485P" at bounding box center [272, 66] width 197 height 23
click at [208, 65] on input "CSX00512485P" at bounding box center [272, 66] width 197 height 23
type input "work co"
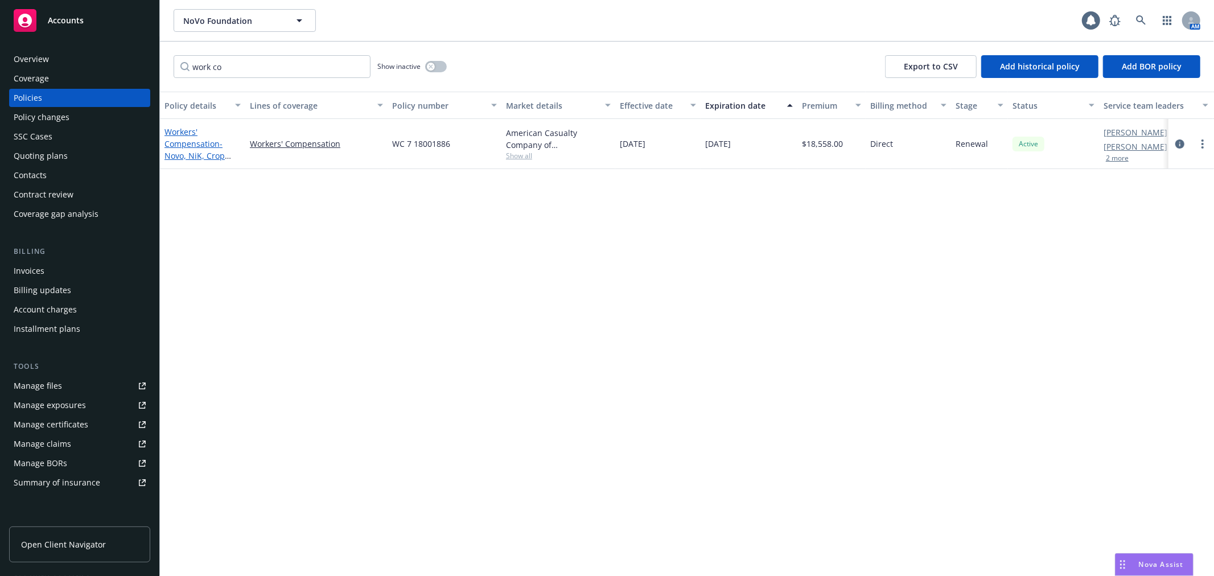
click at [196, 153] on span "- Novo, NiK, Crop Shop & Milestone Mill" at bounding box center [197, 161] width 67 height 47
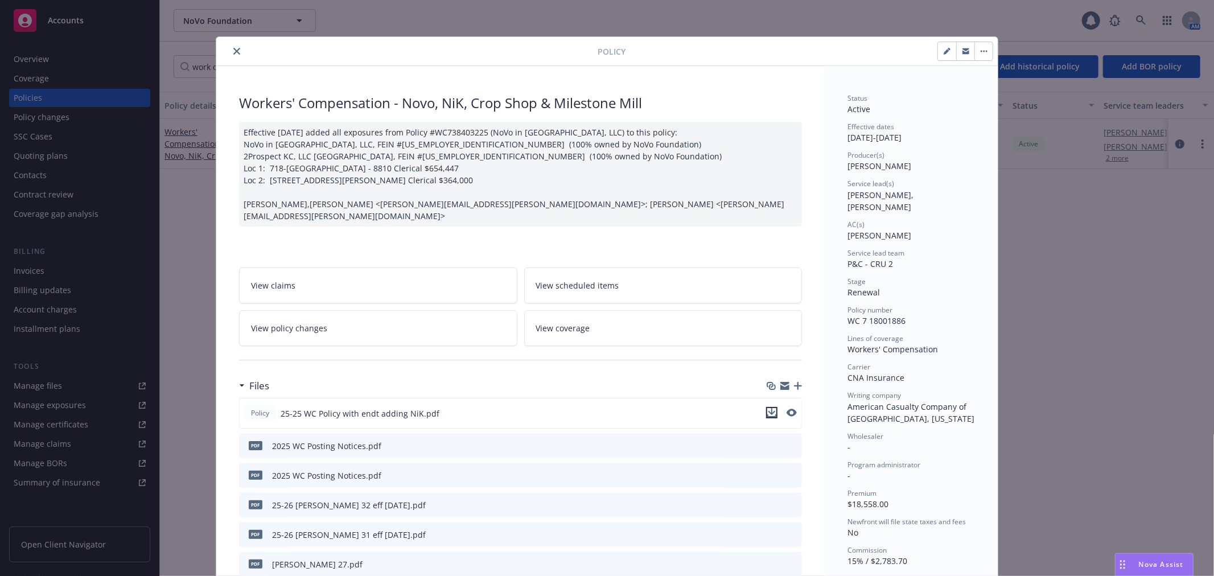
click at [769, 408] on icon "download file" at bounding box center [771, 412] width 9 height 9
click at [769, 500] on icon "download file" at bounding box center [772, 504] width 9 height 9
click at [768, 529] on icon "download file" at bounding box center [772, 533] width 9 height 9
click at [769, 558] on button at bounding box center [773, 564] width 9 height 12
click at [770, 559] on icon "download file" at bounding box center [772, 563] width 9 height 9
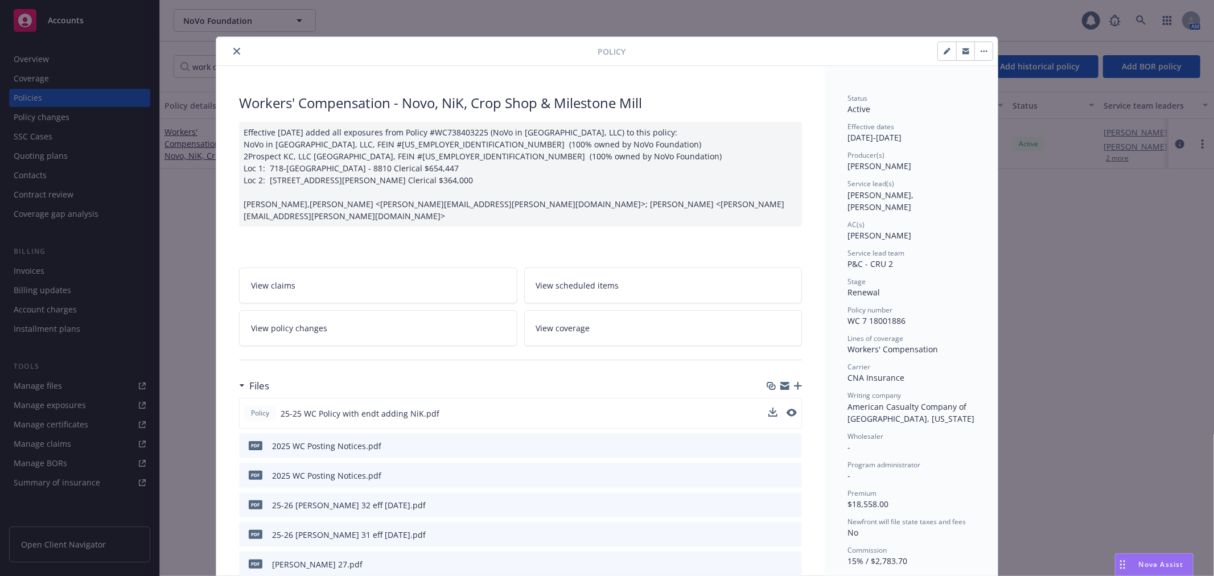
scroll to position [63, 0]
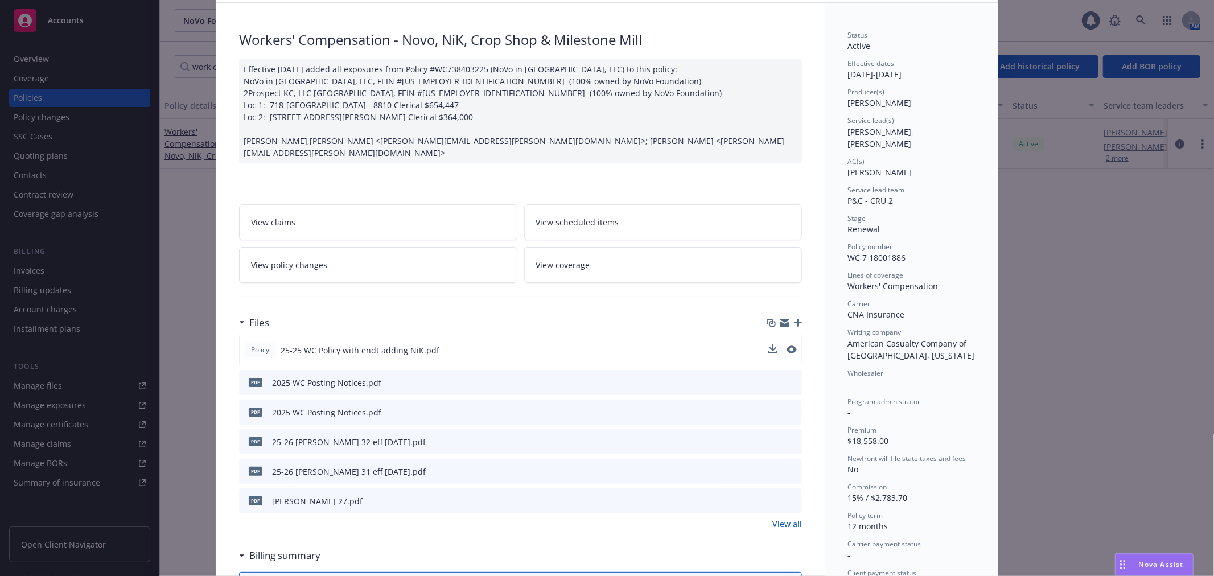
click at [789, 518] on link "View all" at bounding box center [787, 524] width 30 height 12
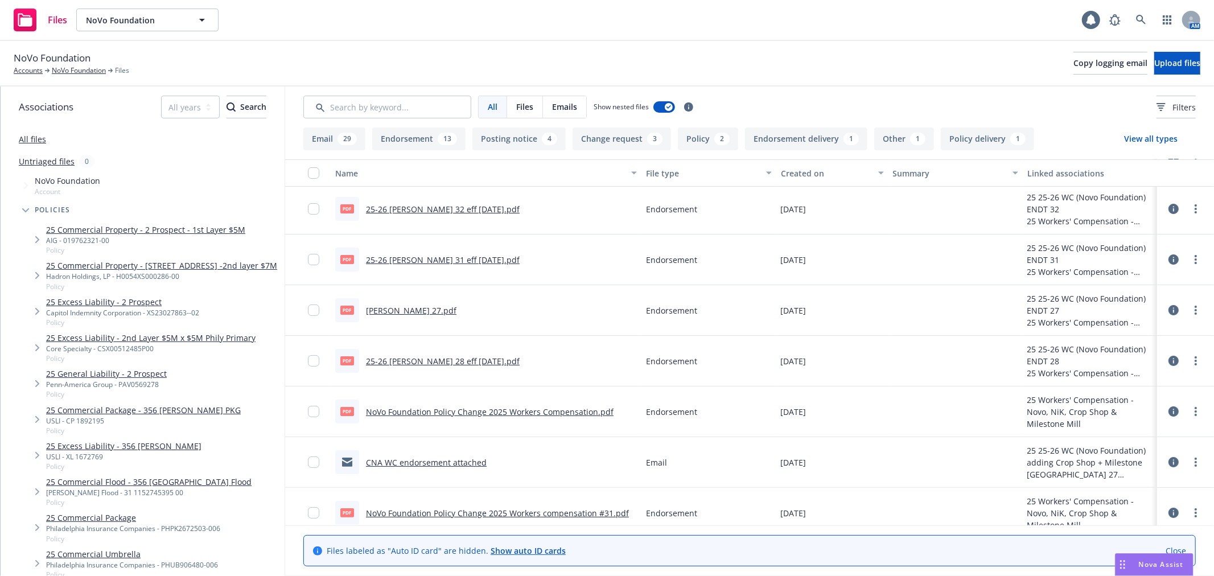
scroll to position [126, 0]
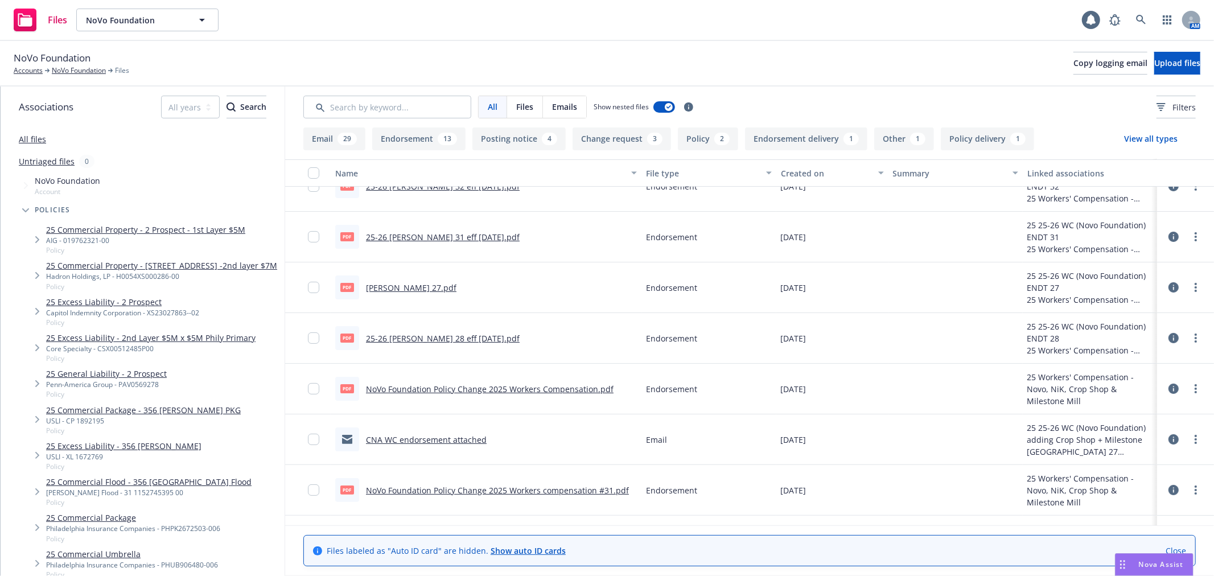
click at [419, 339] on link "25-26 [PERSON_NAME] 28 eff [DATE].pdf" at bounding box center [443, 338] width 154 height 11
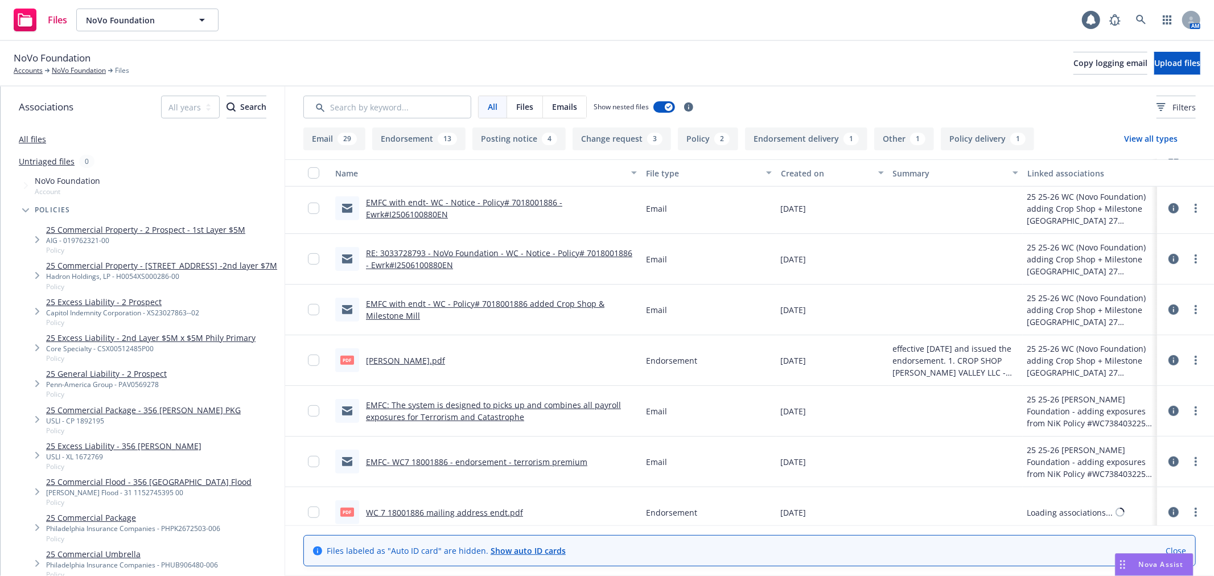
scroll to position [505, 0]
click at [386, 361] on link "WC endt.pdf" at bounding box center [405, 360] width 79 height 11
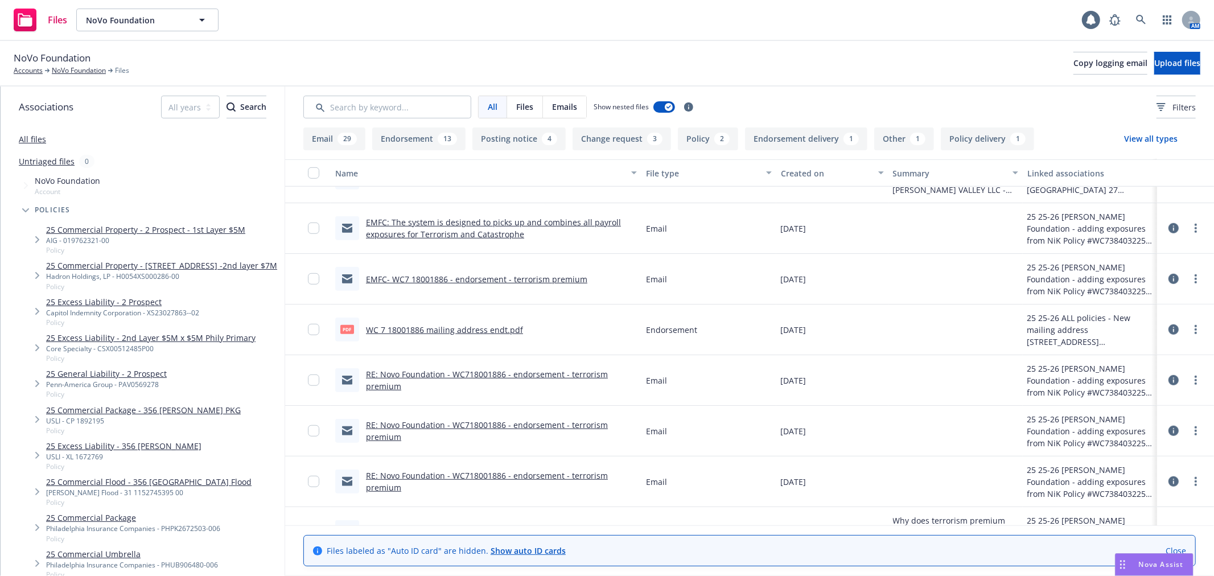
scroll to position [695, 0]
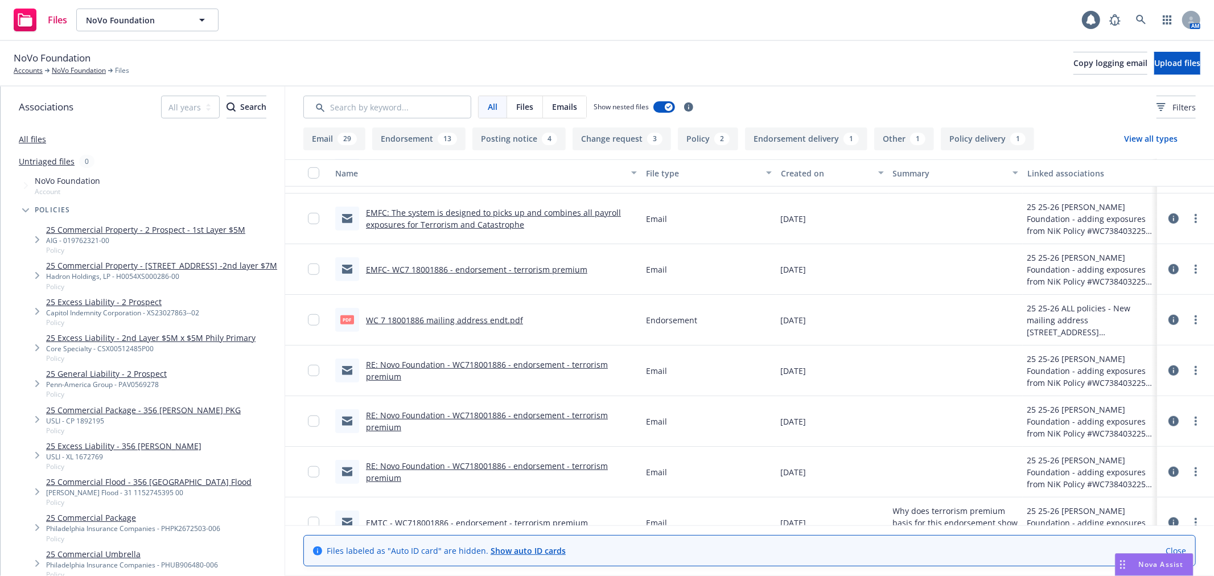
click at [459, 315] on link "WC 7 18001886 mailing address endt.pdf" at bounding box center [444, 320] width 157 height 11
click at [66, 72] on link "NoVo Foundation" at bounding box center [79, 70] width 54 height 10
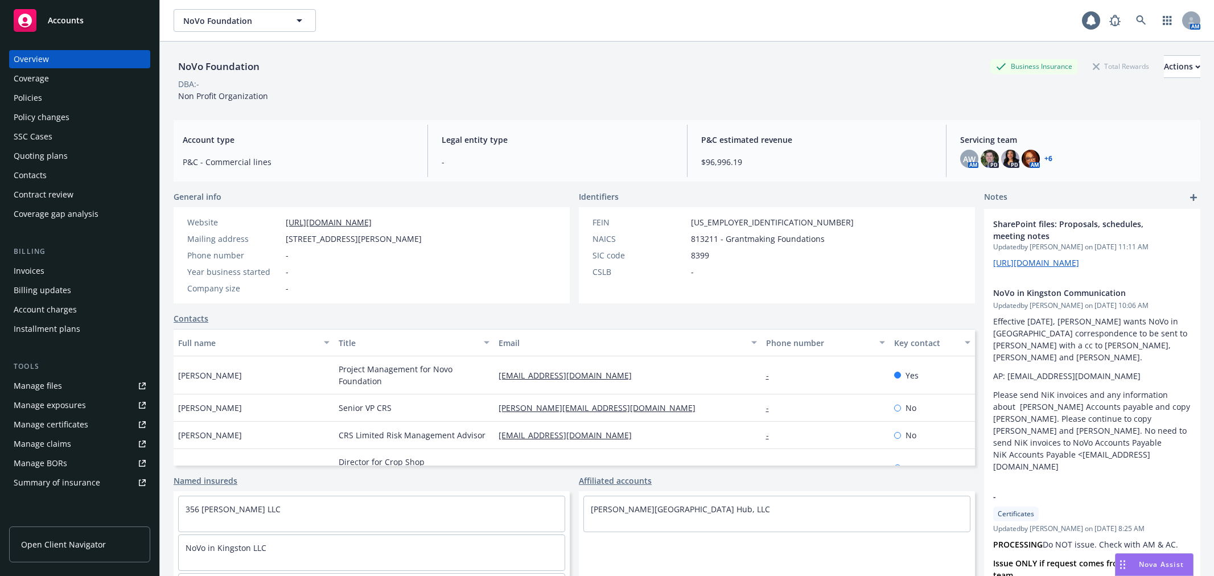
click at [57, 93] on div "Policies" at bounding box center [80, 98] width 132 height 18
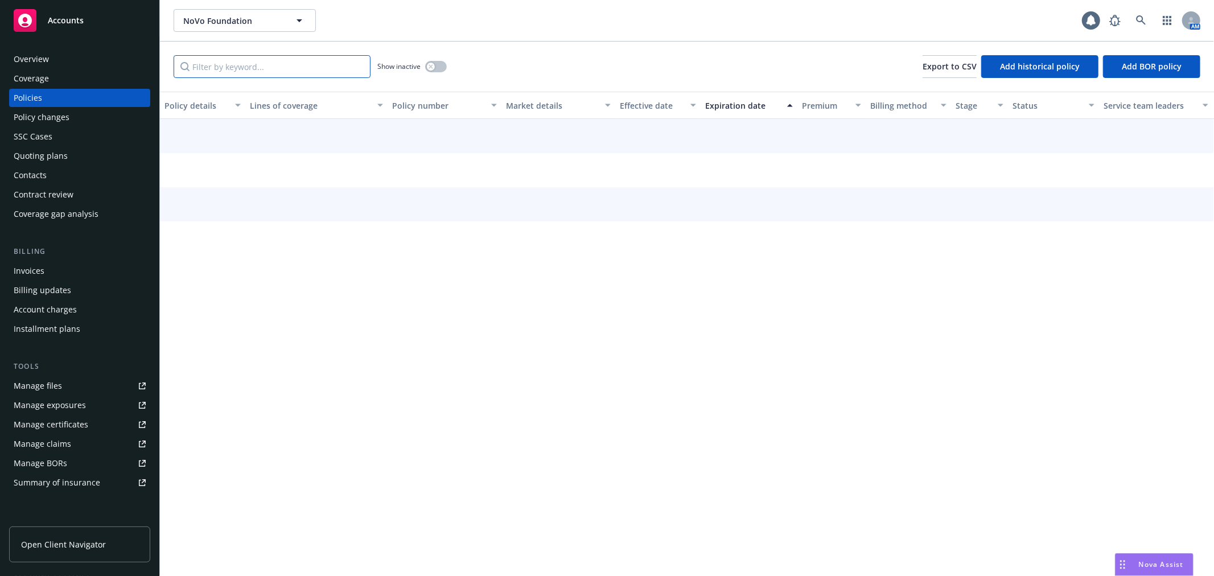
click at [212, 67] on input "Filter by keyword..." at bounding box center [272, 66] width 197 height 23
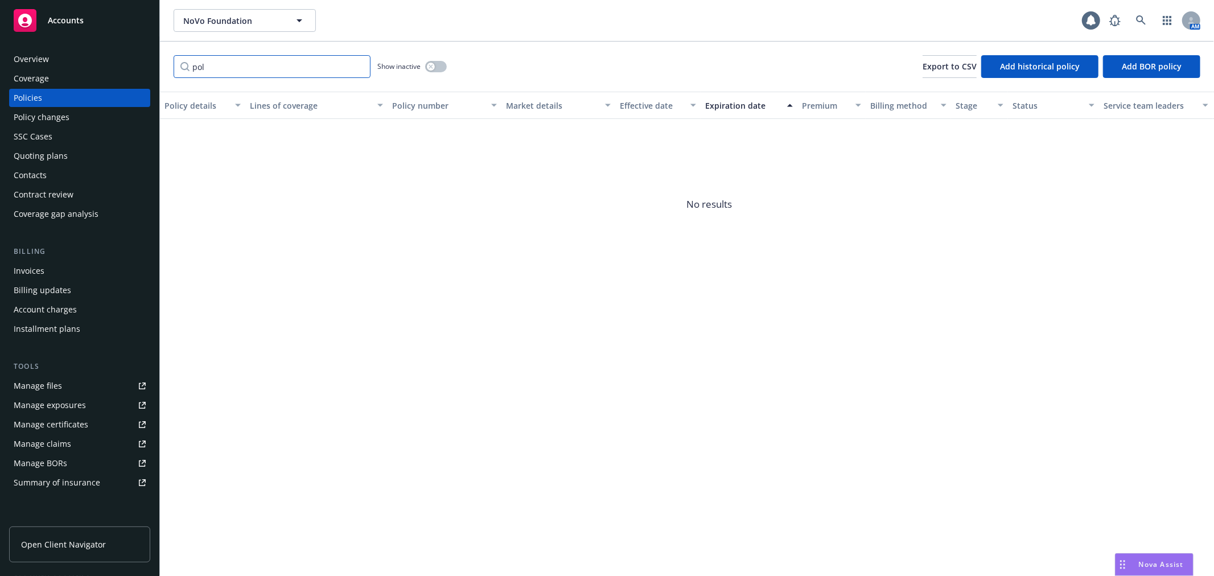
drag, startPoint x: 217, startPoint y: 67, endPoint x: 184, endPoint y: 63, distance: 33.2
click at [184, 63] on input "pol" at bounding box center [272, 66] width 197 height 23
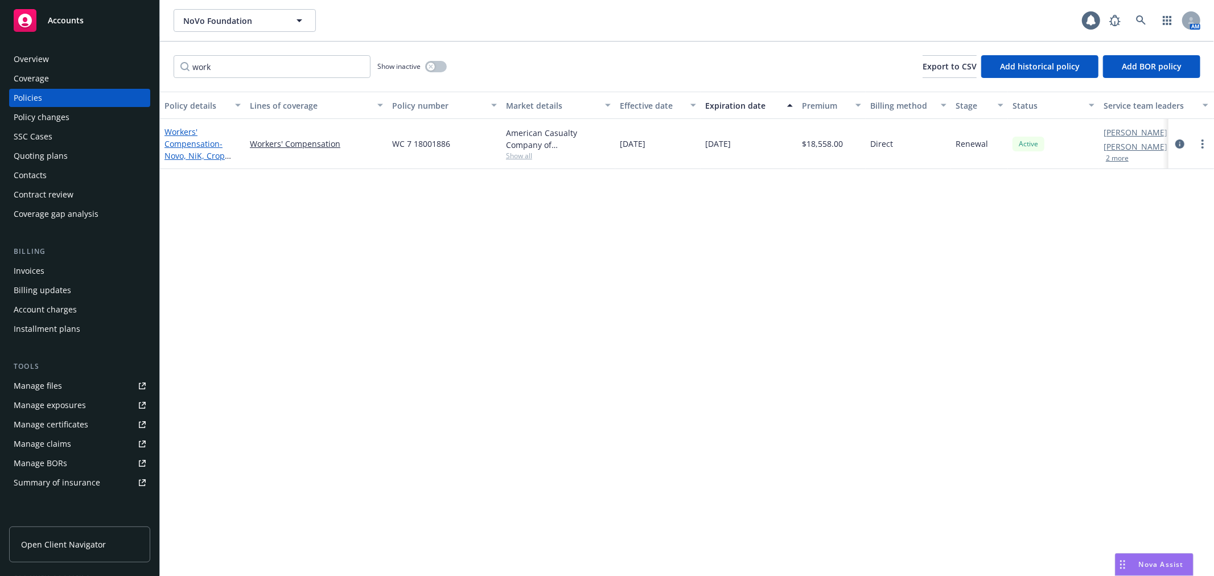
click at [192, 142] on link "Workers' Compensation - Novo, NiK, Crop Shop & Milestone Mill" at bounding box center [197, 155] width 67 height 59
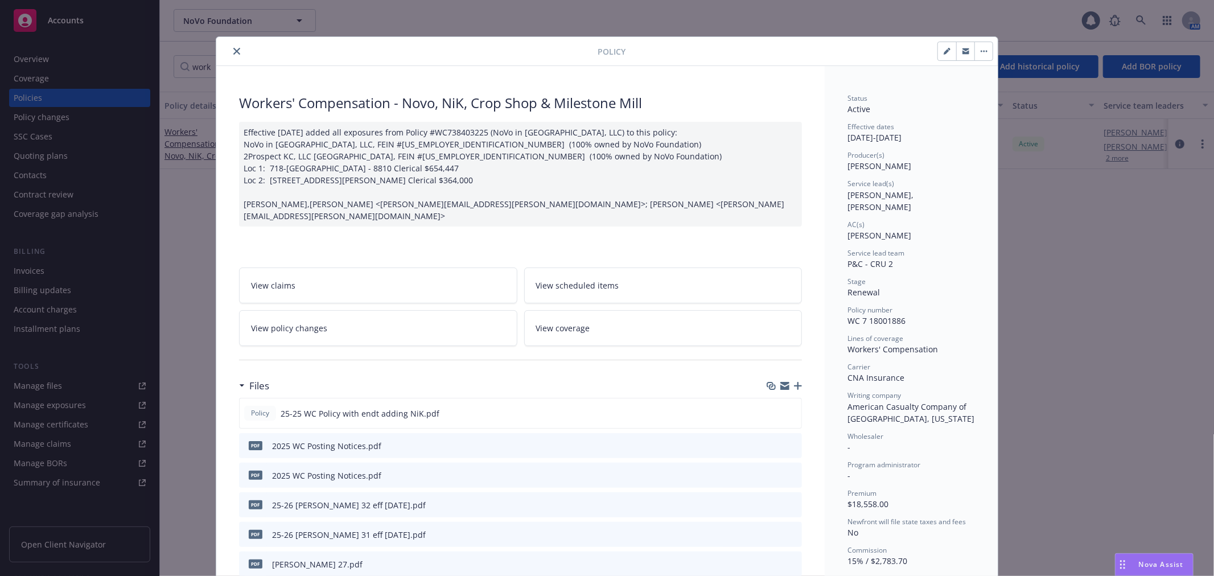
click at [233, 50] on icon "close" at bounding box center [236, 51] width 7 height 7
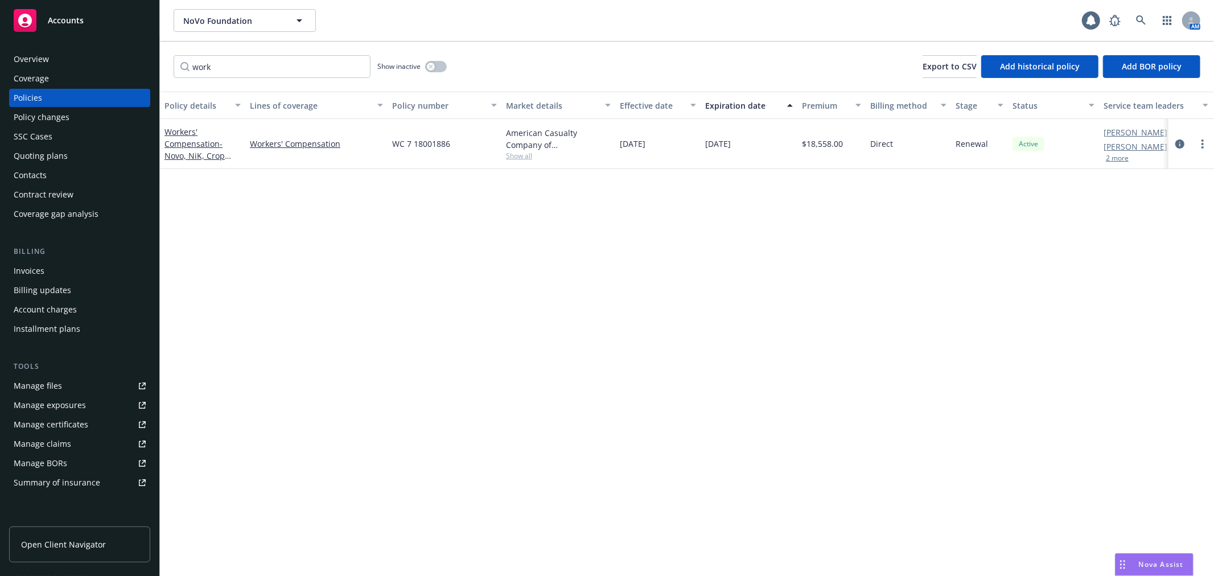
click at [83, 99] on div "Policies" at bounding box center [80, 98] width 132 height 18
drag, startPoint x: 236, startPoint y: 61, endPoint x: 161, endPoint y: 63, distance: 75.1
click at [161, 63] on div "work Show inactive Export to CSV Add historical policy Add BOR policy" at bounding box center [687, 67] width 1054 height 50
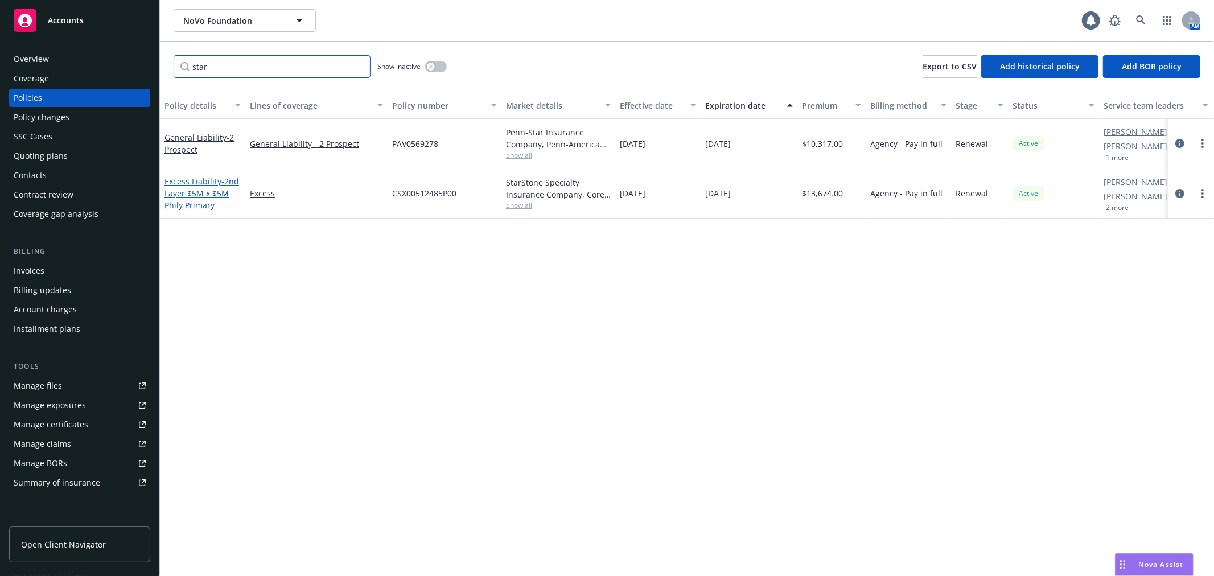
type input "star"
click at [209, 189] on span "- 2nd Layer $5M x $5M Phily Primary" at bounding box center [201, 193] width 75 height 35
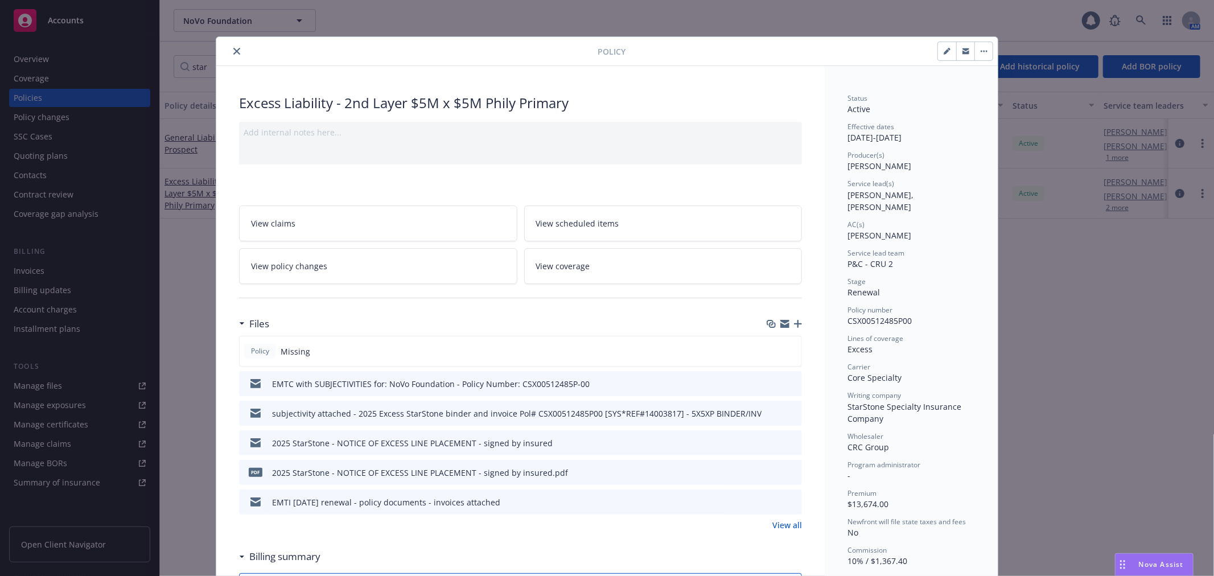
click at [780, 325] on icon "button" at bounding box center [784, 325] width 9 height 5
click at [233, 50] on icon "close" at bounding box center [236, 51] width 7 height 7
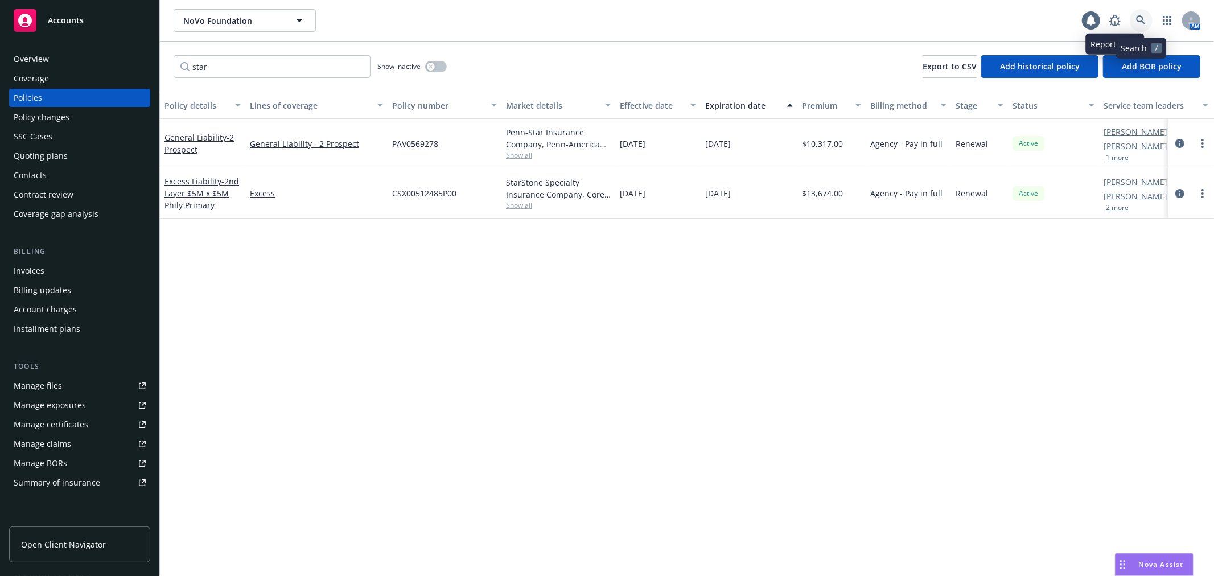
click at [1144, 17] on icon at bounding box center [1141, 20] width 10 height 10
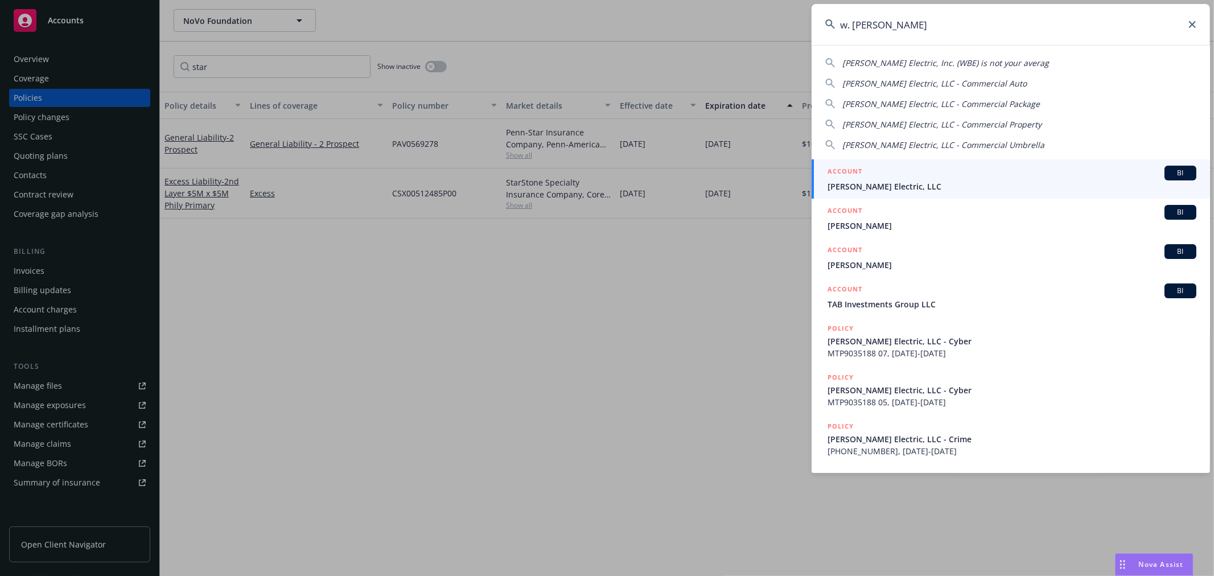
type input "w. brad"
click at [919, 174] on div "ACCOUNT BI" at bounding box center [1011, 173] width 369 height 15
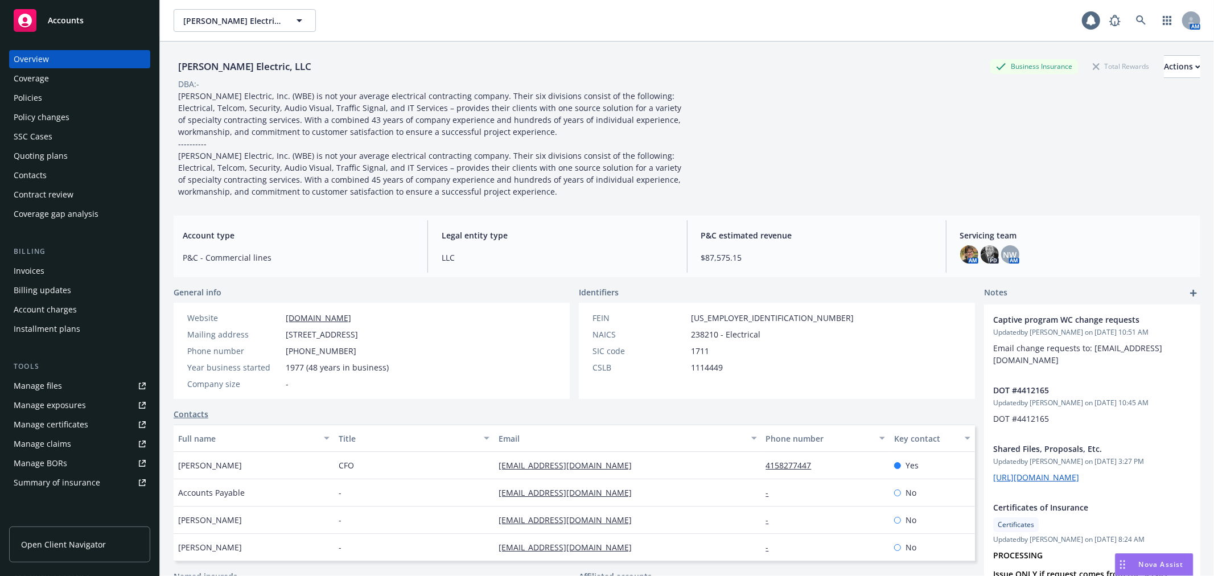
click at [82, 388] on link "Manage files" at bounding box center [79, 386] width 141 height 18
click at [63, 100] on div "Policies" at bounding box center [80, 98] width 132 height 18
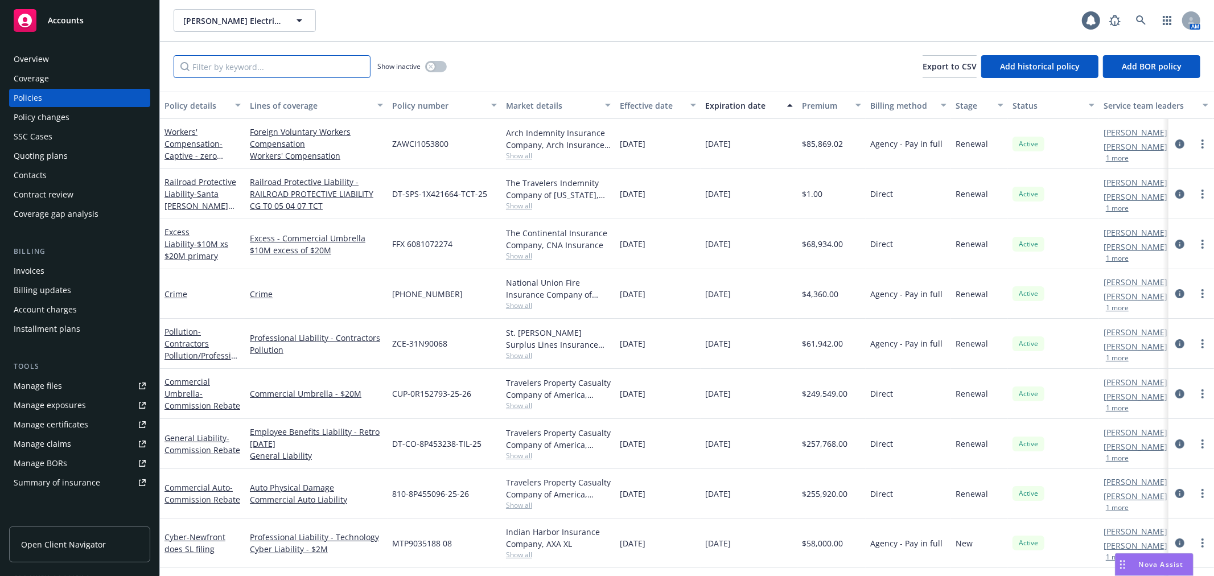
click at [220, 69] on input "Filter by keyword..." at bounding box center [272, 66] width 197 height 23
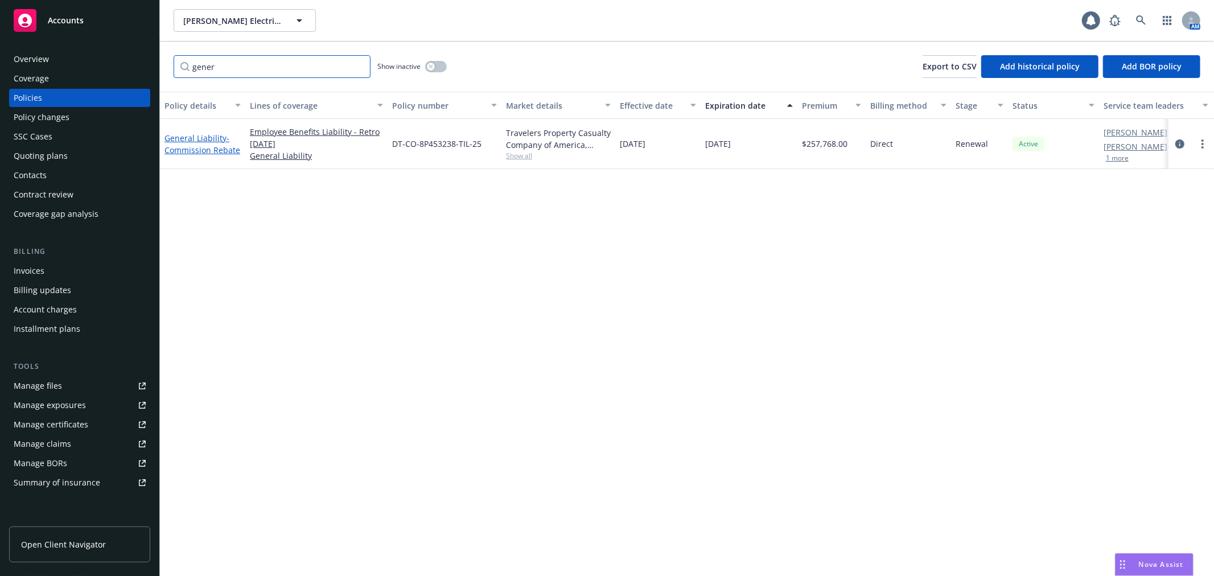
type input "gener"
click at [195, 134] on link "General Liability - Commission Rebate" at bounding box center [202, 144] width 76 height 23
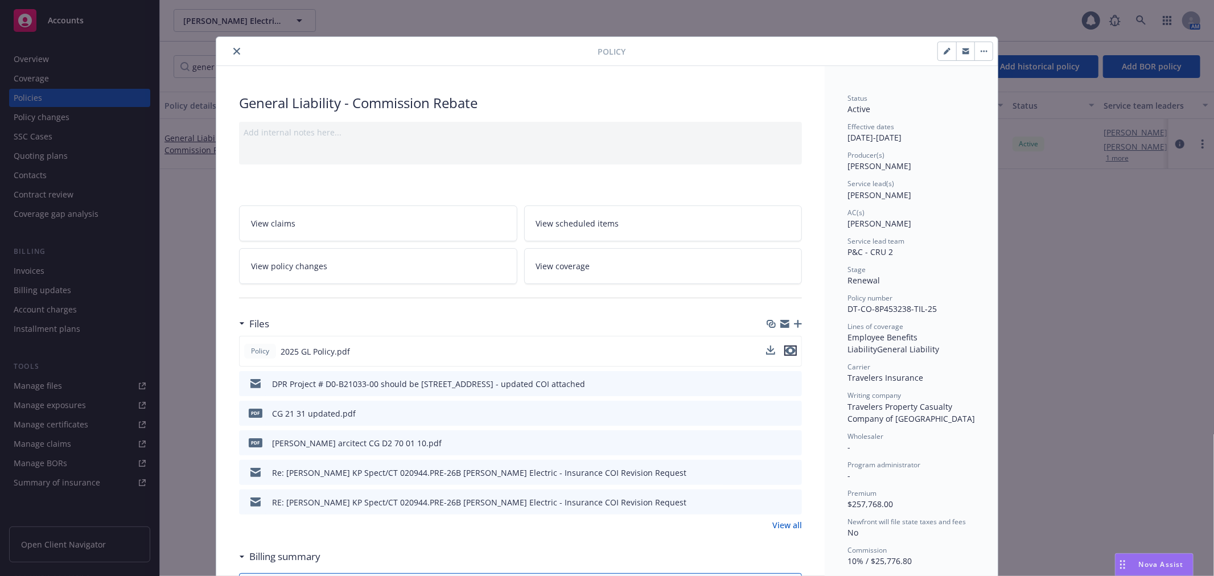
click at [788, 347] on icon "preview file" at bounding box center [790, 351] width 10 height 8
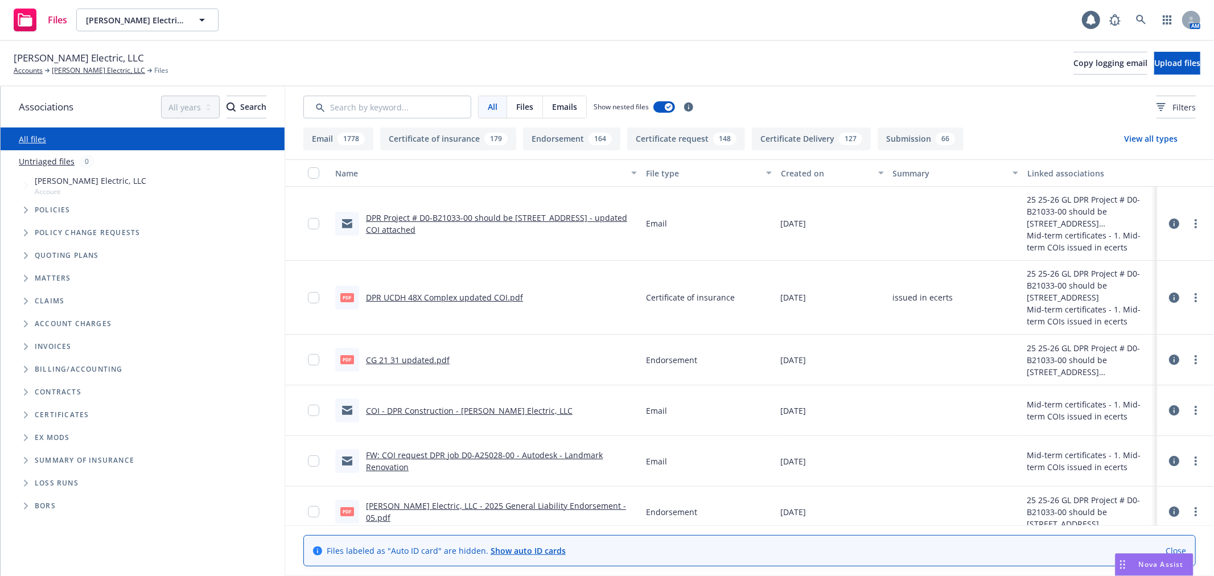
click at [516, 508] on link "[PERSON_NAME] Electric, LLC - 2025 General Liability Endorsement - 05.pdf" at bounding box center [496, 511] width 260 height 23
click at [417, 360] on link "CG 21 31 updated.pdf" at bounding box center [408, 360] width 84 height 11
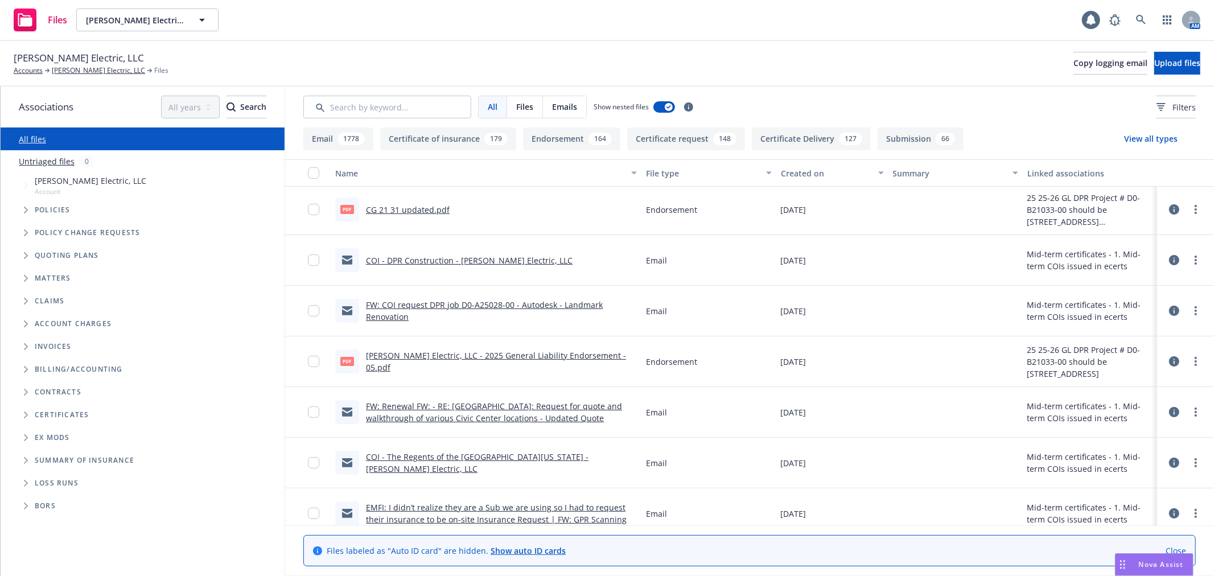
scroll to position [189, 0]
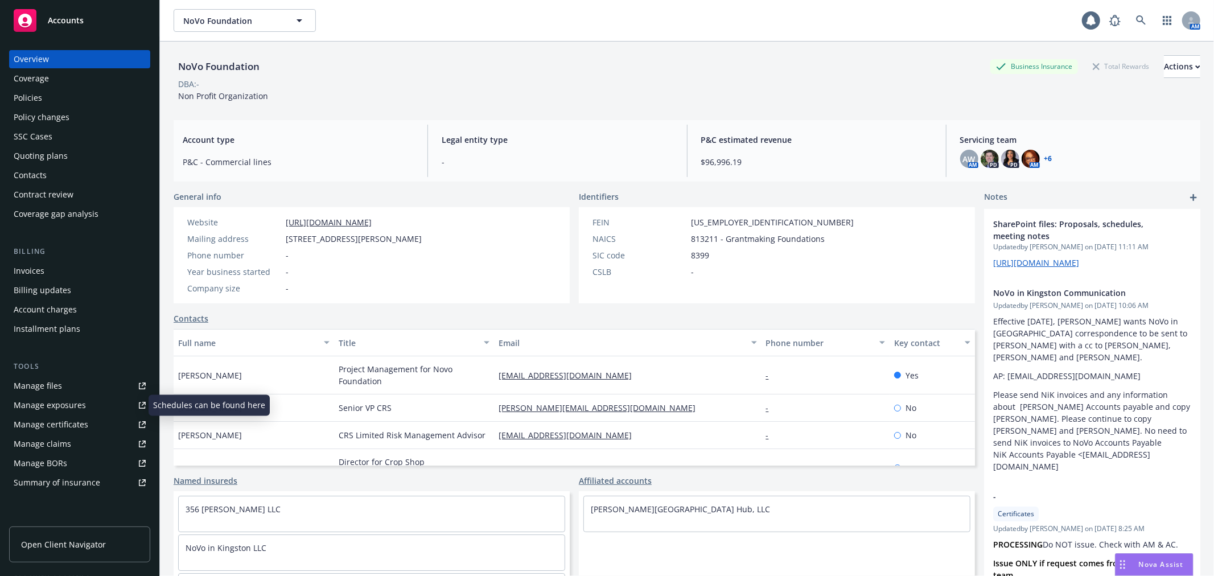
click at [60, 389] on link "Manage files" at bounding box center [79, 386] width 141 height 18
click at [1136, 24] on icon at bounding box center [1141, 20] width 10 height 10
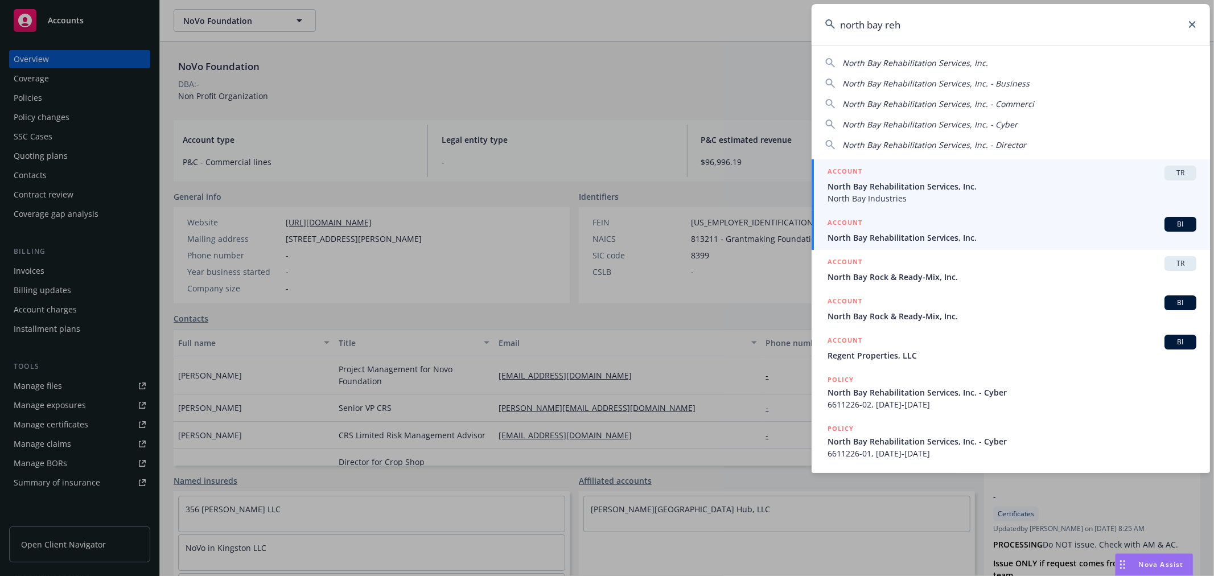
type input "north bay reh"
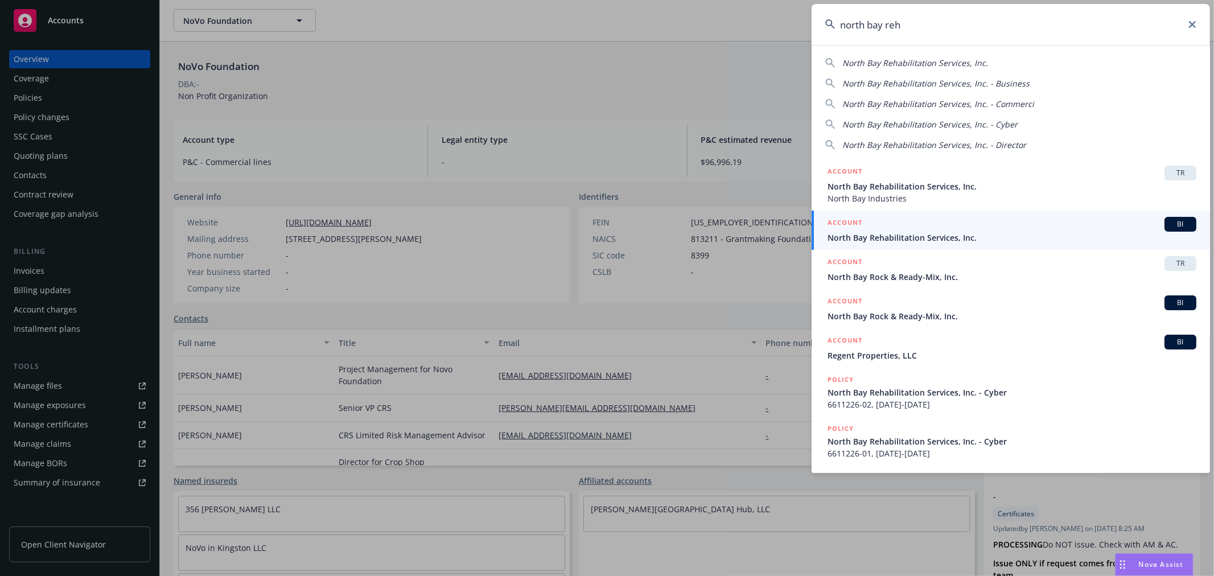
click at [922, 226] on div "ACCOUNT BI" at bounding box center [1011, 224] width 369 height 15
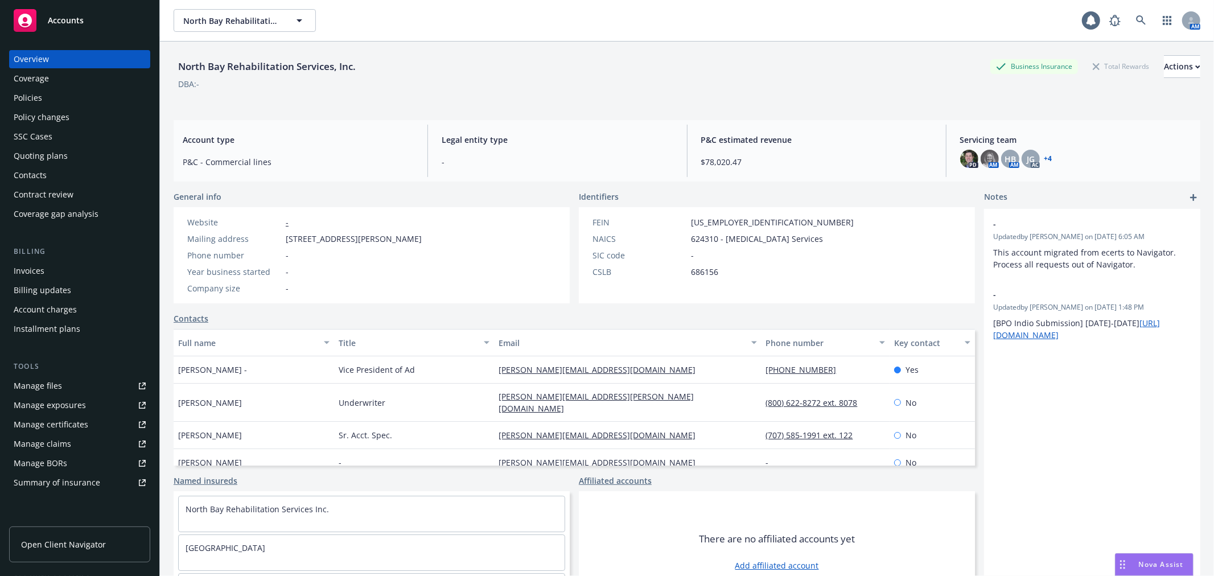
click at [80, 104] on div "Policies" at bounding box center [80, 98] width 132 height 18
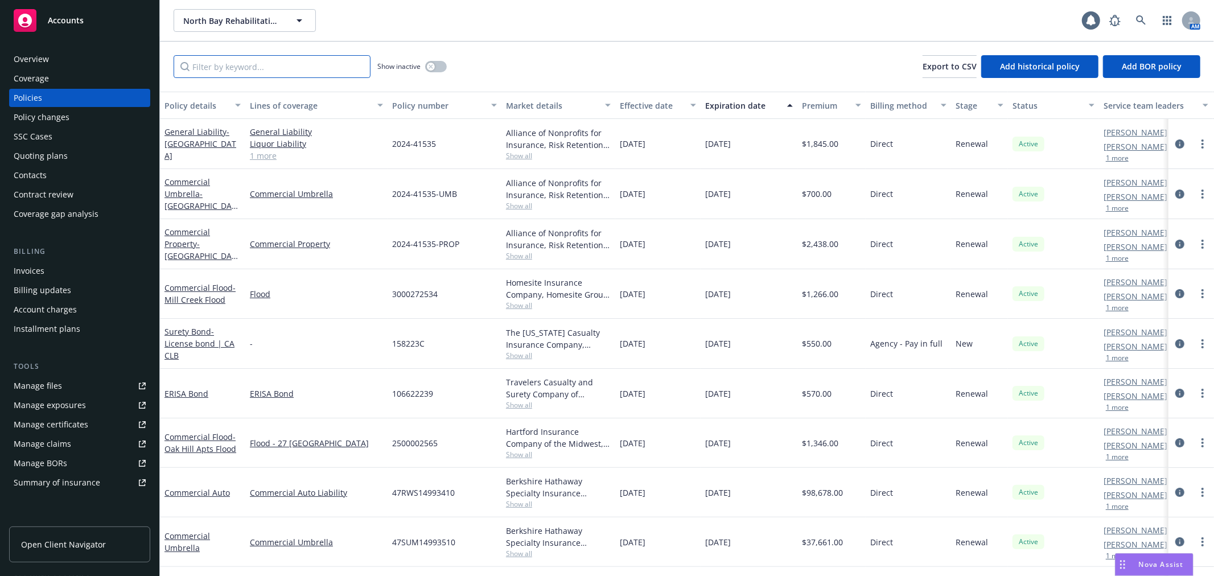
click at [257, 68] on input "Filter by keyword..." at bounding box center [272, 66] width 197 height 23
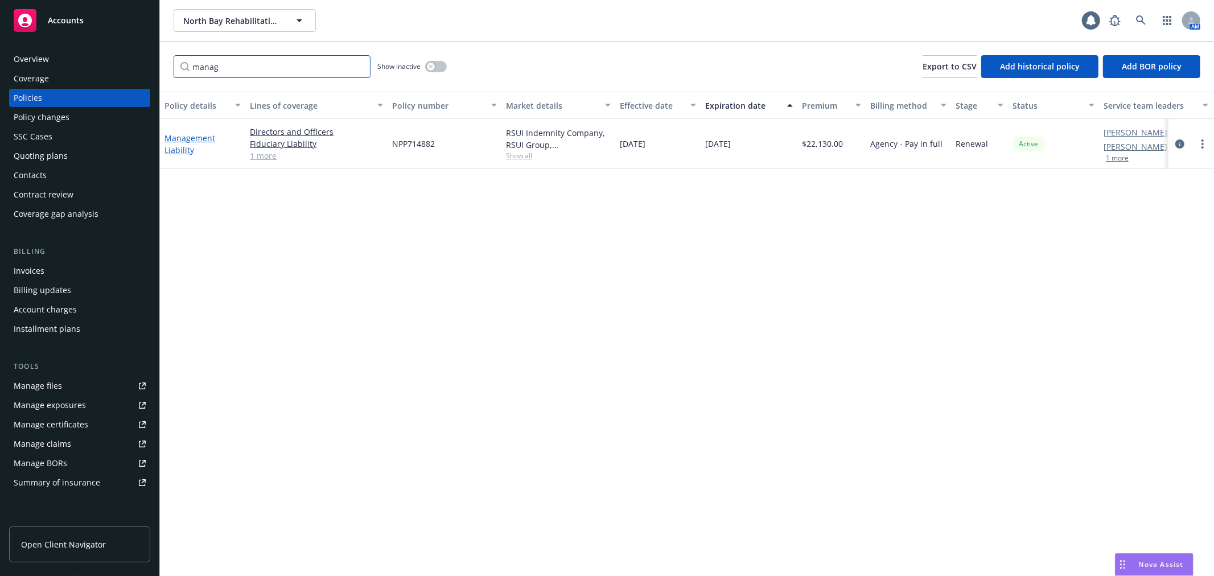
type input "manag"
click at [176, 138] on link "Management Liability" at bounding box center [189, 144] width 51 height 23
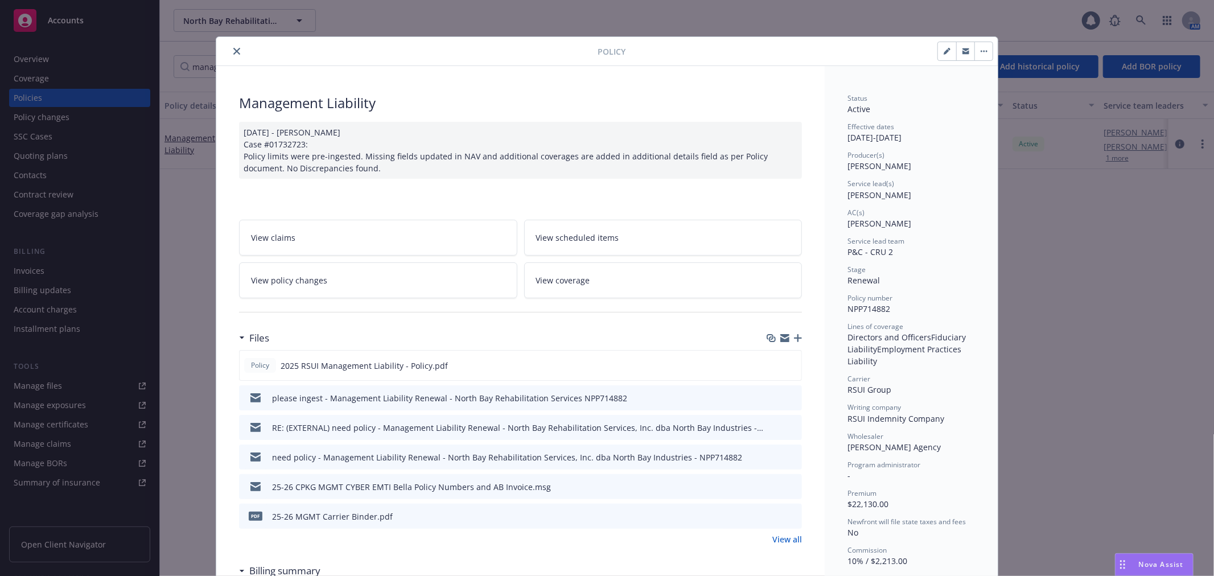
drag, startPoint x: 233, startPoint y: 48, endPoint x: 186, endPoint y: 64, distance: 49.7
click at [233, 48] on icon "close" at bounding box center [236, 51] width 7 height 7
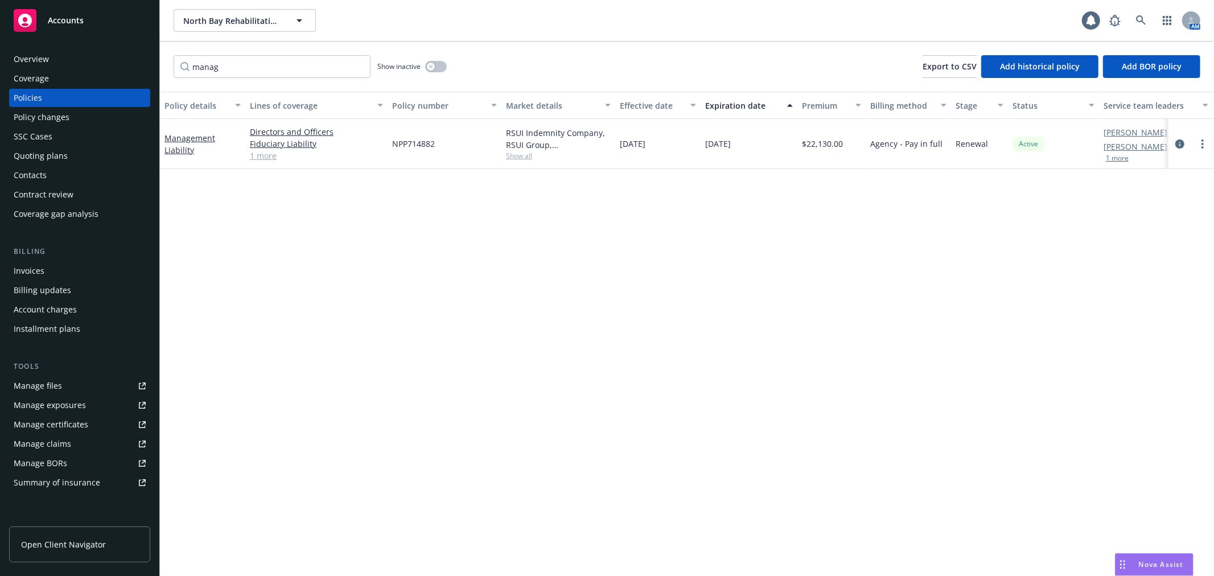
click at [88, 60] on div "Overview" at bounding box center [80, 59] width 132 height 18
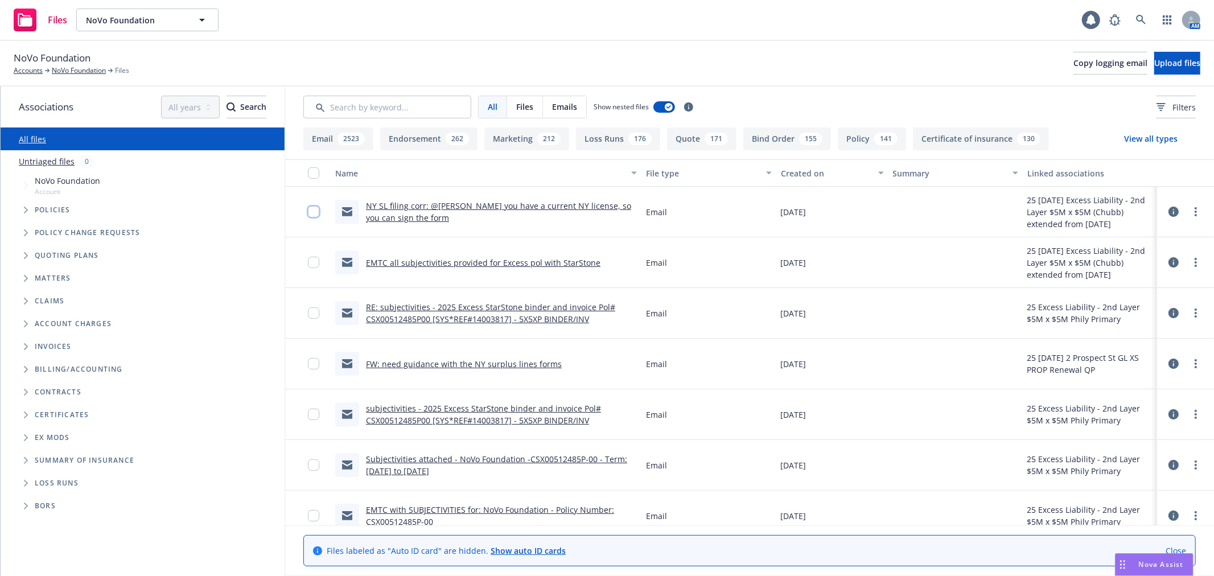
click at [311, 215] on input "checkbox" at bounding box center [313, 211] width 11 height 11
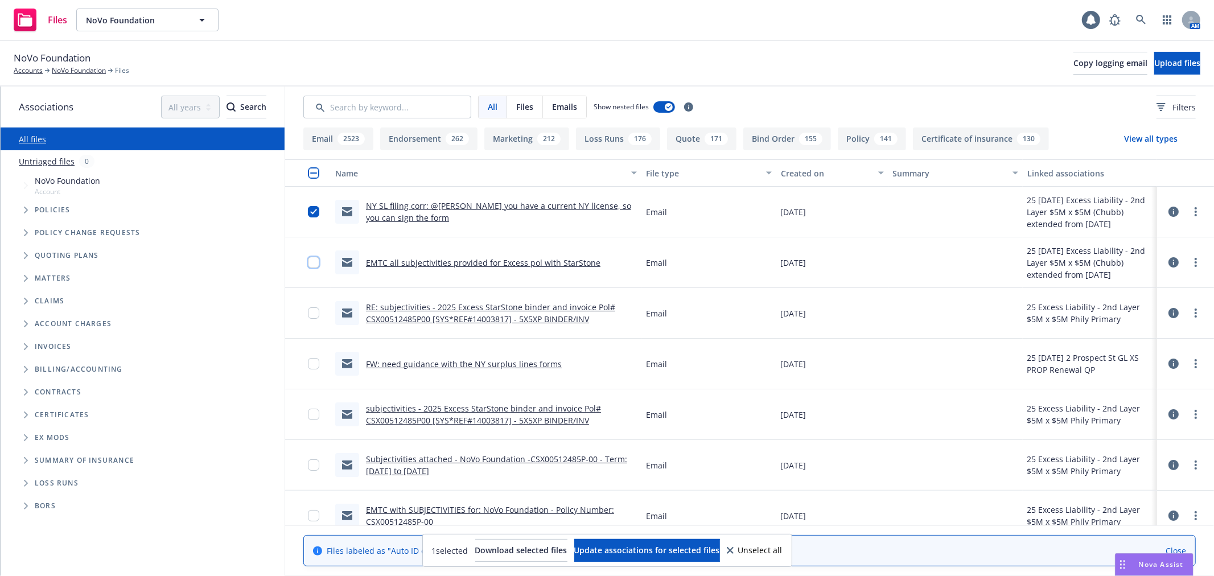
click at [319, 265] on input "checkbox" at bounding box center [313, 262] width 11 height 11
click at [311, 315] on input "checkbox" at bounding box center [313, 312] width 11 height 11
click at [314, 361] on input "checkbox" at bounding box center [313, 363] width 11 height 11
click at [315, 415] on input "checkbox" at bounding box center [313, 414] width 11 height 11
click at [695, 558] on button "Update associations for selected files" at bounding box center [647, 550] width 146 height 23
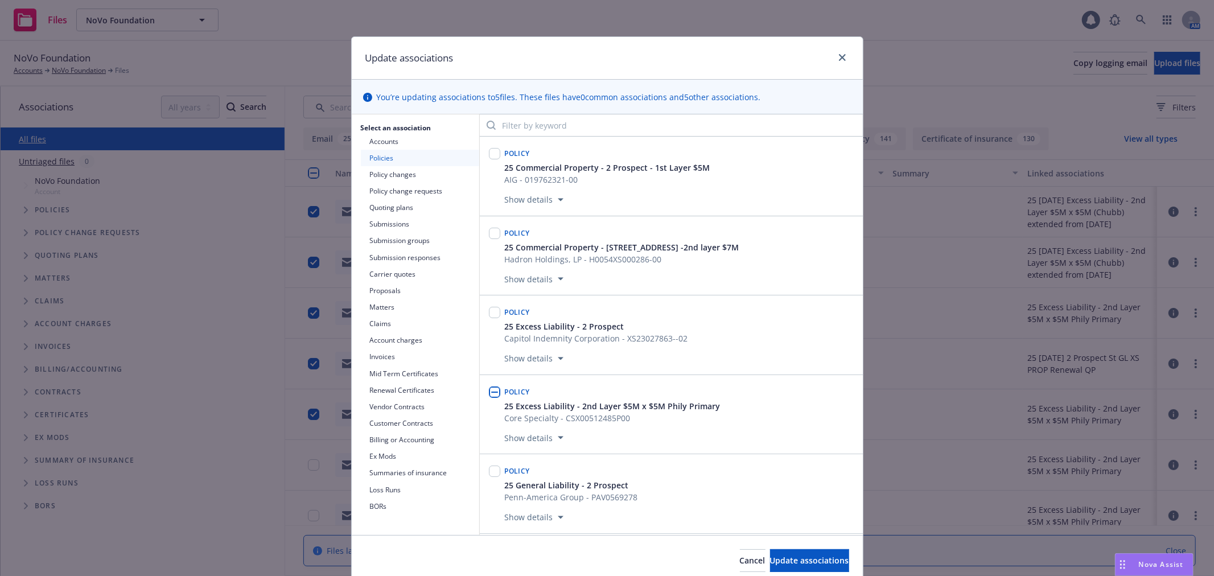
click at [491, 398] on input "checkbox" at bounding box center [494, 391] width 11 height 11
checkbox input "true"
click at [811, 559] on span "Update associations" at bounding box center [809, 560] width 79 height 11
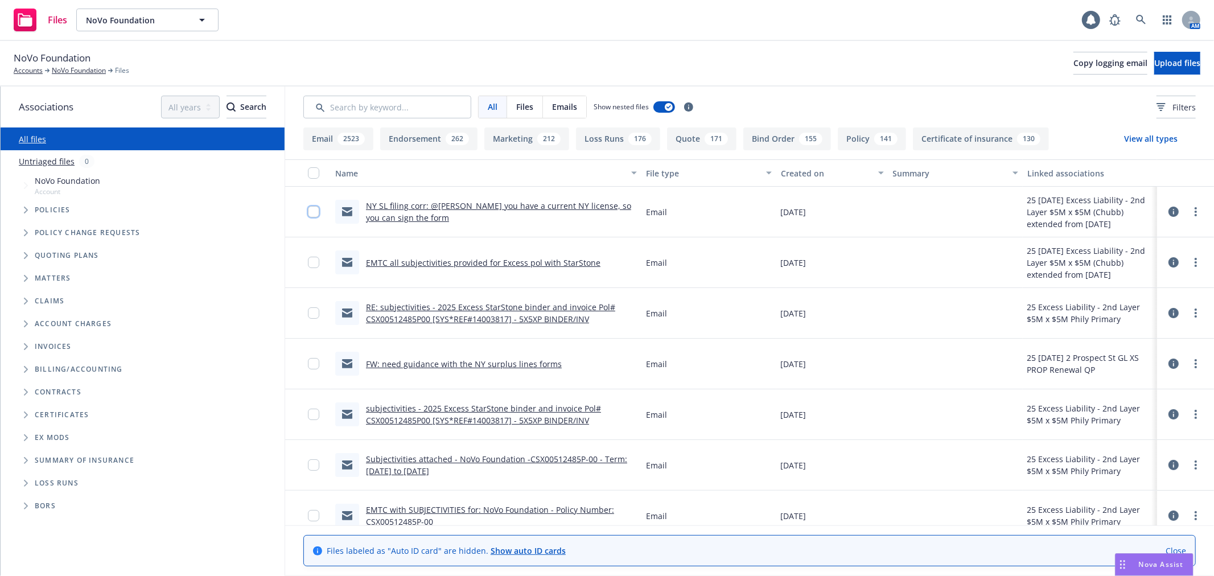
click at [314, 212] on input "checkbox" at bounding box center [313, 211] width 11 height 11
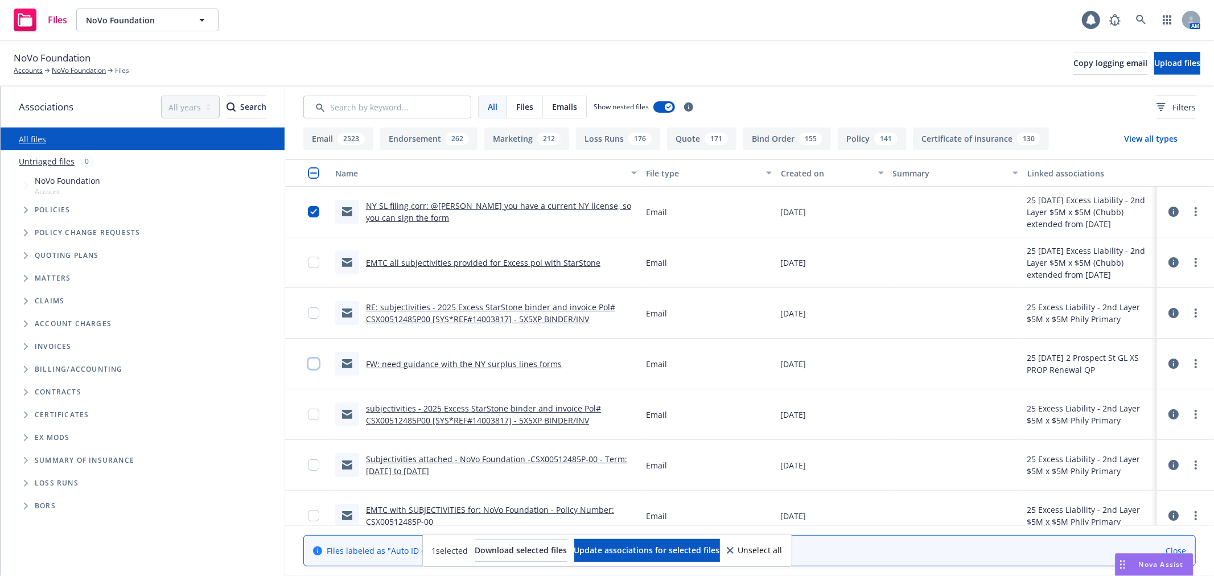
click at [310, 361] on input "checkbox" at bounding box center [313, 363] width 11 height 11
click at [698, 545] on span "Update associations for selected files" at bounding box center [647, 550] width 146 height 11
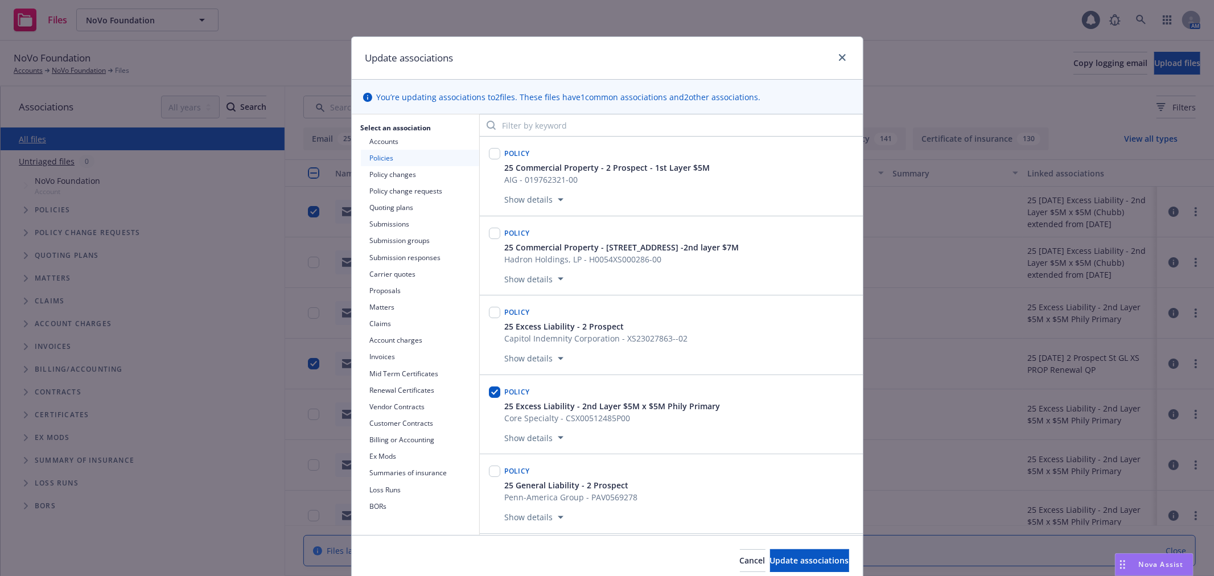
click at [407, 213] on button "Quoting plans" at bounding box center [420, 207] width 118 height 17
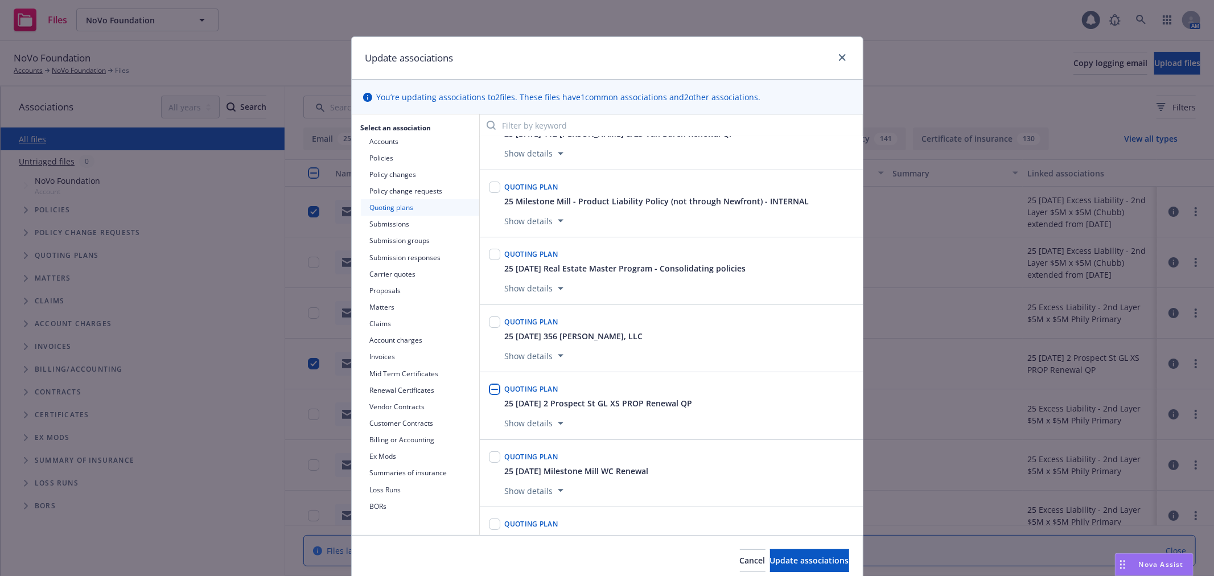
scroll to position [189, 0]
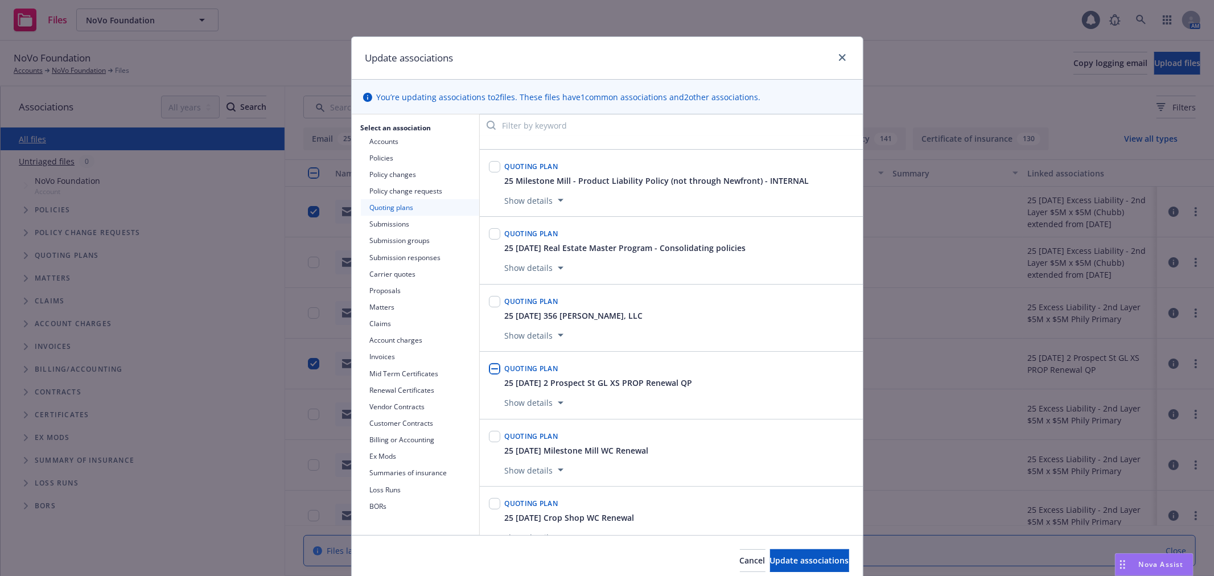
click at [489, 370] on input "checkbox" at bounding box center [494, 368] width 11 height 11
checkbox input "true"
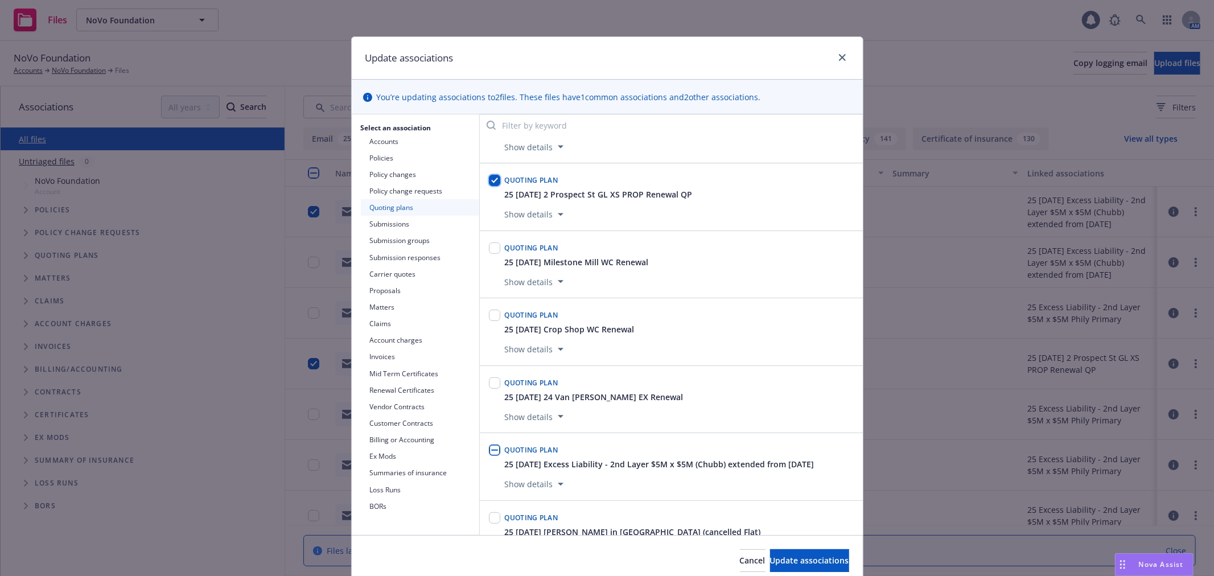
scroll to position [379, 0]
click at [489, 455] on input "checkbox" at bounding box center [494, 448] width 11 height 11
checkbox input "true"
click at [799, 551] on button "Update associations" at bounding box center [809, 560] width 79 height 23
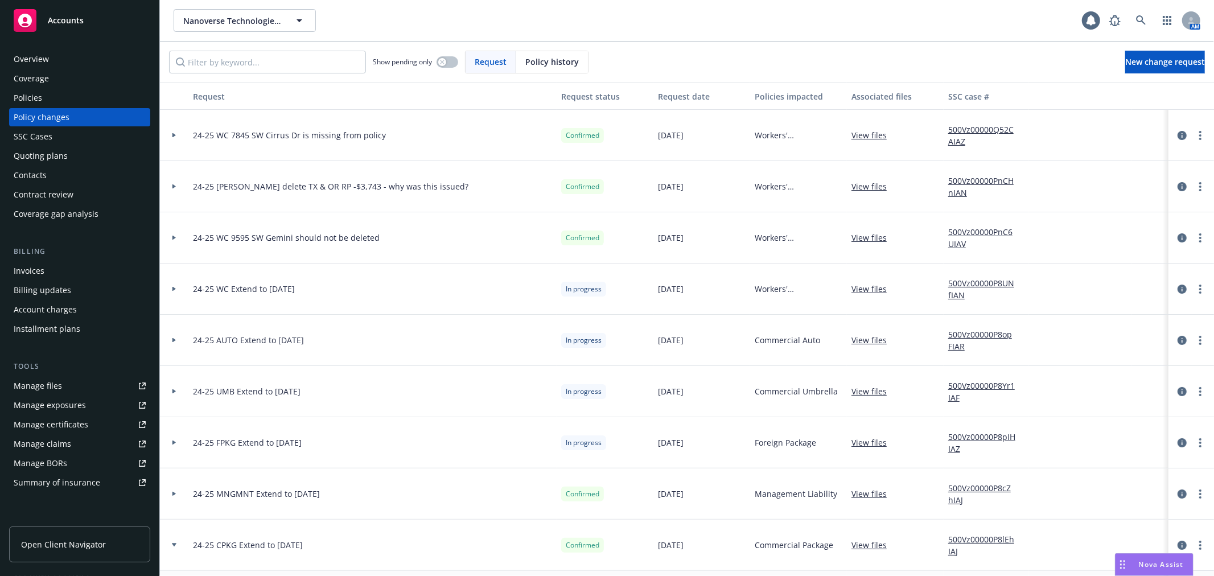
scroll to position [63, 0]
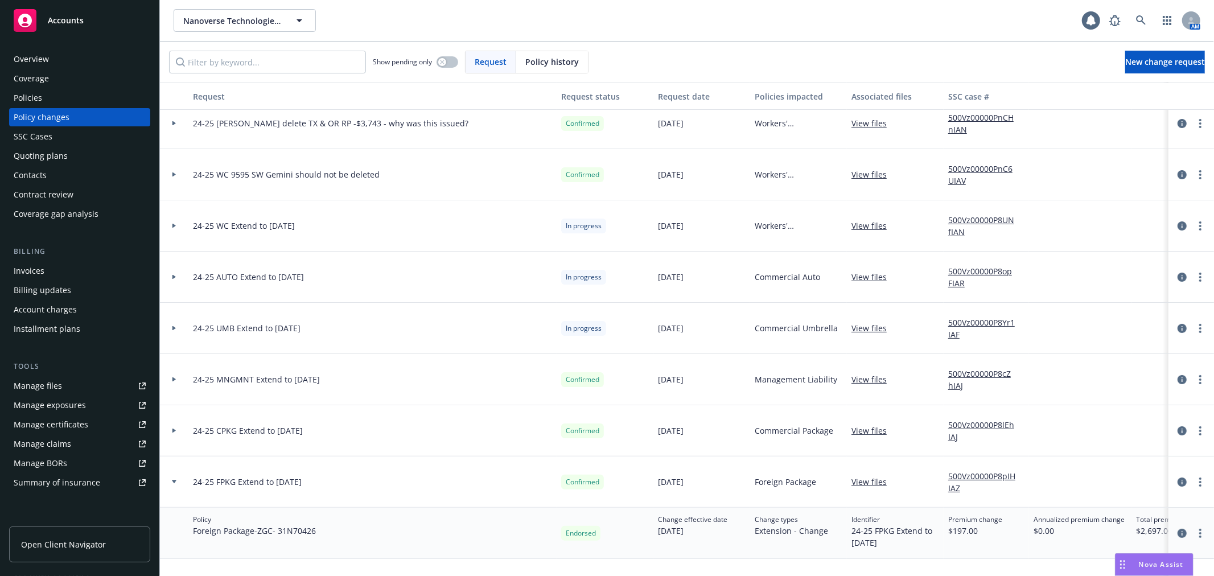
click at [61, 16] on span "Accounts" at bounding box center [66, 20] width 36 height 9
